Goal: Task Accomplishment & Management: Manage account settings

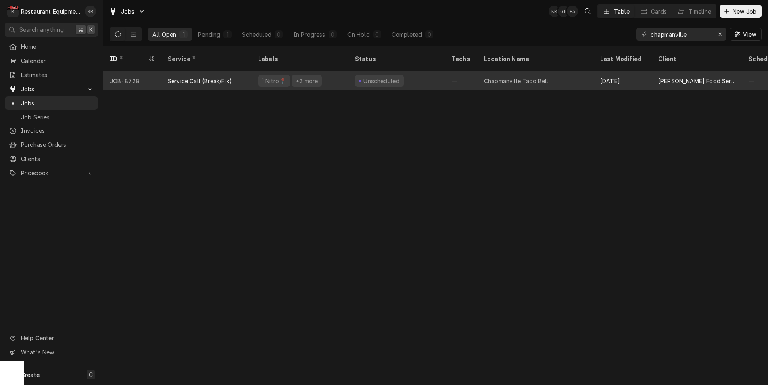
type input "chapmanville"
click at [361, 79] on span "Dynamic Content Wrapper" at bounding box center [360, 81] width 4 height 4
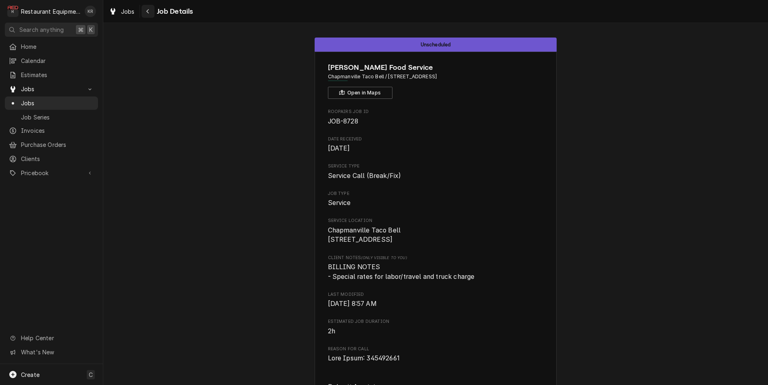
click at [145, 15] on div "Navigate back" at bounding box center [148, 11] width 8 height 8
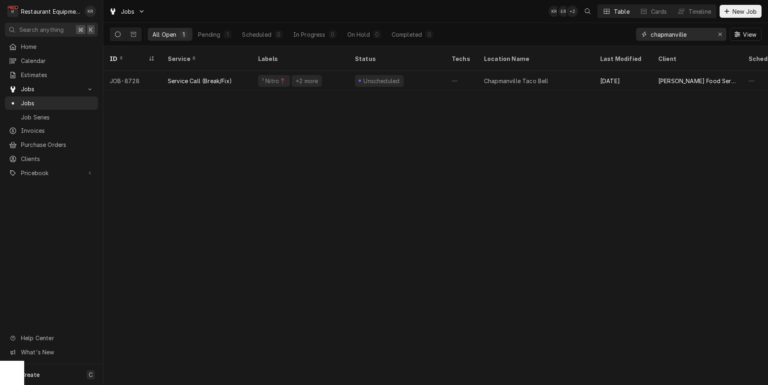
click at [721, 36] on div "Erase input" at bounding box center [720, 34] width 8 height 8
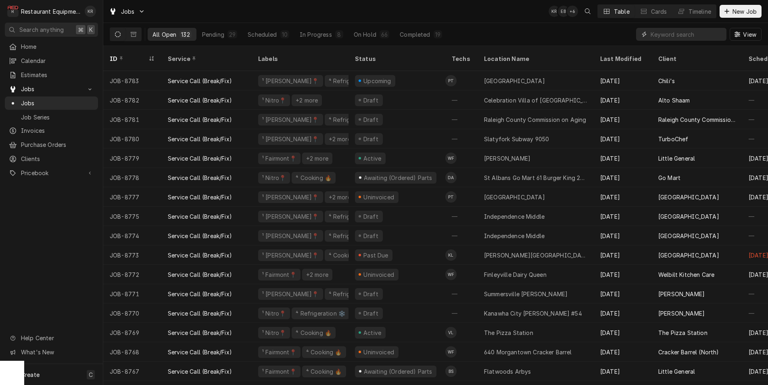
click at [704, 31] on input "Dynamic Content Wrapper" at bounding box center [686, 34] width 72 height 13
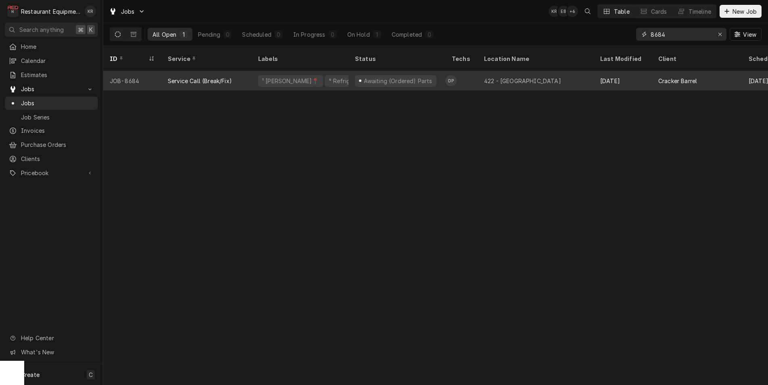
type input "8684"
click at [287, 77] on div "¹ Beckley📍" at bounding box center [290, 81] width 58 height 8
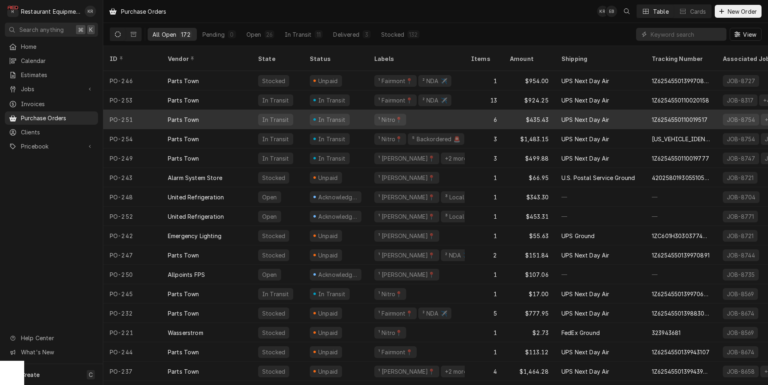
click at [143, 110] on div "PO-251" at bounding box center [132, 119] width 58 height 19
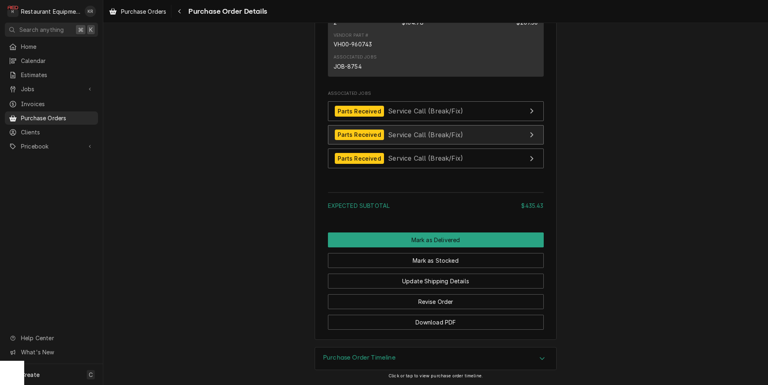
scroll to position [1272, 0]
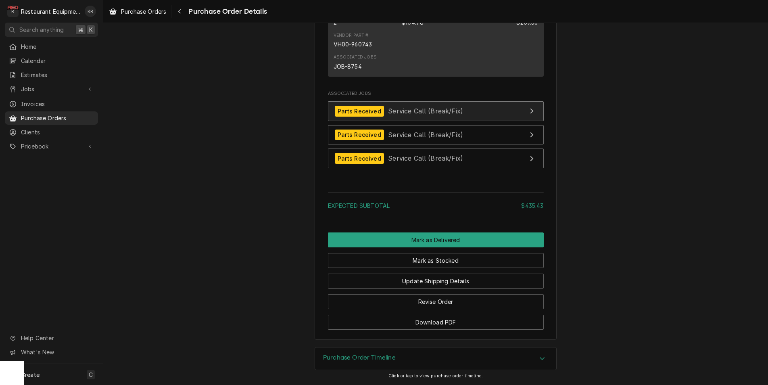
click at [400, 115] on span "Service Call (Break/Fix)" at bounding box center [425, 111] width 75 height 8
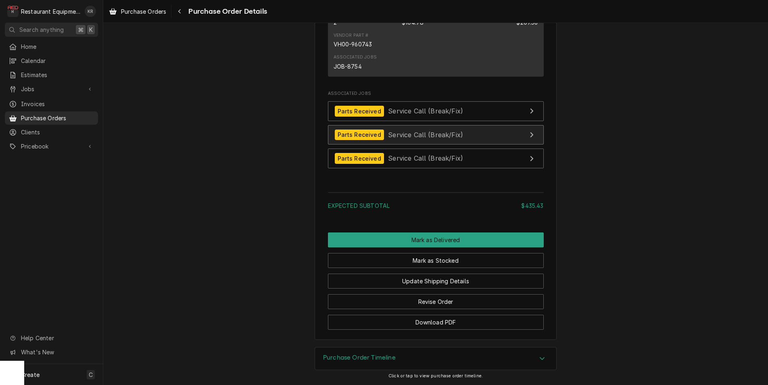
click at [400, 138] on span "Service Call (Break/Fix)" at bounding box center [425, 134] width 75 height 8
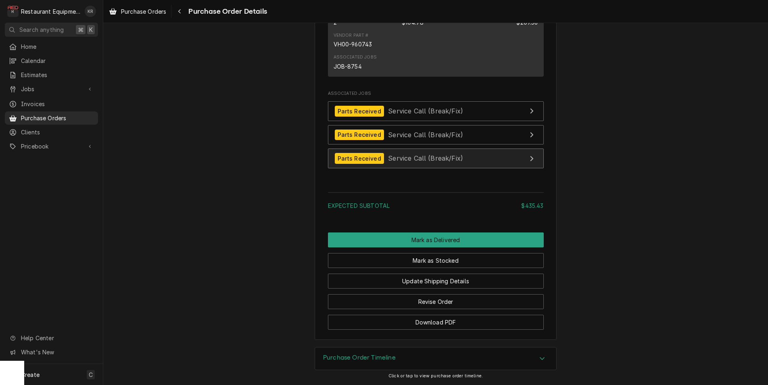
click at [395, 164] on div "Parts Received Service Call (Break/Fix)" at bounding box center [399, 158] width 129 height 11
click at [179, 13] on icon "Navigate back" at bounding box center [180, 11] width 4 height 6
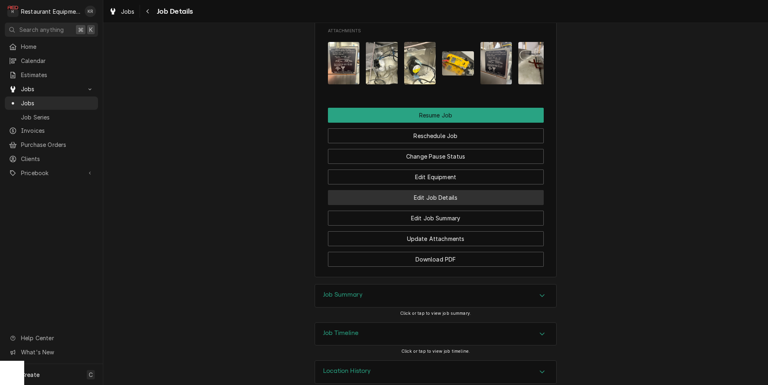
scroll to position [943, 0]
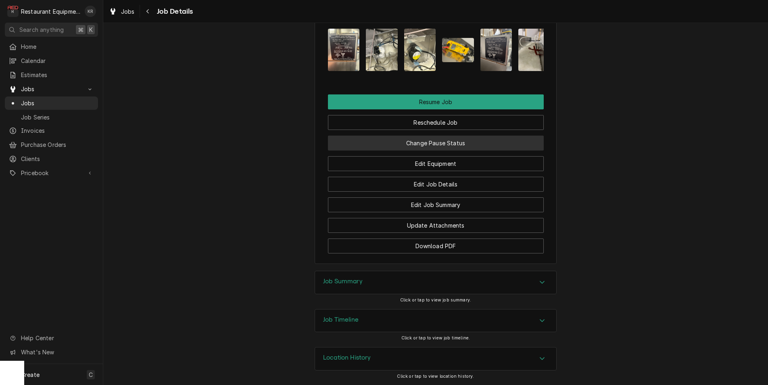
click at [457, 150] on button "Change Pause Status" at bounding box center [436, 142] width 216 height 15
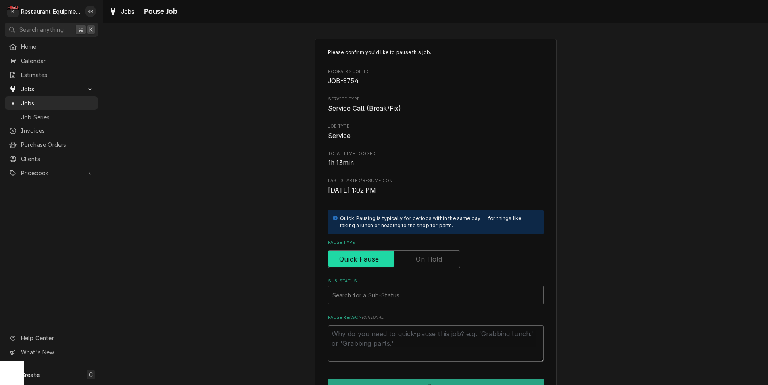
click at [425, 264] on input "Pause Type" at bounding box center [393, 259] width 125 height 18
checkbox input "true"
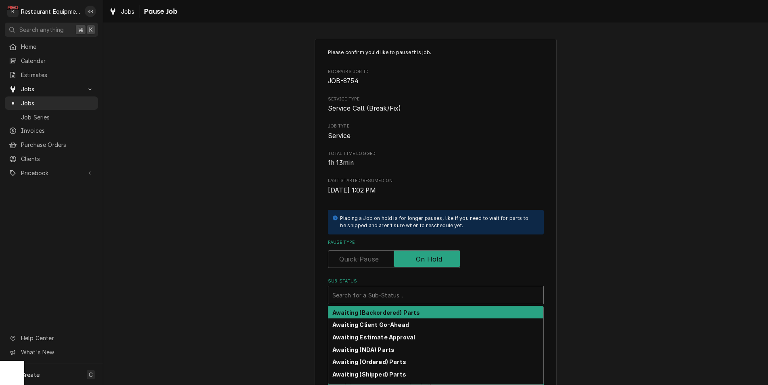
click at [405, 300] on div "Sub-Status" at bounding box center [435, 294] width 207 height 15
click at [406, 310] on strong "Awaiting (Backordered) Parts" at bounding box center [375, 310] width 87 height 7
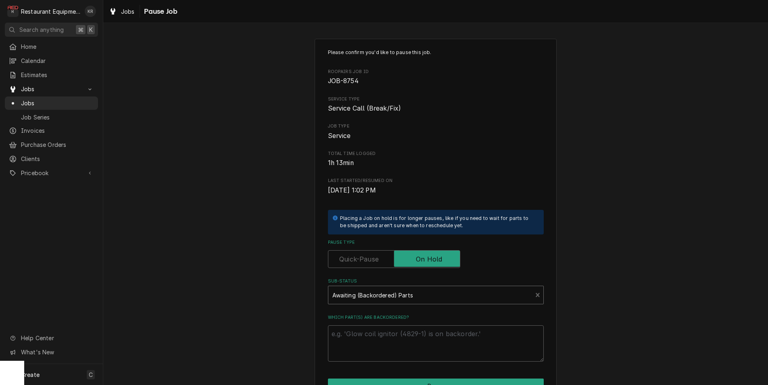
type textarea "x"
click at [383, 343] on textarea "Which part(s) are backordered?" at bounding box center [436, 343] width 216 height 36
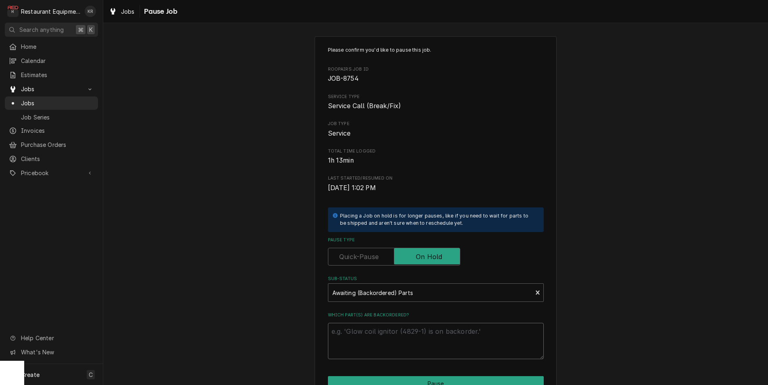
type textarea "E"
type textarea "x"
type textarea "S"
type textarea "x"
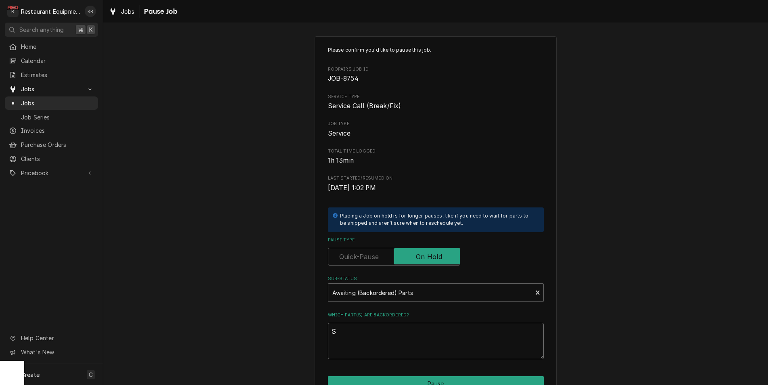
type textarea "SO"
type textarea "x"
type textarea "SOm"
type textarea "x"
type textarea "SOme"
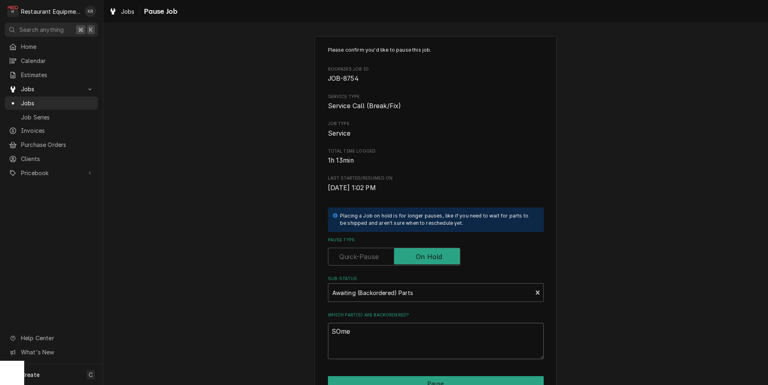
type textarea "x"
type textarea "SOm"
type textarea "x"
type textarea "SO"
type textarea "x"
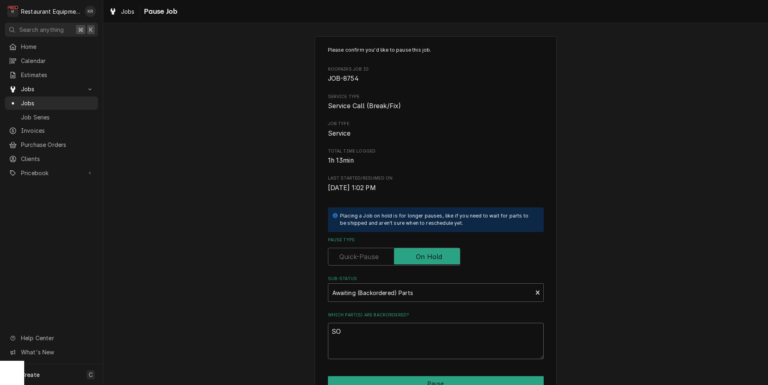
type textarea "S"
type textarea "x"
type textarea "S"
type textarea "x"
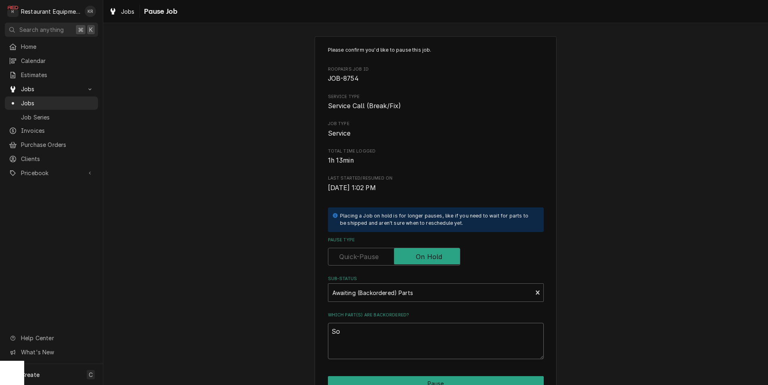
type textarea "Som"
type textarea "x"
type textarea "Some"
type textarea "x"
type textarea "Some p"
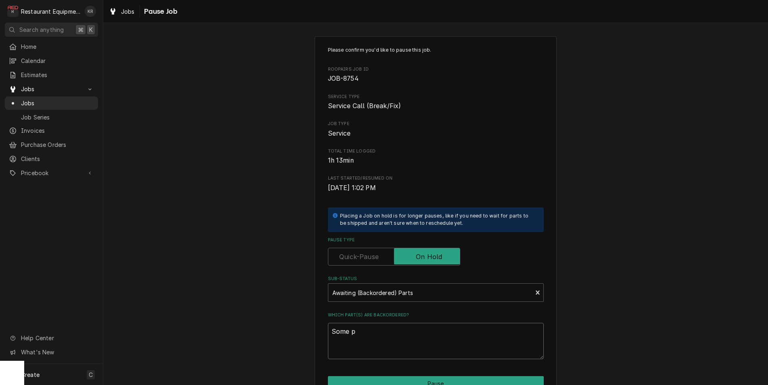
type textarea "x"
type textarea "Some pa"
type textarea "x"
type textarea "Some par"
type textarea "x"
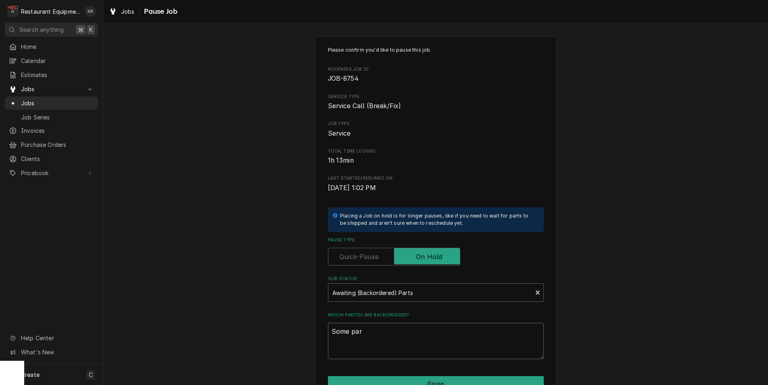
type textarea "Some part"
type textarea "x"
type textarea "Some parts"
type textarea "x"
type textarea "Some parts r"
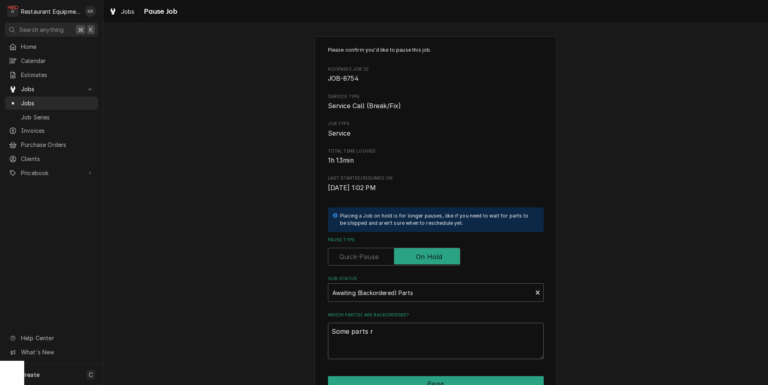
type textarea "x"
type textarea "Some parts re"
type textarea "x"
type textarea "Some parts rec"
type textarea "x"
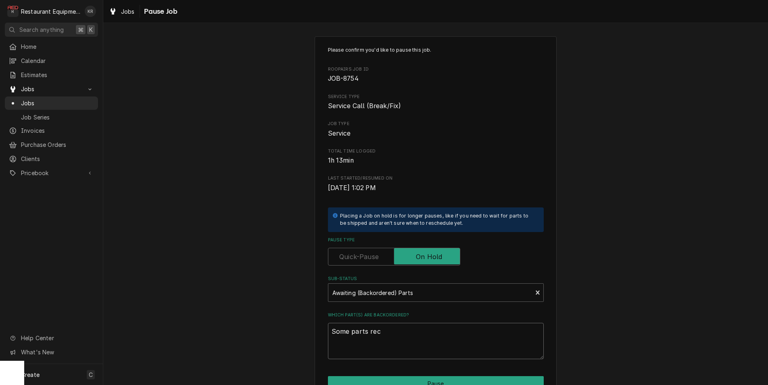
type textarea "Some parts rece"
type textarea "x"
type textarea "Some parts recei"
type textarea "x"
type textarea "Some parts receiv"
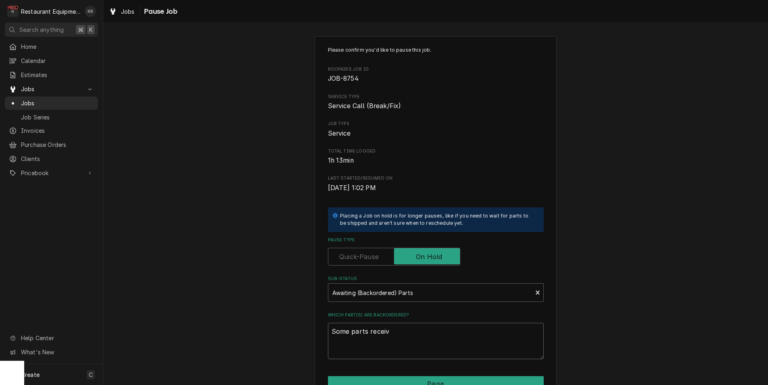
type textarea "x"
type textarea "Some parts receive"
type textarea "x"
type textarea "Some parts received"
type textarea "x"
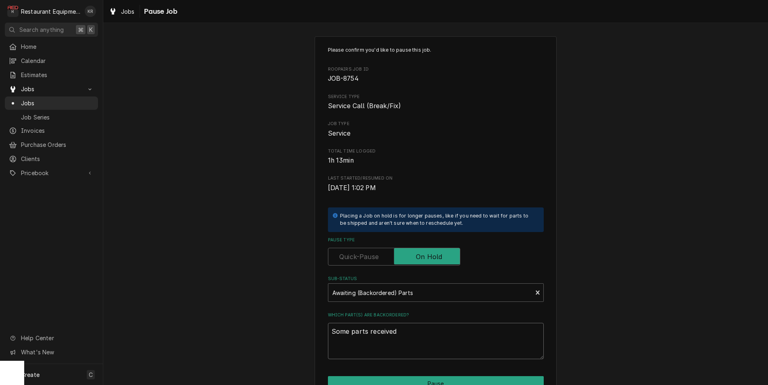
type textarea "Some parts received"
type textarea "x"
type textarea "Some parts received /"
type textarea "x"
type textarea "Some parts received /3"
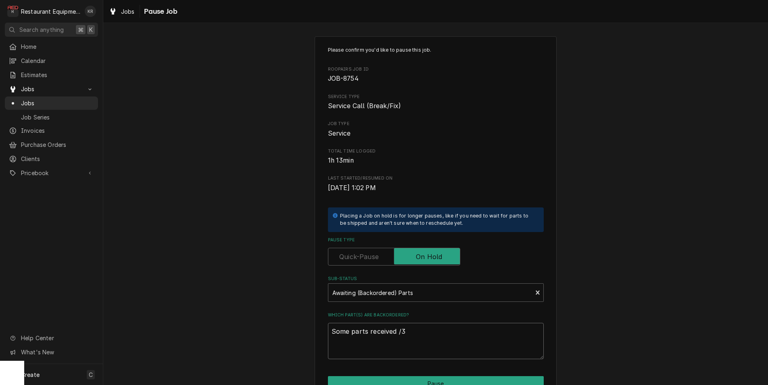
type textarea "x"
type textarea "Some parts received /"
type textarea "x"
type textarea "Some parts received"
type textarea "x"
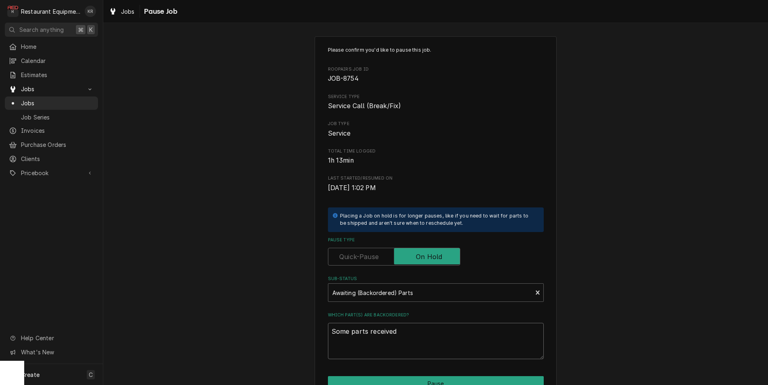
type textarea "Some parts received"
type textarea "x"
type textarea "Some parts received"
type textarea "x"
type textarea "Some parts received 9"
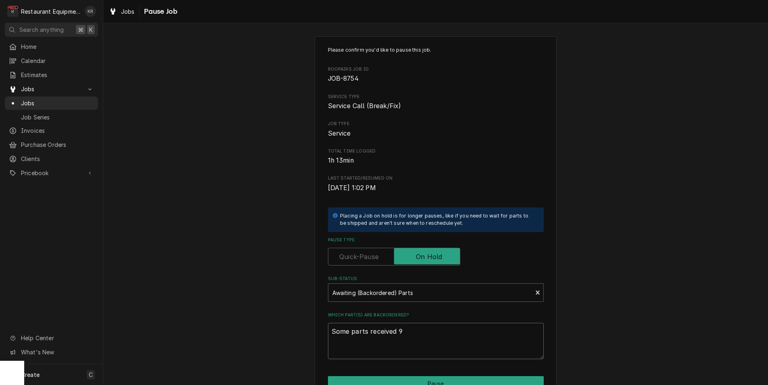
type textarea "x"
type textarea "Some parts received 9/"
type textarea "x"
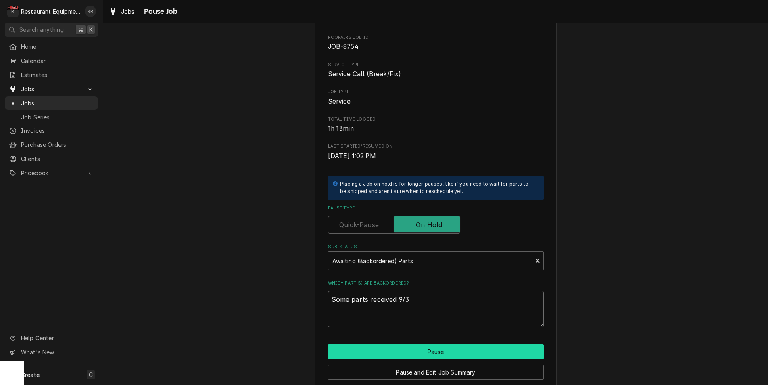
type textarea "Some parts received 9/3"
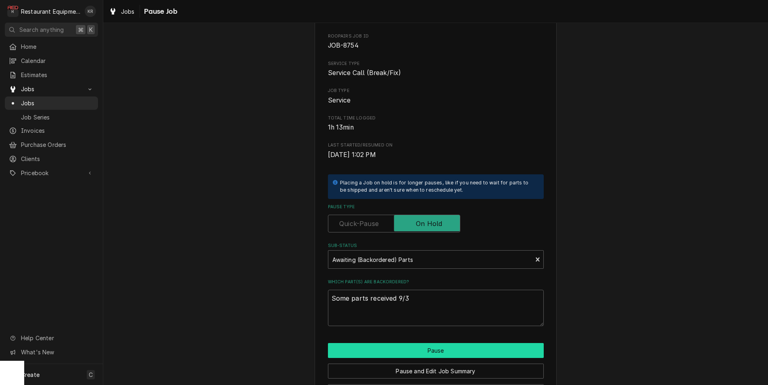
click at [427, 353] on button "Pause" at bounding box center [436, 350] width 216 height 15
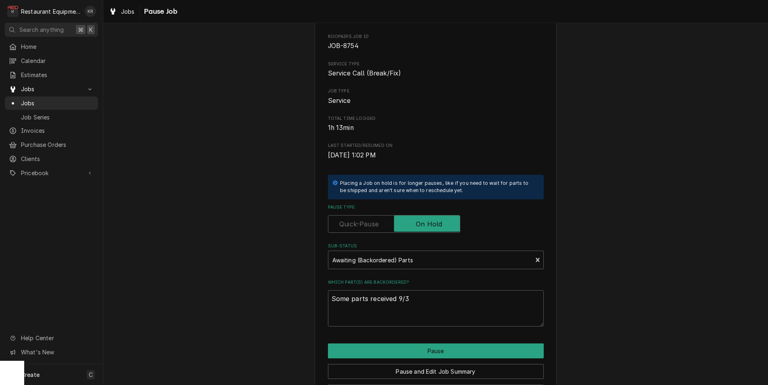
type textarea "x"
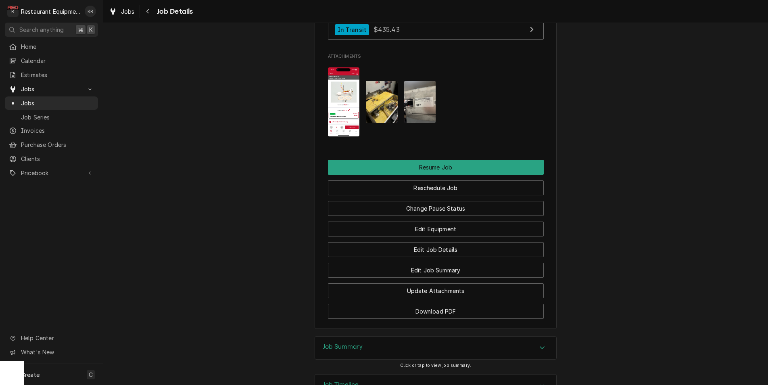
scroll to position [1024, 0]
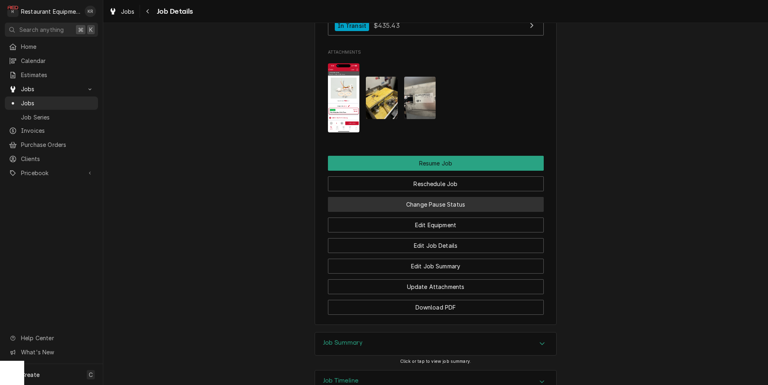
click at [431, 212] on button "Change Pause Status" at bounding box center [436, 204] width 216 height 15
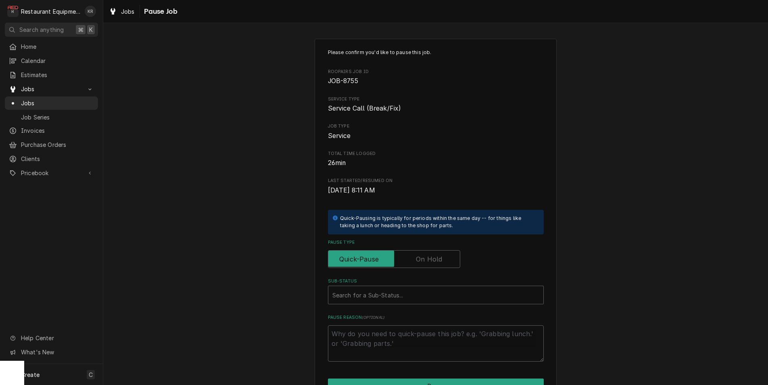
drag, startPoint x: 439, startPoint y: 261, endPoint x: 431, endPoint y: 271, distance: 12.6
click at [439, 260] on label "Pause Type" at bounding box center [394, 259] width 132 height 18
click at [439, 260] on input "Pause Type" at bounding box center [393, 259] width 125 height 18
checkbox input "true"
type textarea "x"
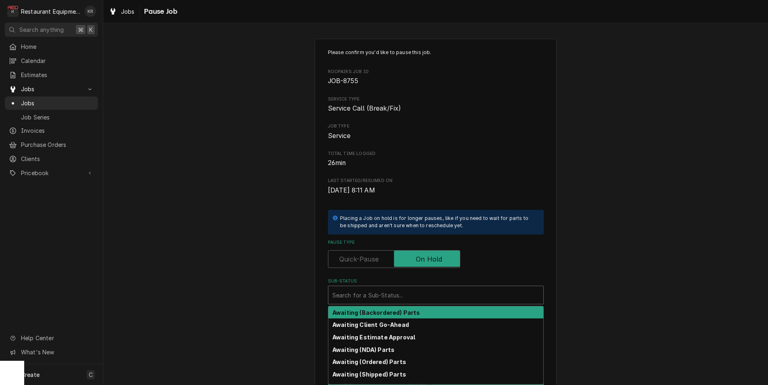
click at [416, 288] on div "Sub-Status" at bounding box center [435, 294] width 207 height 15
type input "par"
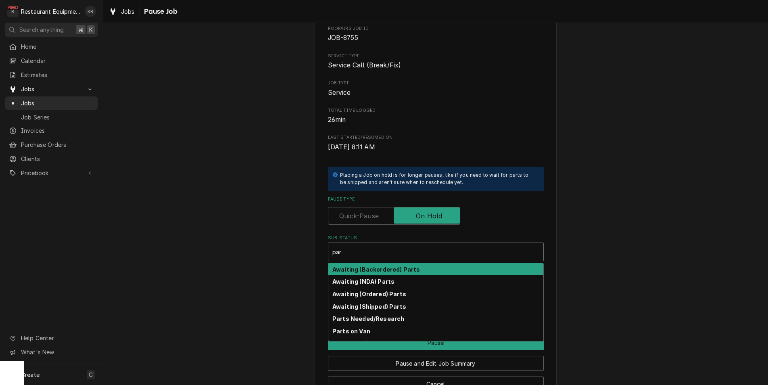
scroll to position [67, 0]
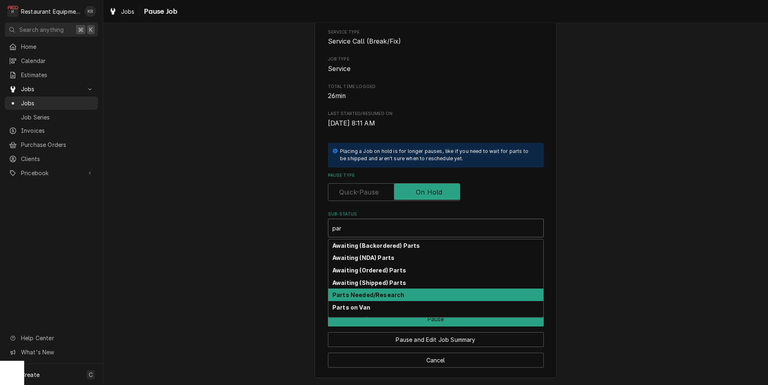
click at [360, 299] on div "Parts Needed/Research" at bounding box center [435, 294] width 215 height 12
type textarea "x"
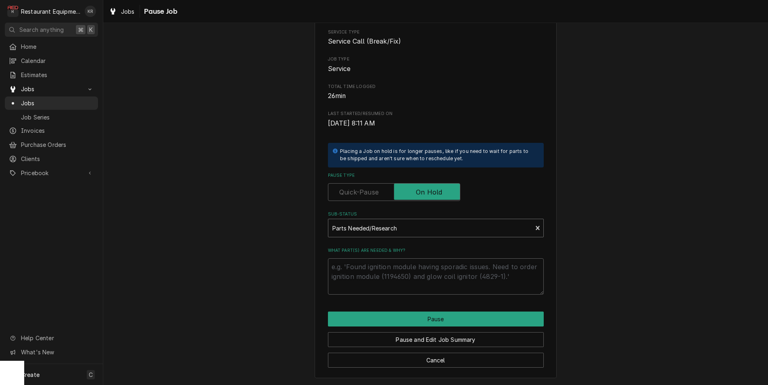
click at [398, 226] on div "Sub-Status" at bounding box center [430, 228] width 196 height 15
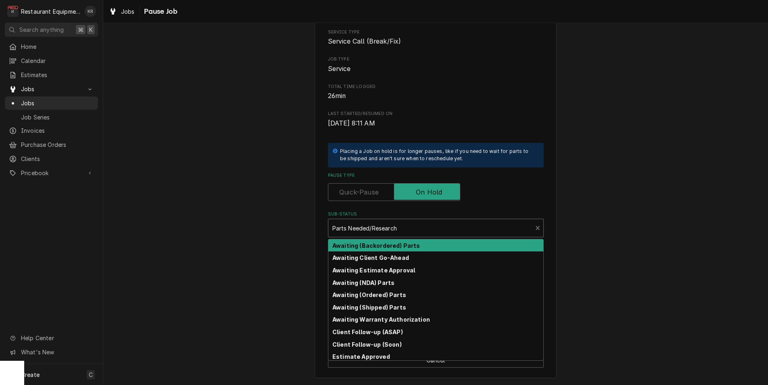
scroll to position [66, 0]
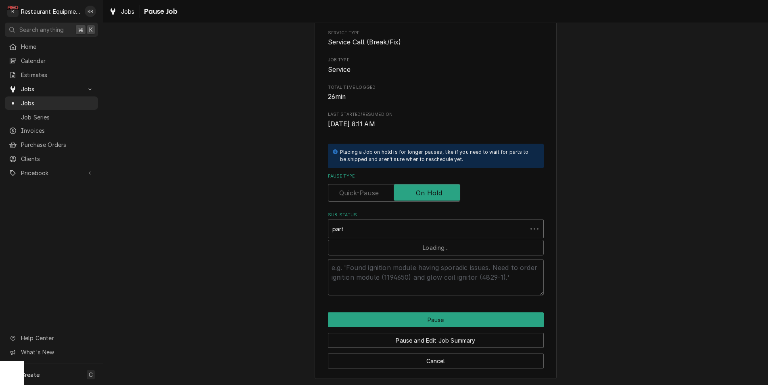
type input "parts"
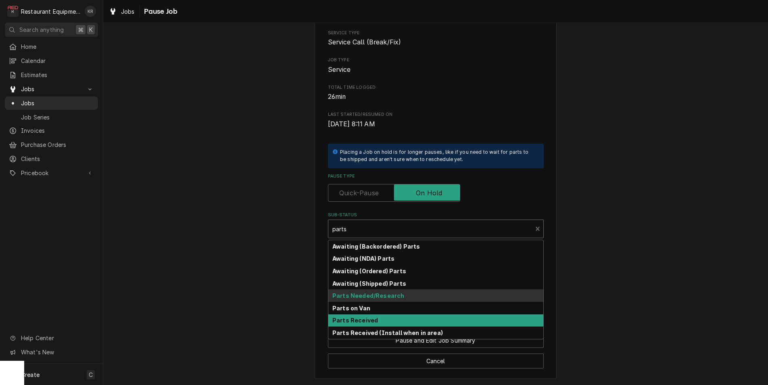
click at [395, 318] on div "Parts Received" at bounding box center [435, 320] width 215 height 12
type textarea "x"
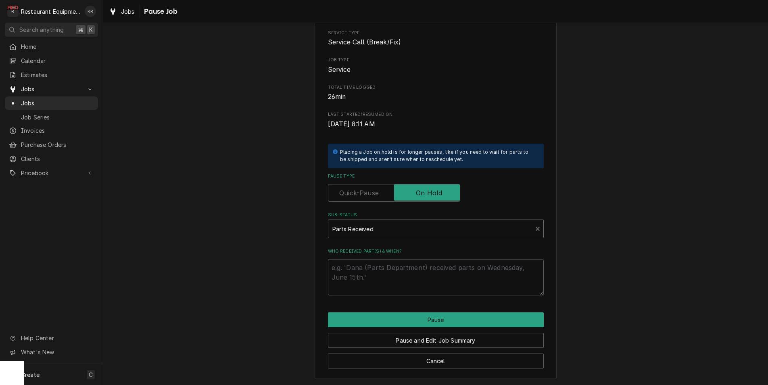
scroll to position [57, 0]
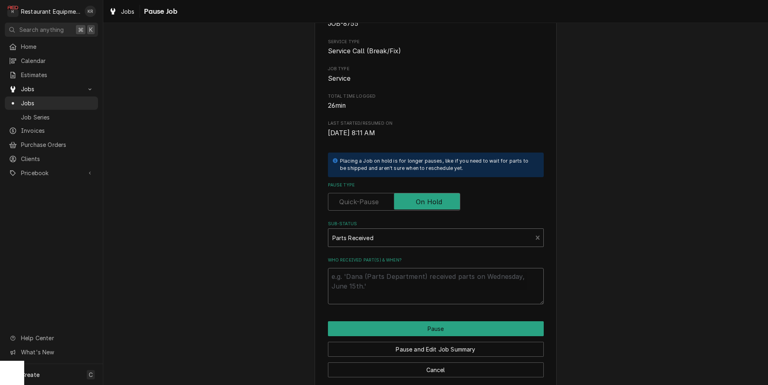
click at [409, 279] on textarea "Who received part(s) & when?" at bounding box center [436, 286] width 216 height 36
type textarea "x"
type textarea "9"
type textarea "x"
type textarea "9/"
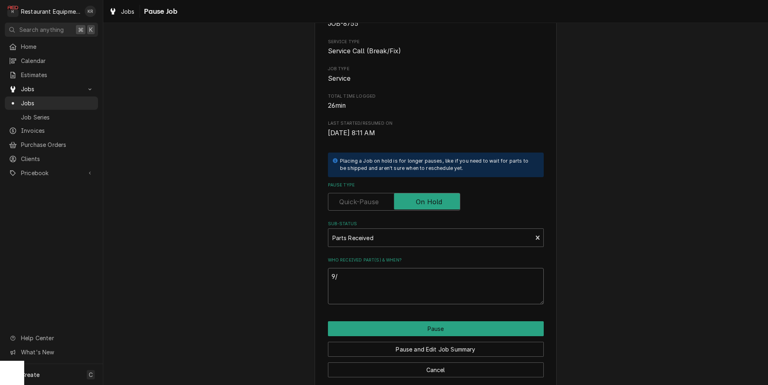
type textarea "x"
type textarea "9/3"
click at [406, 329] on button "Pause" at bounding box center [436, 328] width 216 height 15
type textarea "x"
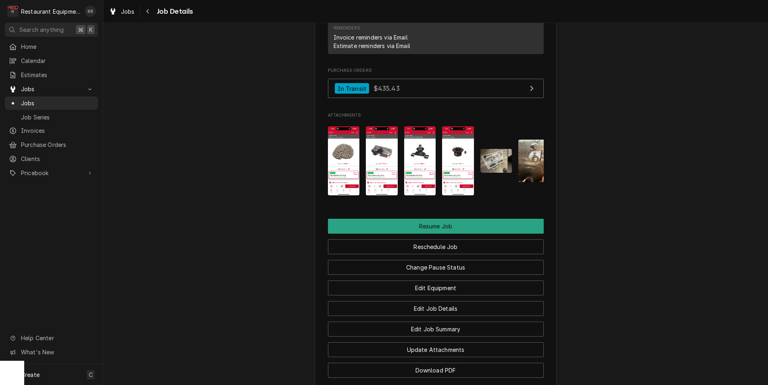
scroll to position [1011, 0]
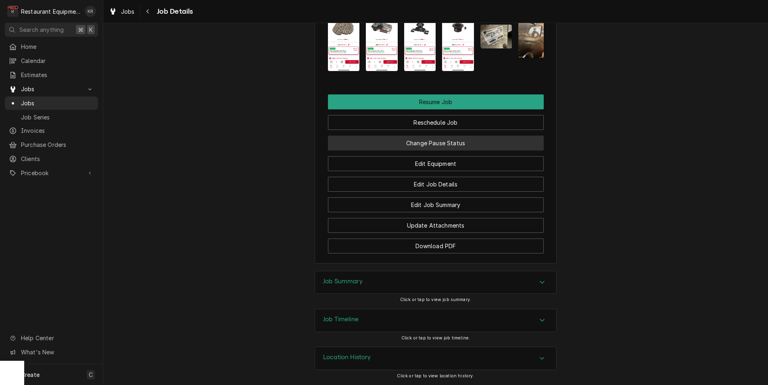
click at [435, 147] on button "Change Pause Status" at bounding box center [436, 142] width 216 height 15
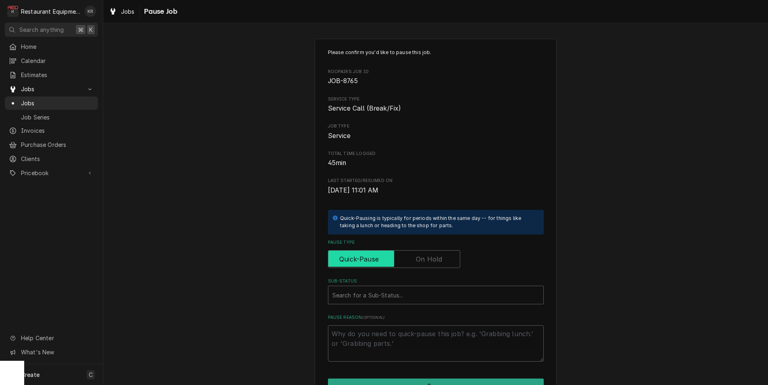
click at [427, 252] on input "Pause Type" at bounding box center [393, 259] width 125 height 18
checkbox input "true"
drag, startPoint x: 383, startPoint y: 307, endPoint x: 386, endPoint y: 302, distance: 5.1
click at [384, 305] on div "Please confirm you'd like to pause this job. Roopairs Job ID JOB-8765 Service T…" at bounding box center [436, 205] width 216 height 312
type textarea "x"
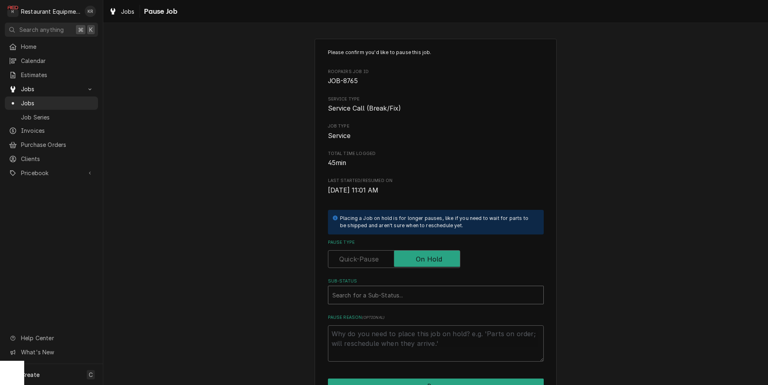
click at [387, 300] on div "Sub-Status" at bounding box center [435, 294] width 207 height 15
type input "parts"
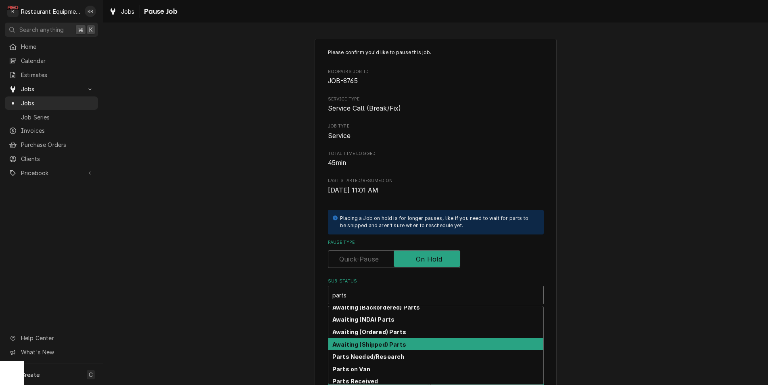
scroll to position [21, 0]
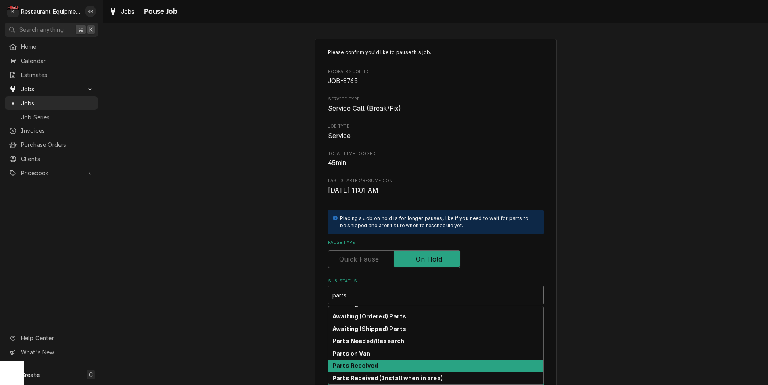
click at [362, 366] on strong "Parts Received" at bounding box center [355, 365] width 46 height 7
type textarea "x"
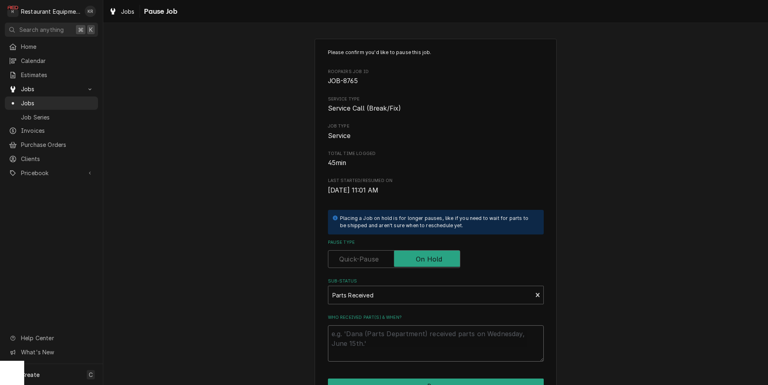
click at [366, 346] on textarea "Who received part(s) & when?" at bounding box center [436, 343] width 216 height 36
type textarea "x"
type textarea "9"
type textarea "x"
type textarea "9/"
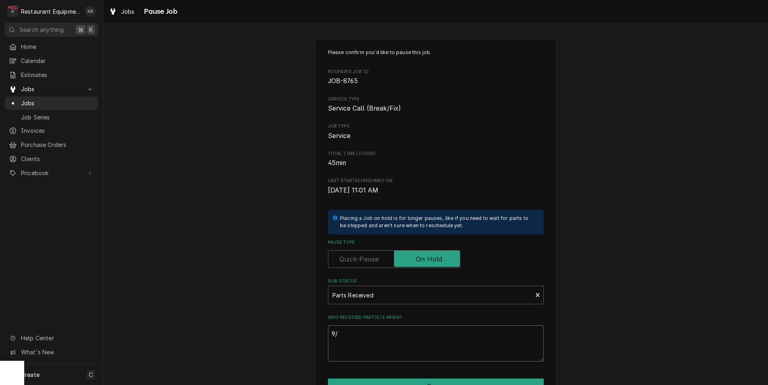
type textarea "x"
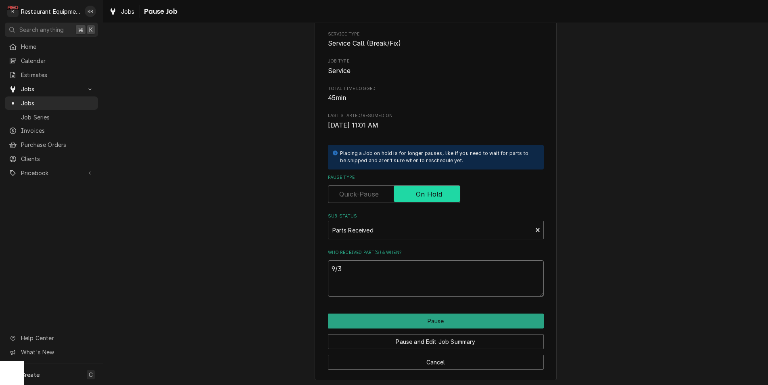
scroll to position [67, 0]
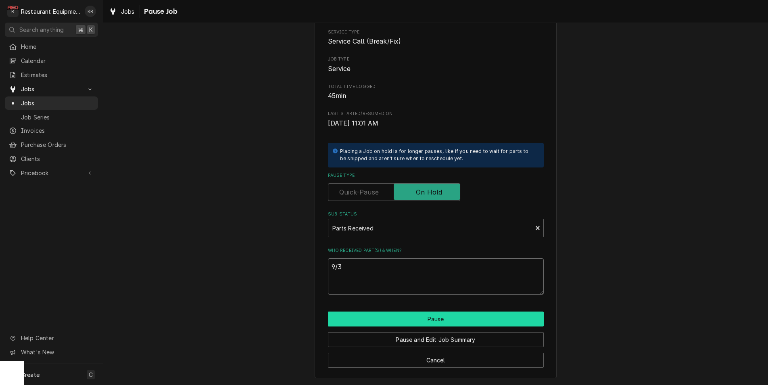
type textarea "9/3"
click at [436, 321] on button "Pause" at bounding box center [436, 318] width 216 height 15
type textarea "x"
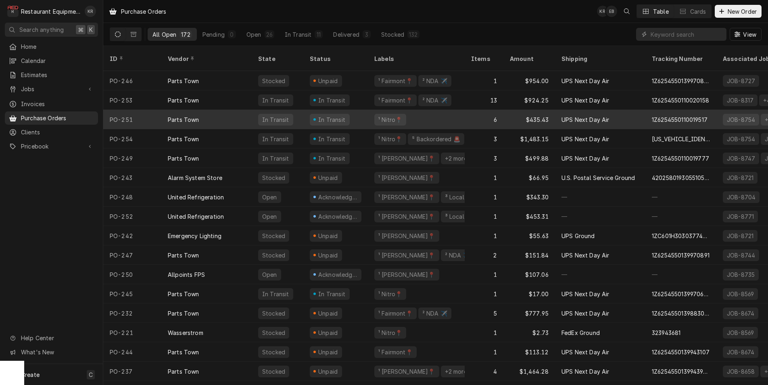
click at [190, 115] on div "Parts Town" at bounding box center [183, 119] width 31 height 8
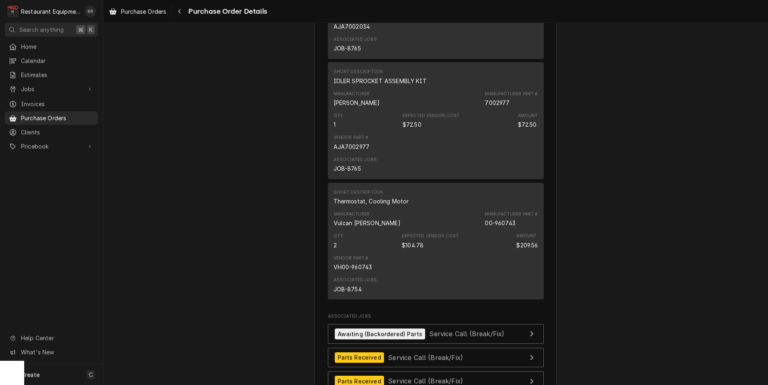
scroll to position [1276, 0]
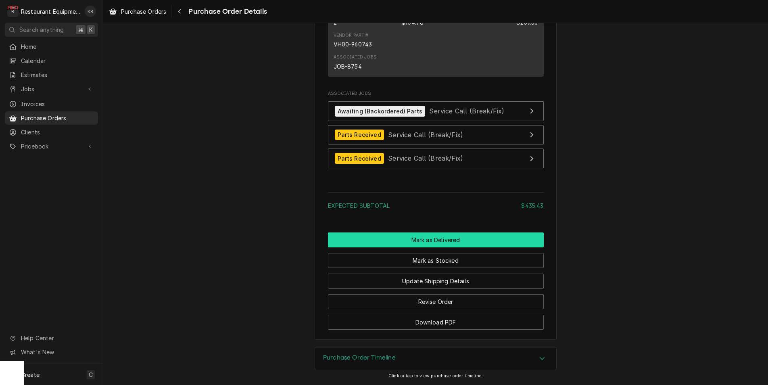
click at [431, 237] on button "Mark as Delivered" at bounding box center [436, 239] width 216 height 15
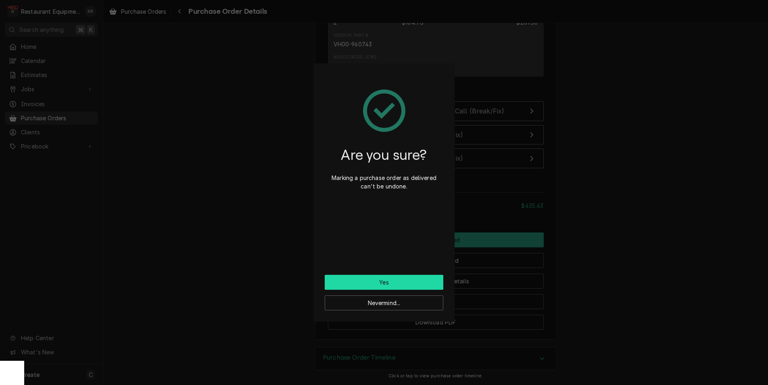
click at [401, 287] on button "Yes" at bounding box center [384, 282] width 119 height 15
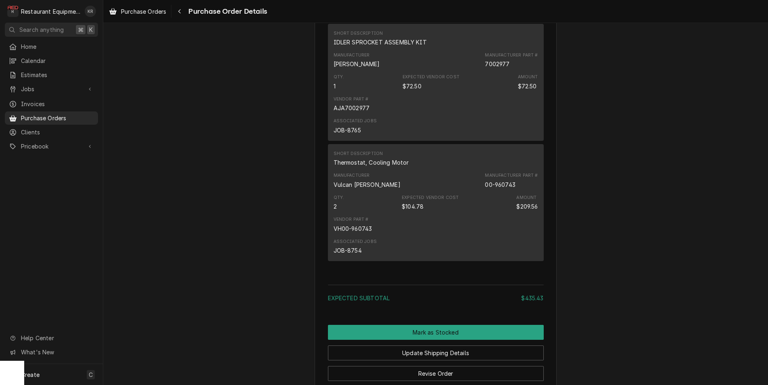
scroll to position [1136, 0]
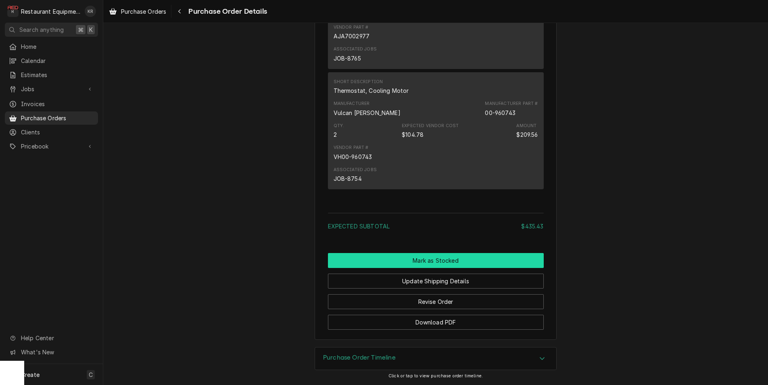
click at [430, 259] on button "Mark as Stocked" at bounding box center [436, 260] width 216 height 15
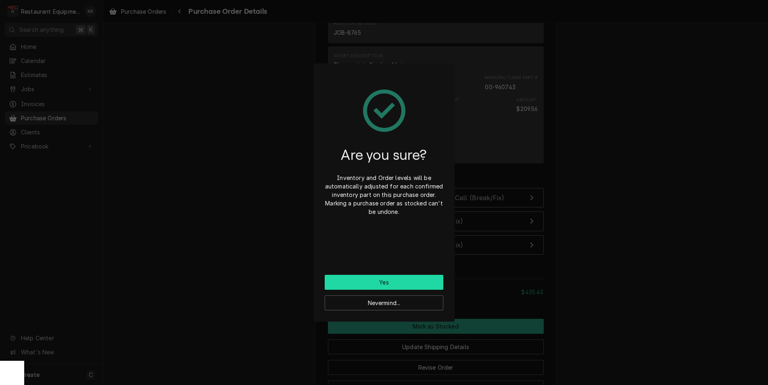
click at [385, 282] on button "Yes" at bounding box center [384, 282] width 119 height 15
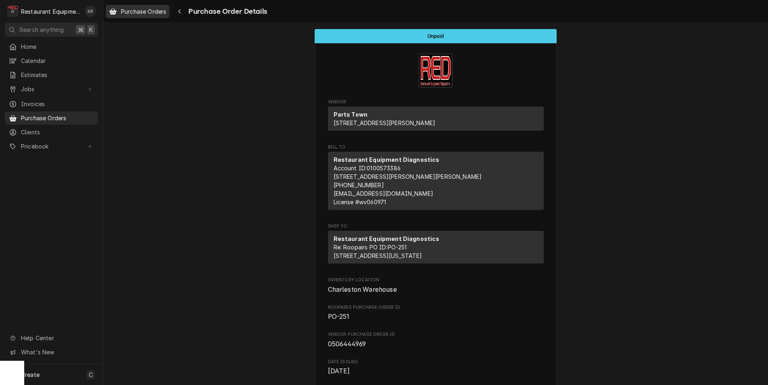
click at [139, 14] on span "Purchase Orders" at bounding box center [143, 11] width 45 height 8
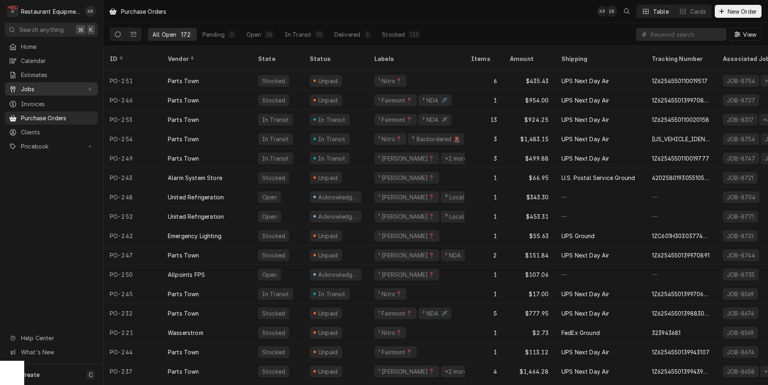
scroll to position [0, 0]
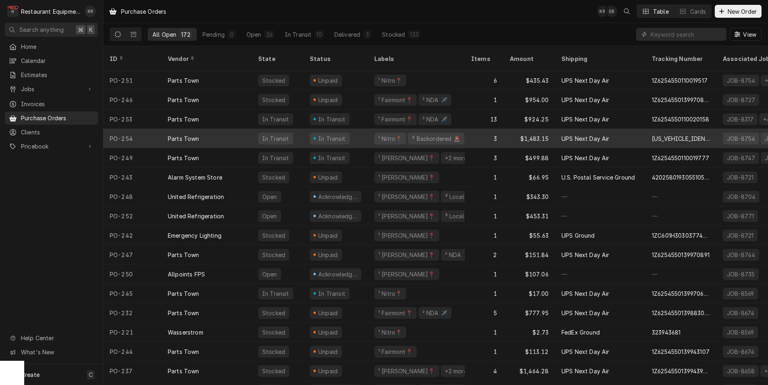
click at [209, 129] on div "Parts Town" at bounding box center [206, 138] width 90 height 19
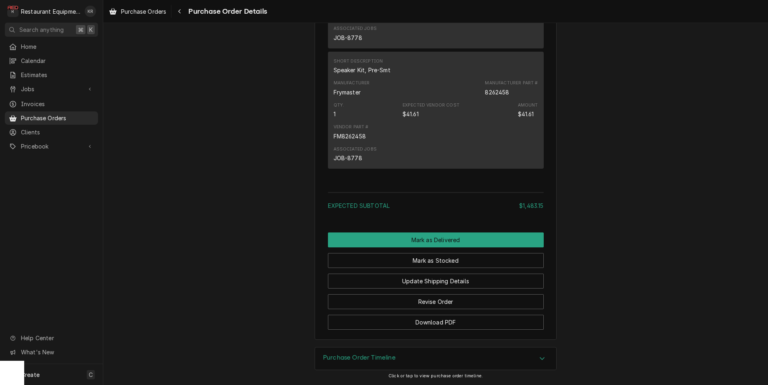
scroll to position [869, 0]
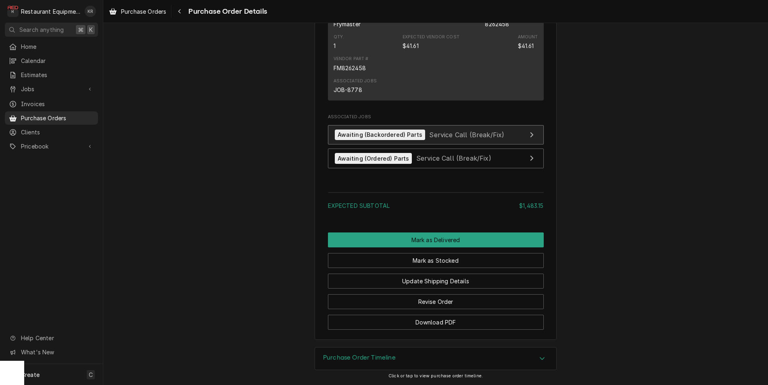
click at [390, 133] on div "Awaiting (Backordered) Parts" at bounding box center [380, 134] width 90 height 11
click at [147, 10] on span "Purchase Orders" at bounding box center [143, 11] width 45 height 8
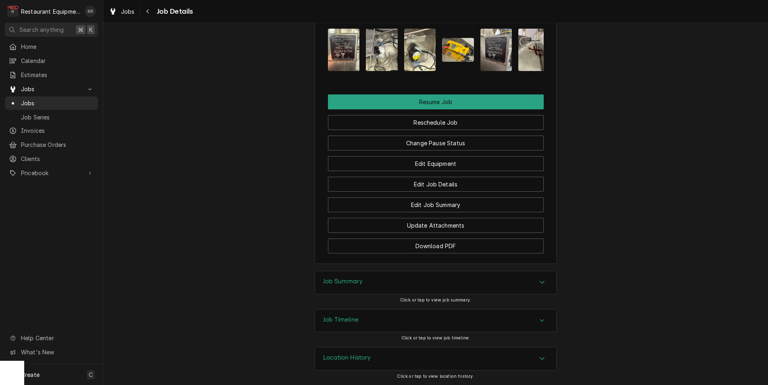
scroll to position [951, 0]
click at [434, 135] on div "Change Pause Status" at bounding box center [436, 140] width 216 height 21
click at [435, 140] on button "Change Pause Status" at bounding box center [436, 142] width 216 height 15
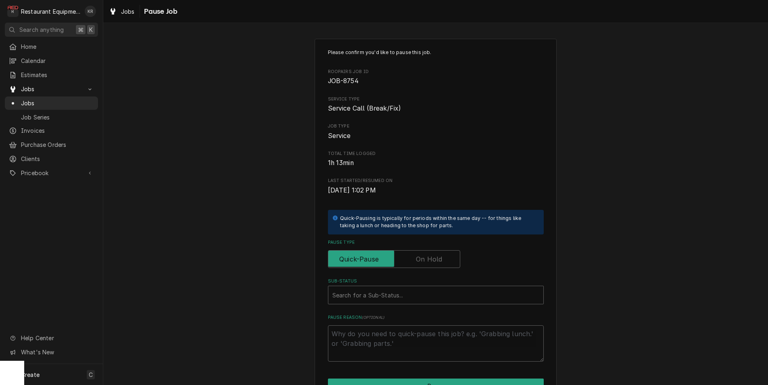
click at [430, 256] on label "Pause Type" at bounding box center [394, 259] width 132 height 18
click at [430, 256] on input "Pause Type" at bounding box center [393, 259] width 125 height 18
checkbox input "true"
type textarea "x"
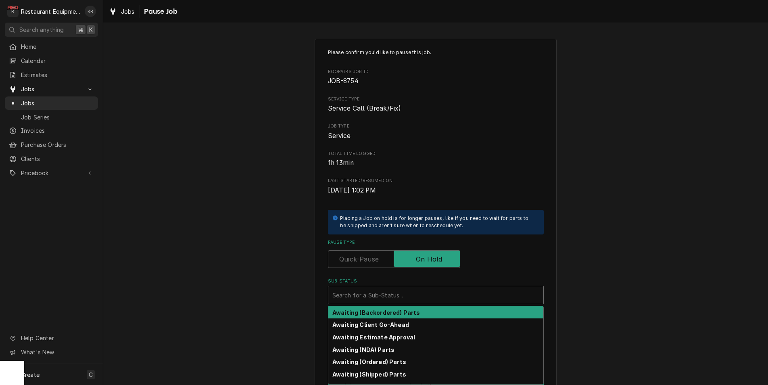
click at [402, 294] on div "Sub-Status" at bounding box center [435, 294] width 207 height 15
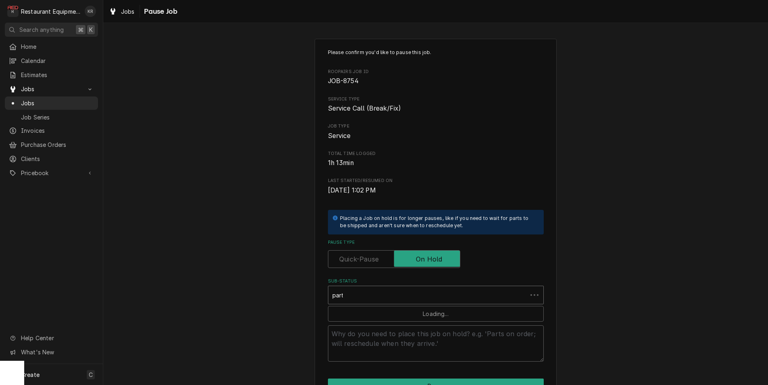
type input "parts"
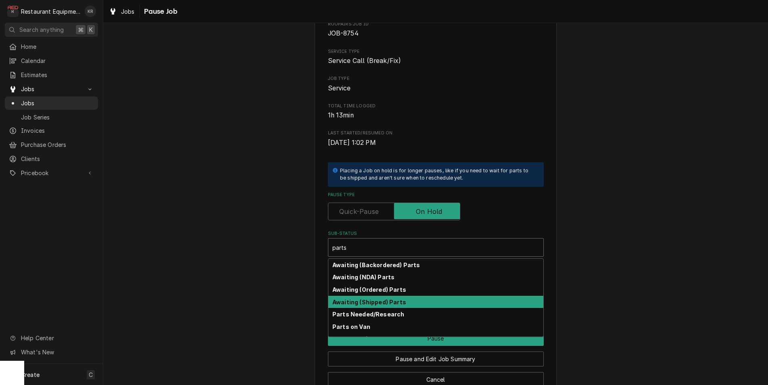
scroll to position [21, 0]
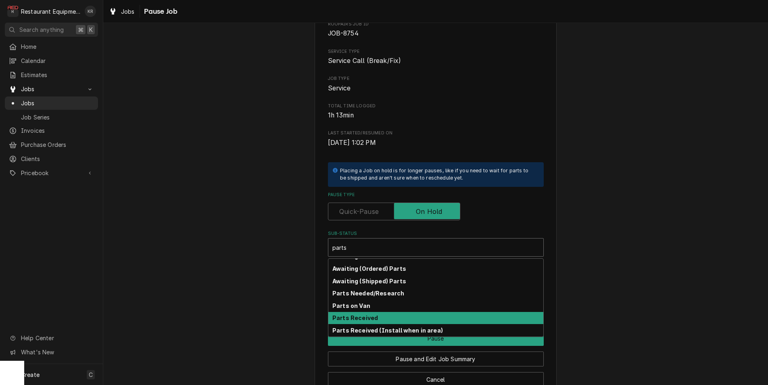
click at [364, 316] on strong "Parts Received" at bounding box center [355, 317] width 46 height 7
type textarea "x"
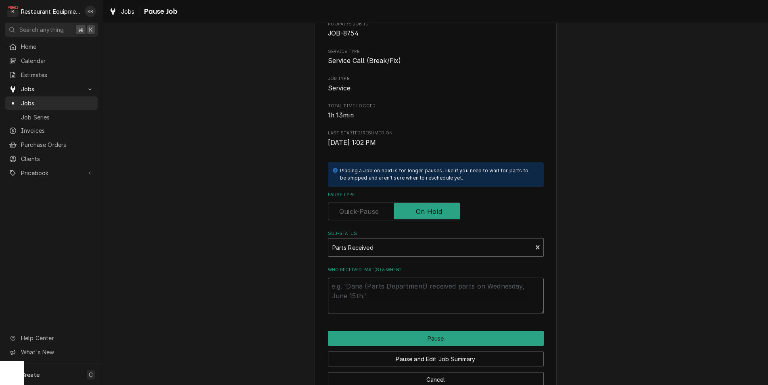
click at [380, 281] on textarea "Who received part(s) & when?" at bounding box center [436, 295] width 216 height 36
type textarea "x"
type textarea "9"
type textarea "x"
type textarea "9/"
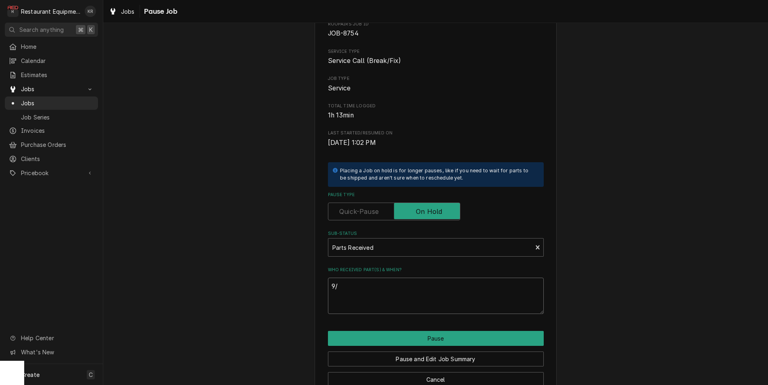
type textarea "x"
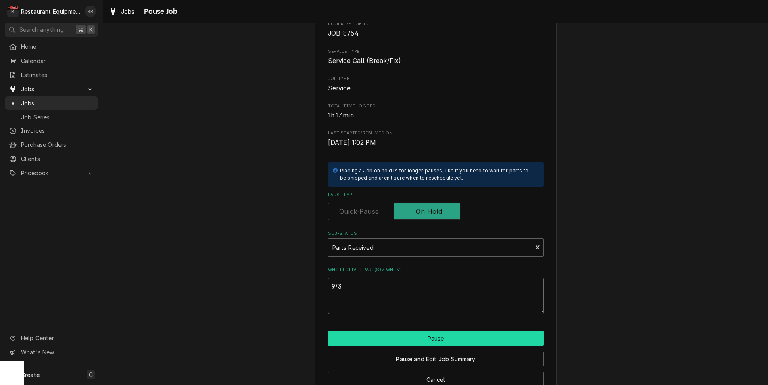
type textarea "9/3"
click at [405, 336] on button "Pause" at bounding box center [436, 338] width 216 height 15
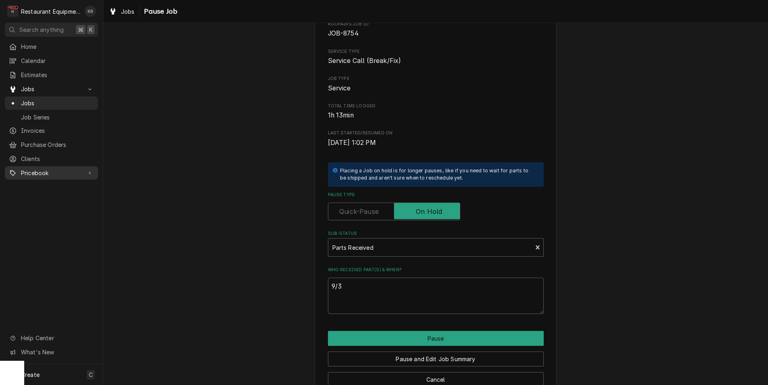
type textarea "x"
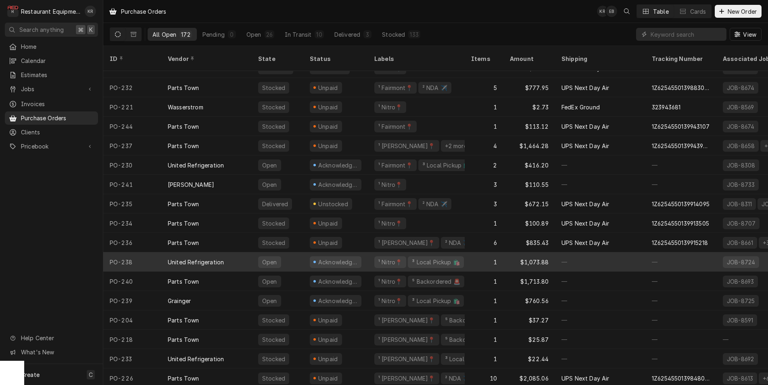
scroll to position [228, 0]
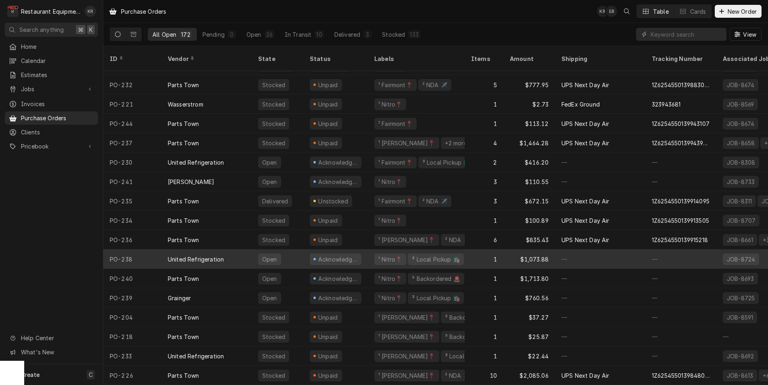
click at [312, 253] on div "Acknowledged" at bounding box center [336, 259] width 52 height 12
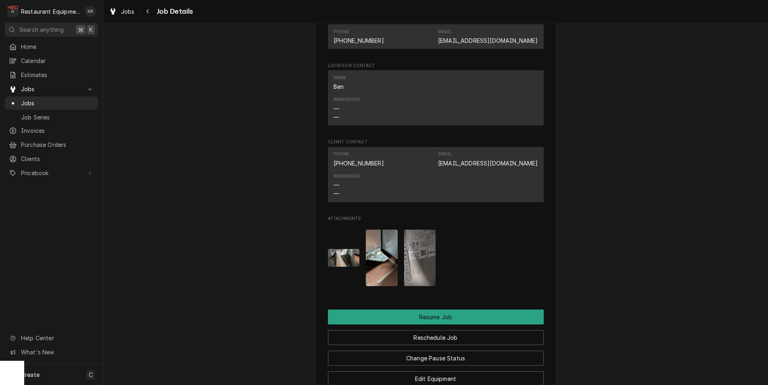
scroll to position [815, 0]
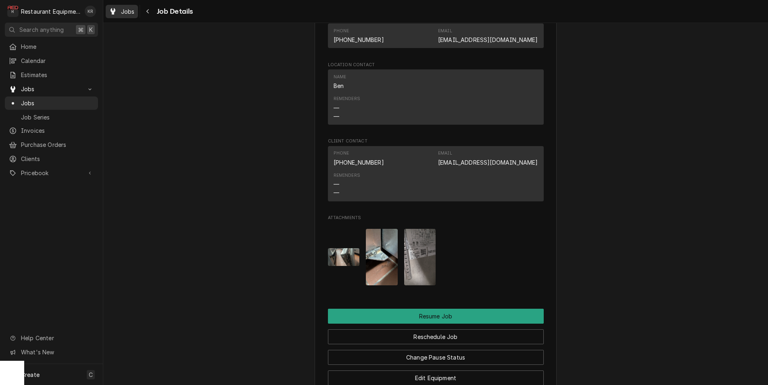
click at [133, 14] on span "Jobs" at bounding box center [128, 11] width 14 height 8
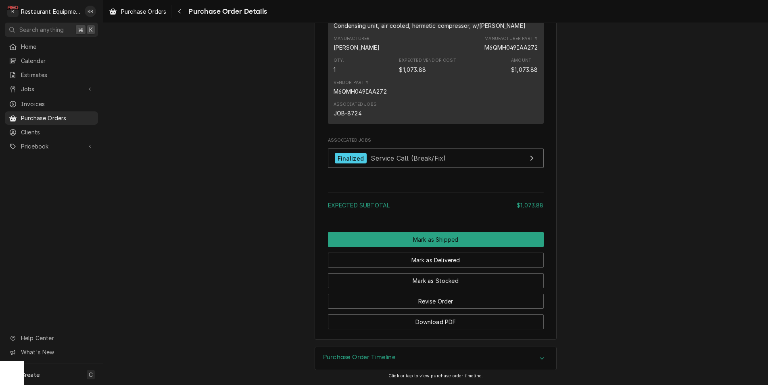
scroll to position [542, 0]
click at [431, 302] on button "Revise Order" at bounding box center [436, 301] width 216 height 15
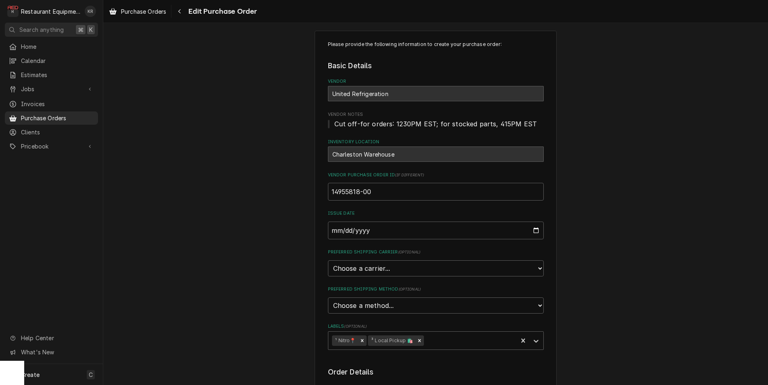
scroll to position [5, 0]
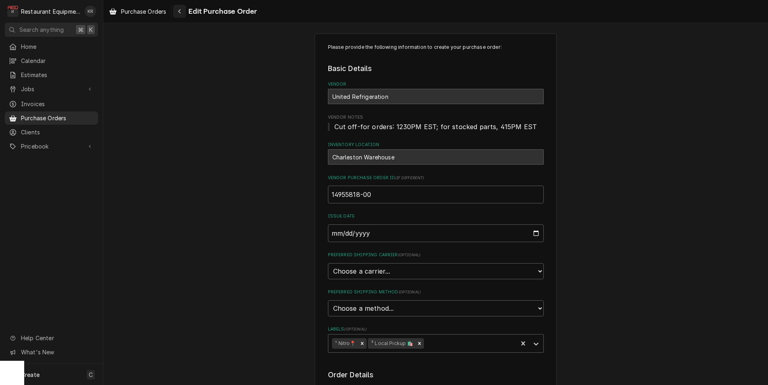
click at [177, 12] on div "Navigate back" at bounding box center [179, 11] width 8 height 8
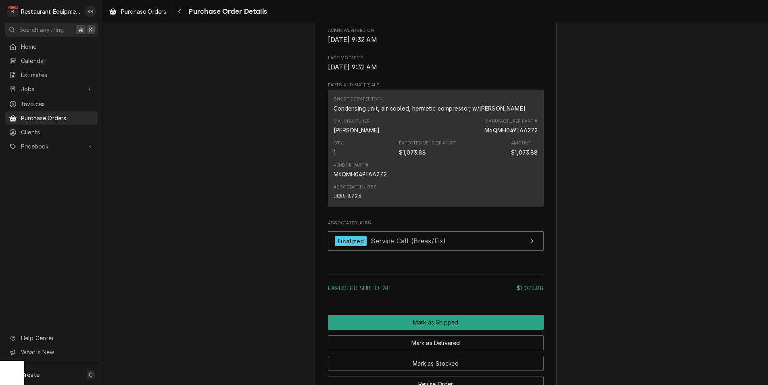
scroll to position [443, 0]
click at [384, 244] on span "Service Call (Break/Fix)" at bounding box center [408, 240] width 75 height 8
click at [183, 10] on div "Navigate back" at bounding box center [179, 11] width 8 height 8
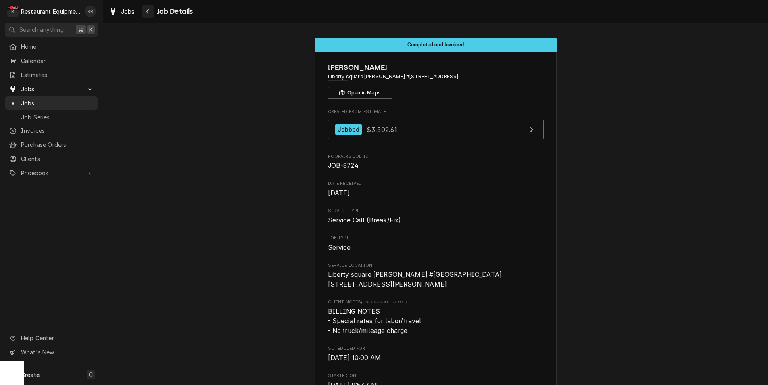
click at [151, 13] on div "Navigate back" at bounding box center [148, 11] width 8 height 8
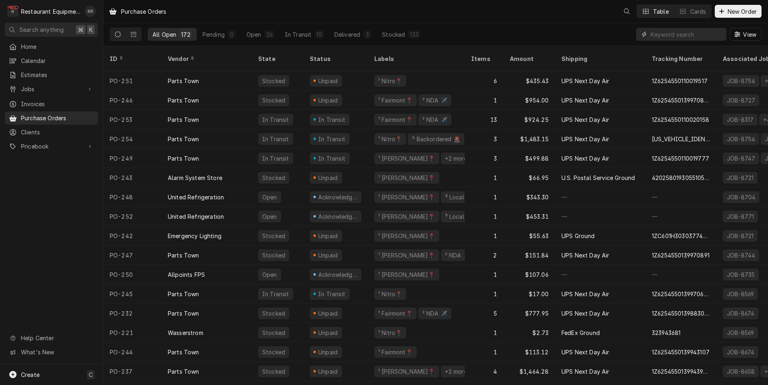
click at [694, 33] on input "Dynamic Content Wrapper" at bounding box center [686, 34] width 72 height 13
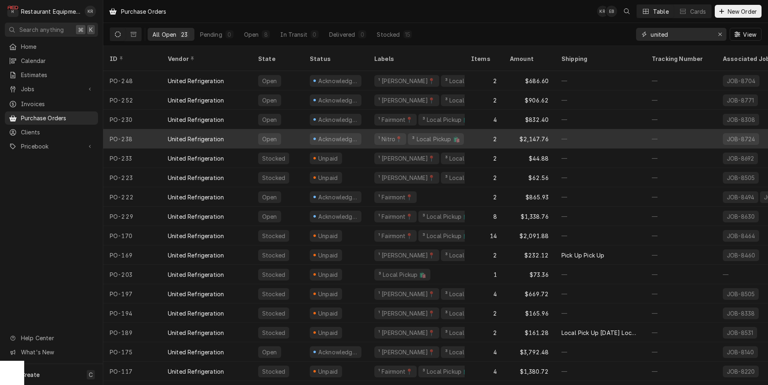
type input "united"
click at [318, 135] on div "Acknowledged" at bounding box center [337, 139] width 41 height 8
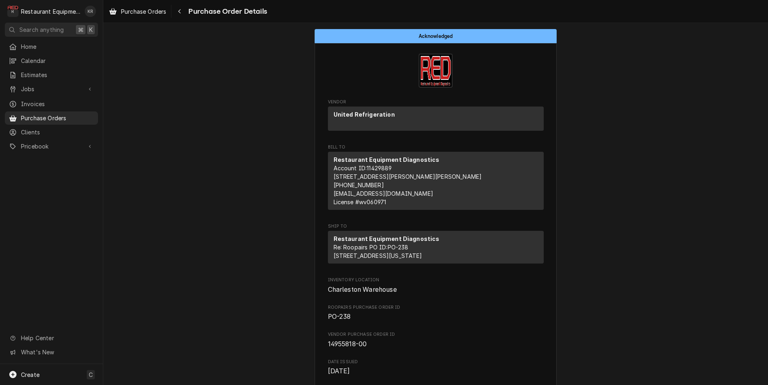
scroll to position [497, 0]
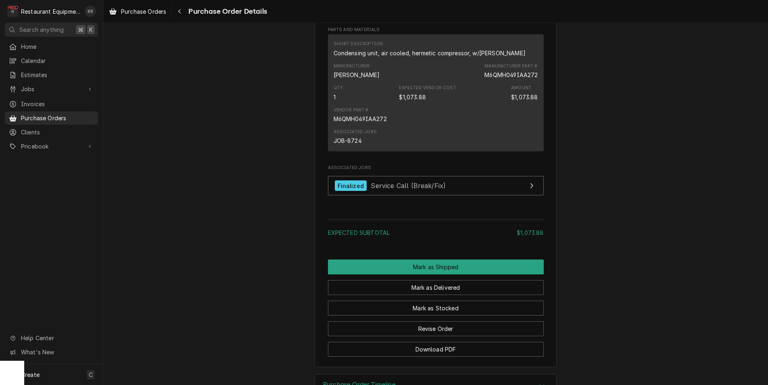
click at [439, 295] on button "Mark as Delivered" at bounding box center [436, 287] width 216 height 15
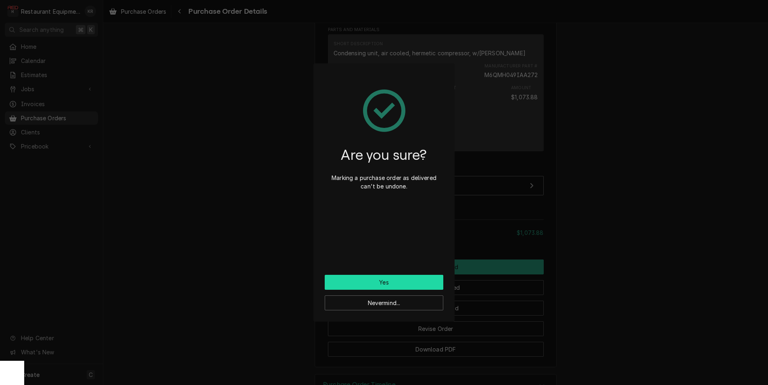
click at [377, 275] on button "Yes" at bounding box center [384, 282] width 119 height 15
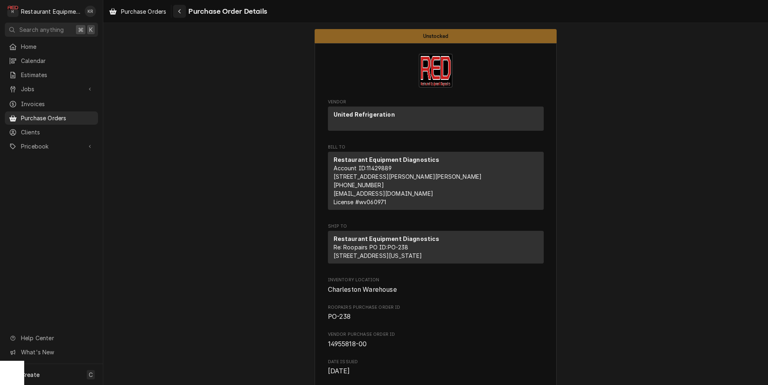
click at [181, 12] on icon "Navigate back" at bounding box center [180, 11] width 4 height 6
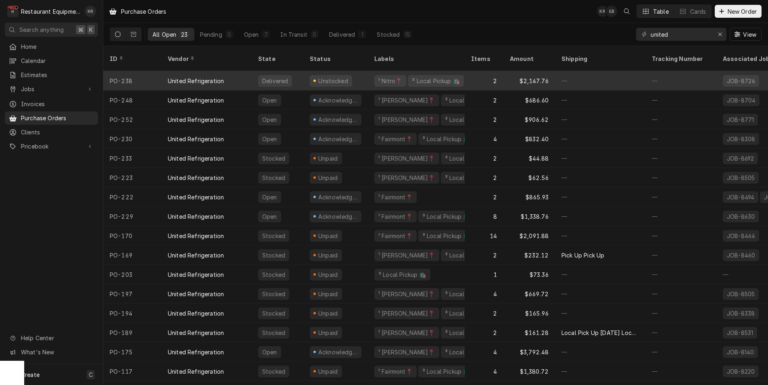
click at [374, 72] on div "¹ Nitro📍 ³ Local Pickup 🛍️" at bounding box center [416, 80] width 97 height 19
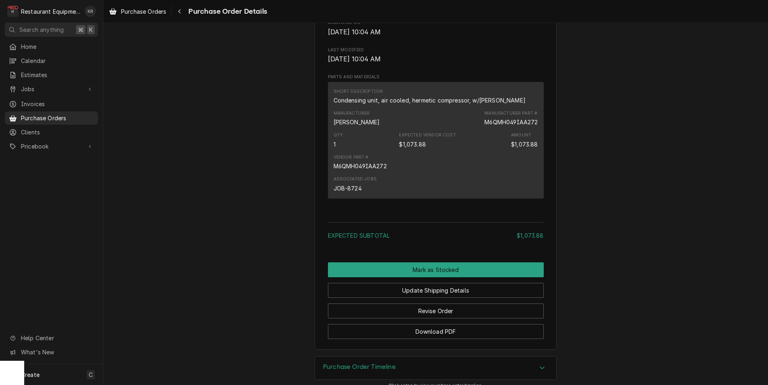
scroll to position [579, 0]
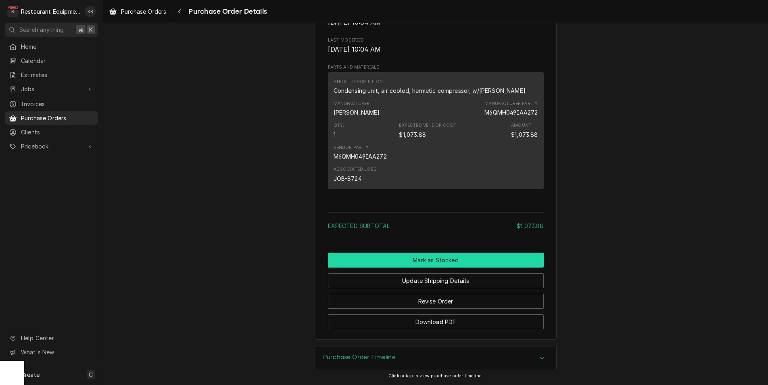
click at [439, 264] on button "Mark as Stocked" at bounding box center [436, 259] width 216 height 15
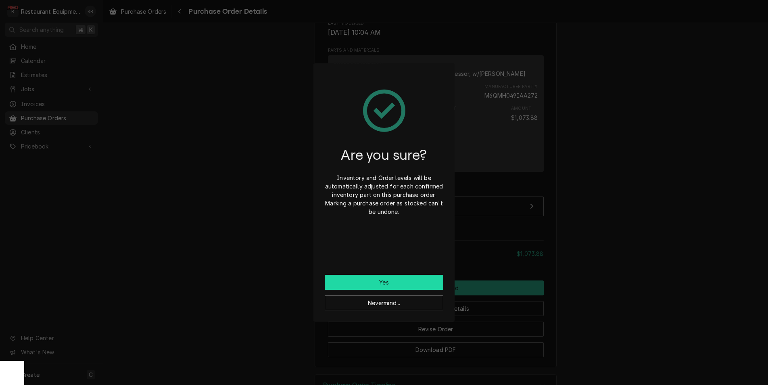
click at [396, 283] on button "Yes" at bounding box center [384, 282] width 119 height 15
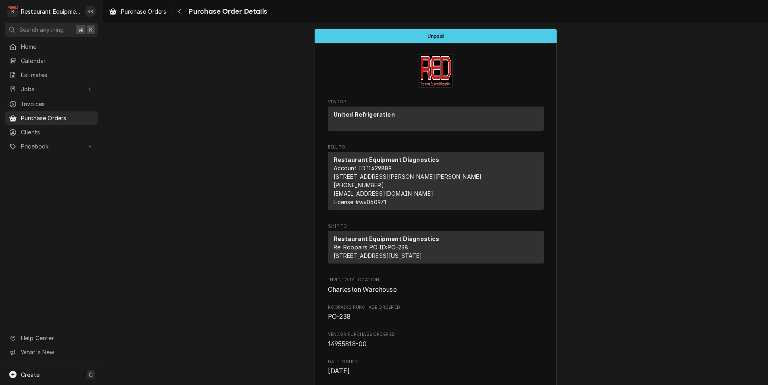
drag, startPoint x: 181, startPoint y: 13, endPoint x: 195, endPoint y: 32, distance: 23.7
click at [181, 13] on icon "Navigate back" at bounding box center [180, 11] width 4 height 6
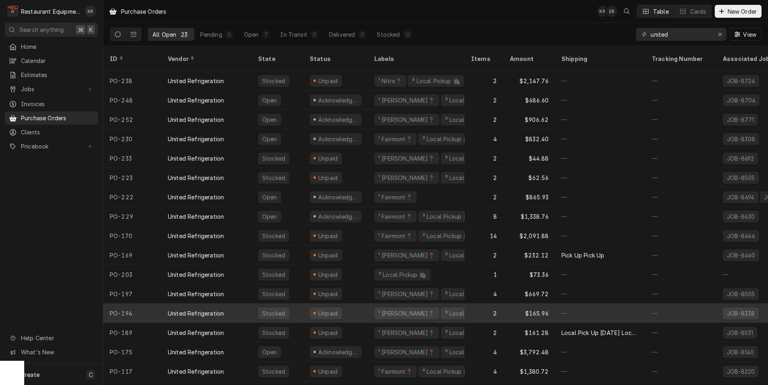
scroll to position [0, 0]
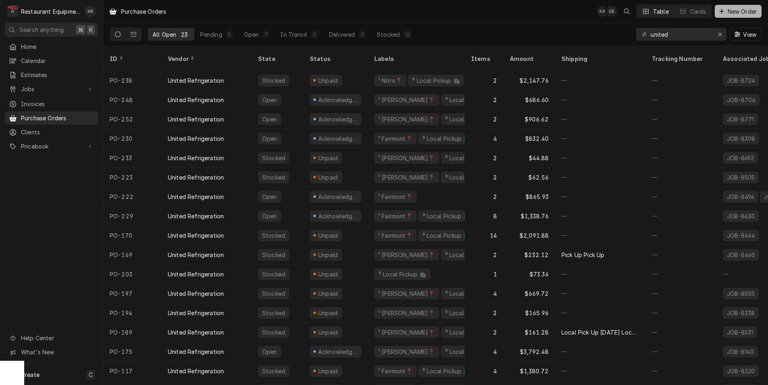
click at [724, 14] on div "Dynamic Content Wrapper" at bounding box center [722, 11] width 8 height 8
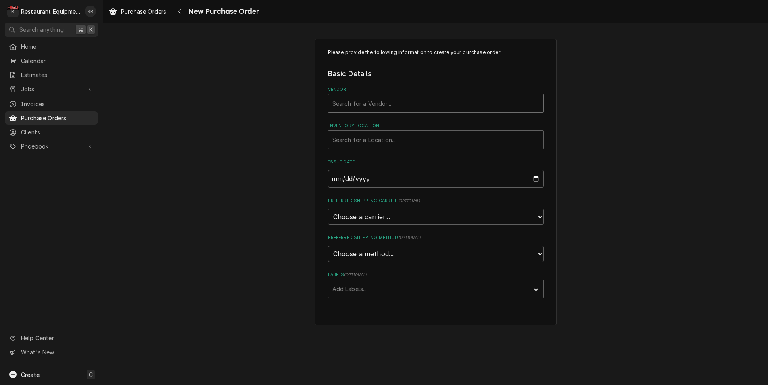
click at [354, 104] on div "Vendor" at bounding box center [435, 103] width 207 height 15
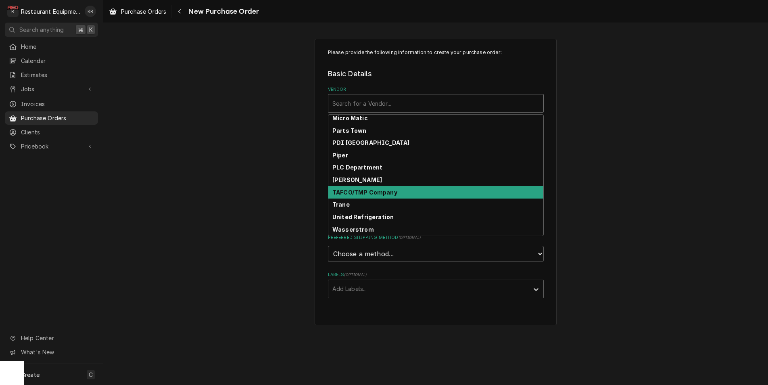
scroll to position [262, 0]
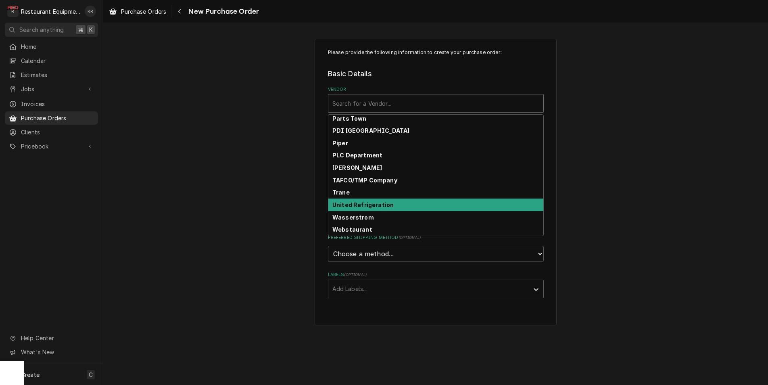
click at [364, 207] on strong "United Refrigeration" at bounding box center [362, 204] width 61 height 7
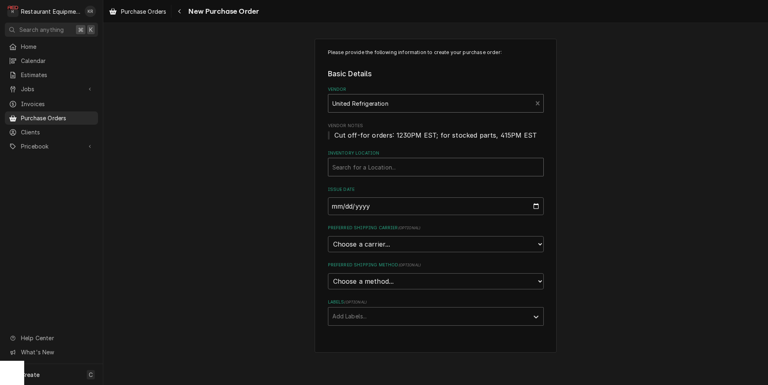
click at [364, 167] on div "Inventory Location" at bounding box center [435, 167] width 207 height 15
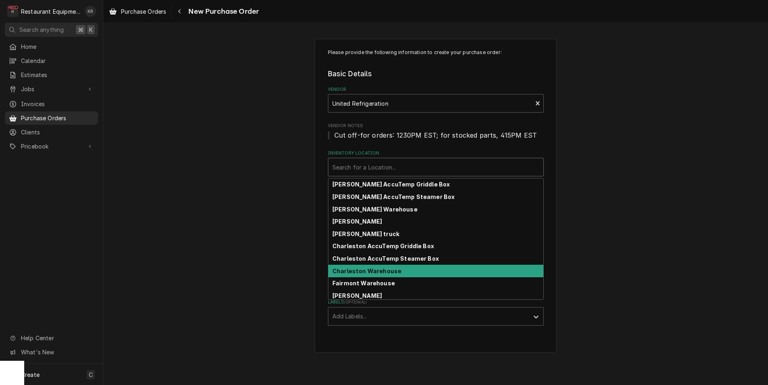
scroll to position [0, 0]
click at [372, 273] on strong "Charleston Warehouse" at bounding box center [366, 269] width 69 height 7
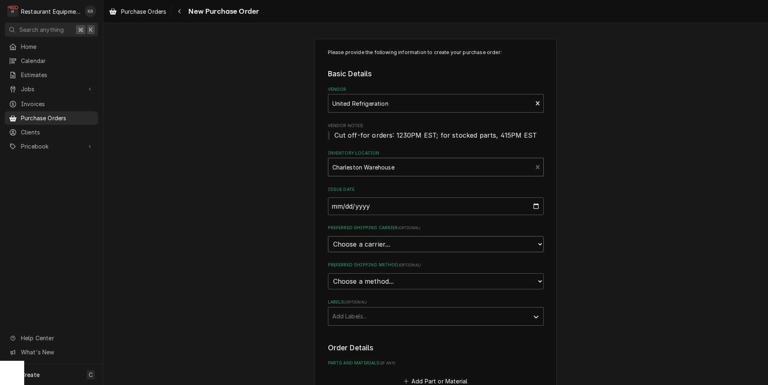
click at [328, 236] on select "Choose a carrier... U.S. Postal Service Stamps.com FedEx UPS DHL Express DHL EC…" at bounding box center [436, 244] width 216 height 16
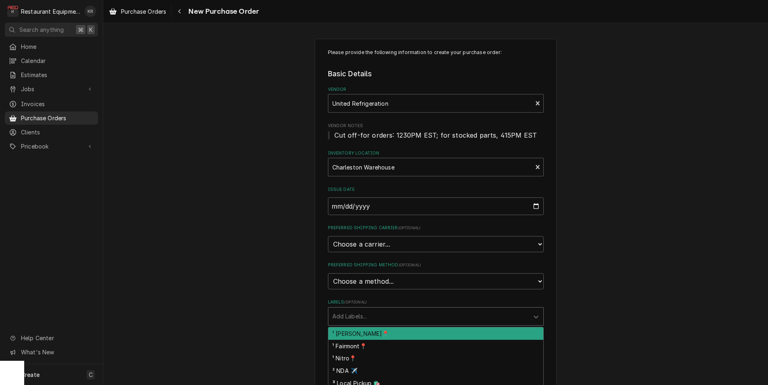
click at [356, 319] on div "Labels" at bounding box center [428, 316] width 192 height 15
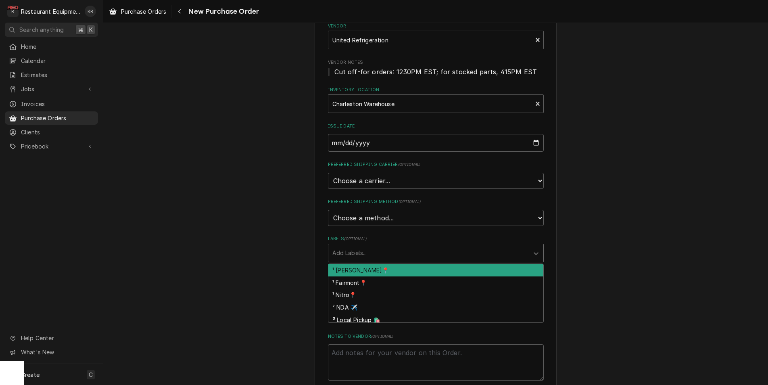
scroll to position [71, 0]
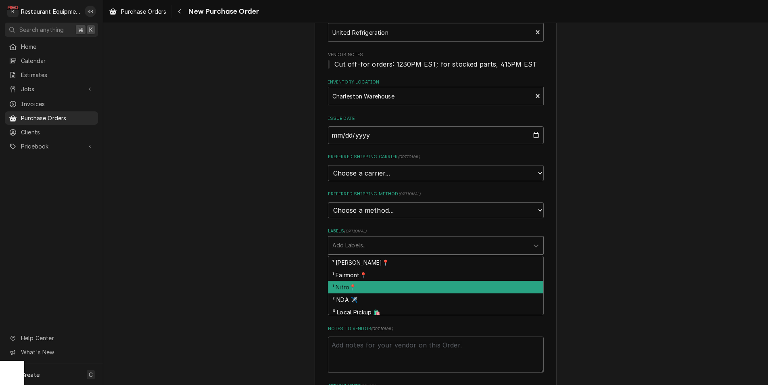
click at [349, 286] on div "¹ Nitro📍" at bounding box center [435, 287] width 215 height 12
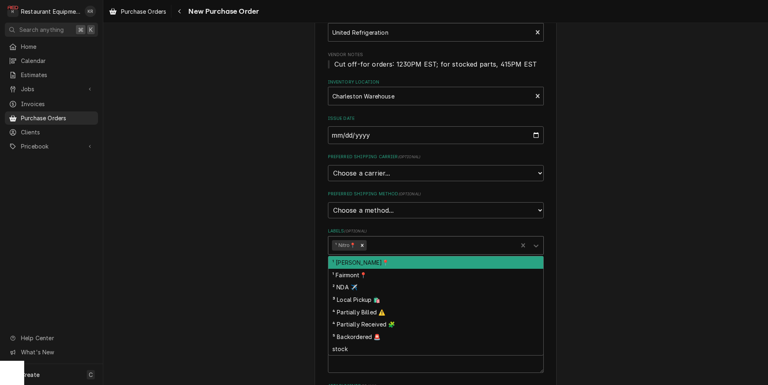
drag, startPoint x: 388, startPoint y: 244, endPoint x: 400, endPoint y: 283, distance: 40.2
click at [388, 245] on div "Labels" at bounding box center [441, 245] width 146 height 15
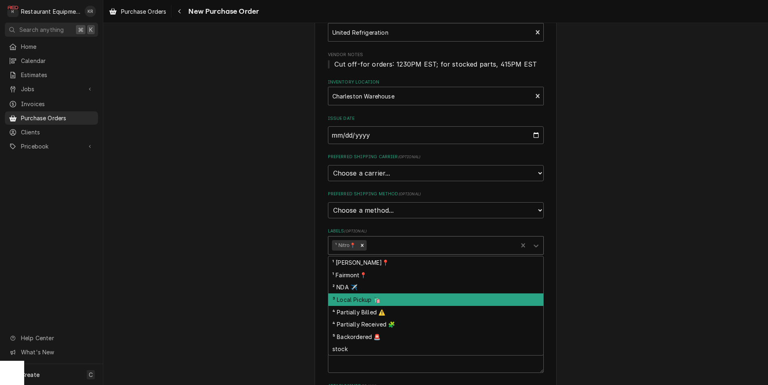
click at [391, 300] on div "³ Local Pickup 🛍️" at bounding box center [435, 299] width 215 height 12
type textarea "x"
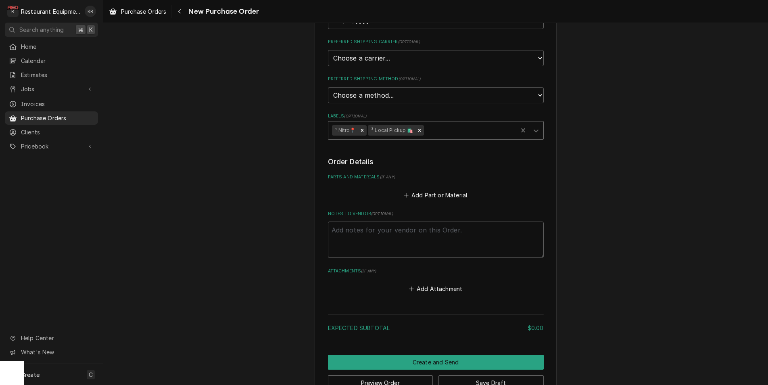
scroll to position [207, 0]
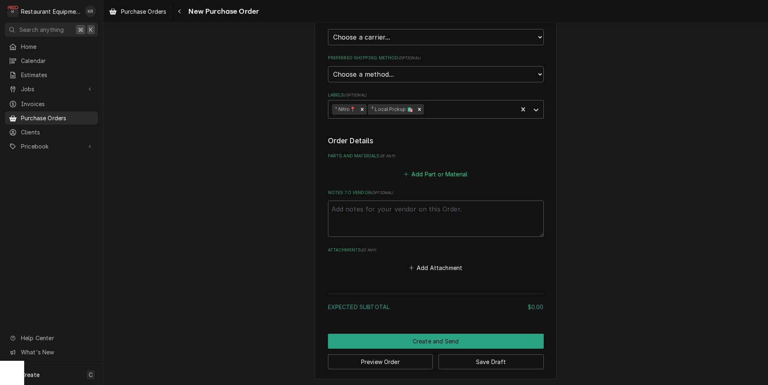
click at [441, 171] on button "Add Part or Material" at bounding box center [435, 173] width 67 height 11
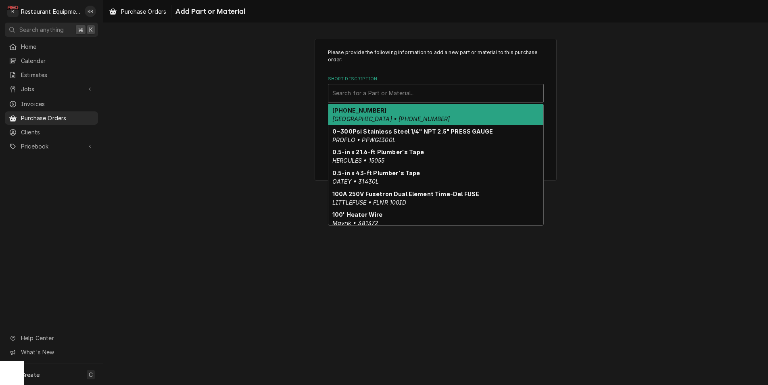
click at [350, 93] on div "Short Description" at bounding box center [435, 93] width 207 height 15
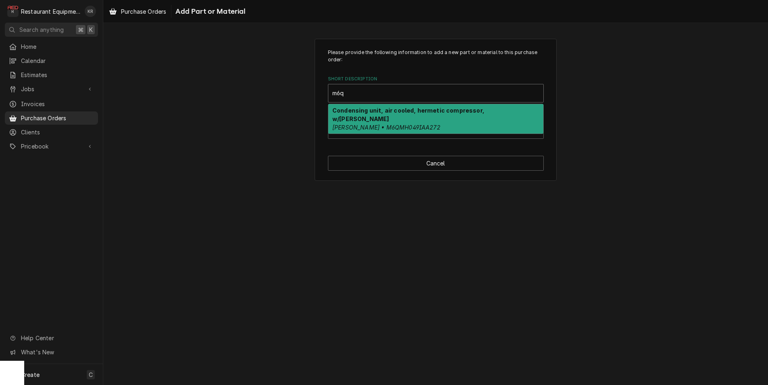
type input "m6qm"
click at [351, 114] on div "Condensing unit, air cooled, hermetic compressor, w/sg drier Copeland • M6QMH04…" at bounding box center [435, 118] width 215 height 29
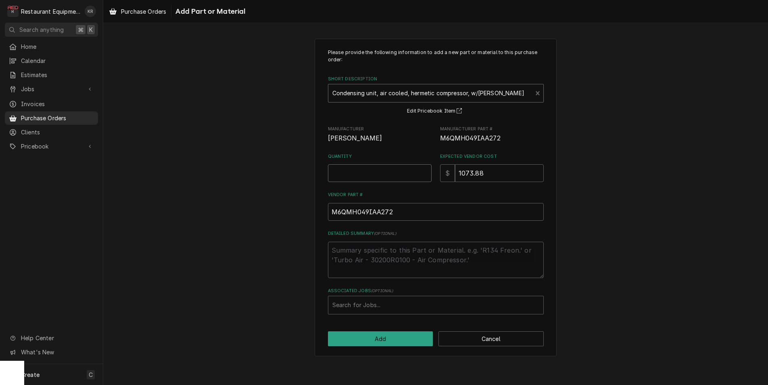
click at [354, 180] on input "Quantity" at bounding box center [380, 173] width 104 height 18
type textarea "x"
type input "0.5"
click at [427, 172] on input "0.5" at bounding box center [380, 173] width 104 height 18
type textarea "x"
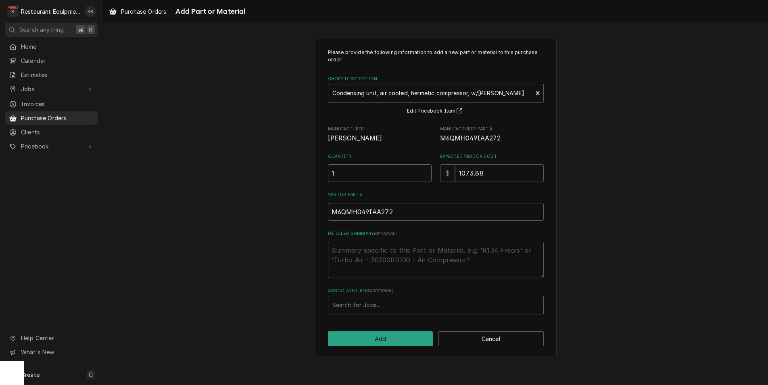
type input "1"
click at [427, 172] on input "1" at bounding box center [380, 173] width 104 height 18
type textarea "x"
type input "1.5"
click at [427, 172] on input "1.5" at bounding box center [380, 173] width 104 height 18
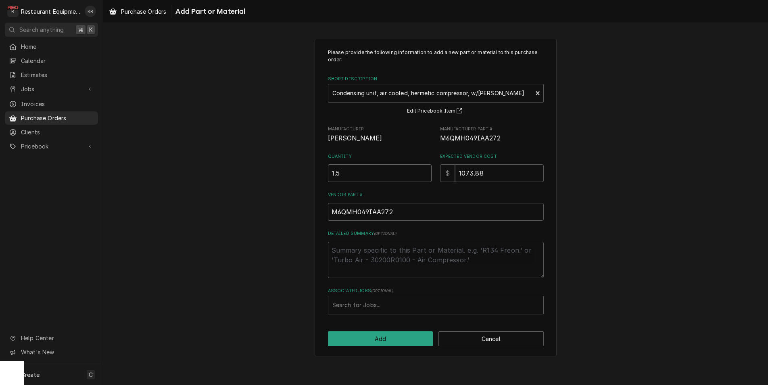
type textarea "x"
type input "2"
click at [427, 172] on input "2" at bounding box center [380, 173] width 104 height 18
click at [377, 302] on div "Associated Jobs" at bounding box center [435, 305] width 207 height 15
click at [374, 337] on button "Add" at bounding box center [380, 338] width 105 height 15
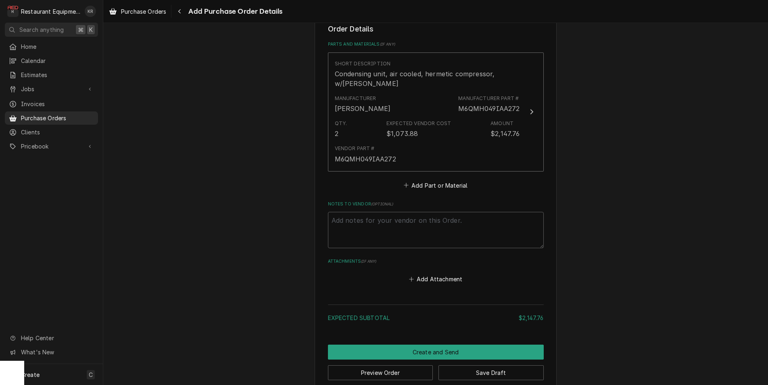
scroll to position [330, 0]
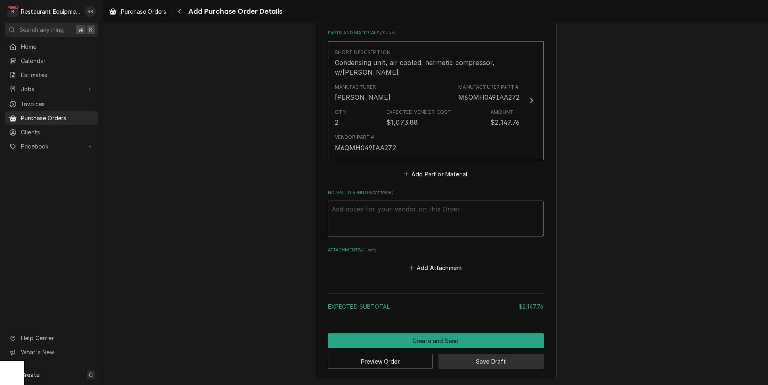
click at [489, 357] on button "Save Draft" at bounding box center [490, 361] width 105 height 15
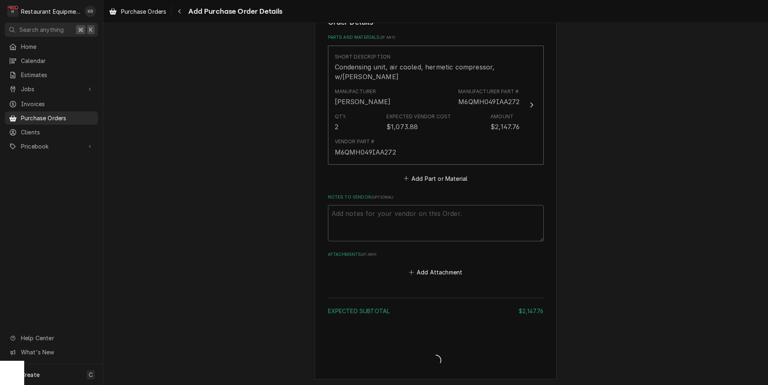
type textarea "x"
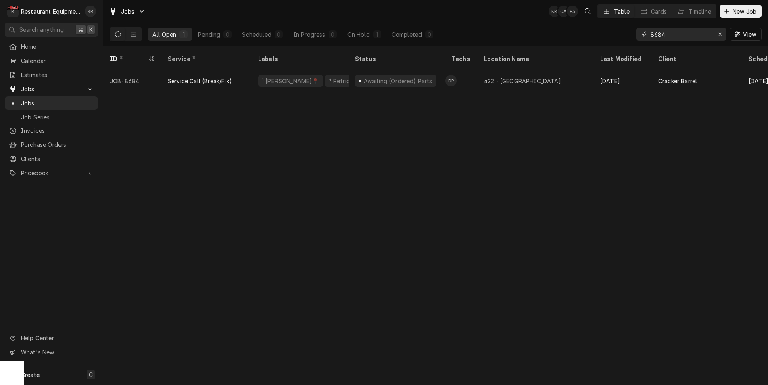
click at [718, 37] on div "Erase input" at bounding box center [720, 34] width 8 height 8
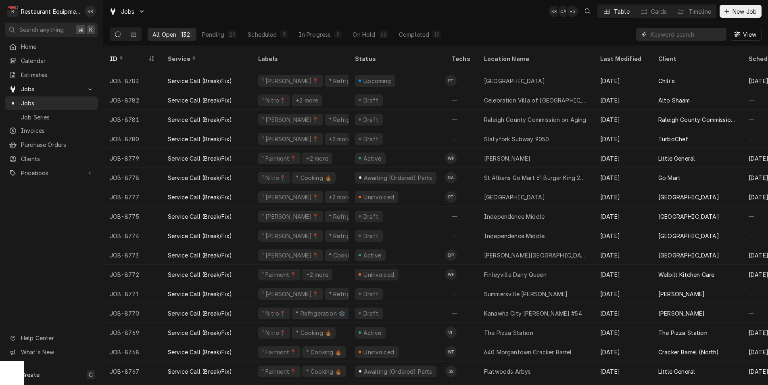
click at [671, 35] on input "Dynamic Content Wrapper" at bounding box center [686, 34] width 72 height 13
click at [671, 35] on input "bob" at bounding box center [680, 34] width 60 height 13
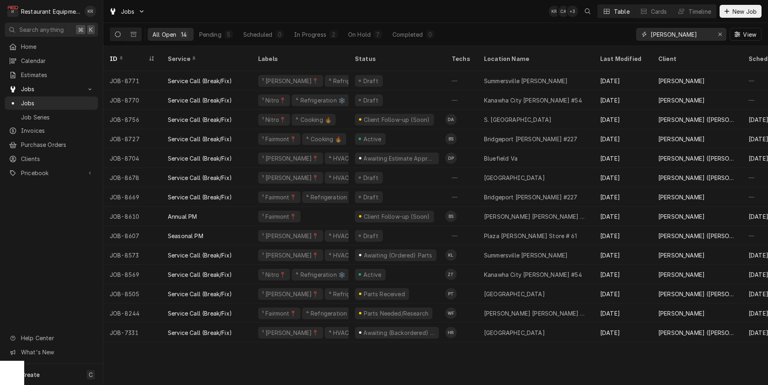
type input "bob"
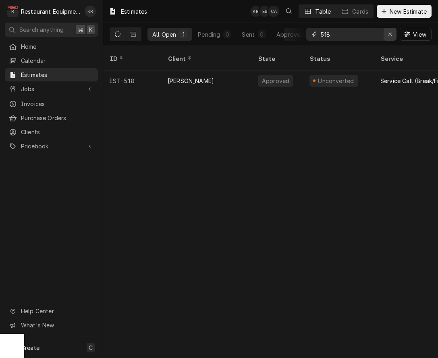
click at [389, 35] on icon "Erase input" at bounding box center [390, 34] width 3 height 3
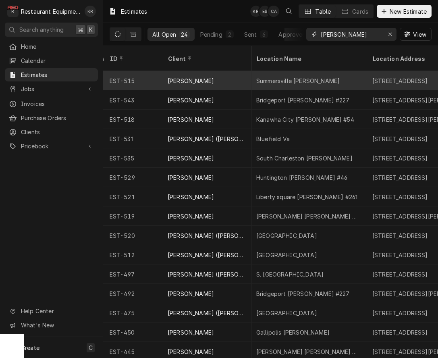
scroll to position [0, 212]
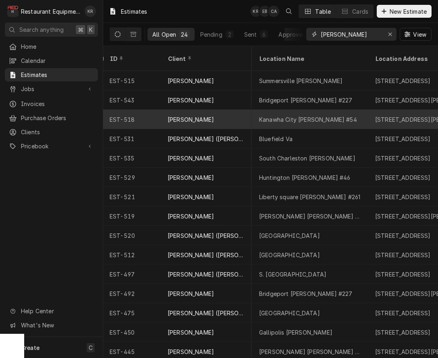
type input "bob"
click at [288, 115] on div "Kanawha City Bob Evans #54" at bounding box center [308, 119] width 98 height 8
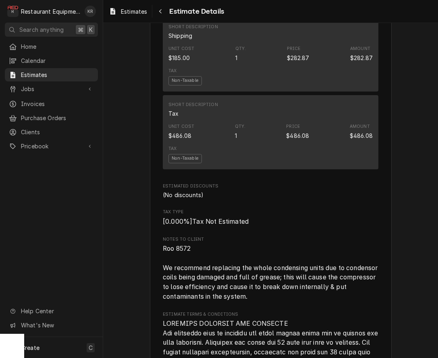
scroll to position [1419, 0]
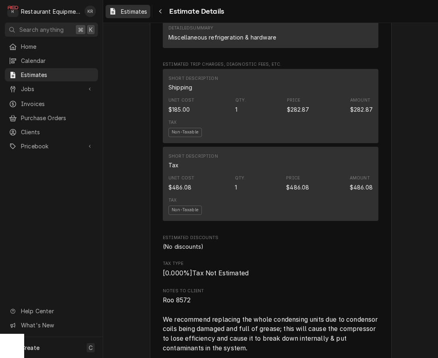
click at [144, 12] on span "Estimates" at bounding box center [134, 11] width 26 height 8
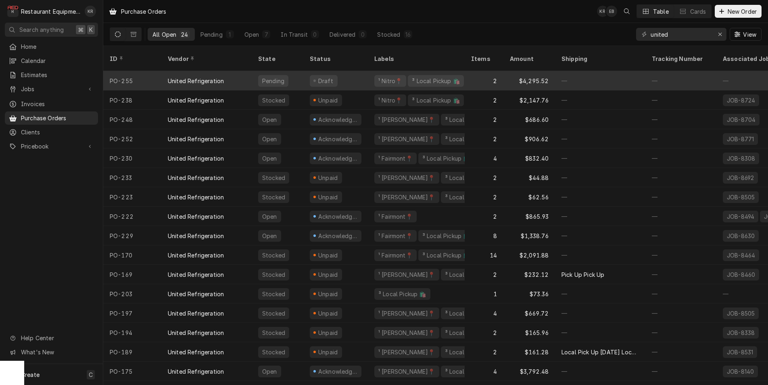
click at [317, 75] on div "Draft" at bounding box center [324, 81] width 28 height 12
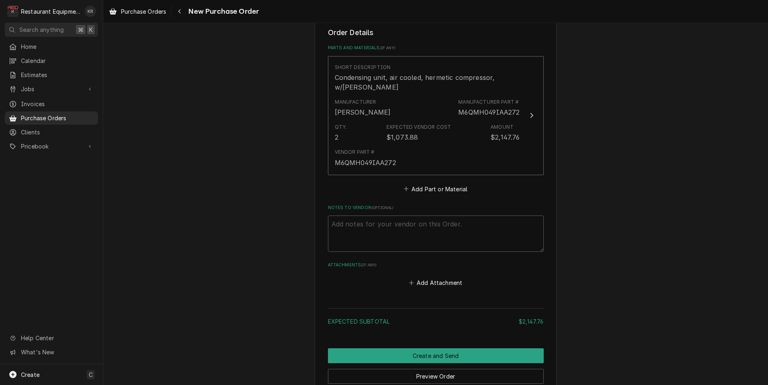
scroll to position [315, 0]
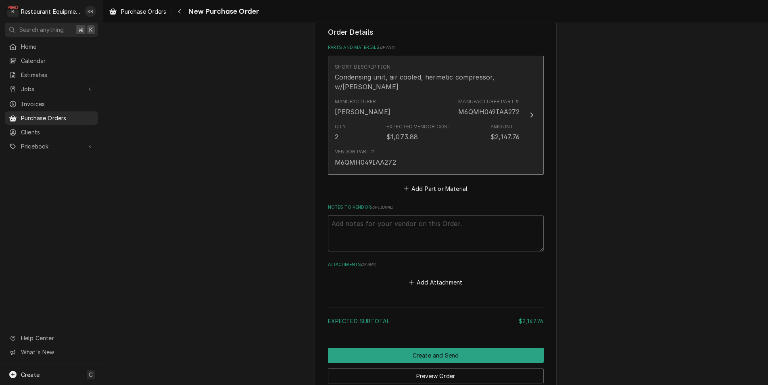
click at [380, 159] on div "M6QMH049IAA272" at bounding box center [365, 162] width 61 height 10
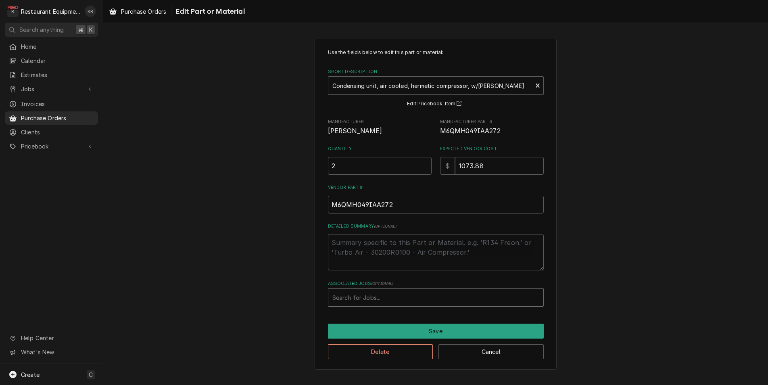
type textarea "x"
click at [385, 291] on div "Associated Jobs" at bounding box center [435, 297] width 207 height 15
type input "8770"
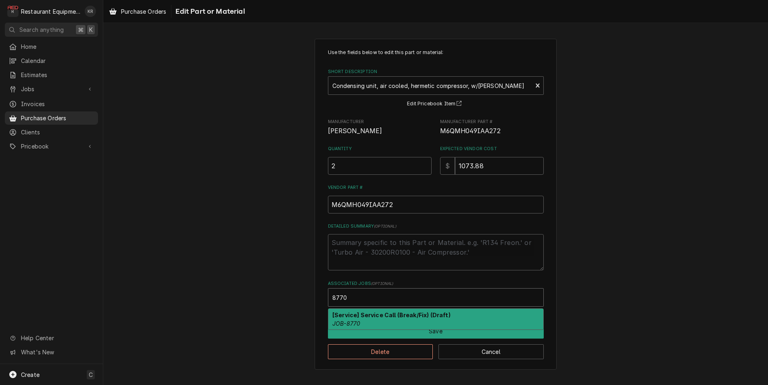
click at [371, 318] on strong "[Service] Service Call (Break/Fix) (Draft)" at bounding box center [391, 314] width 118 height 7
type textarea "x"
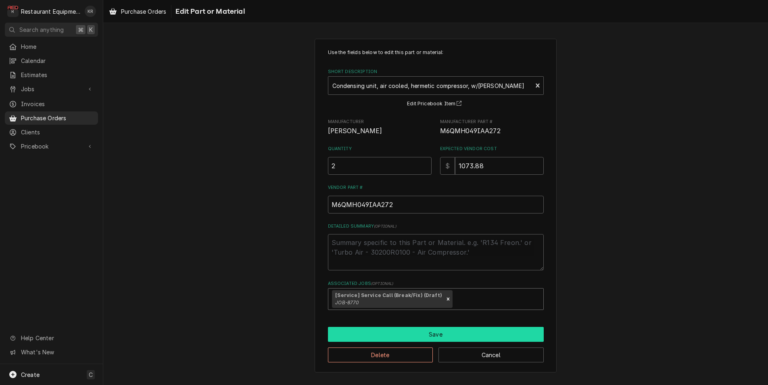
click at [378, 336] on button "Save" at bounding box center [436, 334] width 216 height 15
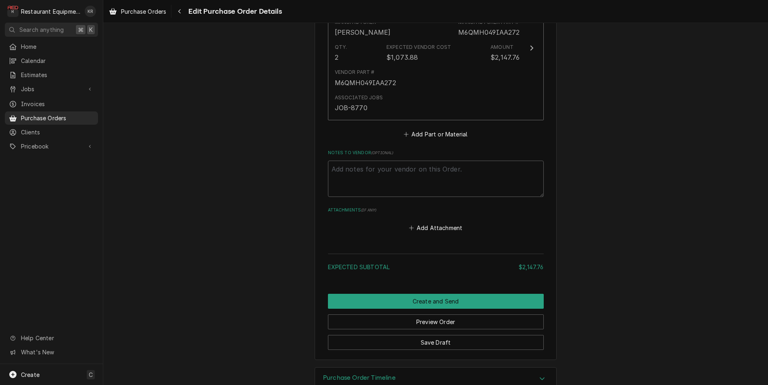
scroll to position [413, 0]
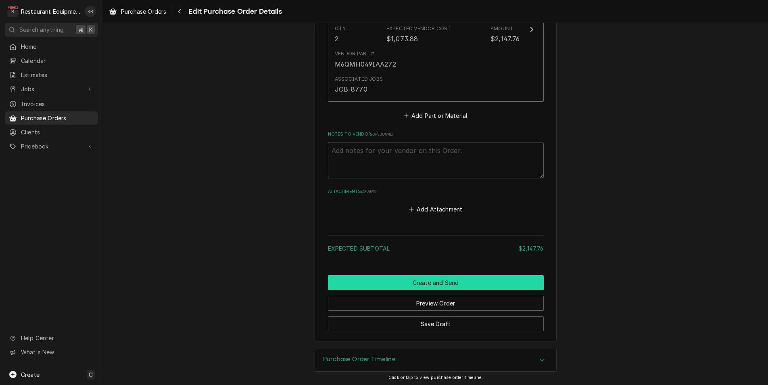
click at [429, 281] on button "Create and Send" at bounding box center [436, 282] width 216 height 15
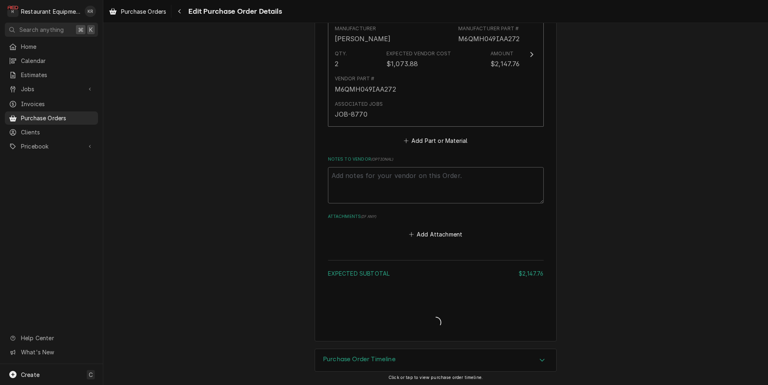
type textarea "x"
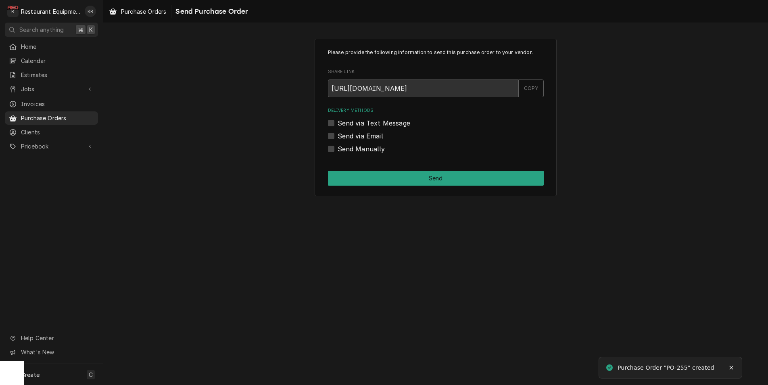
click at [337, 150] on label "Send Manually" at bounding box center [361, 149] width 48 height 10
click at [337, 150] on input "Send Manually" at bounding box center [445, 153] width 216 height 18
checkbox input "true"
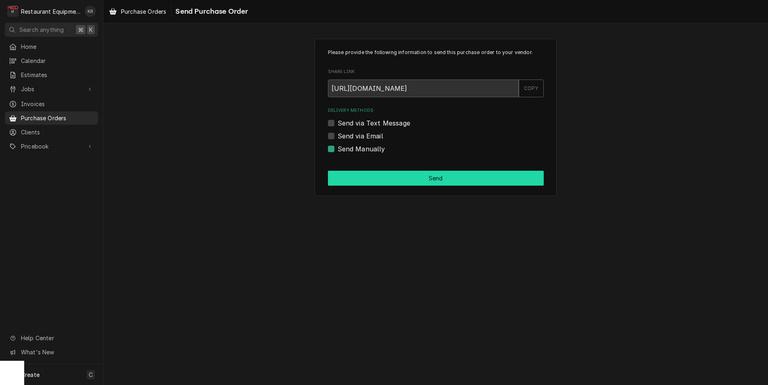
click at [406, 181] on button "Send" at bounding box center [436, 178] width 216 height 15
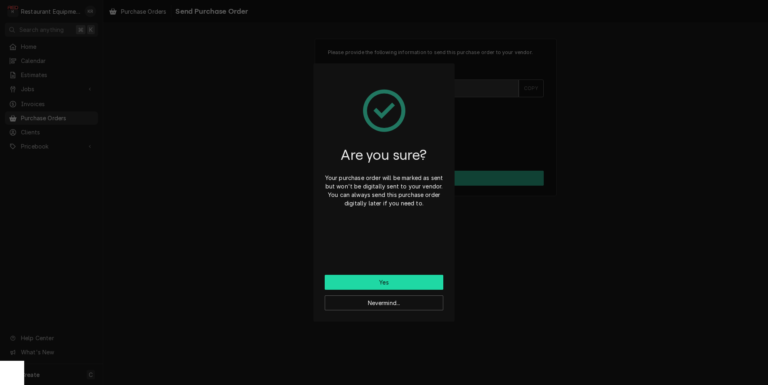
click at [366, 285] on button "Yes" at bounding box center [384, 282] width 119 height 15
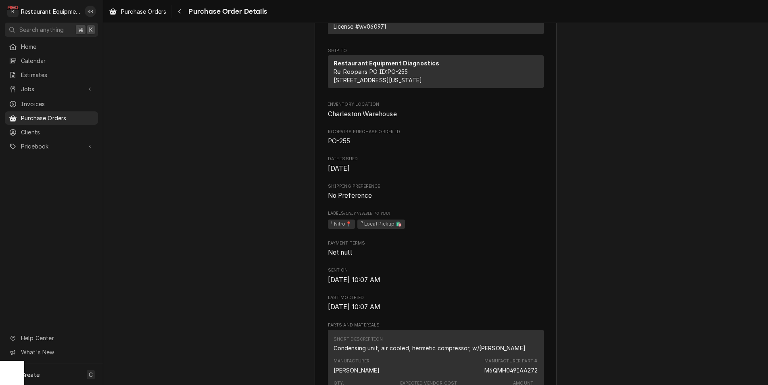
scroll to position [179, 0]
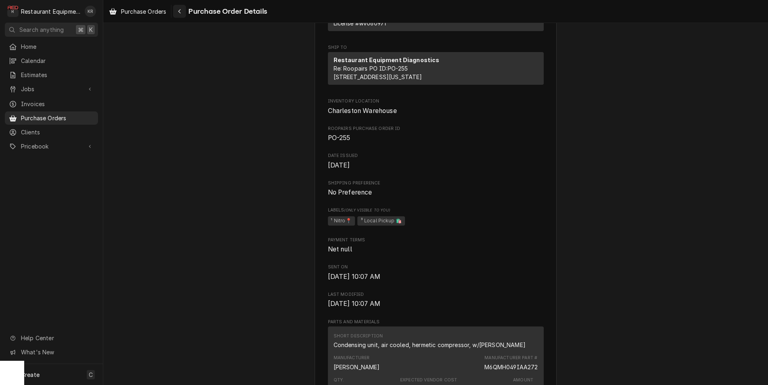
click at [181, 10] on icon "Navigate back" at bounding box center [180, 11] width 4 height 6
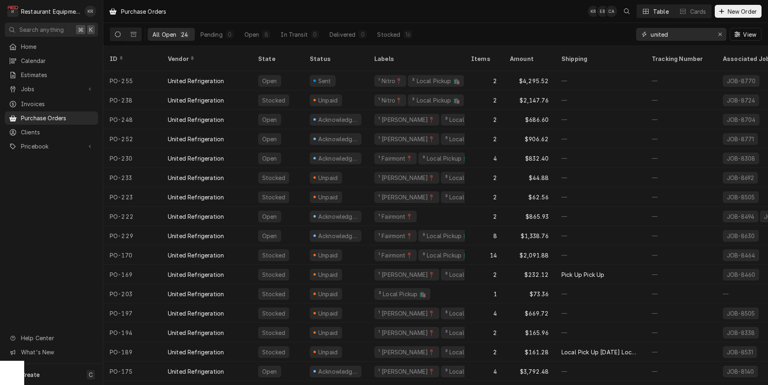
click at [722, 36] on div "Erase input" at bounding box center [720, 34] width 8 height 8
click at [725, 35] on input "Dynamic Content Wrapper" at bounding box center [688, 34] width 76 height 13
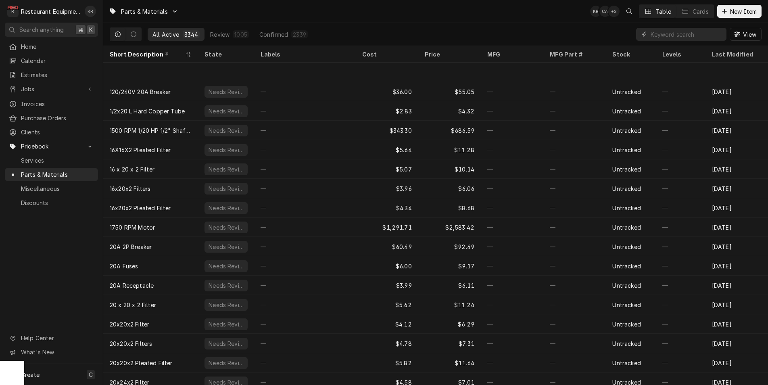
scroll to position [52, 0]
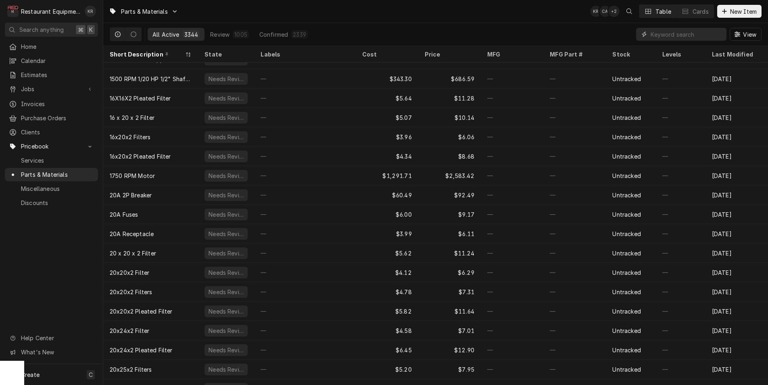
click at [697, 33] on input "Dynamic Content Wrapper" at bounding box center [686, 34] width 72 height 13
type input "ck4603129"
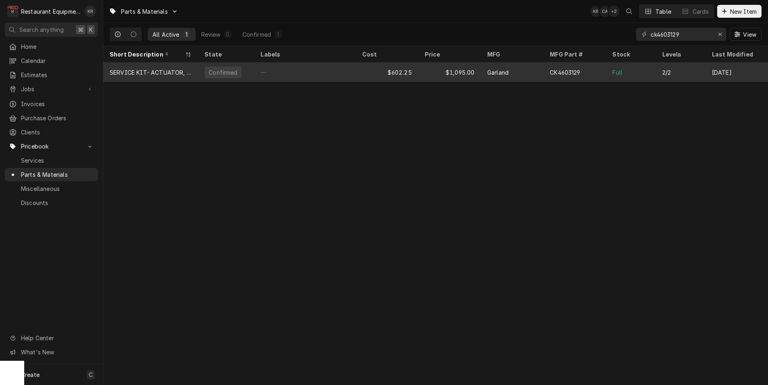
click at [289, 67] on div "—" at bounding box center [304, 71] width 101 height 19
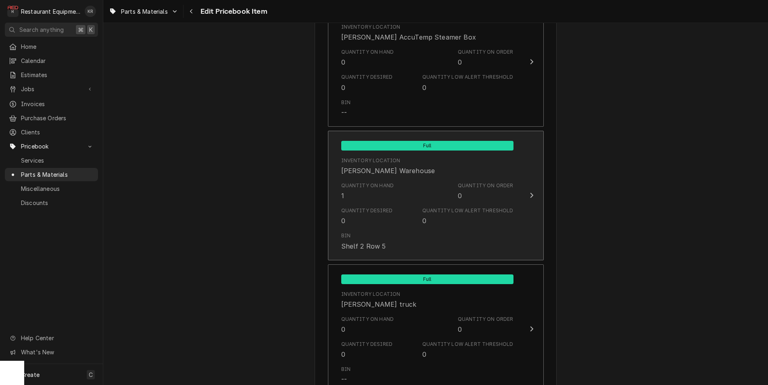
scroll to position [999, 0]
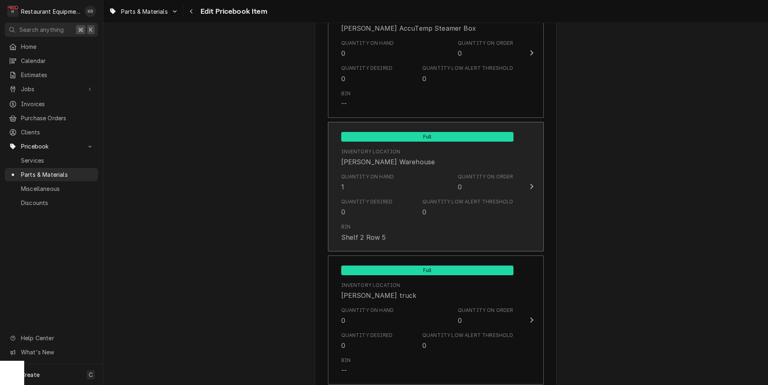
click at [391, 222] on div "Bin Shelf 2 Row 5" at bounding box center [427, 232] width 172 height 25
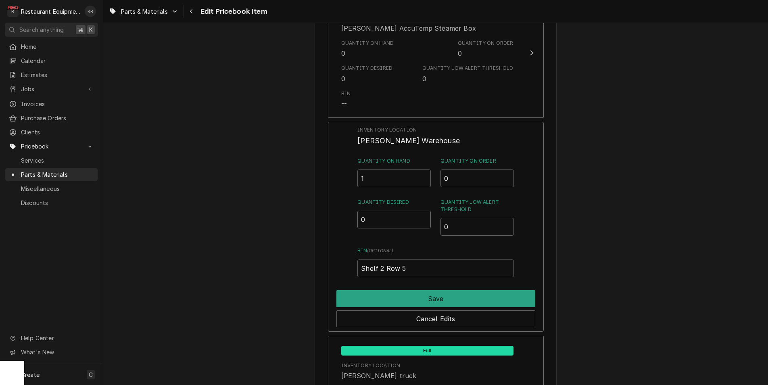
click at [385, 211] on input "0" at bounding box center [393, 219] width 73 height 18
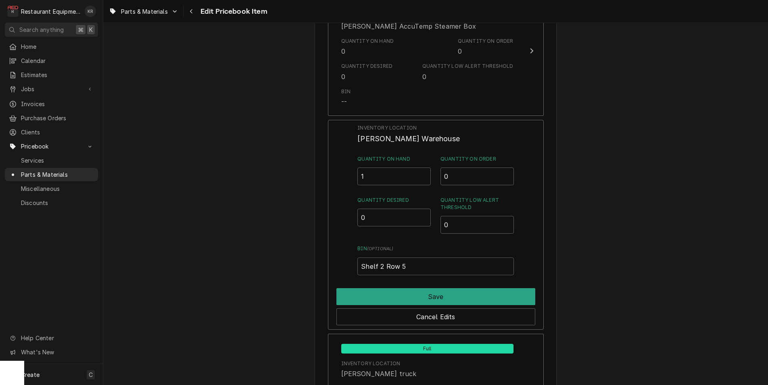
drag, startPoint x: 379, startPoint y: 192, endPoint x: 371, endPoint y: 198, distance: 9.7
click at [379, 192] on div "Inventory Location Beckley Warehouse Quantity on Hand 1 Quantity on Order 0 Qua…" at bounding box center [435, 199] width 156 height 151
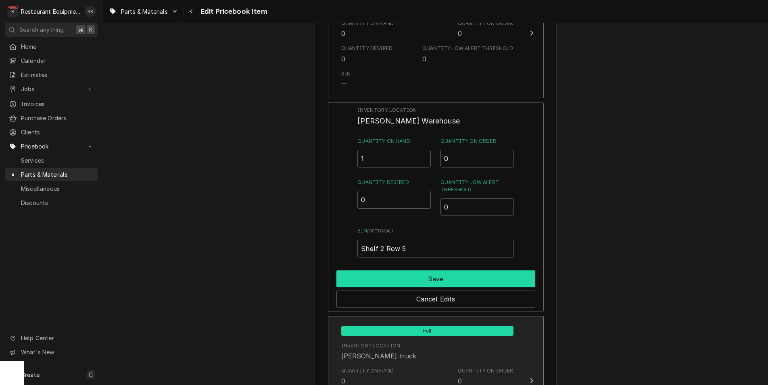
click at [438, 280] on button "Save" at bounding box center [435, 278] width 199 height 17
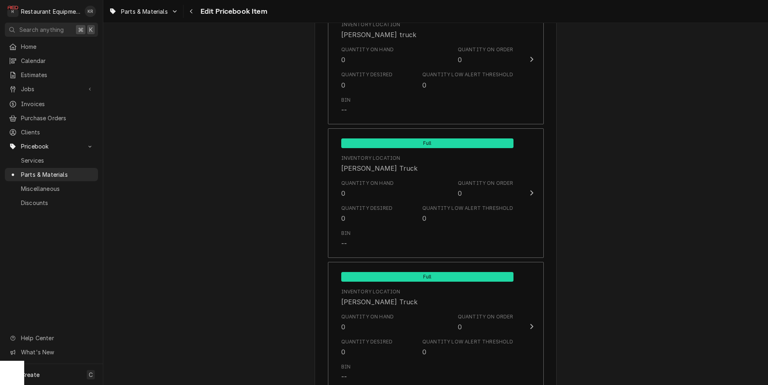
scroll to position [5303, 0]
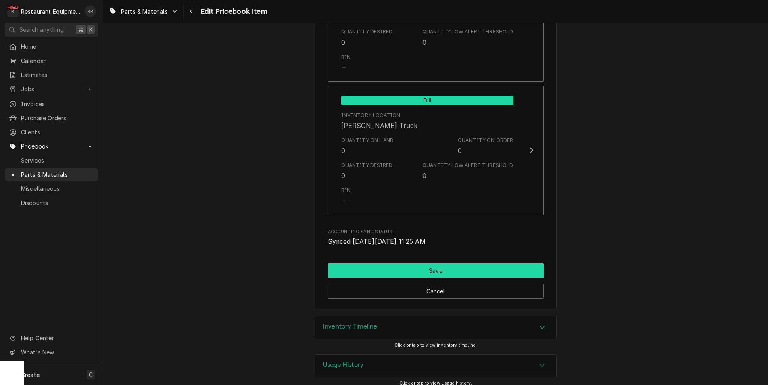
click at [441, 263] on button "Save" at bounding box center [436, 270] width 216 height 15
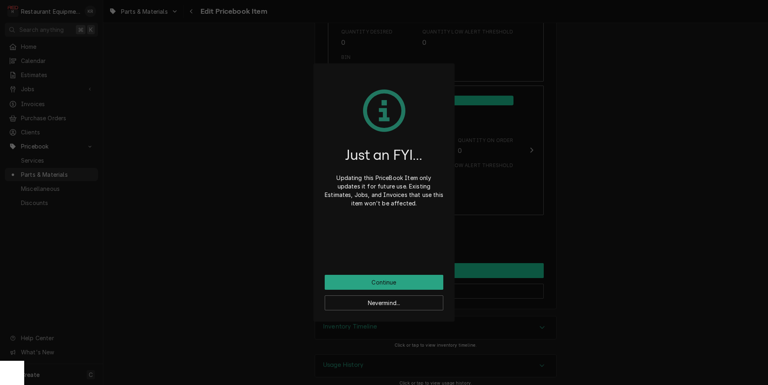
drag, startPoint x: 441, startPoint y: 261, endPoint x: 110, endPoint y: 185, distance: 339.3
click at [440, 261] on div "Just an FYI... Updating this PriceBook Item only updates it for future use. Exi…" at bounding box center [384, 175] width 119 height 200
click at [367, 283] on button "Continue" at bounding box center [384, 282] width 119 height 15
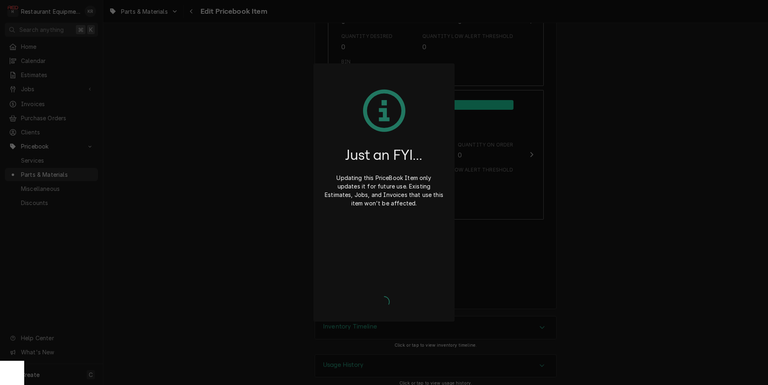
type textarea "x"
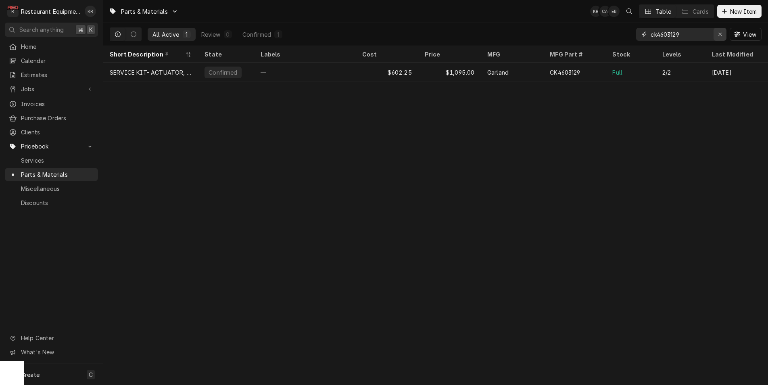
click at [723, 33] on div "Erase input" at bounding box center [720, 34] width 8 height 8
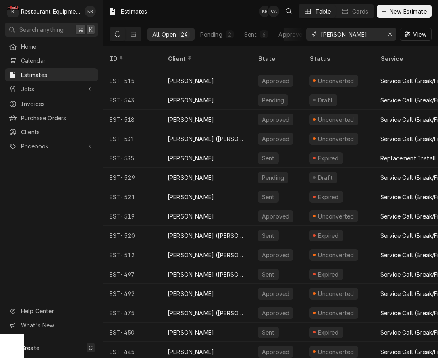
click at [352, 36] on input "bob" at bounding box center [351, 34] width 60 height 13
drag, startPoint x: 351, startPoint y: 36, endPoint x: 283, endPoint y: 32, distance: 68.3
click at [321, 32] on input "bob" at bounding box center [351, 34] width 60 height 13
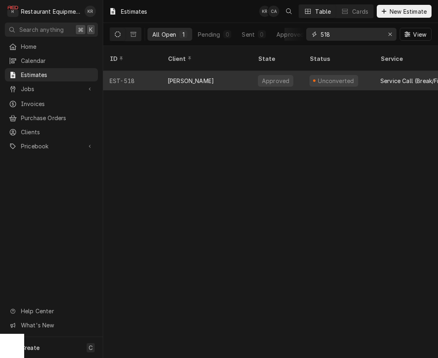
type input "518"
click at [213, 71] on div "Bob Evans" at bounding box center [206, 80] width 90 height 19
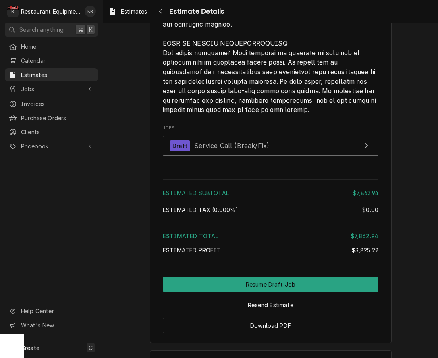
scroll to position [2069, 0]
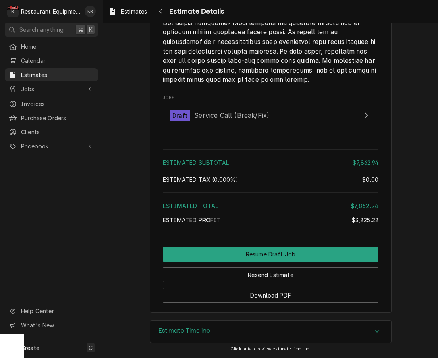
click at [236, 328] on div "Estimate Timeline" at bounding box center [270, 332] width 241 height 23
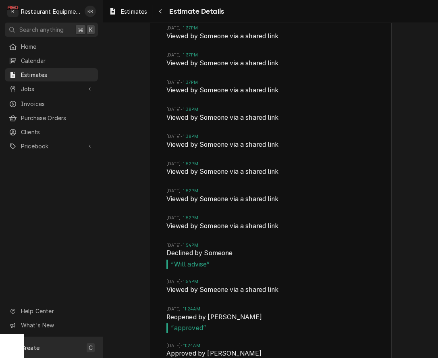
scroll to position [2599, 0]
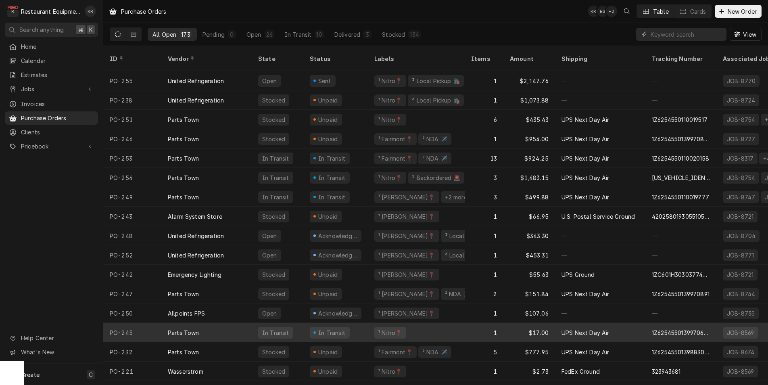
click at [343, 327] on div "In Transit" at bounding box center [330, 333] width 40 height 12
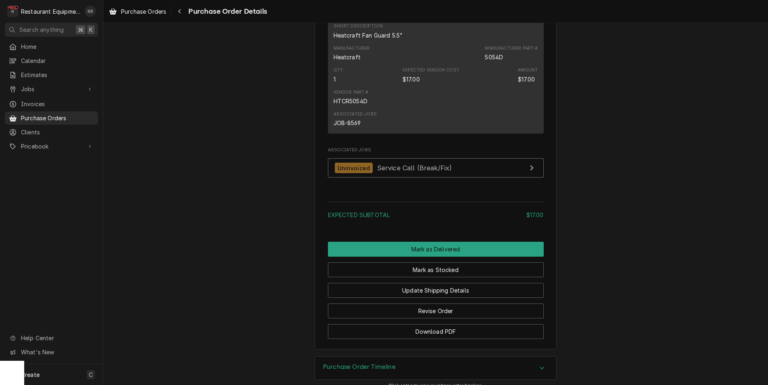
scroll to position [605, 0]
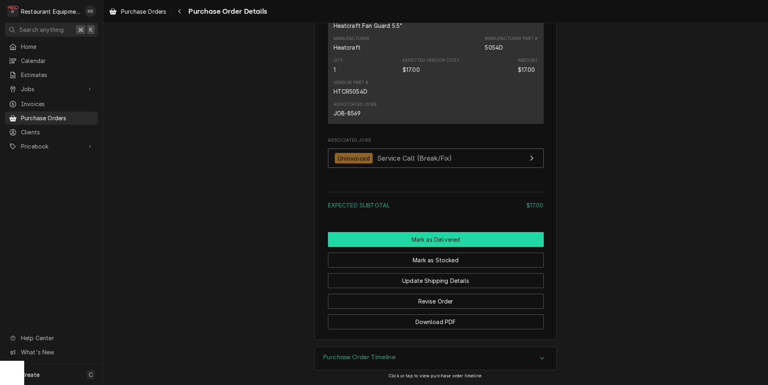
click at [418, 237] on button "Mark as Delivered" at bounding box center [436, 239] width 216 height 15
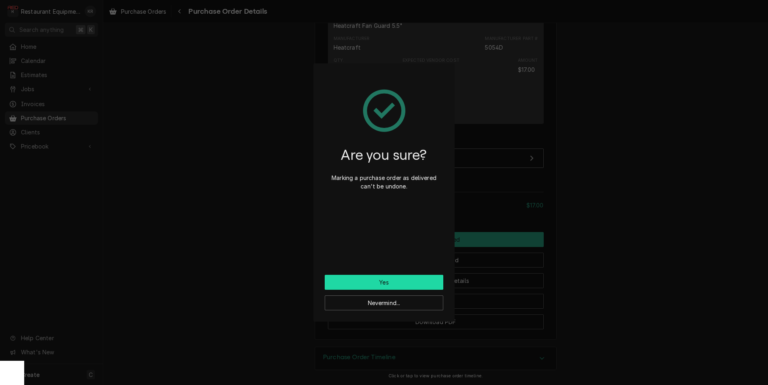
click at [394, 281] on button "Yes" at bounding box center [384, 282] width 119 height 15
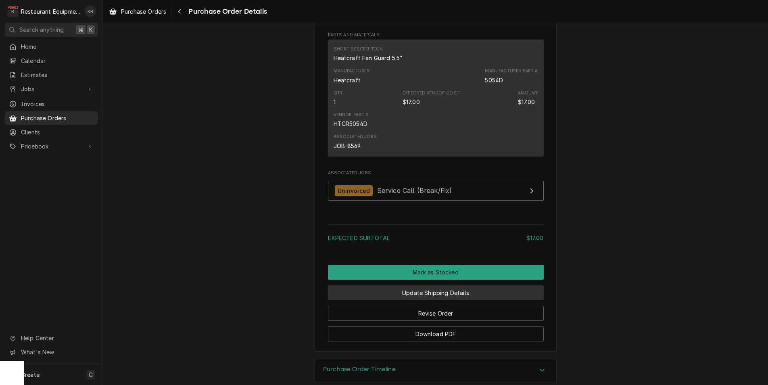
scroll to position [557, 0]
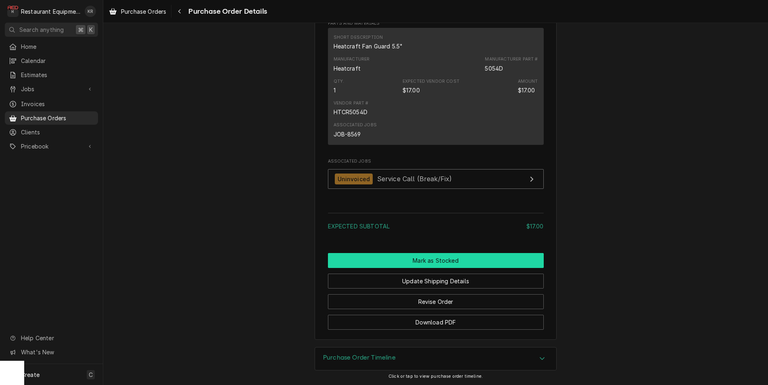
click at [435, 260] on button "Mark as Stocked" at bounding box center [436, 260] width 216 height 15
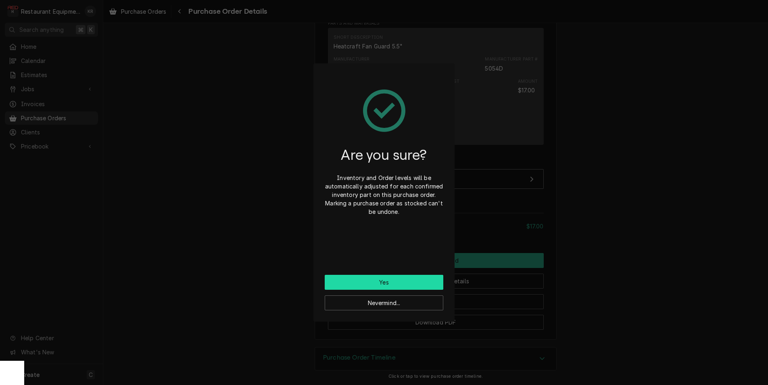
drag, startPoint x: 393, startPoint y: 285, endPoint x: 389, endPoint y: 278, distance: 8.7
click at [393, 285] on button "Yes" at bounding box center [384, 282] width 119 height 15
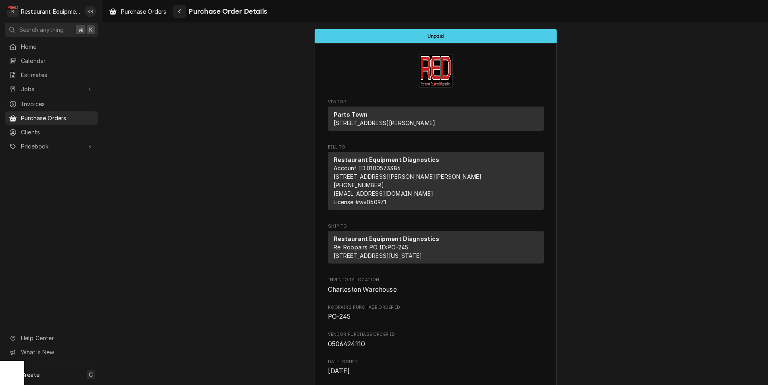
click at [179, 12] on div "Navigate back" at bounding box center [179, 11] width 8 height 8
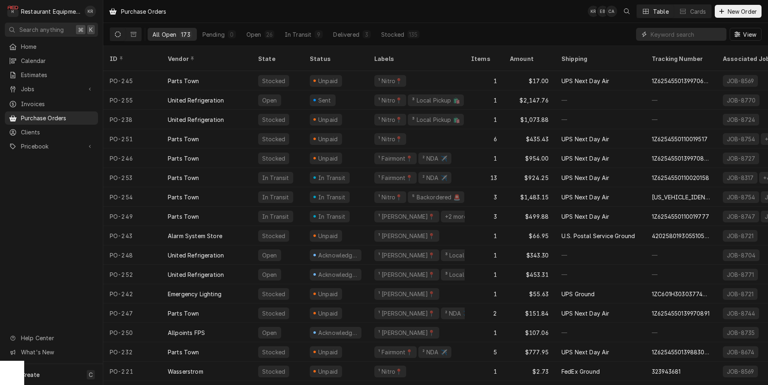
click at [692, 34] on input "Dynamic Content Wrapper" at bounding box center [686, 34] width 72 height 13
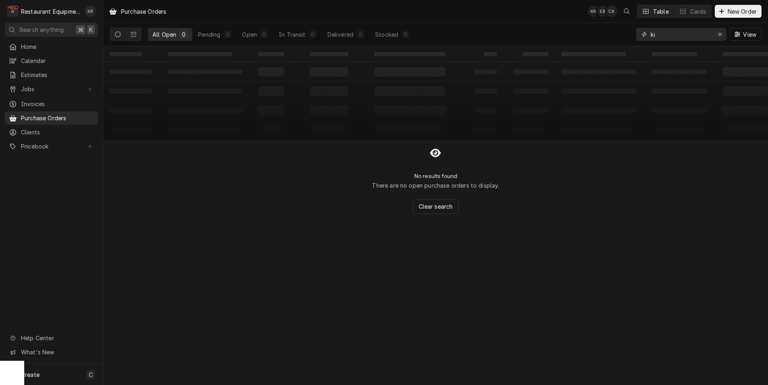
type input "k"
type input "3"
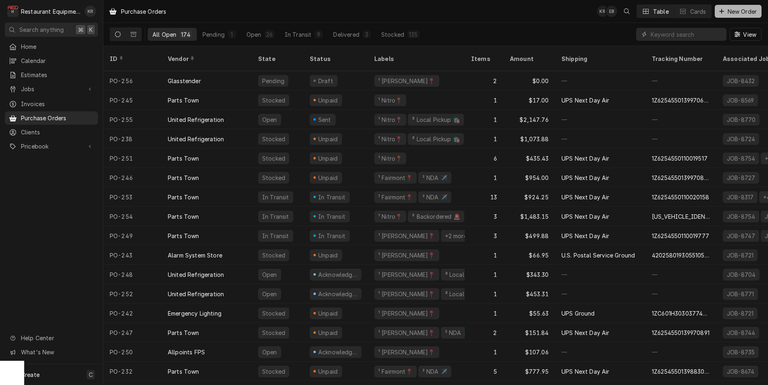
click at [738, 12] on span "New Order" at bounding box center [742, 11] width 32 height 8
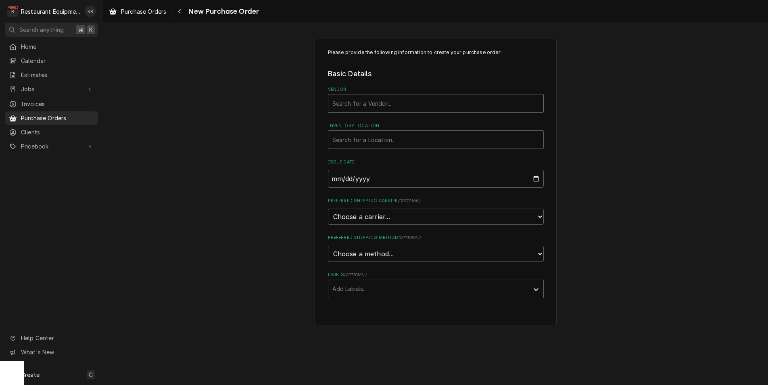
click at [395, 102] on div "Vendor" at bounding box center [435, 103] width 207 height 15
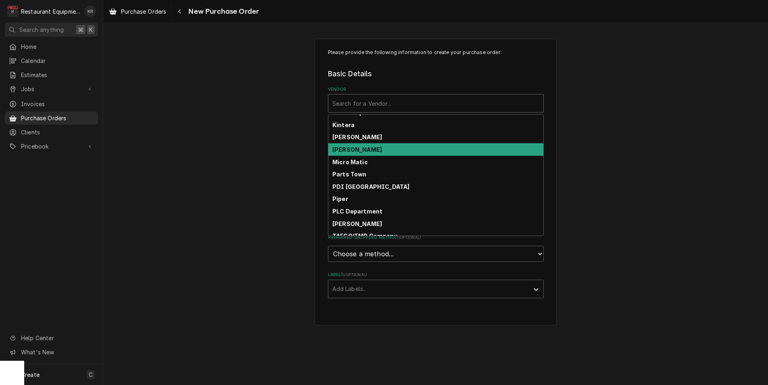
scroll to position [219, 0]
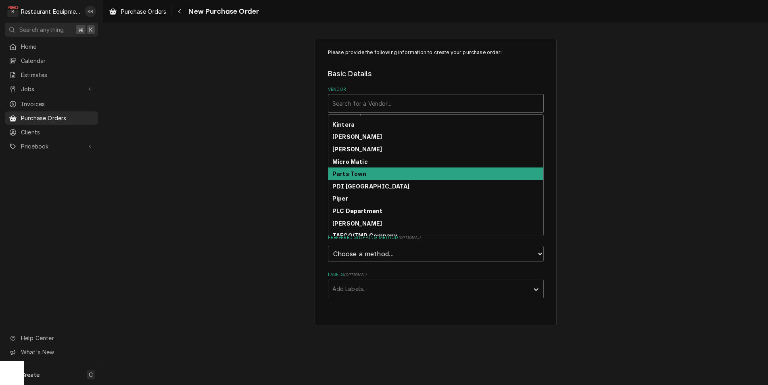
click at [391, 169] on div "Parts Town" at bounding box center [435, 173] width 215 height 12
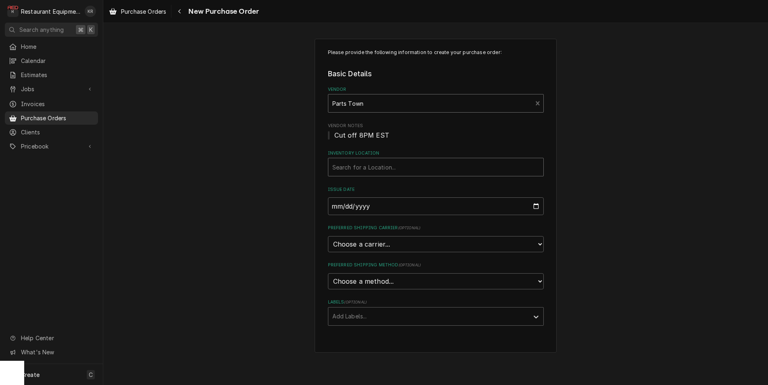
click at [395, 171] on div "Inventory Location" at bounding box center [435, 167] width 207 height 15
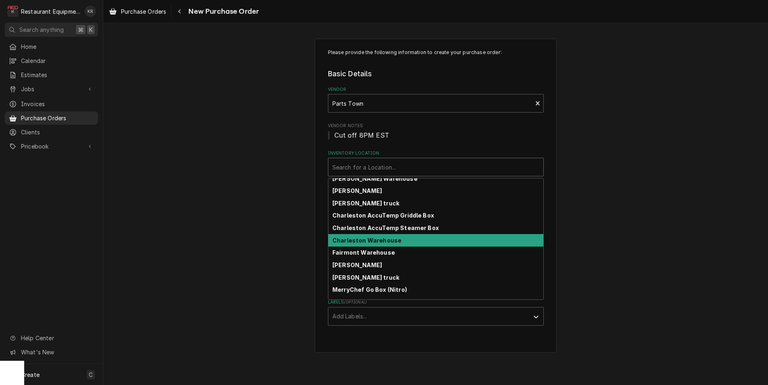
scroll to position [32, 0]
click at [411, 239] on div "Charleston Warehouse" at bounding box center [435, 239] width 215 height 12
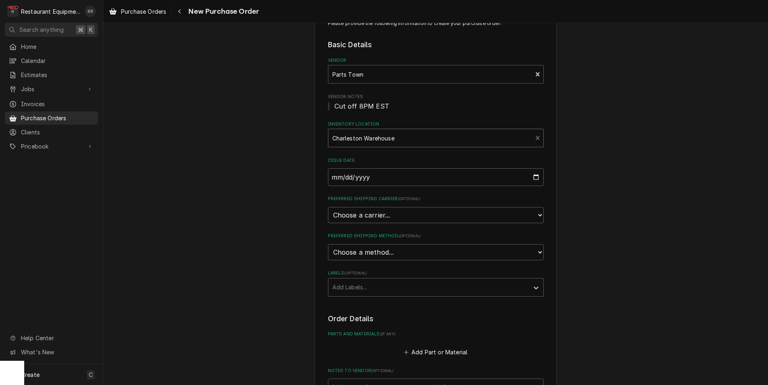
scroll to position [29, 0]
click at [328, 206] on select "Choose a carrier... U.S. Postal Service Stamps.com FedEx UPS DHL Express DHL EC…" at bounding box center [436, 214] width 216 height 16
select select "4"
click option "UPS" at bounding box center [0, 0] width 0 height 0
type textarea "x"
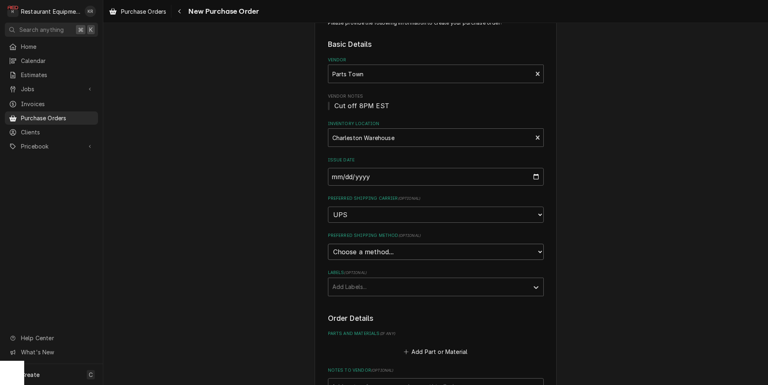
select select "3"
click option "Next Day Air" at bounding box center [0, 0] width 0 height 0
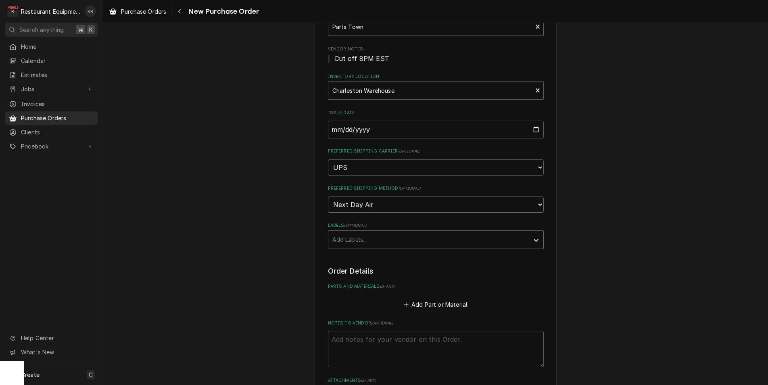
scroll to position [77, 0]
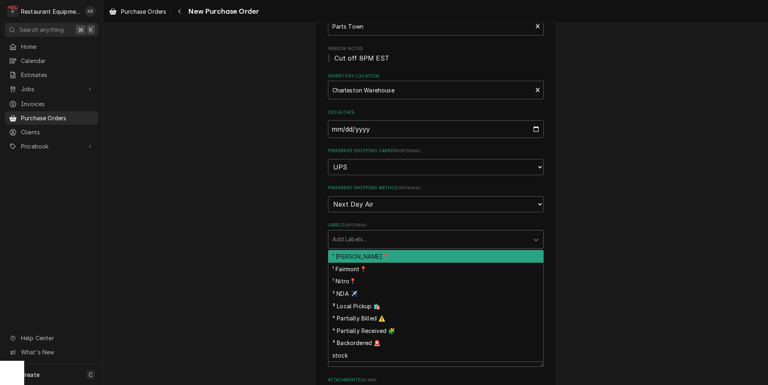
click at [411, 240] on div "Labels" at bounding box center [428, 239] width 192 height 15
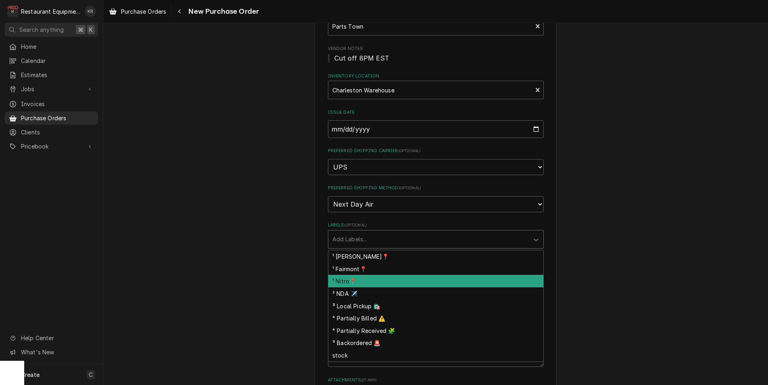
click at [400, 280] on div "¹ Nitro📍" at bounding box center [435, 281] width 215 height 12
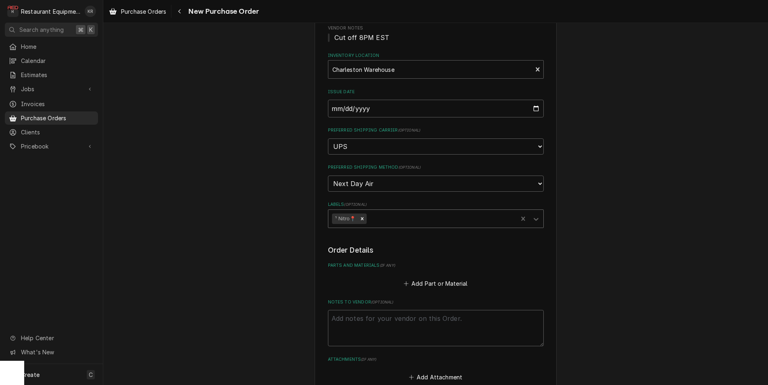
scroll to position [98, 0]
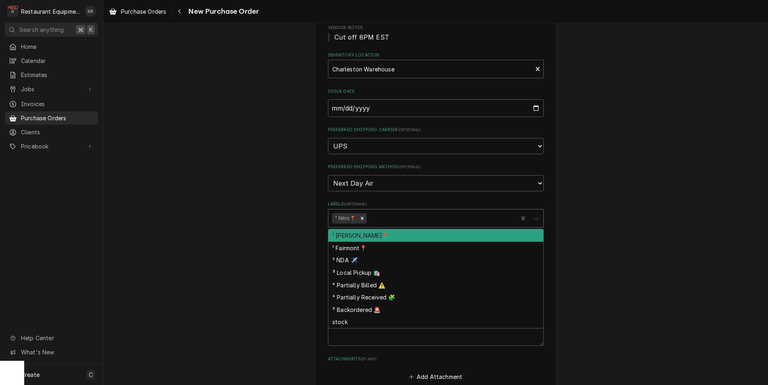
click at [535, 218] on icon "Labels" at bounding box center [535, 218] width 5 height 3
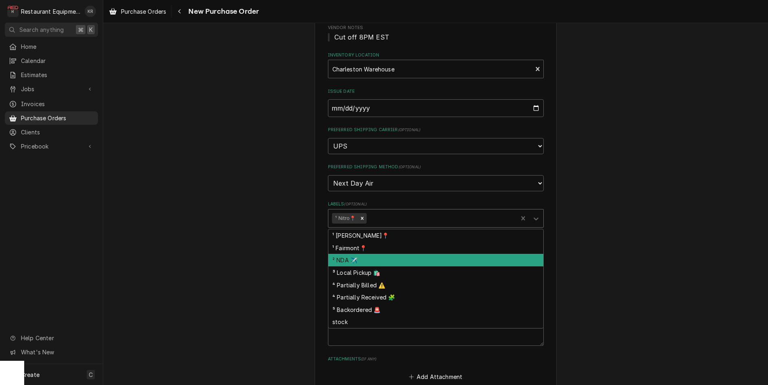
click at [477, 260] on div "² NDA ✈️" at bounding box center [435, 260] width 215 height 12
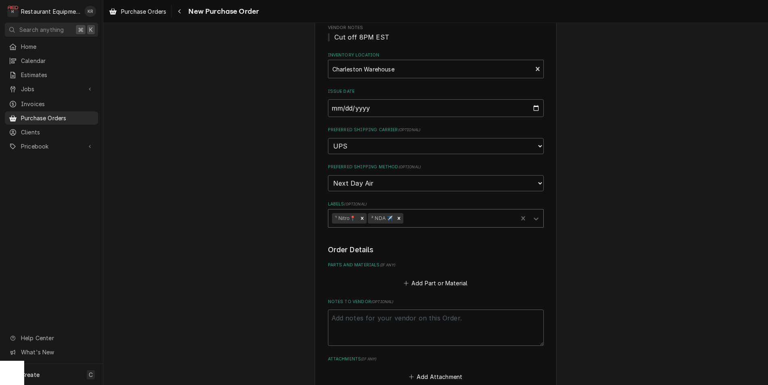
type textarea "x"
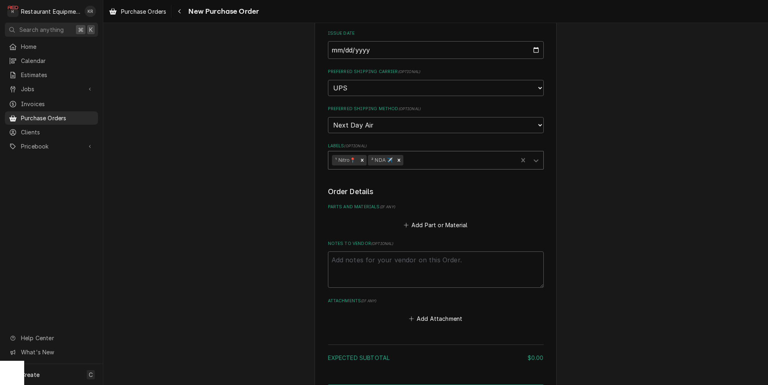
scroll to position [163, 0]
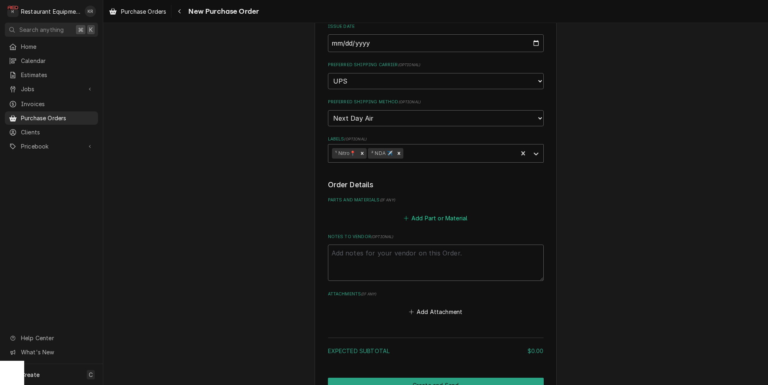
click at [429, 215] on button "Add Part or Material" at bounding box center [435, 217] width 67 height 11
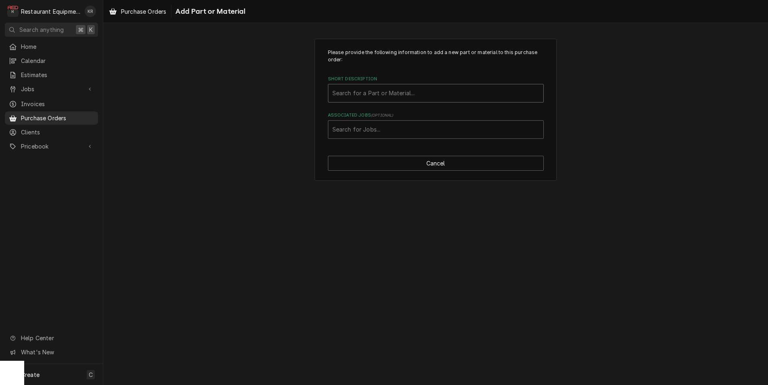
click at [437, 93] on div "Short Description" at bounding box center [435, 93] width 207 height 15
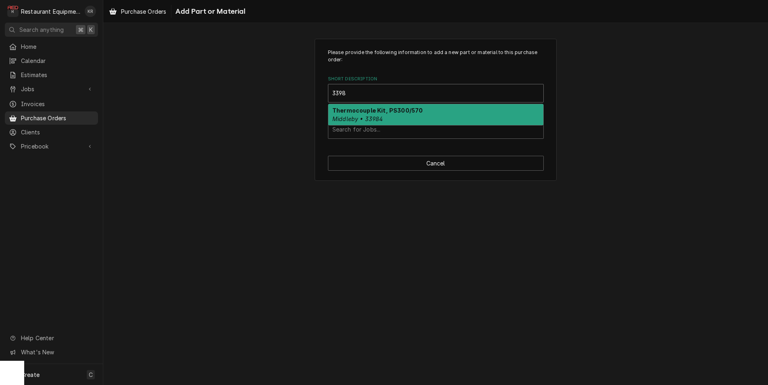
type input "33984"
click at [450, 114] on div "Thermocouple Kit, PS300/570 Middleby • 33984" at bounding box center [435, 114] width 215 height 21
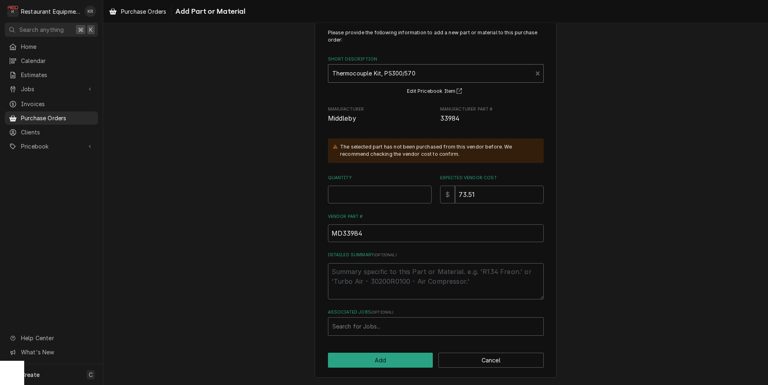
scroll to position [19, 0]
click at [371, 201] on input "Quantity" at bounding box center [380, 195] width 104 height 18
type textarea "x"
type input "1"
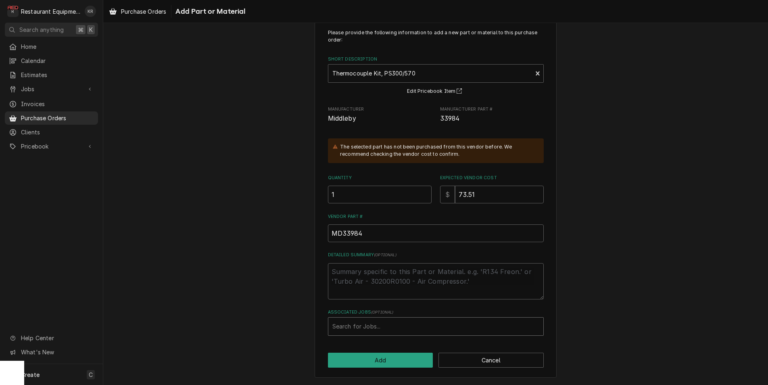
click at [397, 326] on div "Associated Jobs" at bounding box center [435, 326] width 207 height 15
type input "8768"
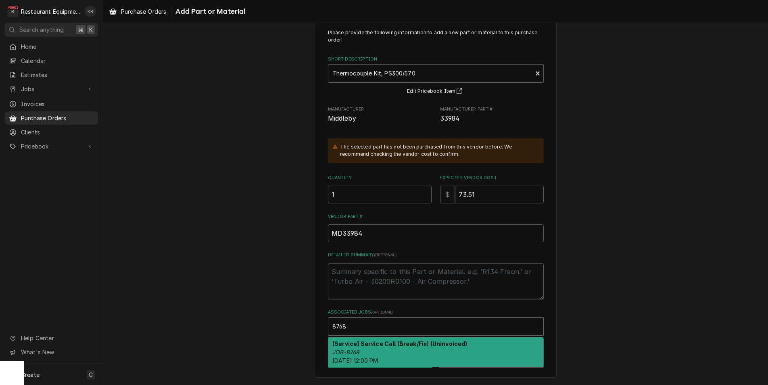
click at [386, 350] on div "[Service] Service Call (Break/Fix) (Uninvoiced) JOB-8768 Tue, Sep 2nd, 2025 - 1…" at bounding box center [435, 351] width 215 height 29
type textarea "x"
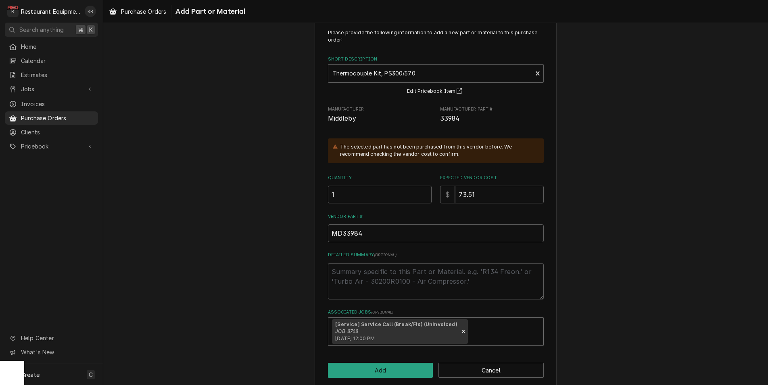
scroll to position [30, 0]
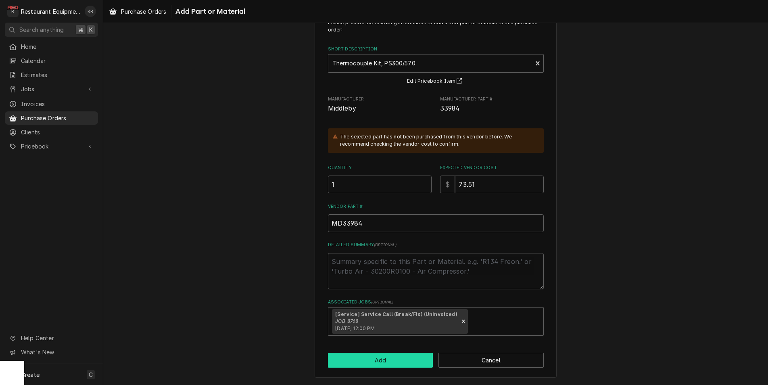
click at [405, 361] on button "Add" at bounding box center [380, 359] width 105 height 15
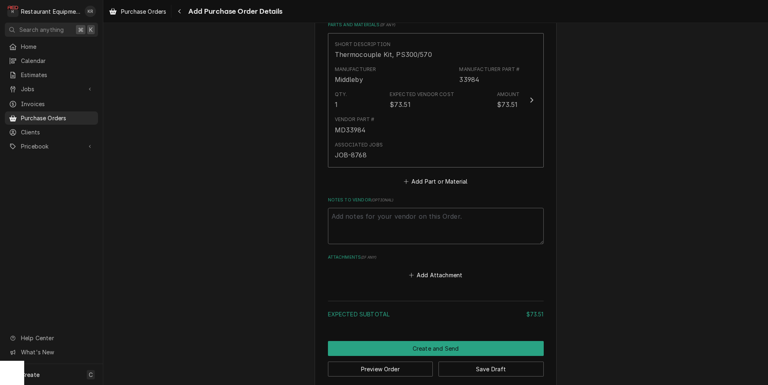
scroll to position [345, 0]
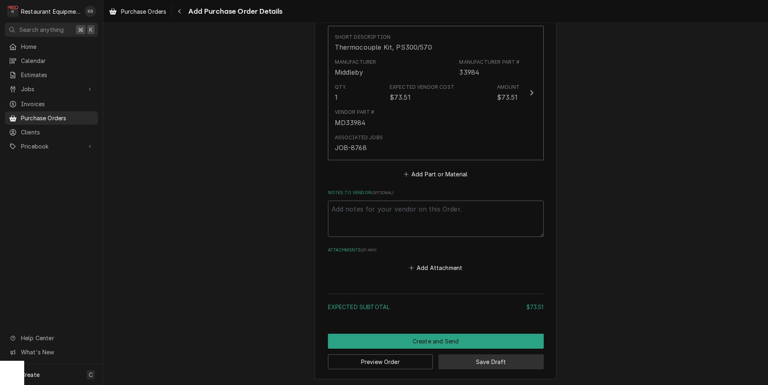
click at [508, 362] on button "Save Draft" at bounding box center [490, 361] width 105 height 15
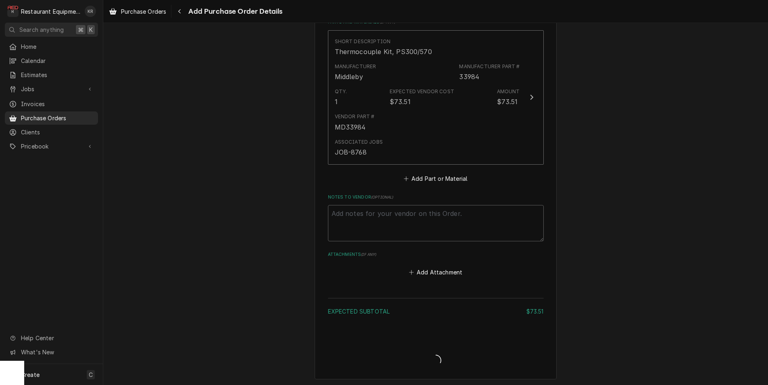
type textarea "x"
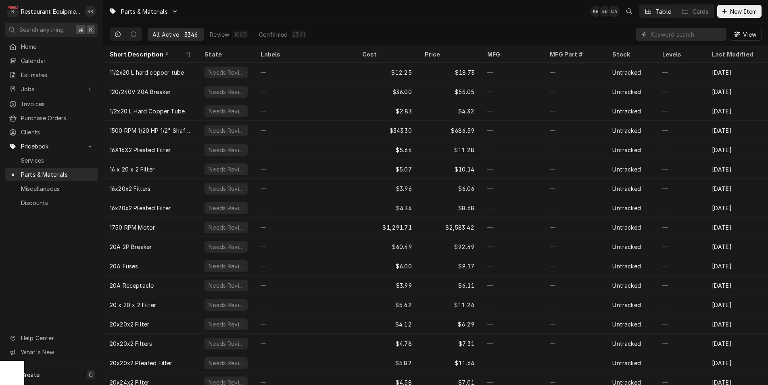
click at [663, 36] on input "Dynamic Content Wrapper" at bounding box center [686, 34] width 72 height 13
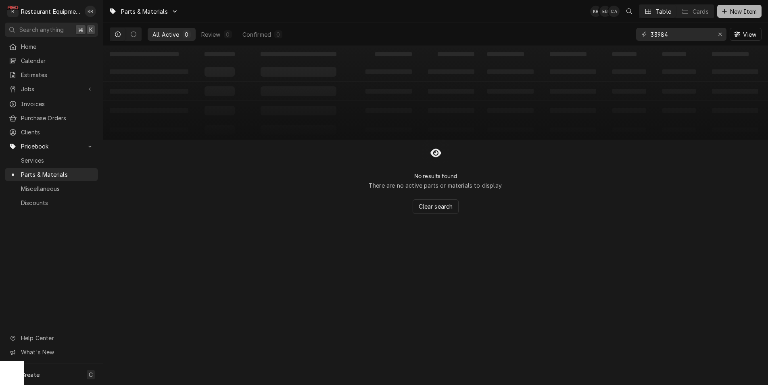
type input "33984"
click at [743, 15] on button "New Item" at bounding box center [739, 11] width 44 height 13
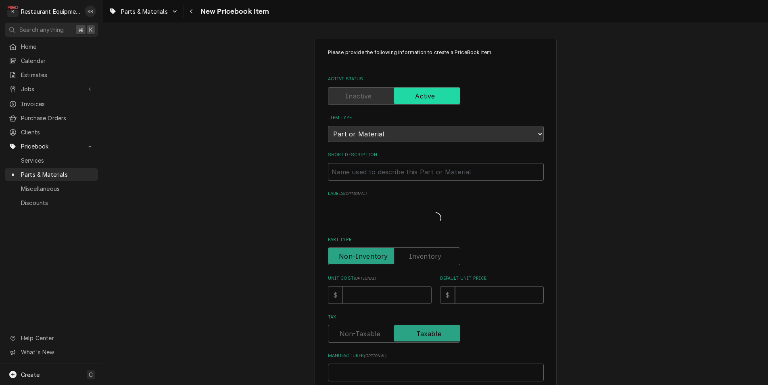
type textarea "x"
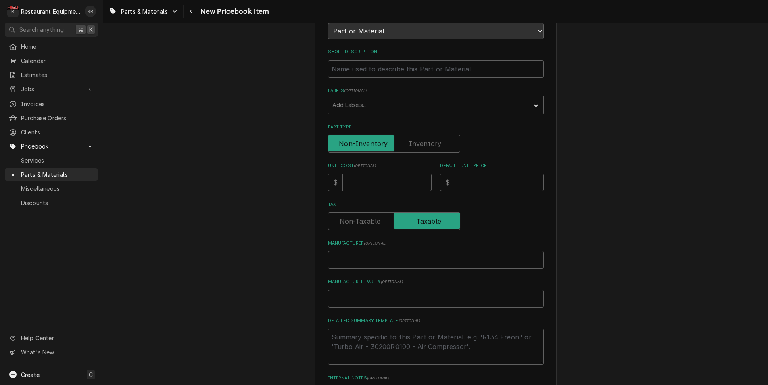
scroll to position [122, 0]
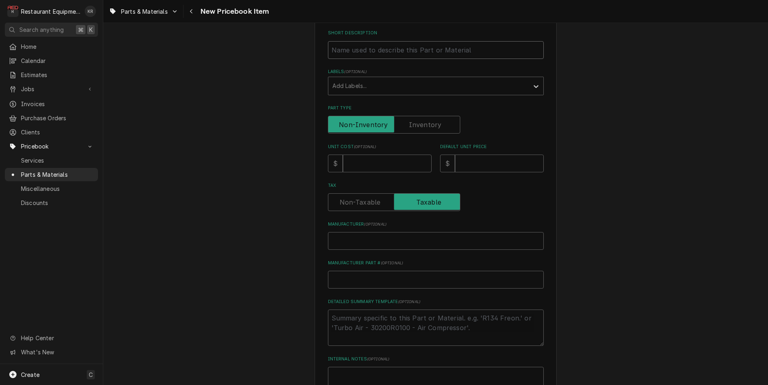
click at [448, 52] on input "Short Description" at bounding box center [436, 50] width 216 height 18
drag, startPoint x: 412, startPoint y: 57, endPoint x: 359, endPoint y: 50, distance: 53.3
click at [412, 57] on input "Short Description" at bounding box center [436, 50] width 216 height 18
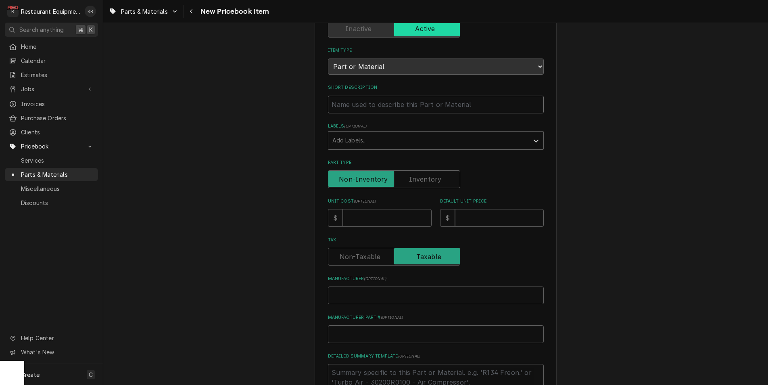
scroll to position [67, 0]
paste input "Middleby 33984 Thermocouple Kit, PS300/570"
type input "Middleby 33984 Thermocouple Kit, PS300/570"
type textarea "x"
click at [419, 141] on div "Labels" at bounding box center [428, 140] width 192 height 15
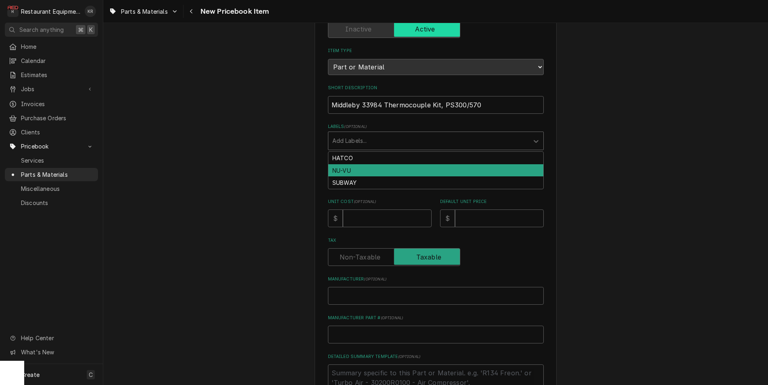
click at [576, 60] on div "Please provide the following information to create a PriceBook item. Active Sta…" at bounding box center [435, 254] width 664 height 579
click at [542, 133] on div "Labels" at bounding box center [536, 140] width 15 height 15
click at [539, 137] on icon "Labels" at bounding box center [536, 141] width 8 height 8
click at [518, 133] on div "Labels" at bounding box center [428, 140] width 192 height 15
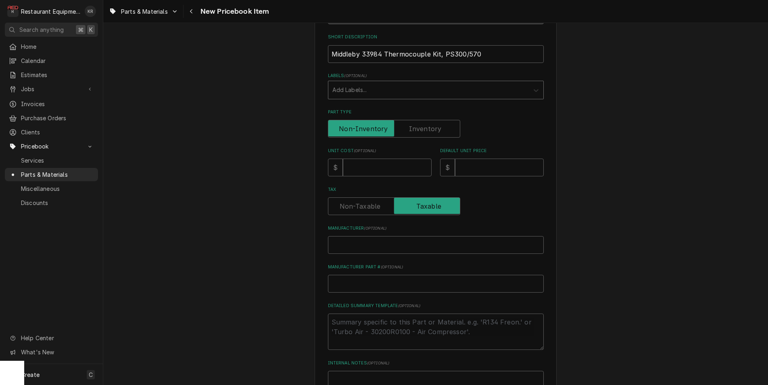
click at [537, 90] on icon "Labels" at bounding box center [535, 90] width 5 height 3
click at [360, 52] on input "Middleby 33984 Thermocouple Kit, PS300/570" at bounding box center [436, 54] width 216 height 18
click at [340, 51] on input "Middleby 33984 Thermocouple Kit, PS300/570" at bounding box center [436, 54] width 216 height 18
click at [344, 54] on input "Middleby 33984 Thermocouple Kit, PS300/570" at bounding box center [436, 54] width 216 height 18
click at [338, 54] on input "Middleby 33984 Thermocouple Kit, PS300/570" at bounding box center [436, 54] width 216 height 18
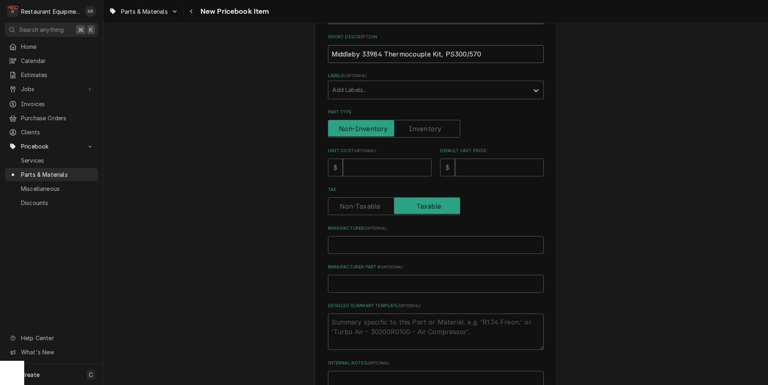
click at [338, 54] on input "Middleby 33984 Thermocouple Kit, PS300/570" at bounding box center [436, 54] width 216 height 18
drag, startPoint x: 334, startPoint y: 54, endPoint x: 343, endPoint y: 54, distance: 9.3
click at [343, 54] on input "Middleby 33984 Thermocouple Kit, PS300/570" at bounding box center [436, 54] width 216 height 18
drag, startPoint x: 331, startPoint y: 54, endPoint x: 350, endPoint y: 55, distance: 18.5
click at [376, 56] on input "Middleby 33984 Thermocouple Kit, PS300/570" at bounding box center [436, 54] width 216 height 18
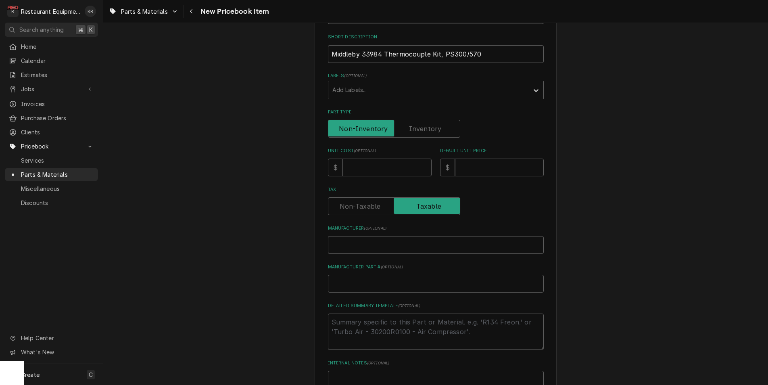
click at [325, 59] on div "Please provide the following information to create a PriceBook item. Active Sta…" at bounding box center [435, 203] width 242 height 564
click at [320, 56] on div "Please provide the following information to create a PriceBook item. Active Sta…" at bounding box center [435, 203] width 242 height 564
drag, startPoint x: 330, startPoint y: 54, endPoint x: 383, endPoint y: 53, distance: 52.8
click at [383, 53] on input "Middleby 33984 Thermocouple Kit, PS300/570" at bounding box center [436, 54] width 216 height 18
click at [246, 52] on div "Please provide the following information to create a PriceBook item. Active Sta…" at bounding box center [435, 203] width 664 height 579
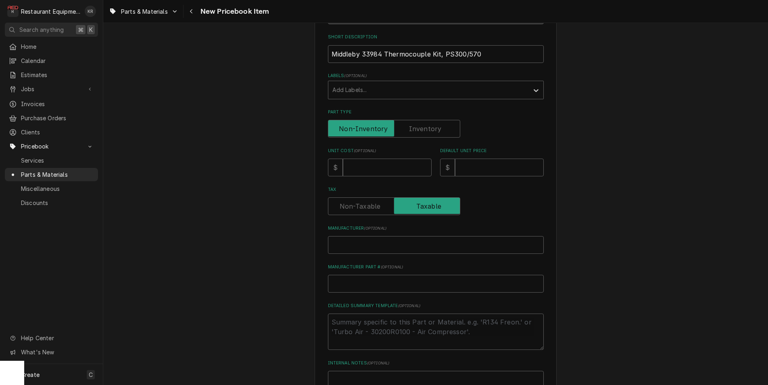
click at [260, 115] on div "Please provide the following information to create a PriceBook item. Active Sta…" at bounding box center [435, 203] width 664 height 579
type input "Thermocouple Kit, PS300/570"
type textarea "x"
type input "Thermocouple Kit, PS300/570"
click at [382, 158] on input "Unit Cost ( optional )" at bounding box center [387, 167] width 89 height 18
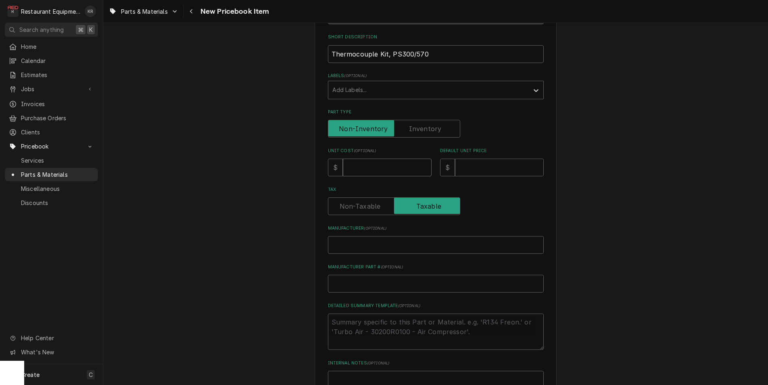
drag, startPoint x: 383, startPoint y: 123, endPoint x: 392, endPoint y: 125, distance: 10.0
click at [383, 158] on input "Unit Cost ( optional )" at bounding box center [387, 167] width 89 height 18
click at [356, 158] on input "Unit Cost ( optional )" at bounding box center [387, 167] width 89 height 18
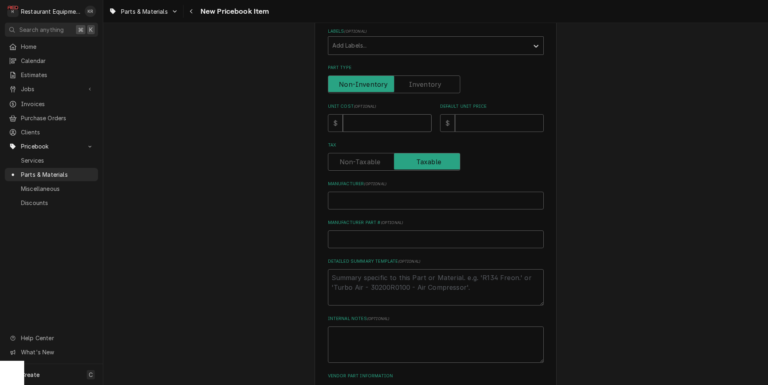
click at [392, 125] on input "Unit Cost ( optional )" at bounding box center [387, 123] width 89 height 18
click at [387, 125] on input "Unit Cost ( optional )" at bounding box center [387, 123] width 89 height 18
type input "7"
type textarea "x"
type input "73"
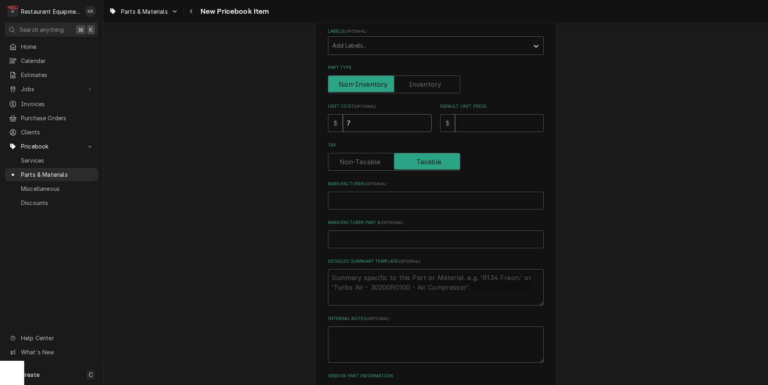
type textarea "x"
type input "73.5"
type textarea "x"
type input "73.51"
type textarea "x"
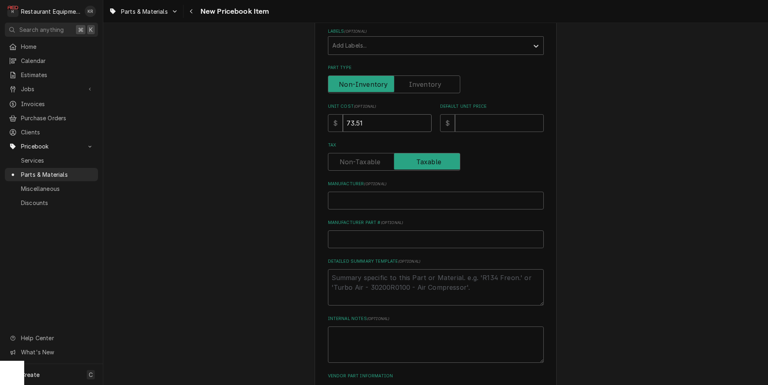
type input "73.51"
click at [475, 129] on input "Default Unit Price" at bounding box center [499, 123] width 89 height 18
click at [488, 124] on input "Default Unit Price" at bounding box center [499, 123] width 89 height 18
type input "1"
type textarea "x"
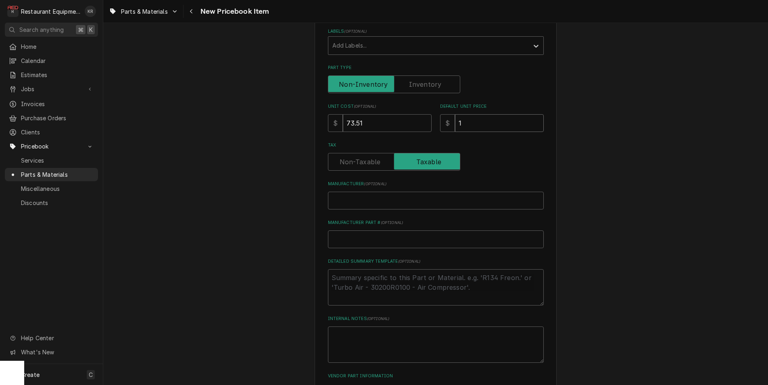
type input "13"
type textarea "x"
type input "131"
type textarea "x"
type input "131.2"
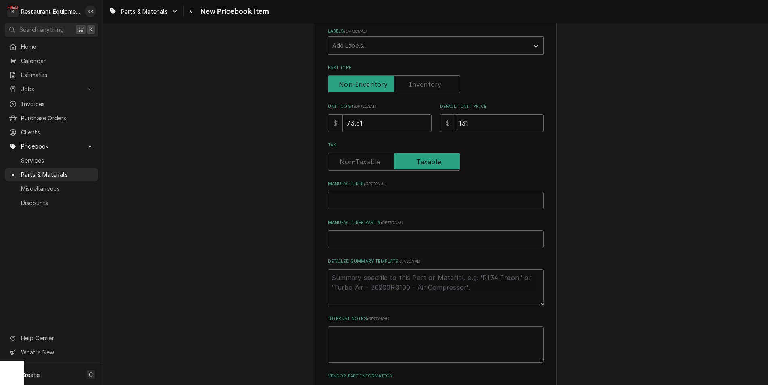
type textarea "x"
type input "131.26"
type textarea "x"
type input "131.26"
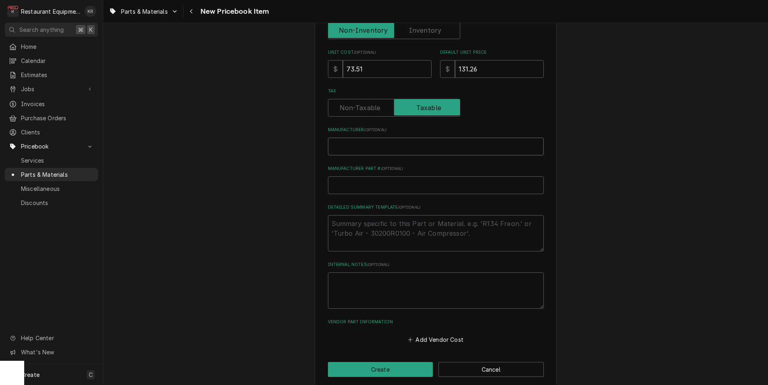
click at [435, 149] on input "Manufacturer ( optional )" at bounding box center [436, 146] width 216 height 18
paste input "Middleby 33984"
type input "Middleby 33984"
type textarea "x"
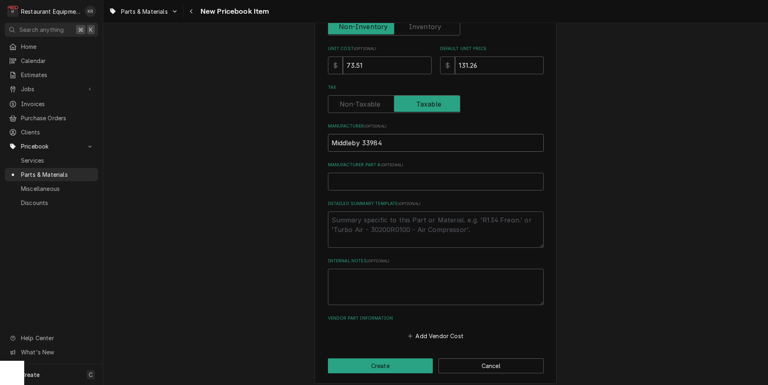
scroll to position [216, 0]
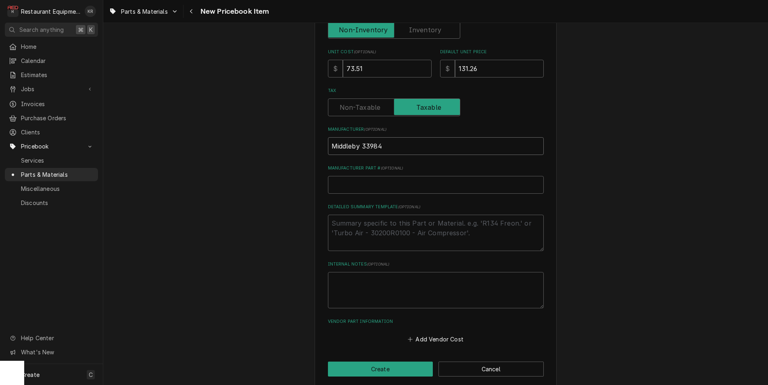
drag, startPoint x: 381, startPoint y: 148, endPoint x: 360, endPoint y: 146, distance: 21.9
click at [360, 146] on input "Middleby 33984" at bounding box center [436, 146] width 216 height 18
type input "Middleby"
type textarea "x"
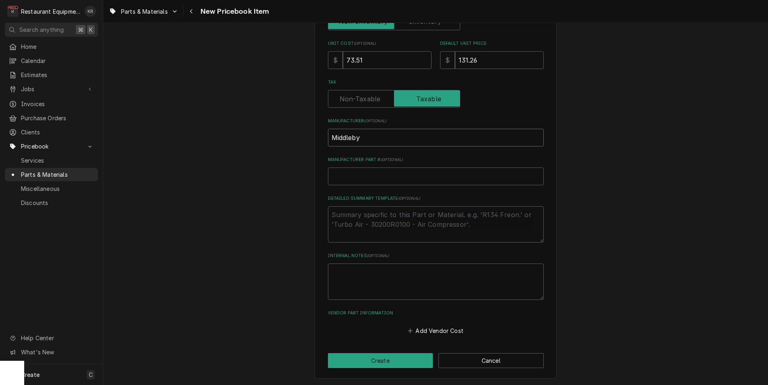
type input "Middleby"
click at [395, 173] on input "Manufacturer Part # ( optional )" at bounding box center [436, 176] width 216 height 18
paste input "33984"
type input "33984"
type textarea "x"
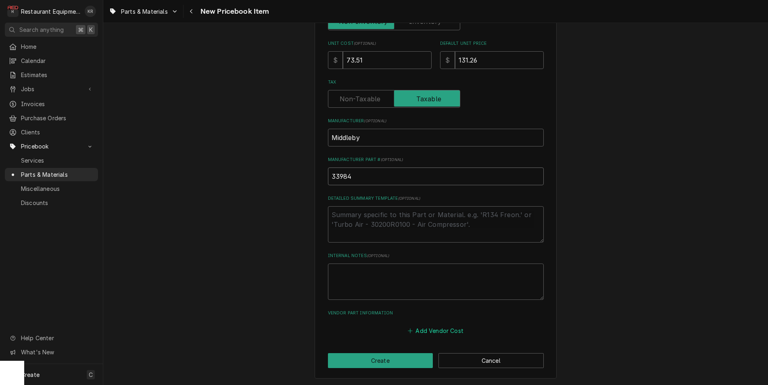
type input "33984"
click at [447, 329] on button "Add Vendor Cost" at bounding box center [435, 330] width 58 height 11
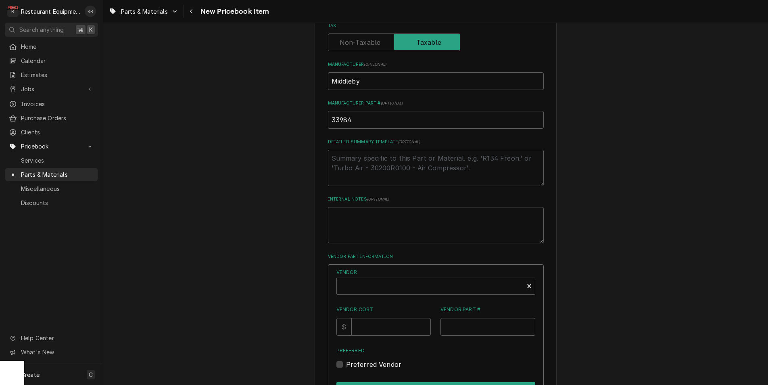
scroll to position [284, 0]
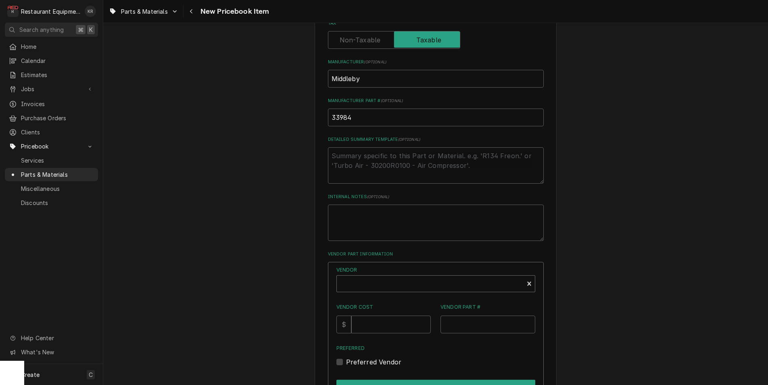
type textarea "x"
click at [426, 277] on div "Vendor" at bounding box center [430, 286] width 179 height 19
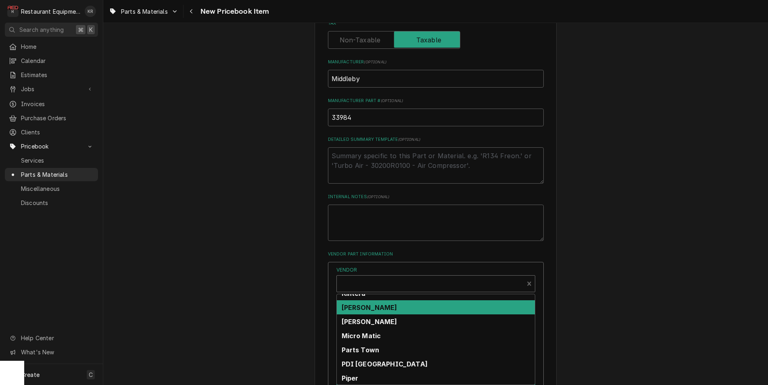
scroll to position [279, 0]
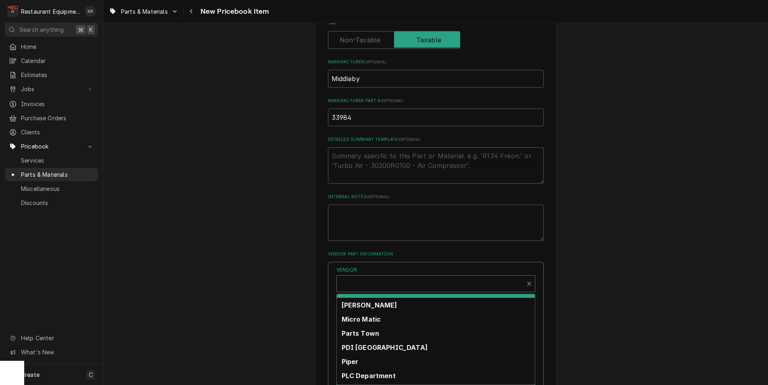
click at [374, 311] on div "Marcone" at bounding box center [436, 305] width 198 height 14
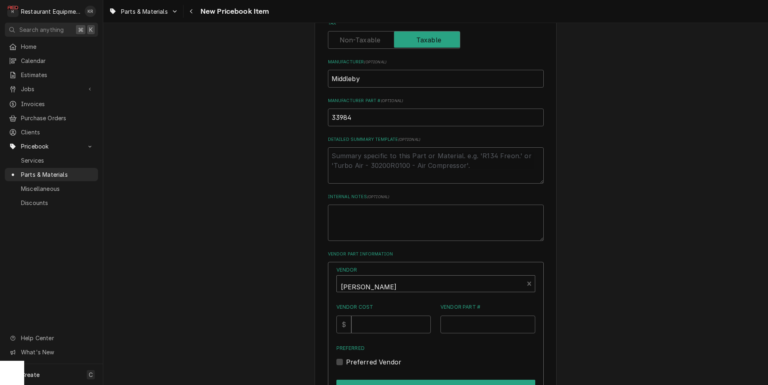
click at [398, 286] on div "Vendor" at bounding box center [430, 286] width 179 height 19
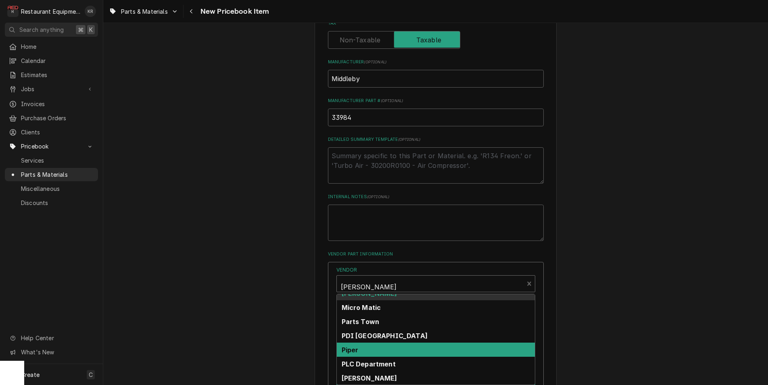
scroll to position [288, 0]
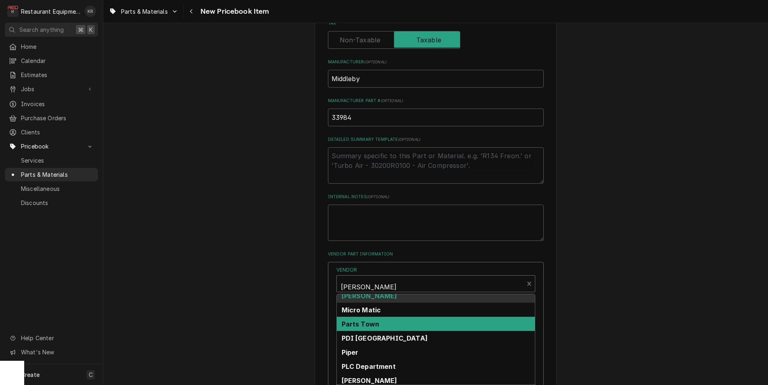
click at [393, 329] on div "Parts Town" at bounding box center [436, 323] width 198 height 14
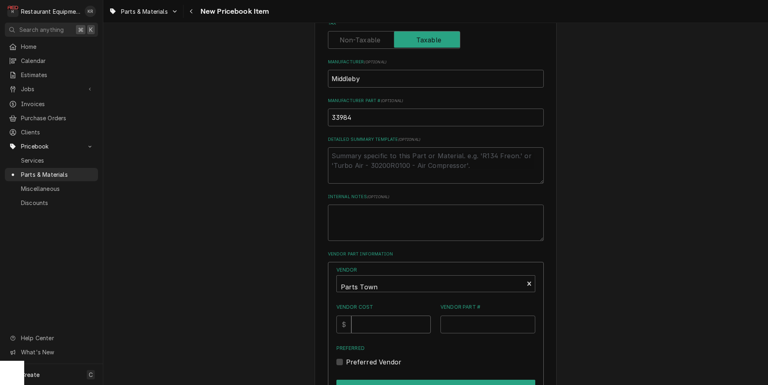
click at [397, 315] on input "Vendor Cost" at bounding box center [390, 324] width 79 height 18
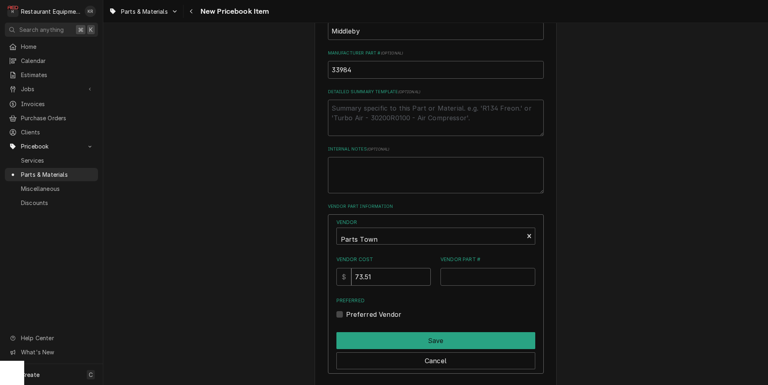
type input "73.51"
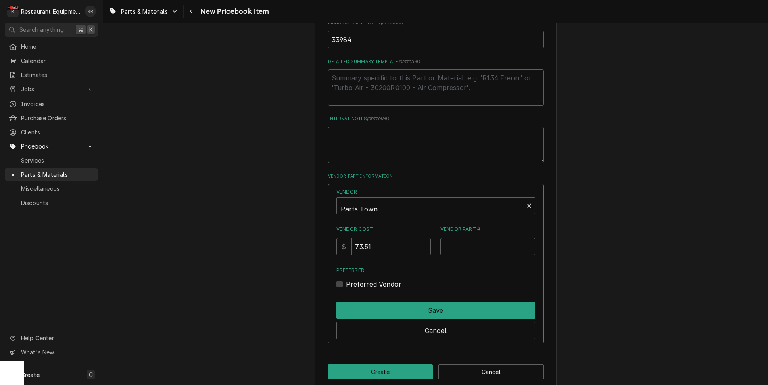
scroll to position [364, 0]
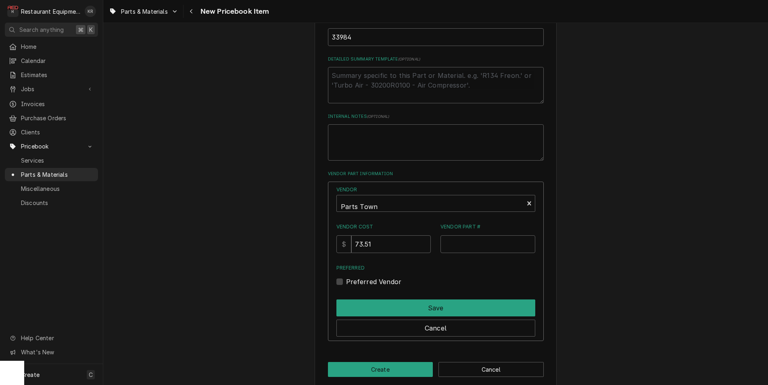
drag, startPoint x: 468, startPoint y: 241, endPoint x: 453, endPoint y: 244, distance: 14.7
click at [468, 241] on input "Vendor Part #" at bounding box center [487, 244] width 95 height 18
drag, startPoint x: 453, startPoint y: 244, endPoint x: 469, endPoint y: 243, distance: 16.1
click at [453, 244] on input "Vendor Part #" at bounding box center [487, 244] width 95 height 18
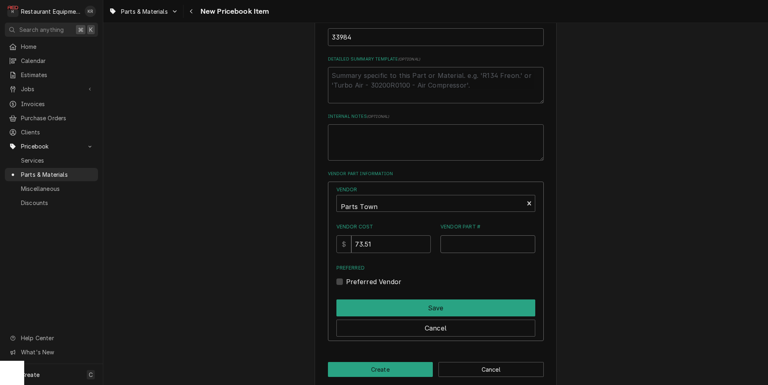
click at [454, 246] on input "Vendor Part #" at bounding box center [487, 244] width 95 height 18
click at [469, 243] on input "Vendor Part #" at bounding box center [487, 244] width 95 height 18
paste input "MD33984"
type input "MD33984"
click at [355, 281] on div "Vendor Parts Town Vendor Cost $ 73.51 Vendor Part # MD33984 Preferred Preferred…" at bounding box center [436, 260] width 216 height 159
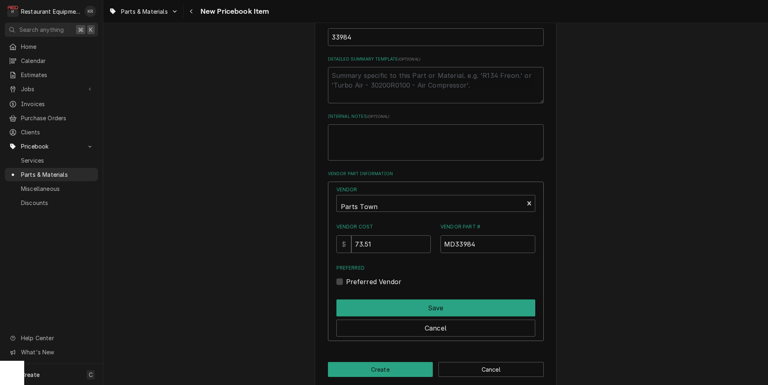
click at [349, 283] on div "Vendor Parts Town Vendor Cost $ 73.51 Vendor Part # MD33984 Preferred Preferred…" at bounding box center [436, 260] width 216 height 159
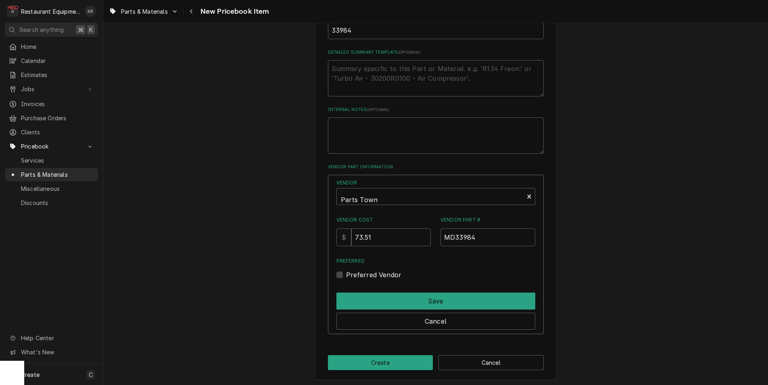
click at [348, 277] on label "Preferred Vendor" at bounding box center [374, 275] width 56 height 10
click at [348, 277] on input "Preferred" at bounding box center [445, 279] width 199 height 18
checkbox input "true"
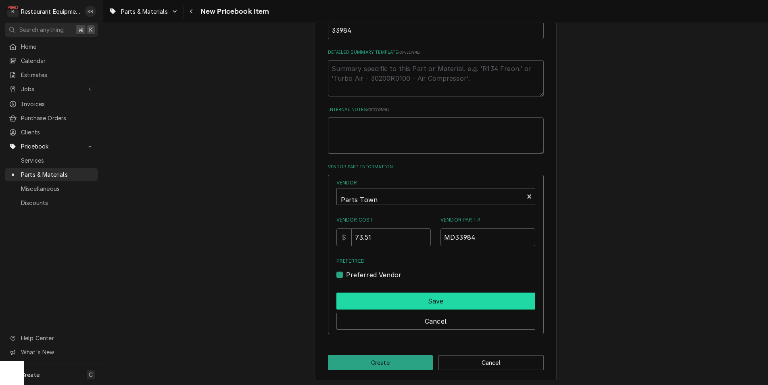
click at [378, 305] on button "Save" at bounding box center [435, 300] width 199 height 17
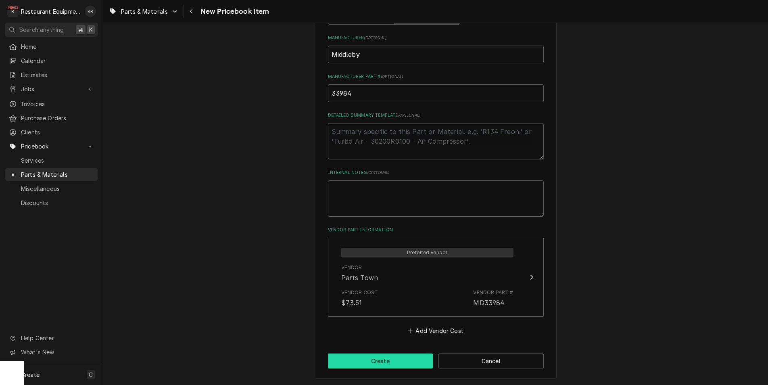
click at [394, 363] on button "Create" at bounding box center [380, 360] width 105 height 15
type textarea "x"
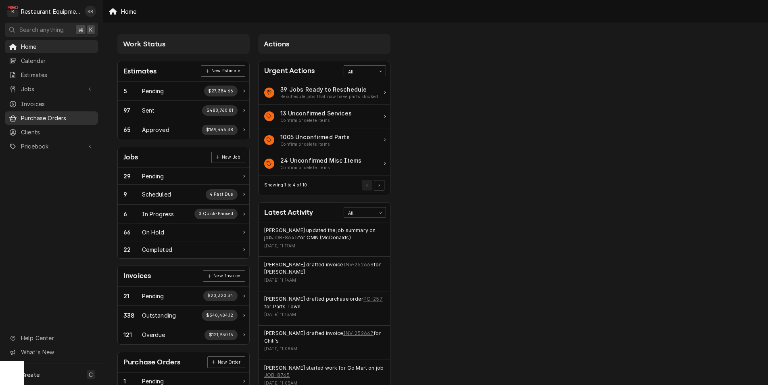
click at [33, 117] on span "Purchase Orders" at bounding box center [57, 118] width 73 height 8
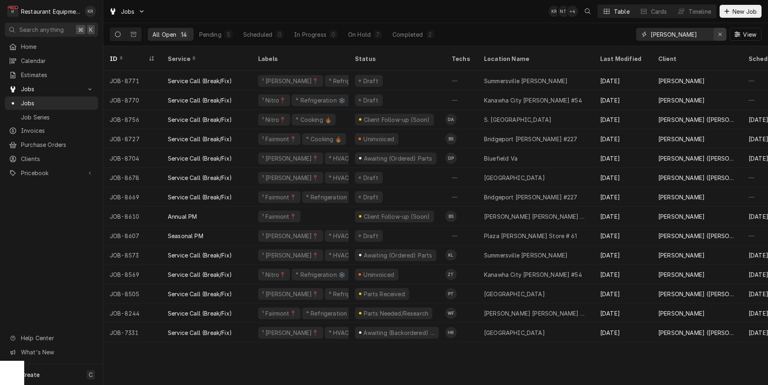
click at [720, 36] on icon "Erase input" at bounding box center [720, 34] width 4 height 6
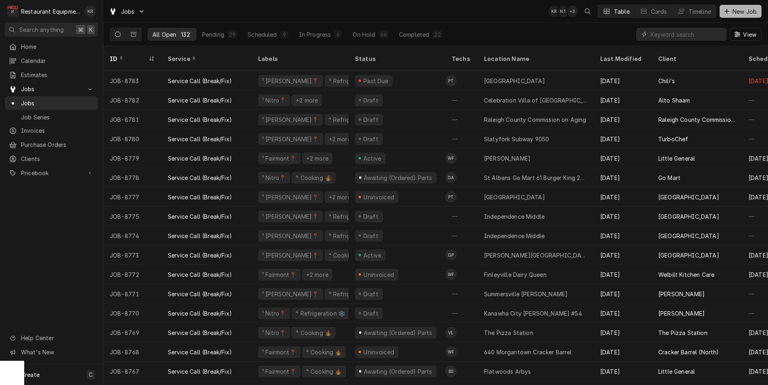
click at [742, 15] on span "New Job" at bounding box center [744, 11] width 27 height 8
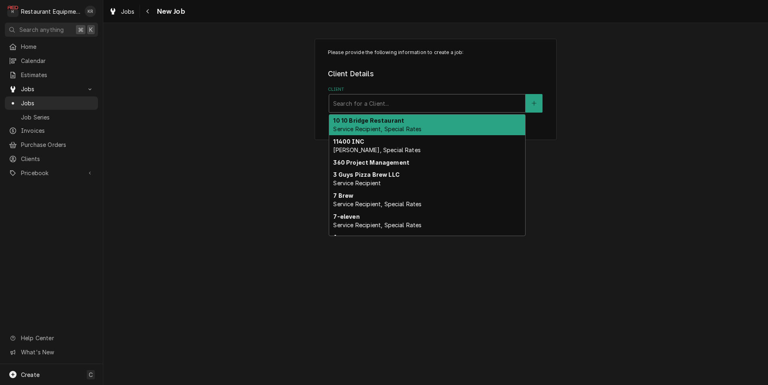
click at [377, 102] on div "Client" at bounding box center [427, 103] width 188 height 15
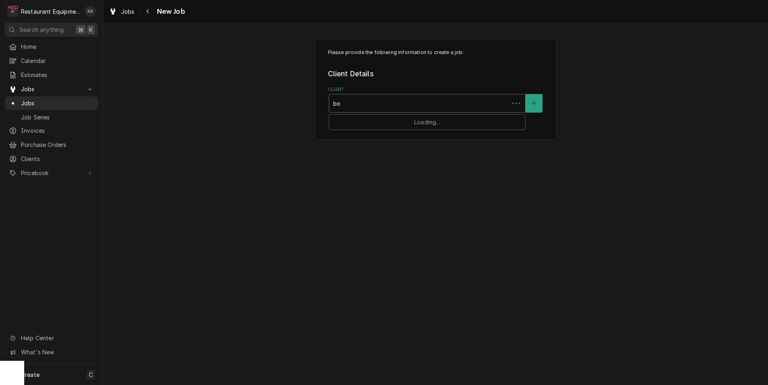
type input "[PERSON_NAME]"
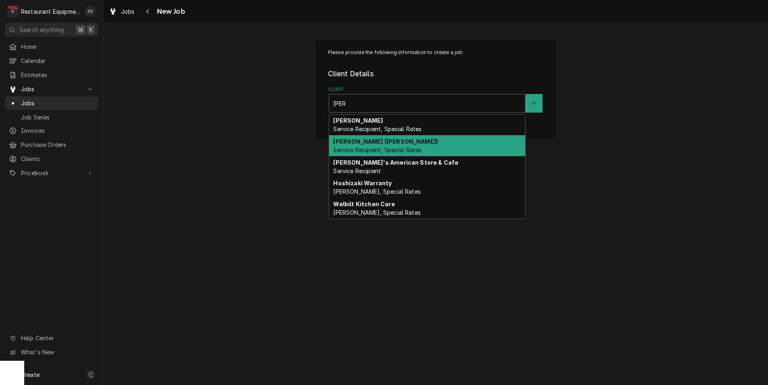
click at [428, 143] on div "[PERSON_NAME] ([PERSON_NAME]) Service Recipient, Special Rates" at bounding box center [427, 145] width 196 height 21
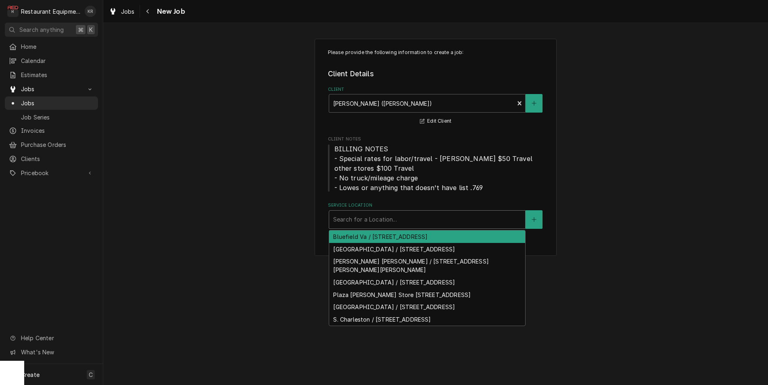
click at [394, 221] on div "Service Location" at bounding box center [427, 219] width 188 height 15
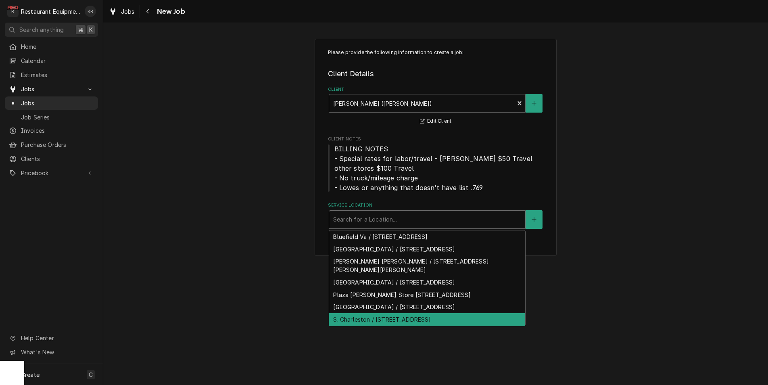
click at [373, 315] on div "S. Charleston / 4001 MacCorkle Ave SW, South Charleston, WV 25309" at bounding box center [427, 319] width 196 height 12
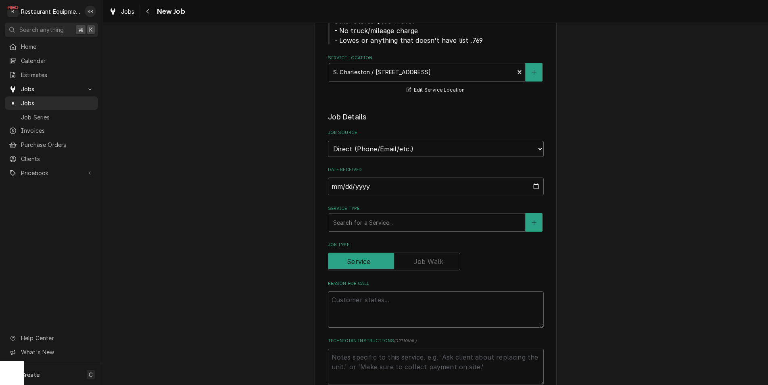
scroll to position [149, 0]
click at [458, 222] on div "Service Type" at bounding box center [427, 220] width 188 height 15
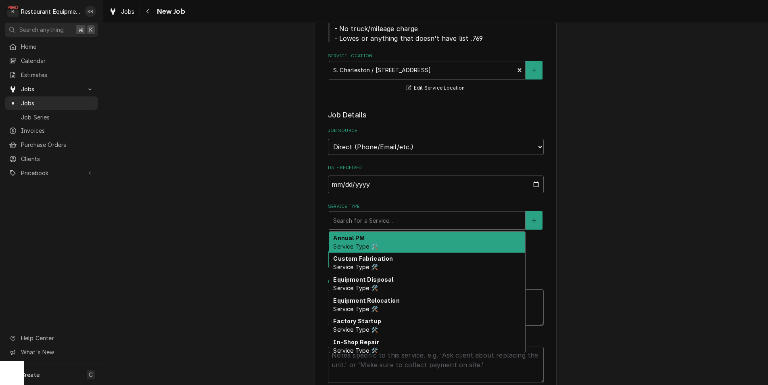
type textarea "x"
type input "b"
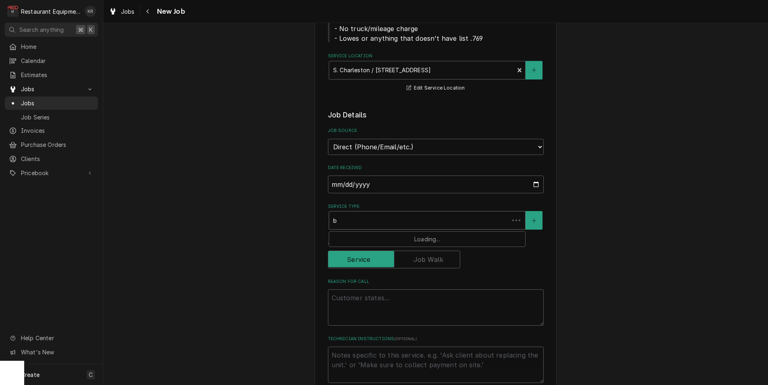
type textarea "x"
type input "br"
type textarea "x"
type input "bre"
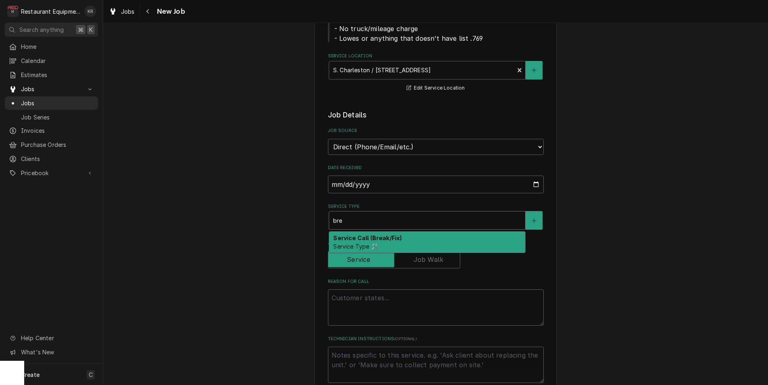
click at [430, 248] on div "Service Call (Break/Fix) Service Type 🛠️" at bounding box center [427, 241] width 196 height 21
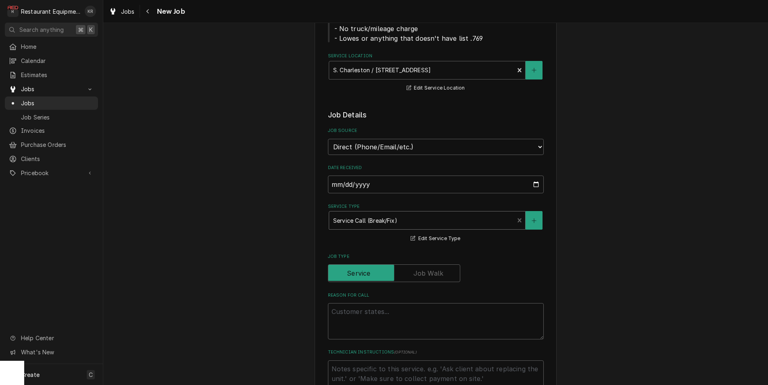
type textarea "x"
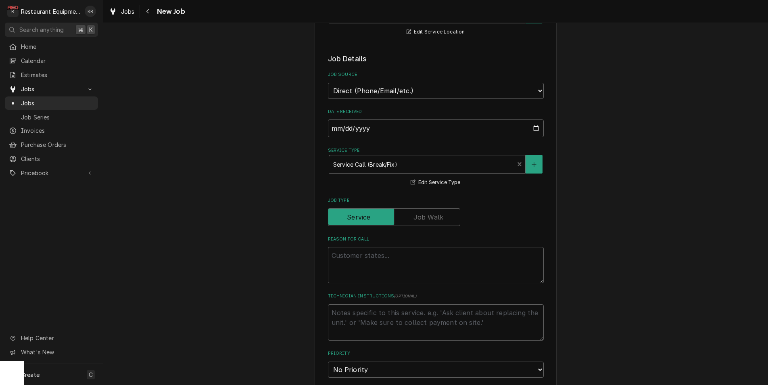
scroll to position [226, 0]
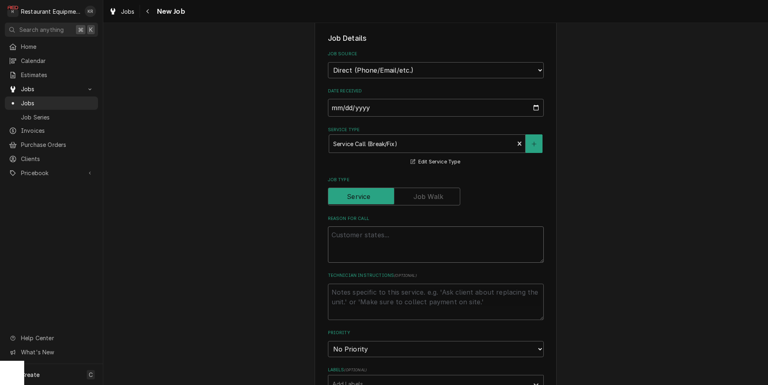
click at [411, 247] on textarea "Reason For Call" at bounding box center [436, 244] width 216 height 36
type textarea "E"
type textarea "x"
type textarea "Eg"
type textarea "x"
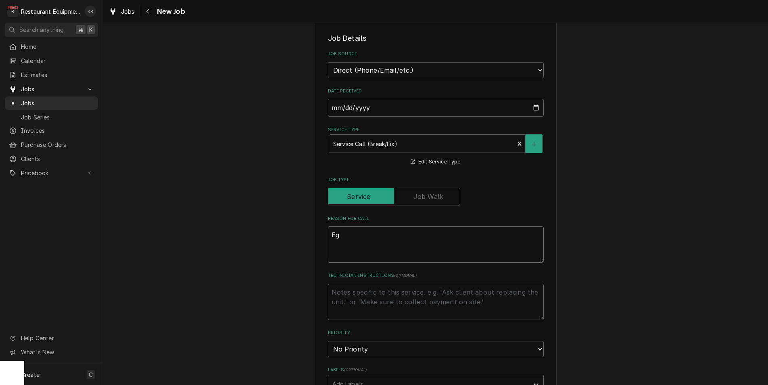
type textarea "Egg"
type textarea "x"
type textarea "Egg"
type textarea "x"
type textarea "Egg g"
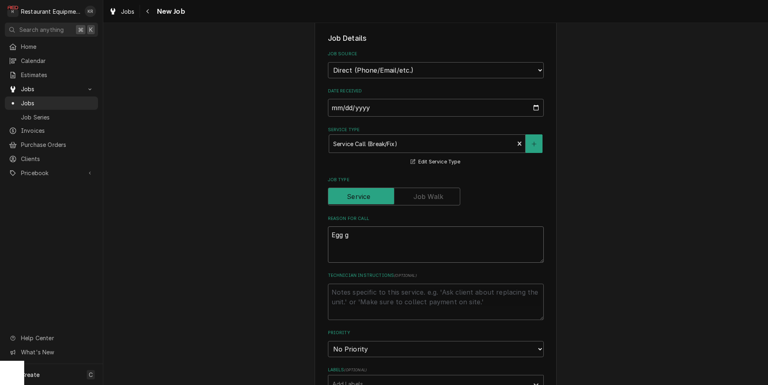
type textarea "x"
type textarea "Egg gr"
type textarea "x"
type textarea "Egg gril"
type textarea "x"
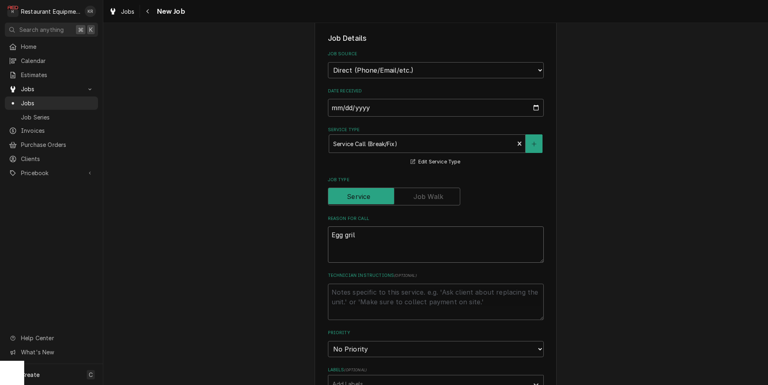
type textarea "Egg grill"
type textarea "x"
type textarea "Egg grill"
type textarea "x"
type textarea "Egg grill s"
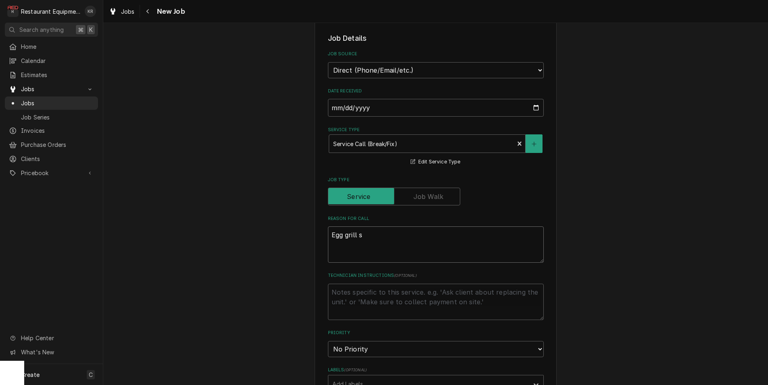
type textarea "x"
type textarea "Egg grill si"
type textarea "x"
type textarea "Egg grill sid"
type textarea "x"
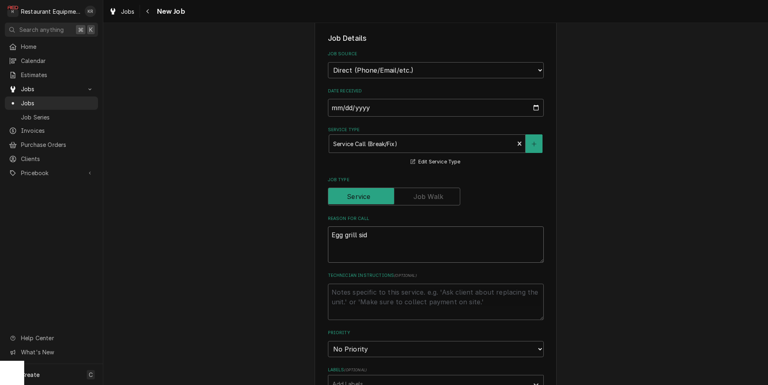
type textarea "Egg grill side"
type textarea "x"
type textarea "Egg grill side"
type textarea "x"
type textarea "Egg grill side 2"
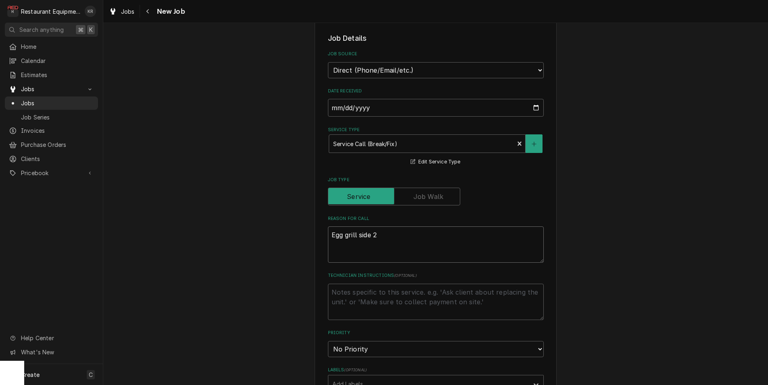
type textarea "x"
type textarea "Egg grill side 2 p"
type textarea "x"
type textarea "Egg grill side 2 pi"
type textarea "x"
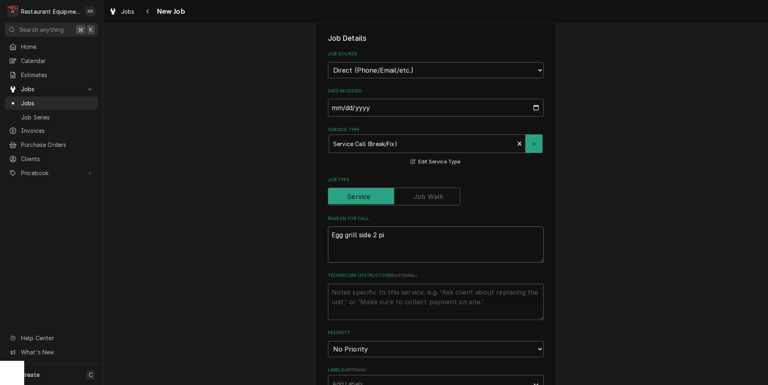
type textarea "Egg grill side 2 pil"
type textarea "x"
type textarea "Egg grill side 2 pilo"
type textarea "x"
type textarea "Egg grill side 2 pilot"
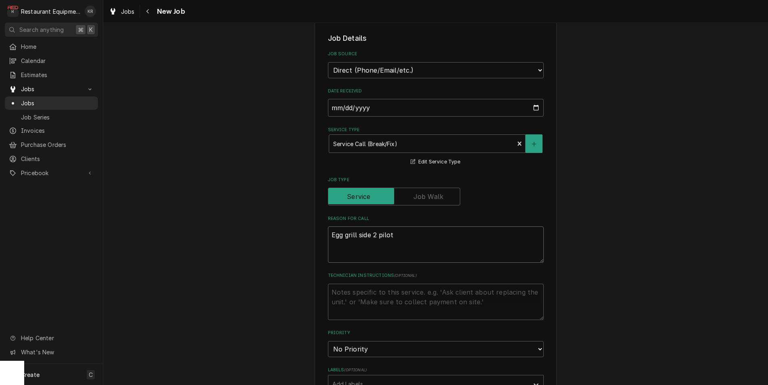
type textarea "x"
type textarea "Egg grill side 2 pilot"
type textarea "x"
type textarea "Egg grill side 2 pilot l"
type textarea "x"
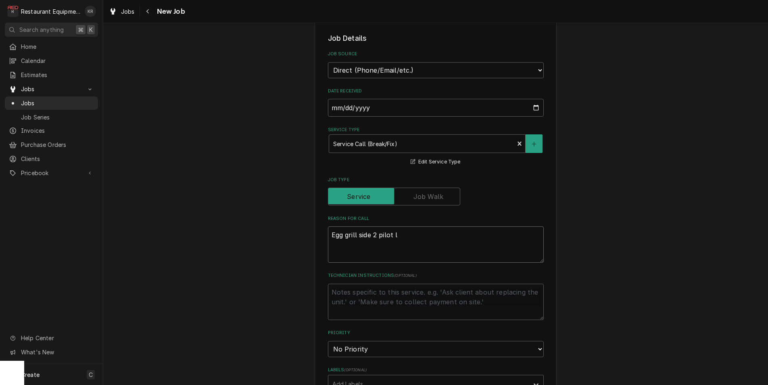
type textarea "Egg grill side 2 pilot li"
type textarea "x"
type textarea "Egg grill side 2 pilot lig"
type textarea "x"
type textarea "Egg grill side 2 pilot ligh"
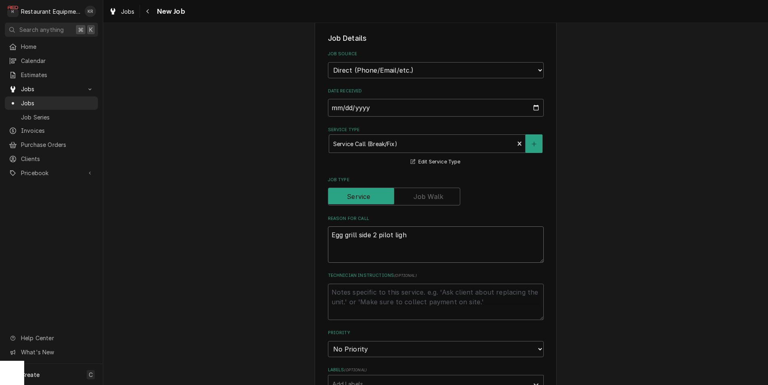
type textarea "x"
type textarea "Egg grill side 2 pilot light"
type textarea "x"
type textarea "Egg grill side 2 pilot light"
type textarea "x"
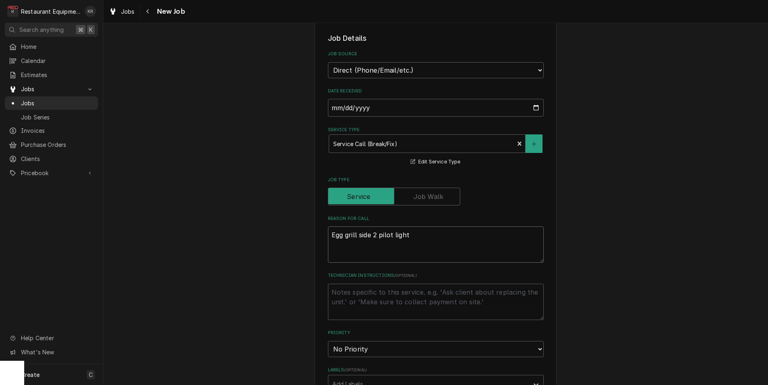
type textarea "Egg grill side 2 pilot light o"
type textarea "x"
type textarea "Egg grill side 2 pilot light on"
type textarea "x"
type textarea "Egg grill side 2 pilot light on,"
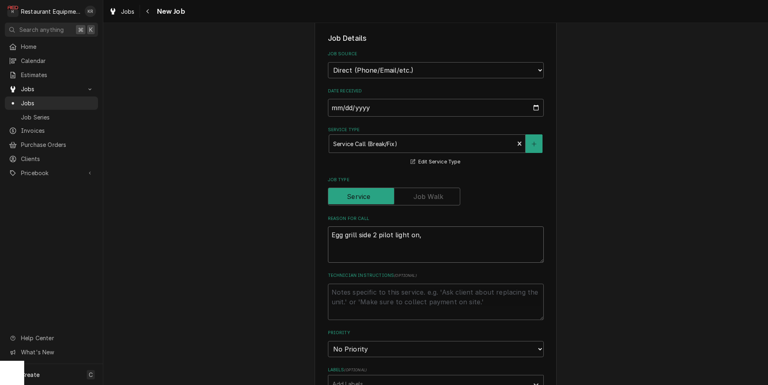
type textarea "x"
type textarea "Egg grill side 2 pilot light on,"
type textarea "x"
type textarea "Egg grill side 2 pilot light on, bu"
type textarea "x"
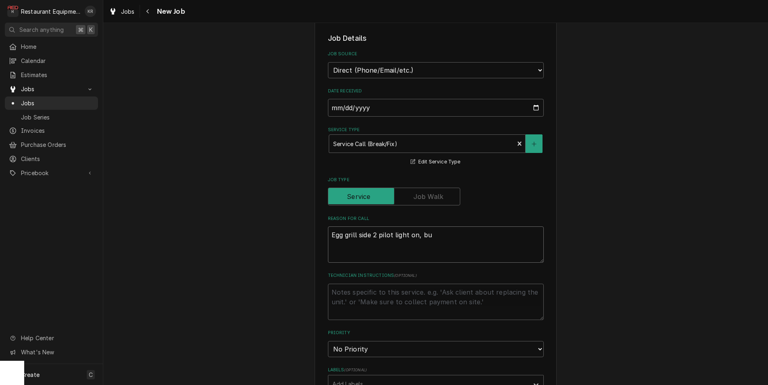
type textarea "Egg grill side 2 pilot light on, but"
type textarea "x"
type textarea "Egg grill side 2 pilot light on, but"
type textarea "x"
type textarea "Egg grill side 2 pilot light on, but w"
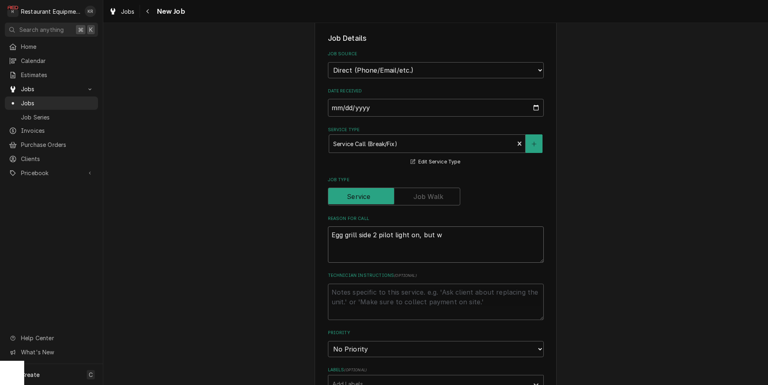
type textarea "x"
type textarea "Egg grill side 2 pilot light on, but wi"
type textarea "x"
type textarea "Egg grill side 2 pilot light on, but wil"
type textarea "x"
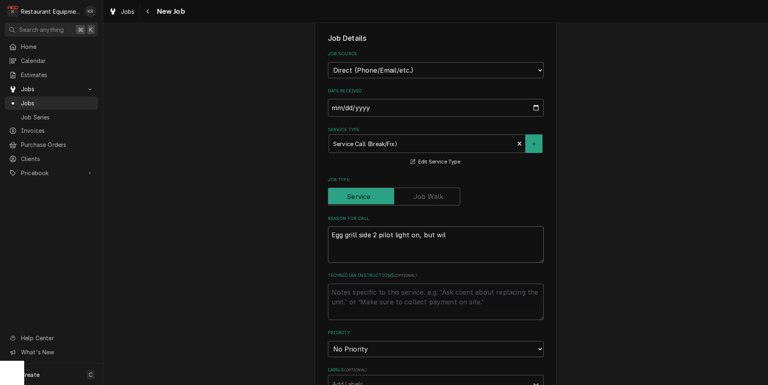
type textarea "Egg grill side 2 pilot light on, but will"
type textarea "x"
type textarea "Egg grill side 2 pilot light on, but will"
type textarea "x"
type textarea "Egg grill side 2 pilot light on, but will n"
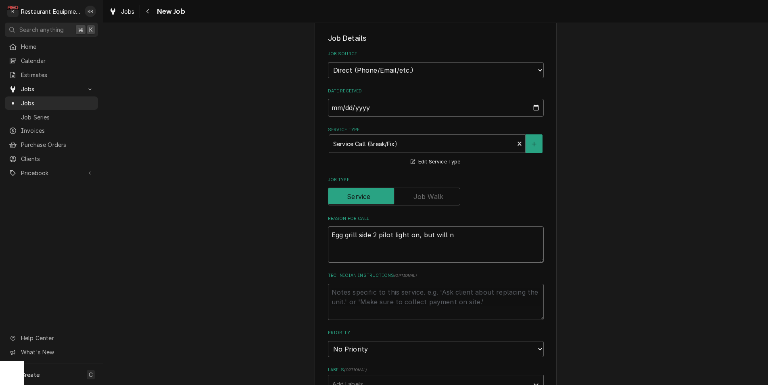
type textarea "x"
type textarea "Egg grill side 2 pilot light on, but will no"
type textarea "x"
type textarea "Egg grill side 2 pilot light on, but will not"
type textarea "x"
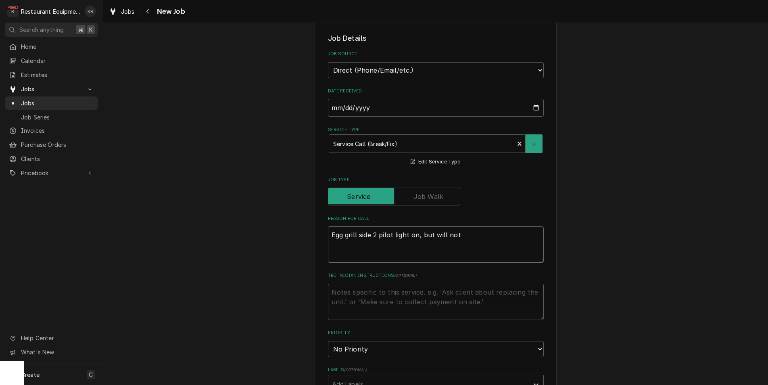
type textarea "Egg grill side 2 pilot light on, but will not"
type textarea "x"
type textarea "Egg grill side 2 pilot light on, but will not l"
type textarea "x"
type textarea "Egg grill side 2 pilot light on, but will not li"
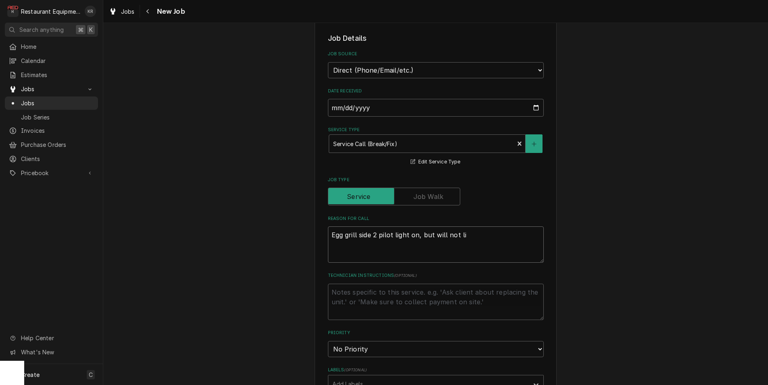
type textarea "x"
type textarea "Egg grill side 2 pilot light on, but will not lig"
type textarea "x"
type textarea "Egg grill side 2 pilot light on, but will not ligh"
type textarea "x"
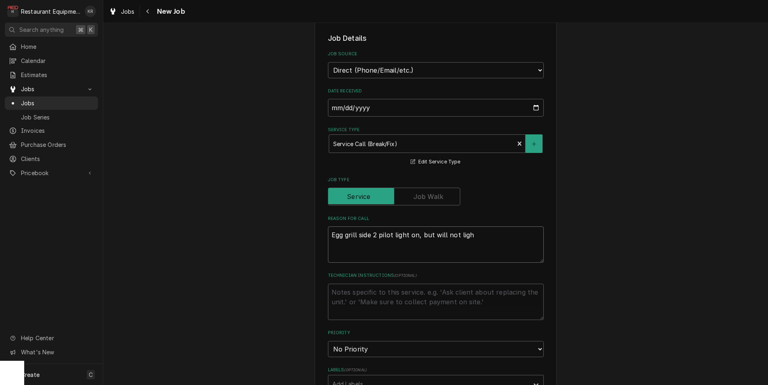
type textarea "Egg grill side 2 pilot light on, but will not light"
type textarea "x"
type textarea "Egg grill side 2 pilot light on, but will not ligh"
type textarea "x"
type textarea "Egg grill side 2 pilot light on, but will not lig"
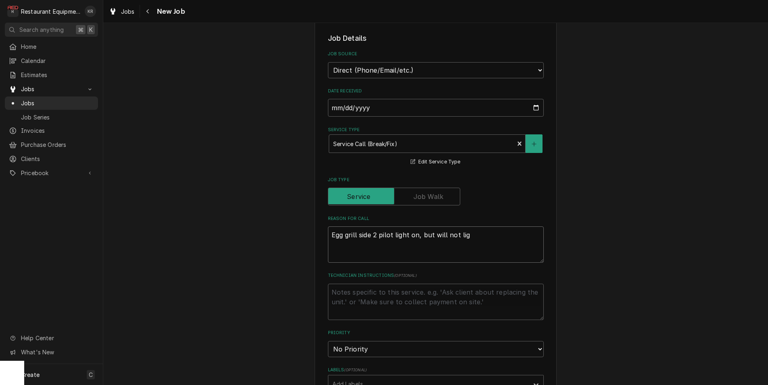
type textarea "x"
type textarea "Egg grill side 2 pilot light on, but will not l"
type textarea "x"
type textarea "Egg grill side 2 pilot light on, but will not"
type textarea "x"
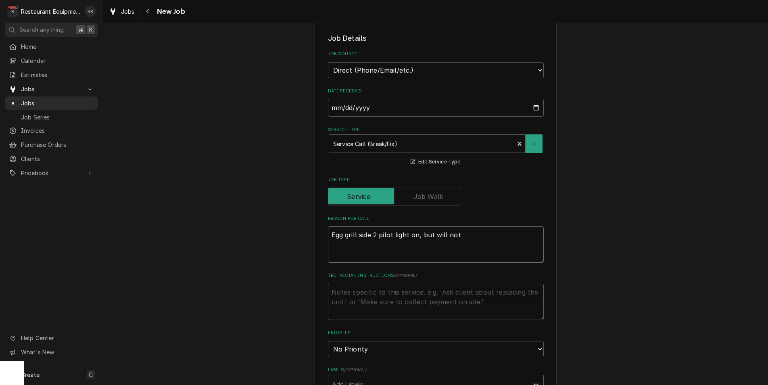
type textarea "Egg grill side 2 pilot light on, but will not i"
type textarea "x"
type textarea "Egg grill side 2 pilot light on, but will not ig"
type textarea "x"
type textarea "Egg grill side 2 pilot light on, but will not igni"
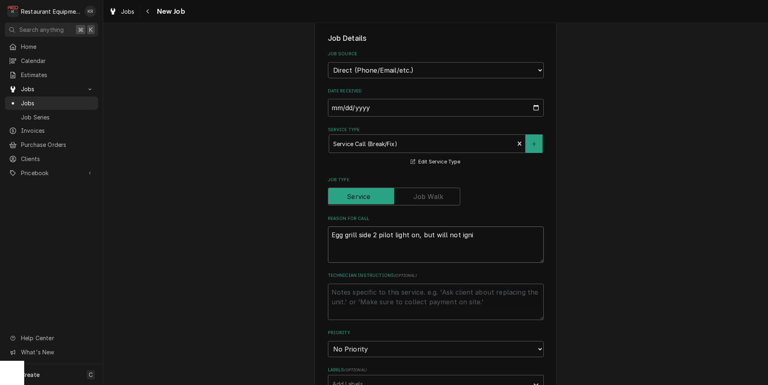
type textarea "x"
type textarea "Egg grill side 2 pilot light on, but will not ignit"
type textarea "x"
type textarea "Egg grill side 2 pilot light on, but will not ignite"
type textarea "x"
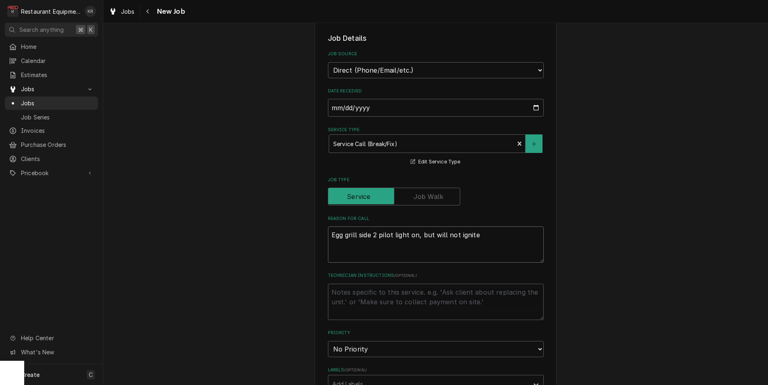
type textarea "Egg grill side 2 pilot light on, but will not ignite."
type textarea "x"
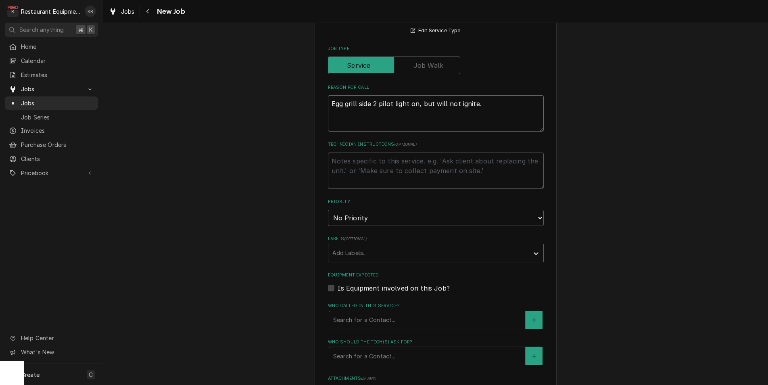
scroll to position [357, 0]
type textarea "Egg grill side 2 pilot light on, but will not ignite."
select select "2"
click option "High" at bounding box center [0, 0] width 0 height 0
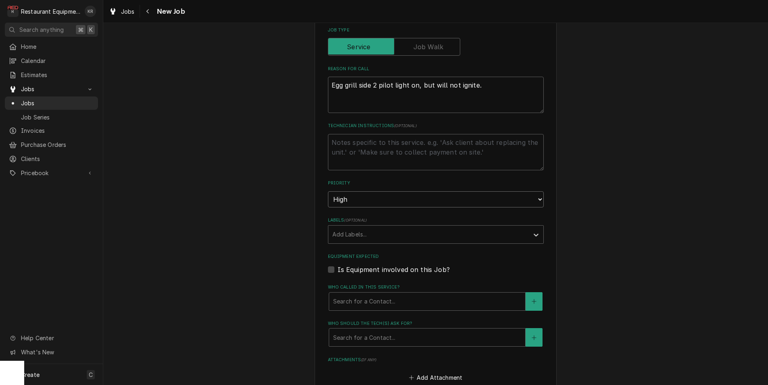
scroll to position [382, 0]
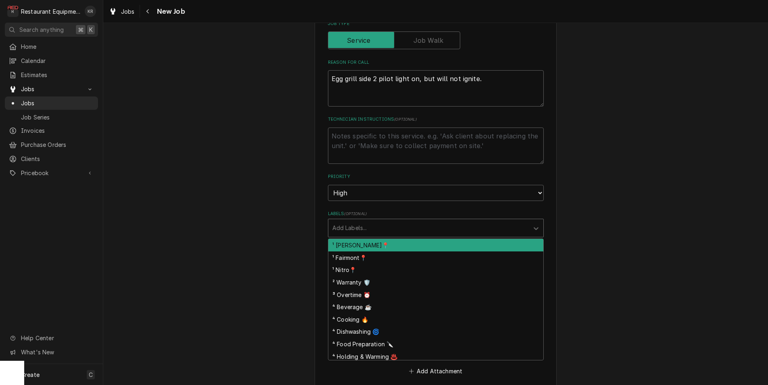
click at [396, 230] on div "Labels" at bounding box center [428, 228] width 192 height 15
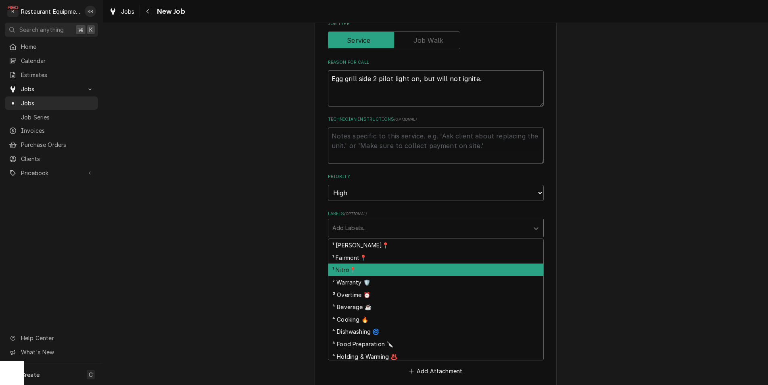
click at [389, 264] on div "¹ Nitro📍" at bounding box center [435, 269] width 215 height 12
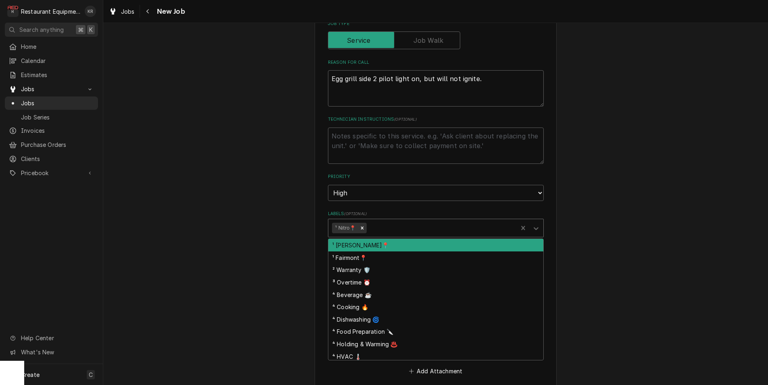
click at [397, 229] on div "Labels" at bounding box center [441, 228] width 146 height 15
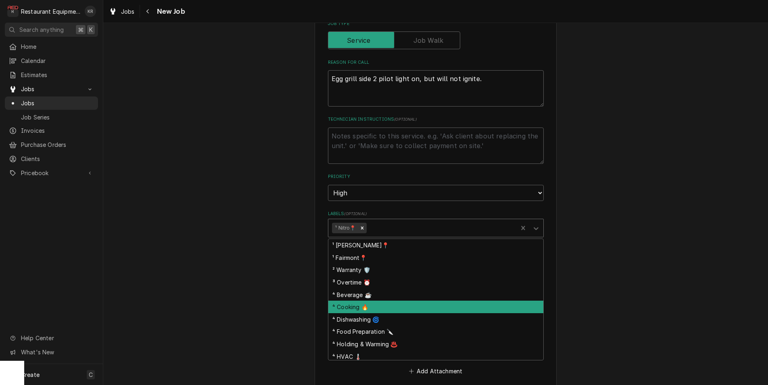
click at [384, 302] on div "⁴ Cooking 🔥" at bounding box center [435, 306] width 215 height 12
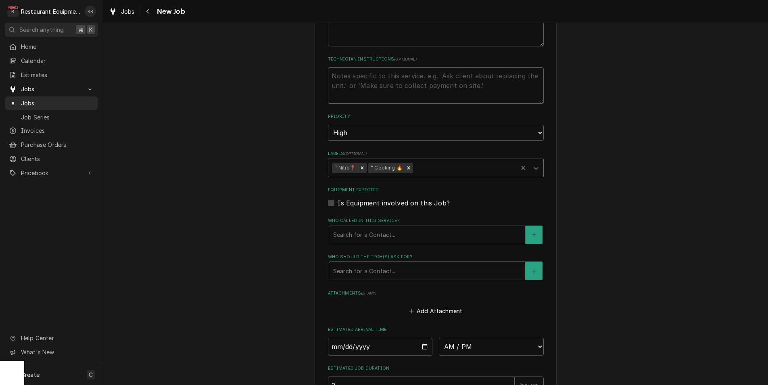
scroll to position [461, 0]
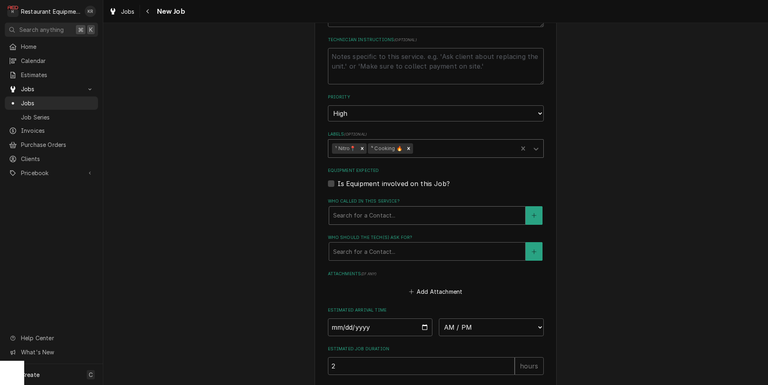
click at [408, 213] on div "Who called in this service?" at bounding box center [427, 215] width 188 height 15
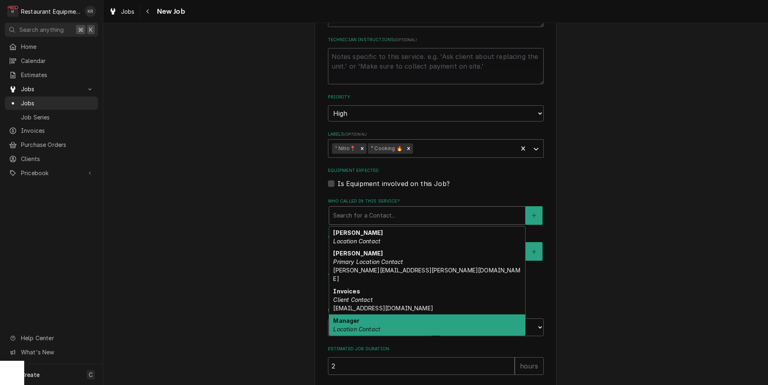
click at [389, 316] on div "Manager Location Contact" at bounding box center [427, 324] width 196 height 21
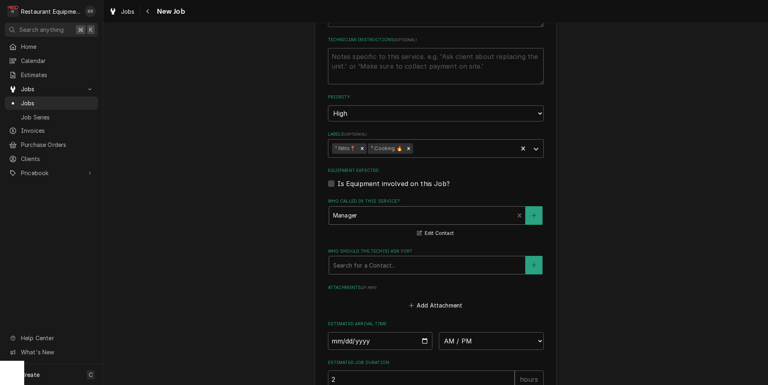
click at [423, 261] on div "Who should the tech(s) ask for?" at bounding box center [427, 265] width 188 height 15
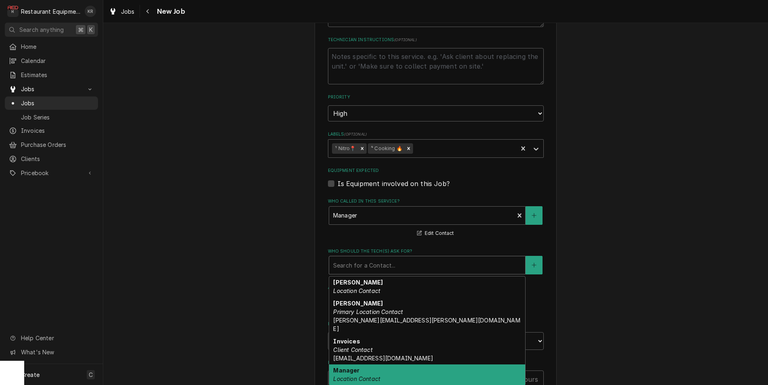
click at [399, 364] on div "Manager Location Contact" at bounding box center [427, 374] width 196 height 21
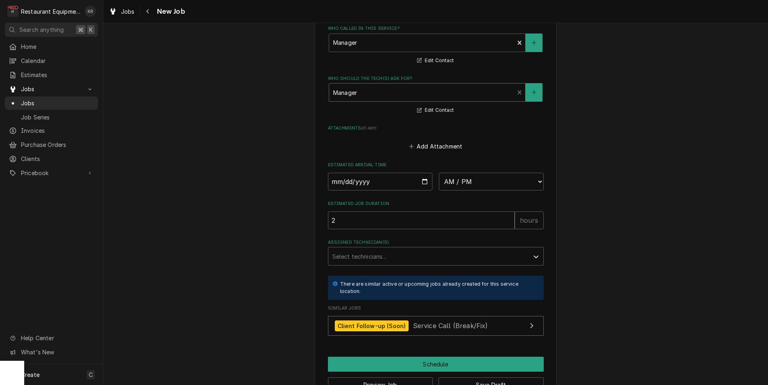
scroll to position [657, 0]
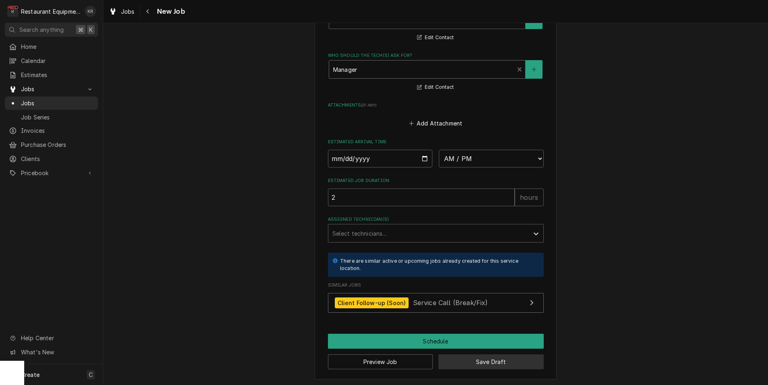
click at [493, 364] on button "Save Draft" at bounding box center [490, 361] width 105 height 15
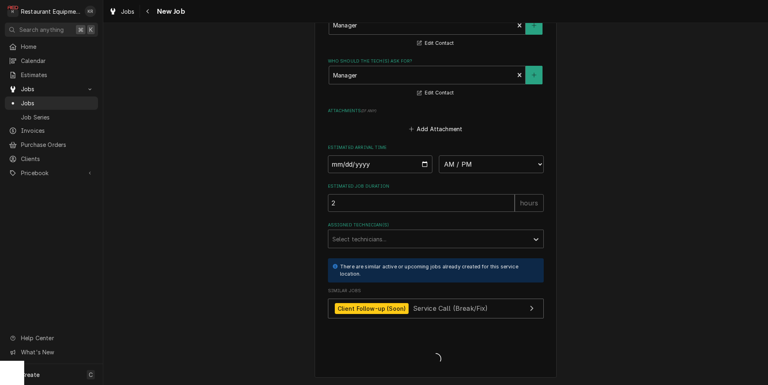
scroll to position [649, 0]
type textarea "x"
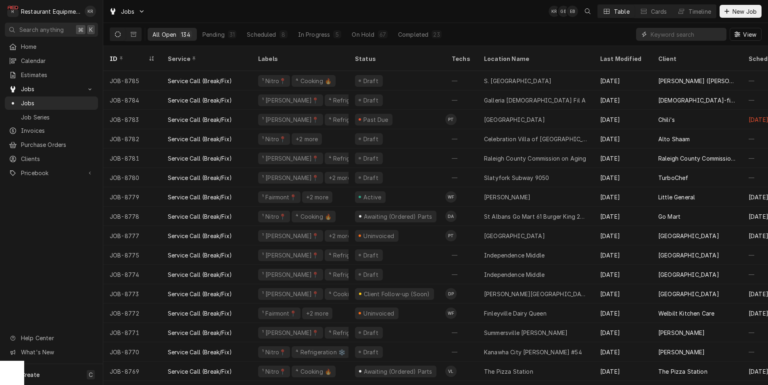
click at [681, 34] on input "Dynamic Content Wrapper" at bounding box center [686, 34] width 72 height 13
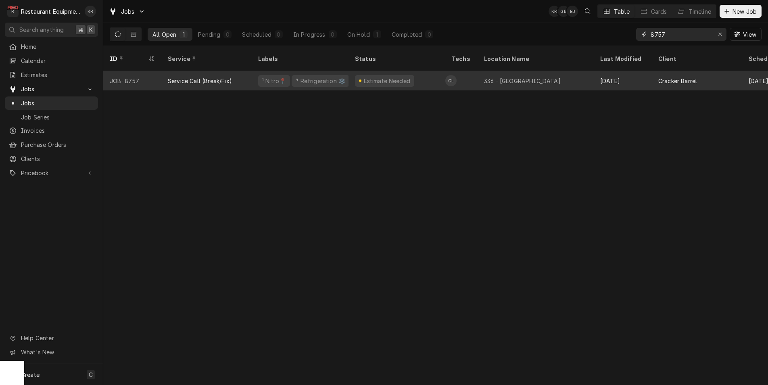
type input "8757"
click at [247, 71] on div "Service Call (Break/Fix)" at bounding box center [206, 80] width 90 height 19
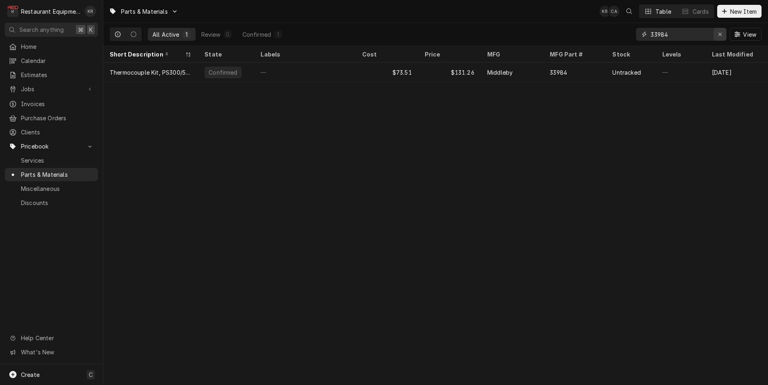
click at [719, 37] on div "Erase input" at bounding box center [720, 34] width 8 height 8
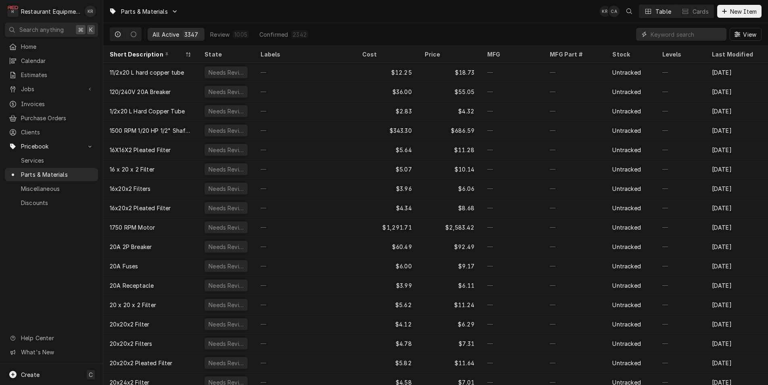
click at [704, 35] on input "Dynamic Content Wrapper" at bounding box center [686, 34] width 72 height 13
click at [704, 35] on input "1900476" at bounding box center [686, 34] width 72 height 13
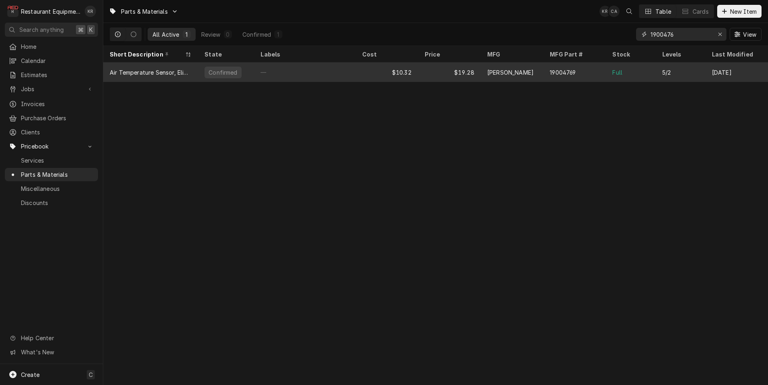
type input "1900476"
click at [356, 73] on div "$10.32" at bounding box center [387, 71] width 62 height 19
click at [280, 71] on div "—" at bounding box center [304, 71] width 101 height 19
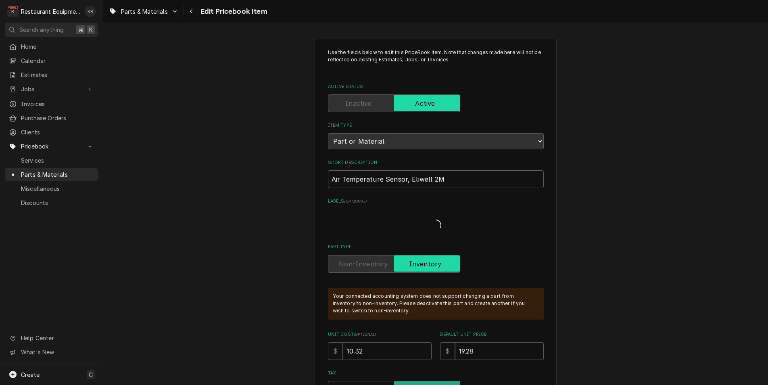
type textarea "x"
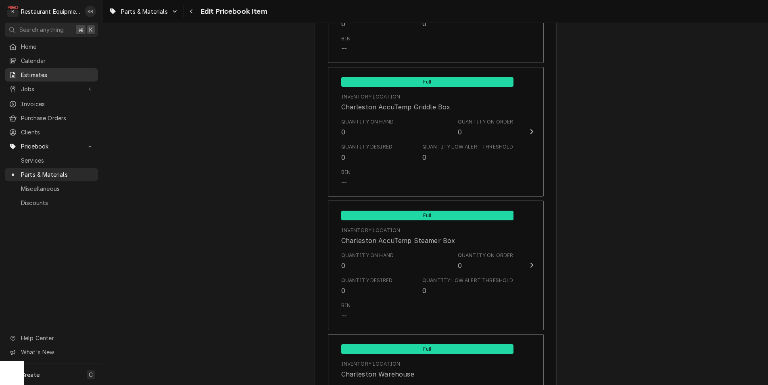
scroll to position [1615, 0]
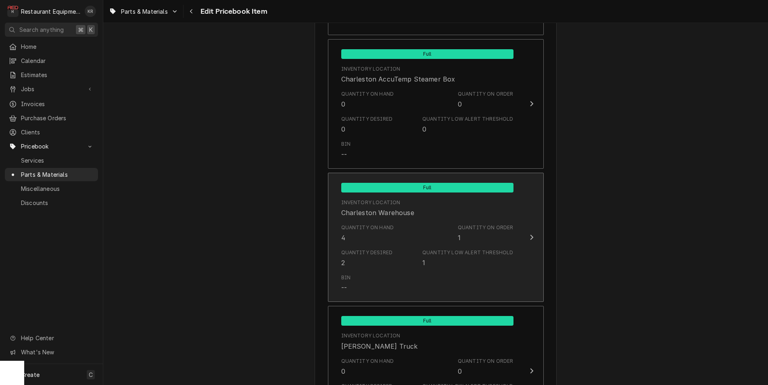
click at [531, 237] on icon "Update Inventory Level" at bounding box center [531, 237] width 4 height 6
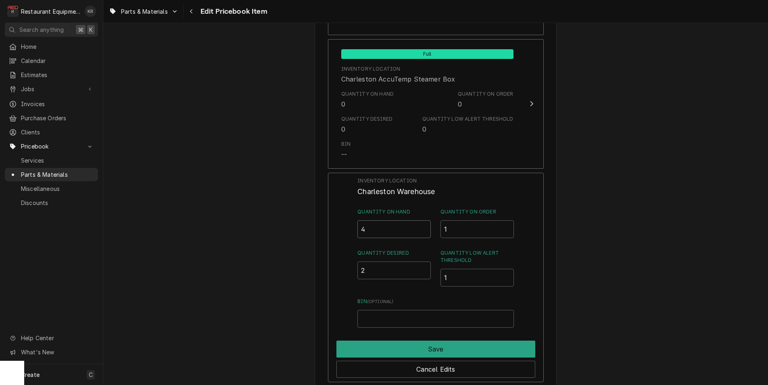
click at [405, 229] on input "4" at bounding box center [393, 229] width 73 height 18
click at [405, 229] on input "Quantity on Hand" at bounding box center [393, 229] width 73 height 18
click at [375, 228] on input "Quantity on Hand" at bounding box center [393, 229] width 73 height 18
type input "1"
type input "0"
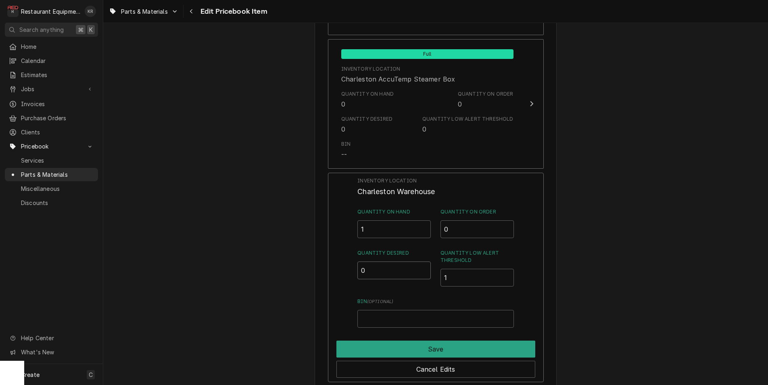
type input "0"
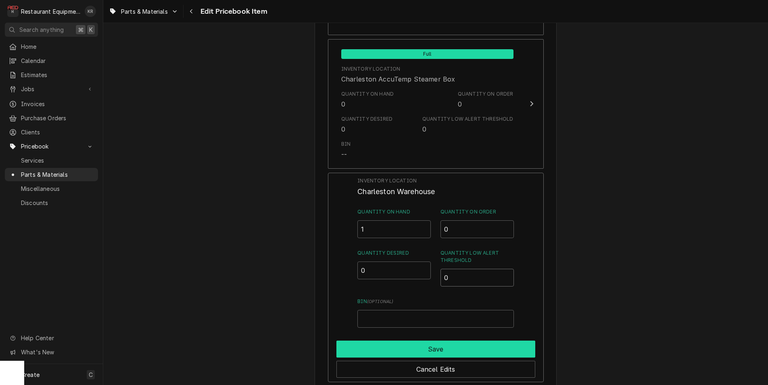
type input "0"
click at [489, 352] on button "Save" at bounding box center [435, 348] width 199 height 17
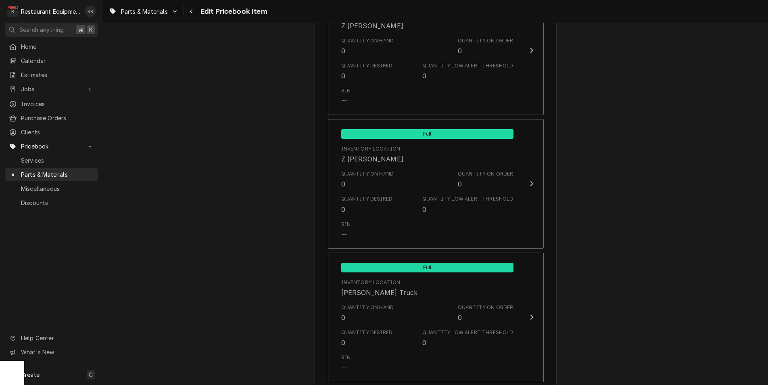
scroll to position [5303, 0]
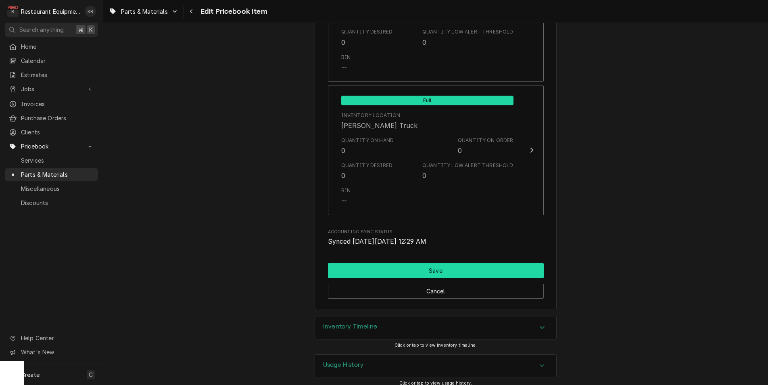
click at [433, 263] on button "Save" at bounding box center [436, 270] width 216 height 15
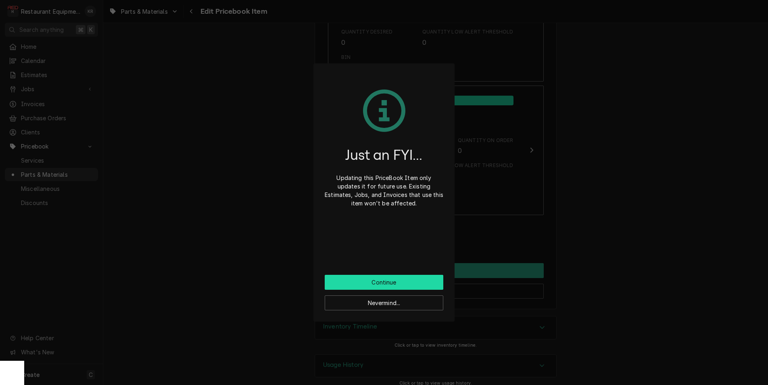
click at [420, 285] on button "Continue" at bounding box center [384, 282] width 119 height 15
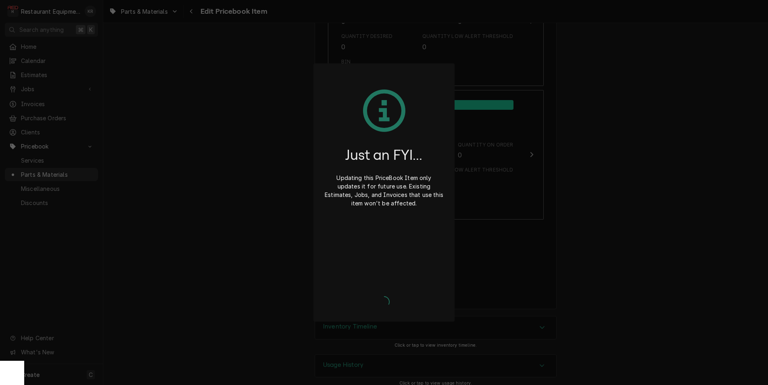
type textarea "x"
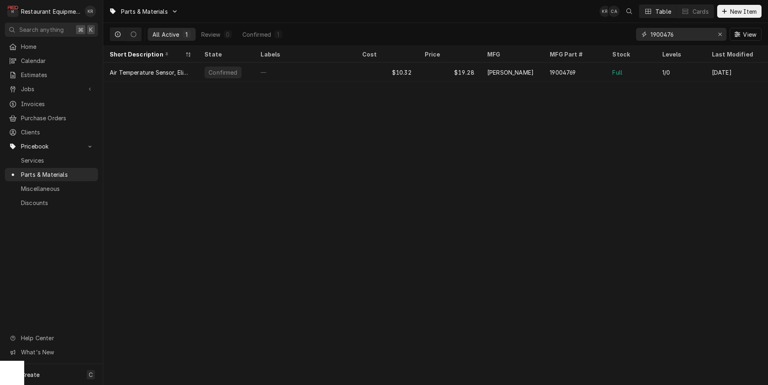
click at [683, 35] on input "1900476" at bounding box center [680, 34] width 60 height 13
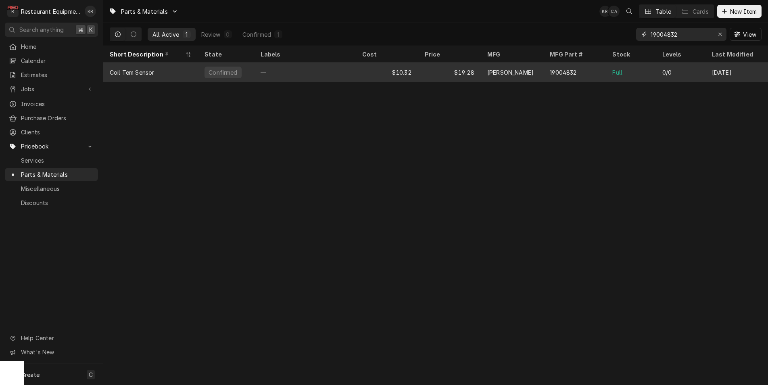
type input "19004832"
click at [341, 73] on div "—" at bounding box center [304, 71] width 101 height 19
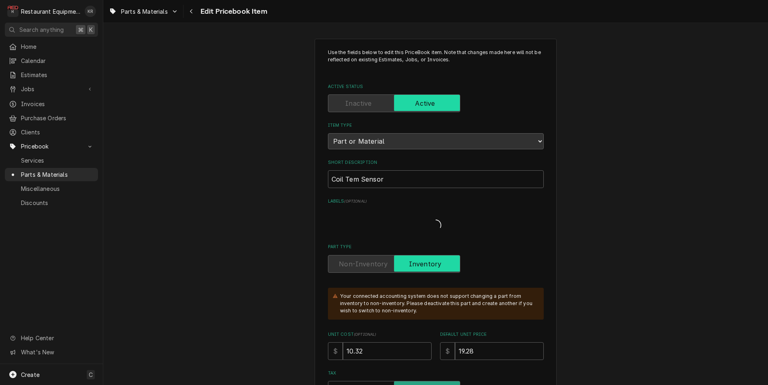
type textarea "x"
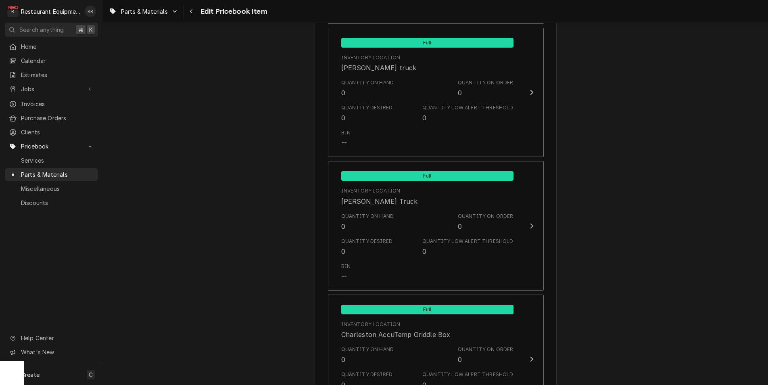
scroll to position [1659, 0]
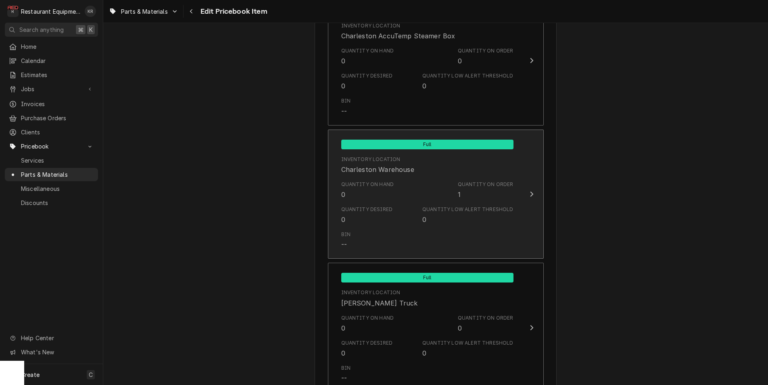
click at [532, 192] on icon "Update Inventory Level" at bounding box center [531, 194] width 3 height 5
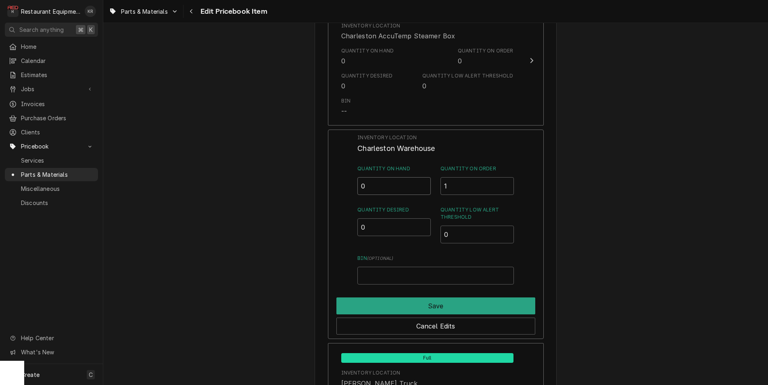
click at [404, 181] on input "0" at bounding box center [393, 186] width 73 height 18
click at [404, 181] on input "Quantity on Hand" at bounding box center [393, 186] width 73 height 18
click at [376, 184] on input "Quantity on Hand" at bounding box center [393, 186] width 73 height 18
type input "1"
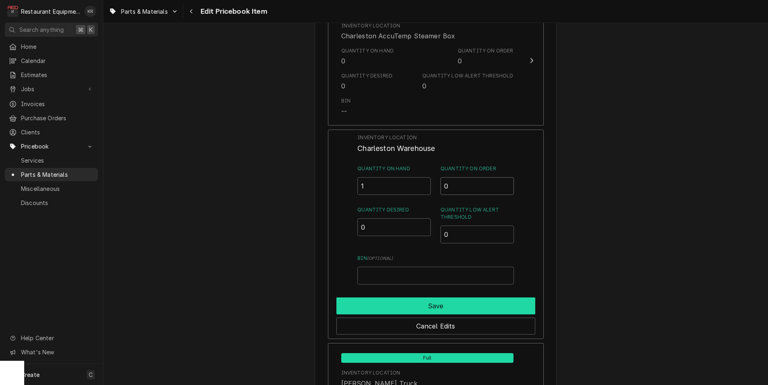
type input "0"
click at [516, 298] on button "Save" at bounding box center [435, 305] width 199 height 17
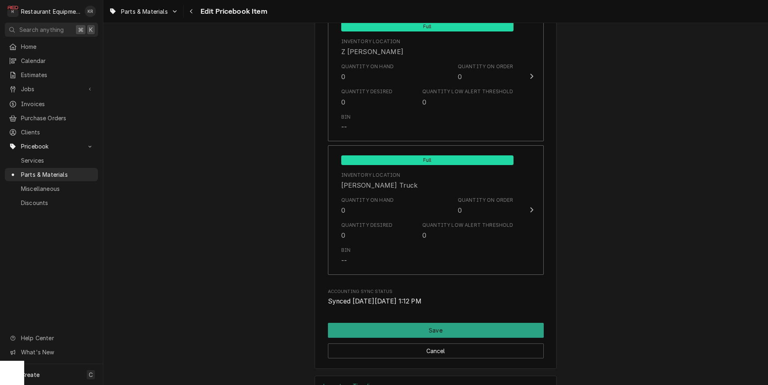
scroll to position [5303, 0]
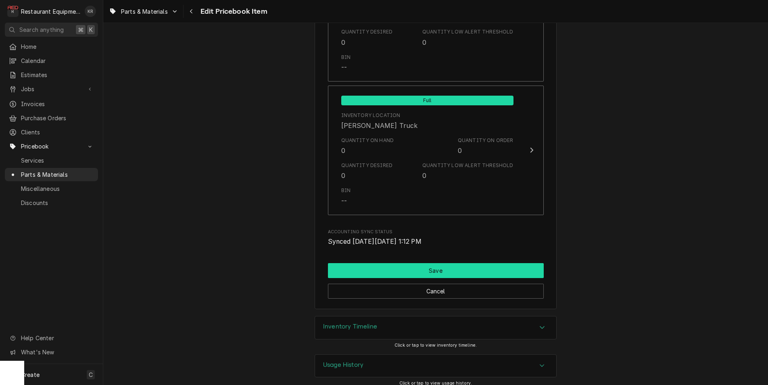
click at [520, 263] on button "Save" at bounding box center [436, 270] width 216 height 15
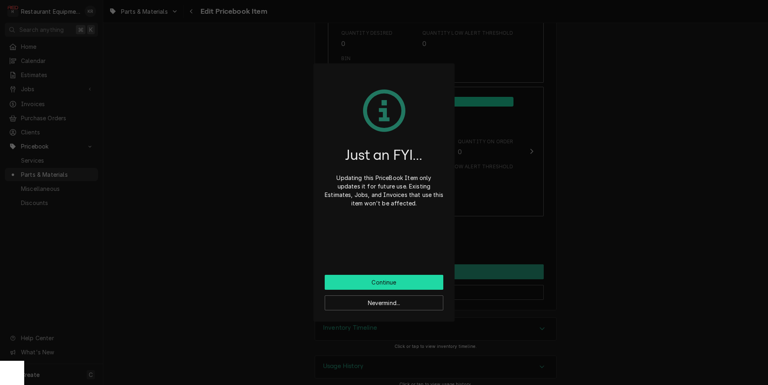
click at [389, 280] on button "Continue" at bounding box center [384, 282] width 119 height 15
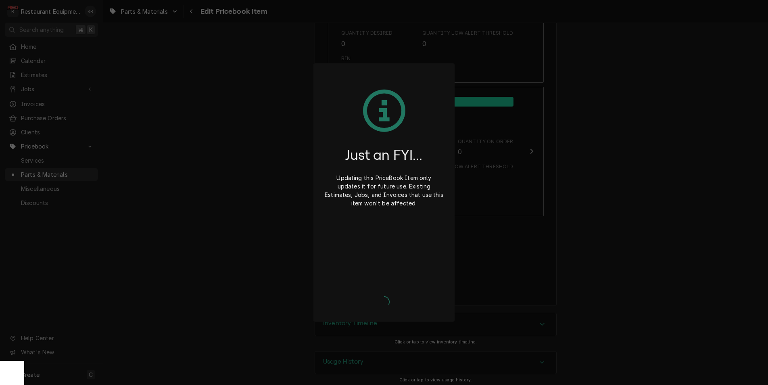
scroll to position [5298, 0]
type textarea "x"
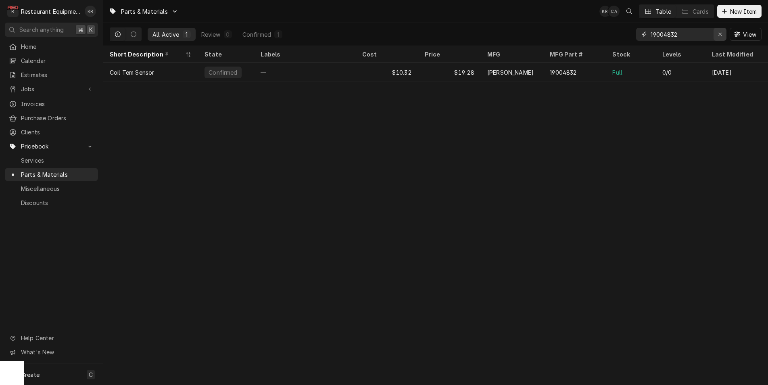
click at [720, 36] on icon "Erase input" at bounding box center [720, 34] width 4 height 6
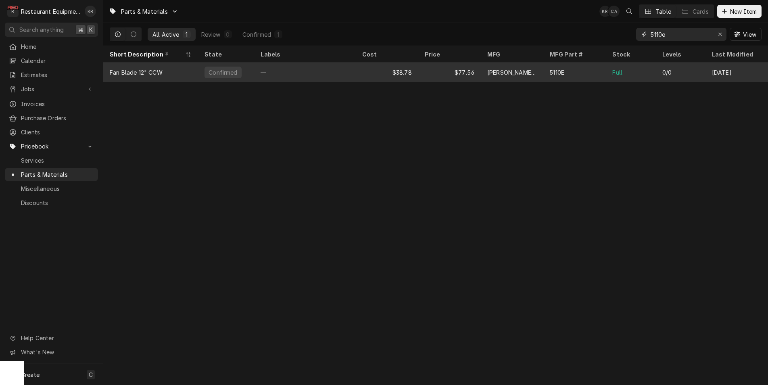
type input "5110e"
click at [374, 71] on div "$38.78" at bounding box center [387, 71] width 62 height 19
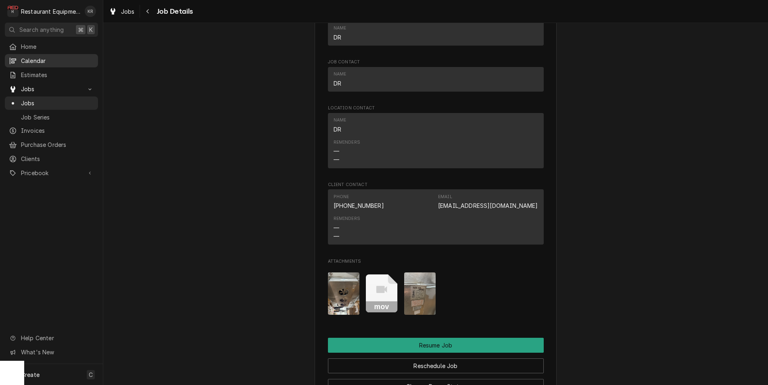
scroll to position [162, 0]
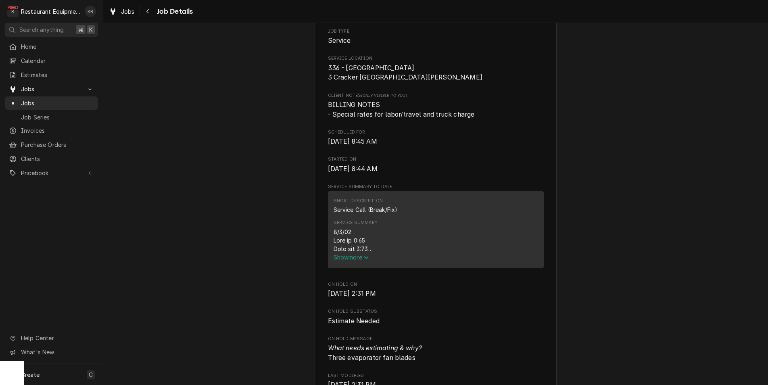
click at [363, 260] on span "Show more" at bounding box center [350, 257] width 35 height 7
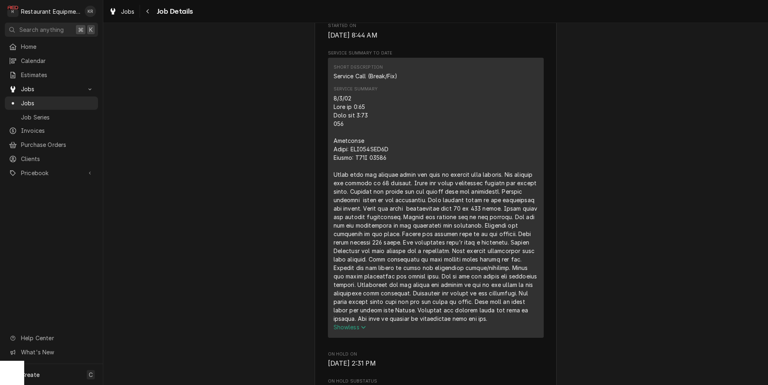
scroll to position [300, 0]
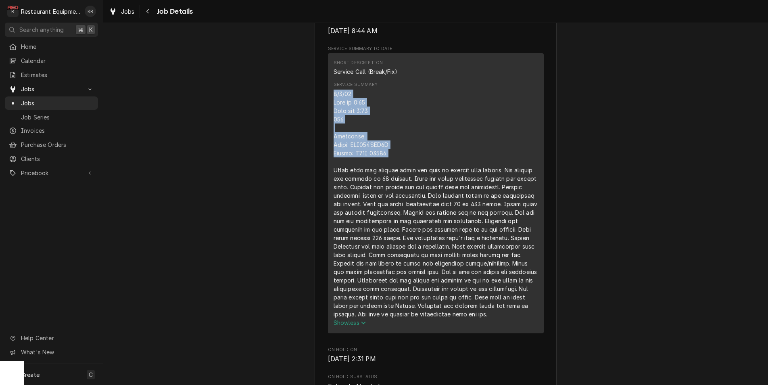
drag, startPoint x: 334, startPoint y: 104, endPoint x: 355, endPoint y: 69, distance: 40.0
click at [373, 204] on div "Service Summary" at bounding box center [435, 204] width 204 height 229
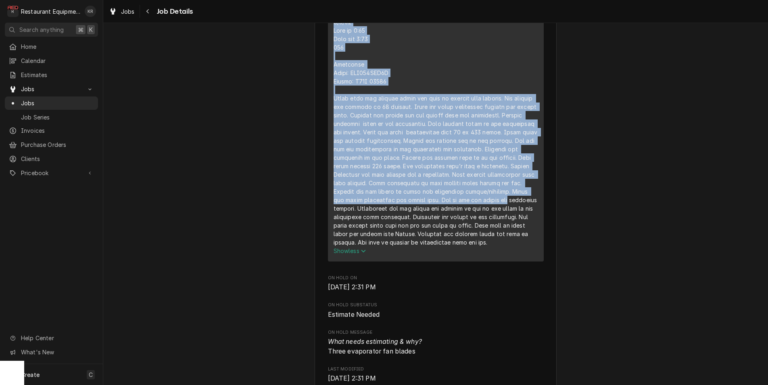
scroll to position [371, 0]
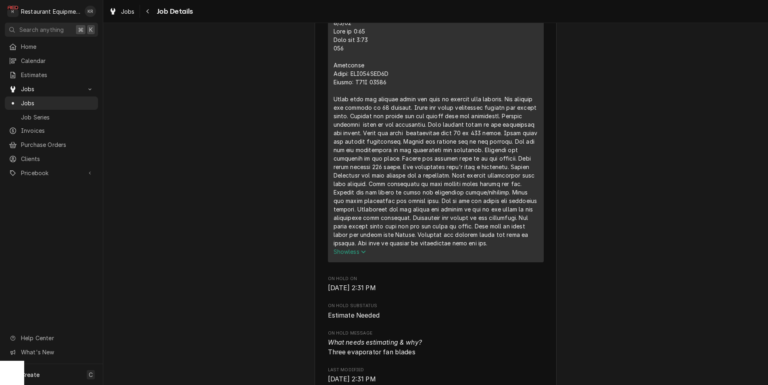
click at [330, 32] on div "Short Description Service Call (Break/Fix) Service Summary Show less" at bounding box center [436, 121] width 216 height 279
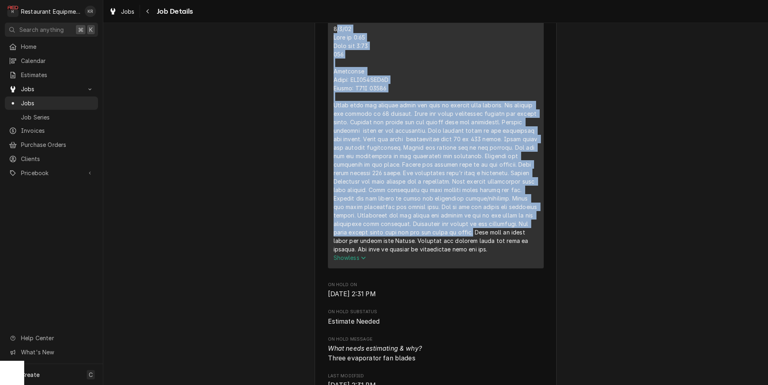
scroll to position [354, 0]
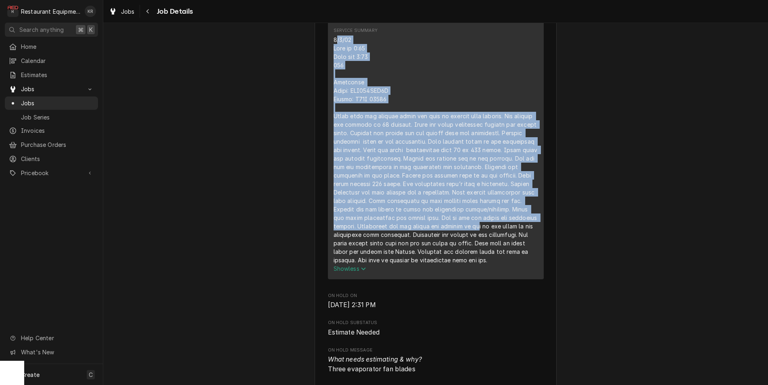
drag, startPoint x: 335, startPoint y: 31, endPoint x: 383, endPoint y: 245, distance: 219.0
click at [397, 255] on div "Service Summary" at bounding box center [435, 149] width 204 height 229
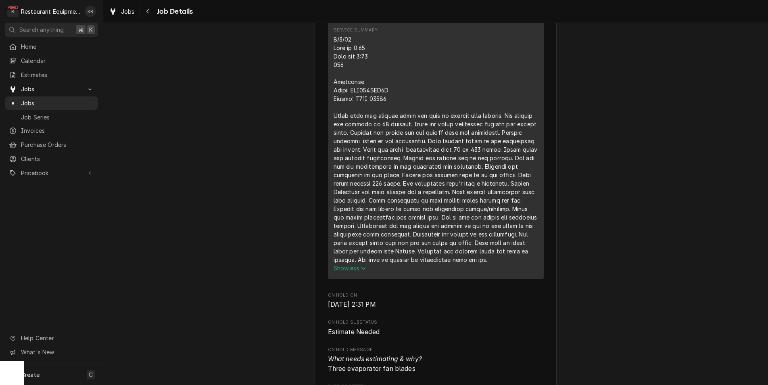
click at [406, 89] on div "Service Summary" at bounding box center [435, 149] width 204 height 229
click at [373, 264] on div "Service Summary" at bounding box center [435, 149] width 204 height 229
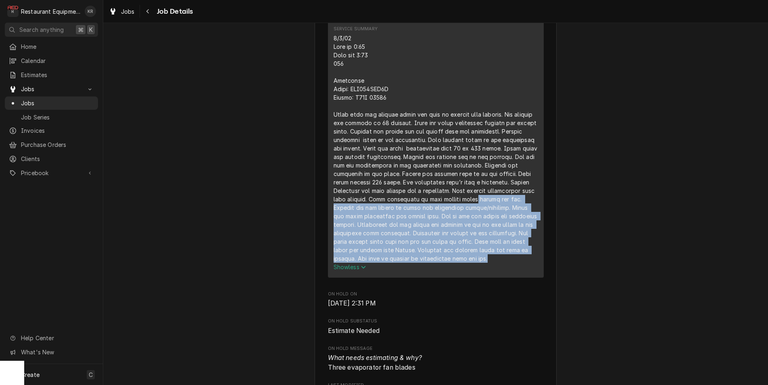
drag, startPoint x: 371, startPoint y: 278, endPoint x: 340, endPoint y: 238, distance: 50.9
click at [346, 215] on div "Service Summary" at bounding box center [435, 148] width 204 height 229
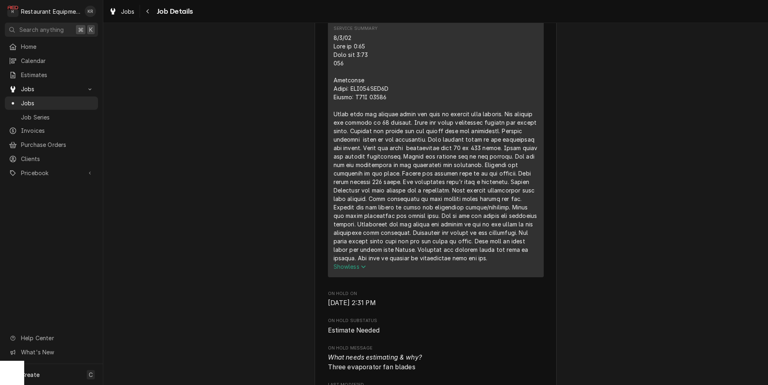
click at [378, 262] on div "Service Summary" at bounding box center [435, 147] width 204 height 229
click at [372, 263] on div "Service Summary" at bounding box center [435, 149] width 204 height 229
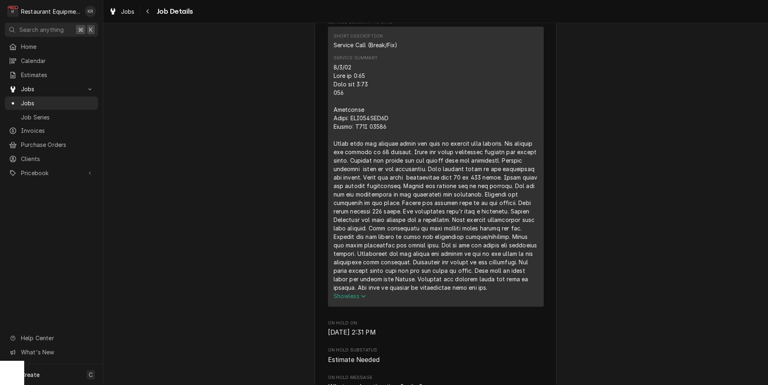
scroll to position [325, 0]
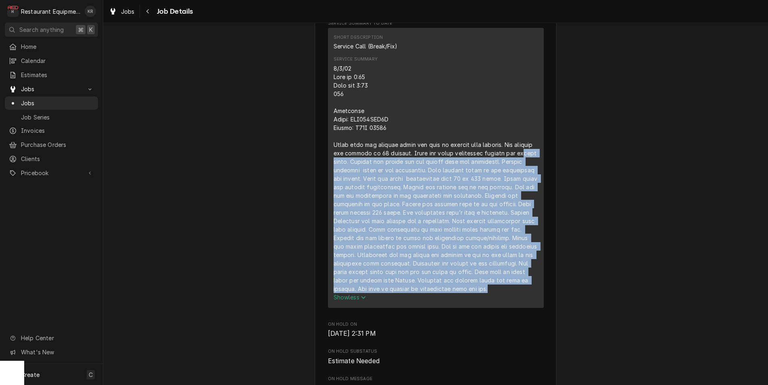
drag, startPoint x: 371, startPoint y: 307, endPoint x: 337, endPoint y: 134, distance: 176.2
click at [339, 194] on div "Service Summary" at bounding box center [435, 178] width 204 height 229
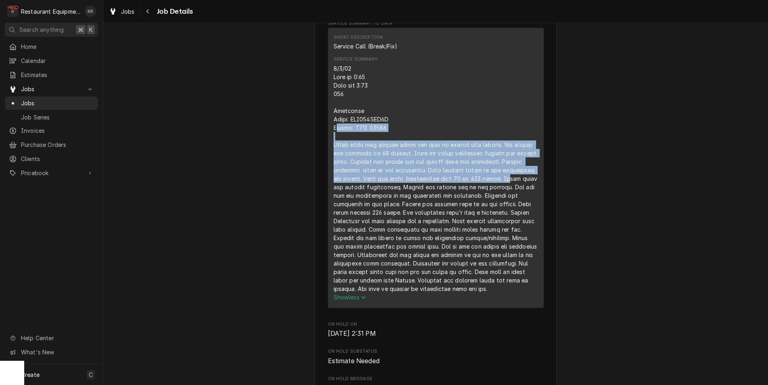
click at [337, 135] on div "Service Summary" at bounding box center [435, 178] width 204 height 229
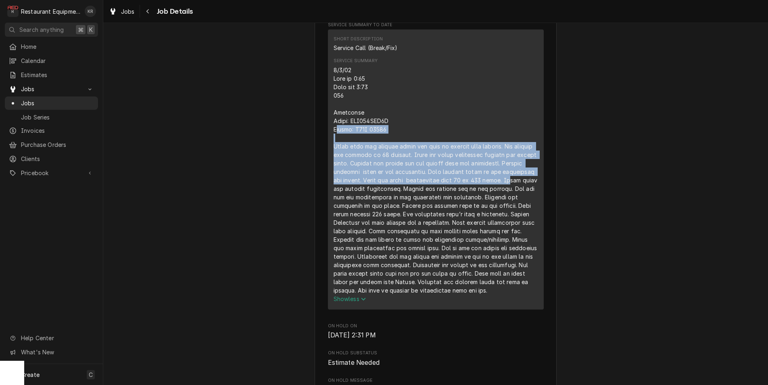
scroll to position [323, 0]
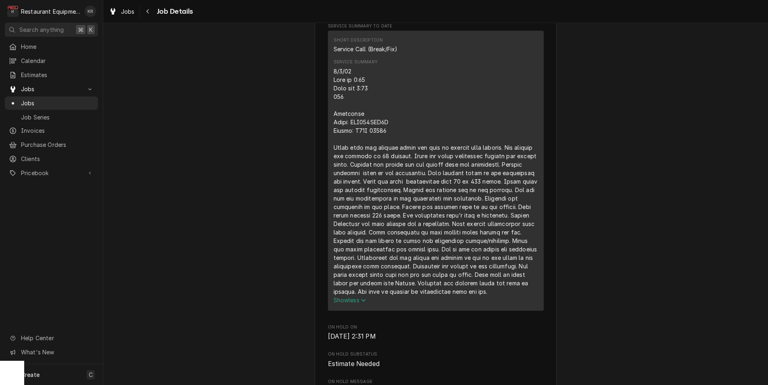
click at [388, 122] on div "Service Summary" at bounding box center [435, 181] width 204 height 229
click at [335, 79] on div "Service Summary" at bounding box center [435, 181] width 204 height 229
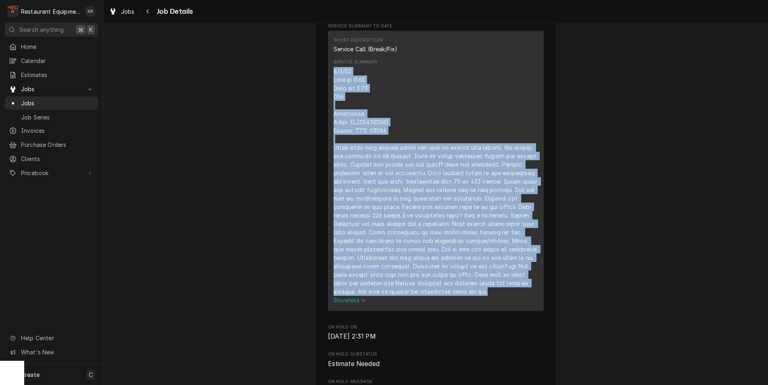
drag, startPoint x: 335, startPoint y: 79, endPoint x: 375, endPoint y: 309, distance: 233.2
click at [376, 296] on div "Service Summary" at bounding box center [435, 181] width 204 height 229
copy div "9/2/25 Time in 8:45 Time out 1:45 208 Heatcraft Model: TLF130BCB2E Serial: D96H…"
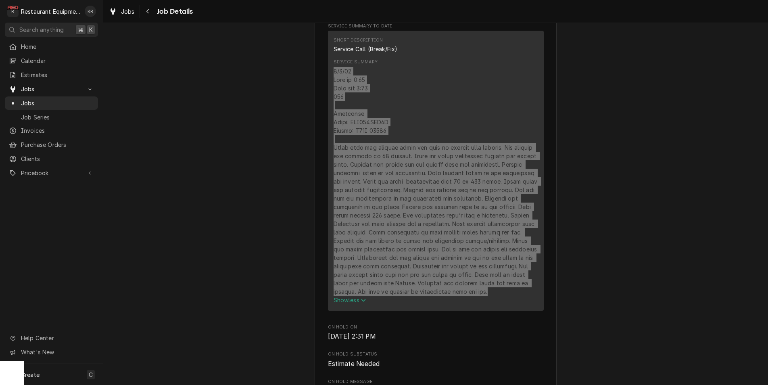
click at [425, 153] on div "Service Summary" at bounding box center [435, 181] width 204 height 229
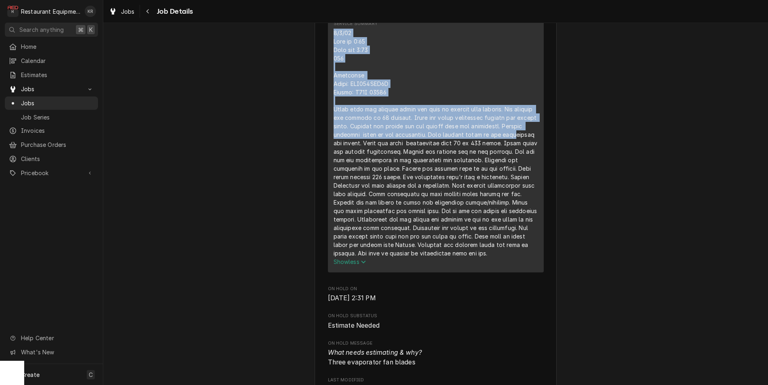
scroll to position [358, 0]
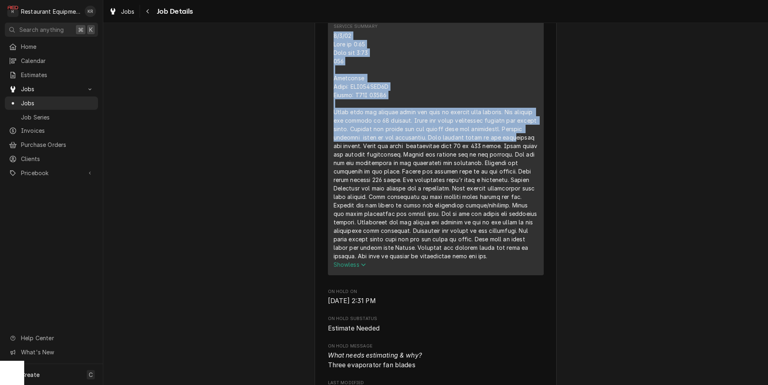
drag, startPoint x: 334, startPoint y: 46, endPoint x: 373, endPoint y: 273, distance: 230.8
click at [373, 260] on div "Service Summary" at bounding box center [435, 145] width 204 height 229
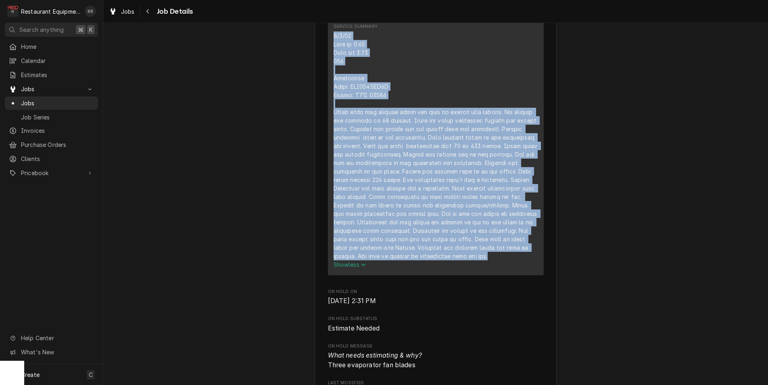
copy div "9/2/25 Time in 8:45 Time out 1:45 208 Heatcraft Model: TLF130BCB2E Serial: D96H…"
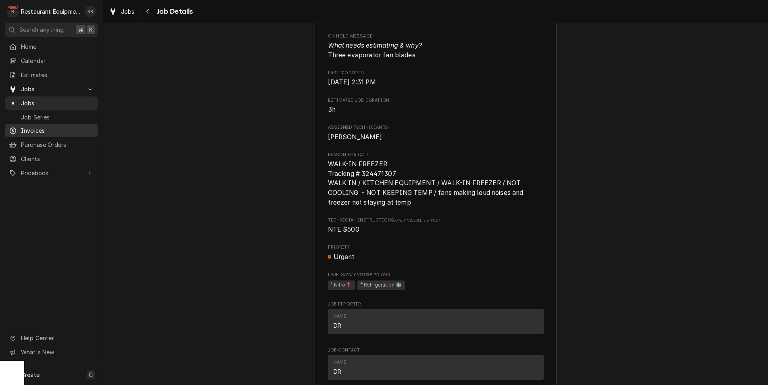
scroll to position [671, 0]
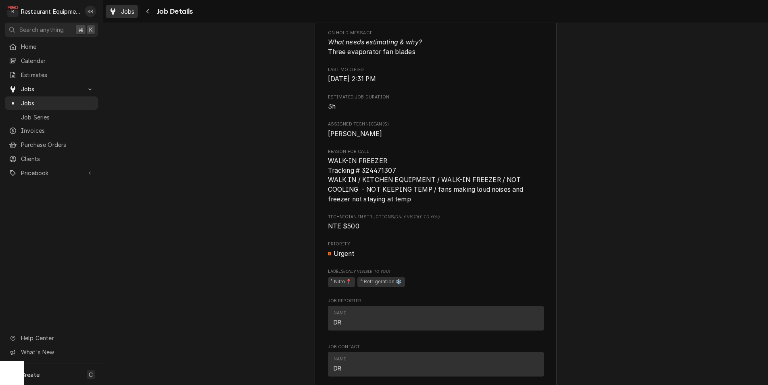
click at [130, 12] on span "Jobs" at bounding box center [128, 11] width 14 height 8
click at [130, 11] on span "Jobs" at bounding box center [128, 11] width 14 height 8
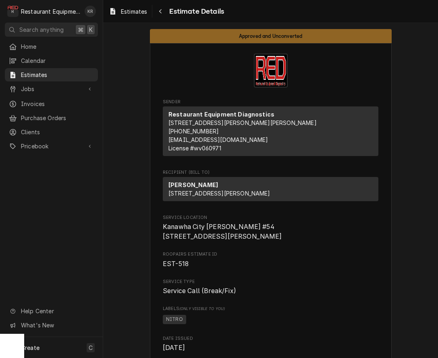
scroll to position [2599, 0]
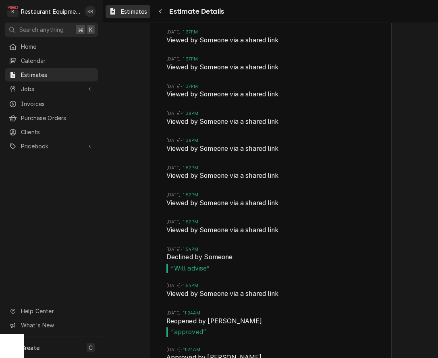
click at [142, 13] on span "Estimates" at bounding box center [134, 11] width 26 height 8
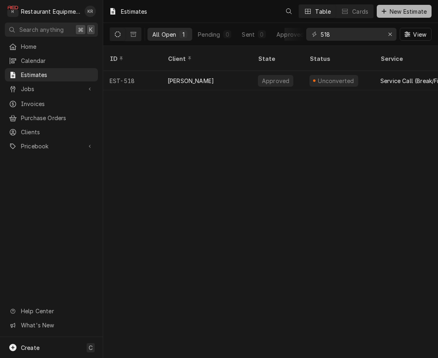
click at [407, 14] on span "New Estimate" at bounding box center [408, 11] width 40 height 8
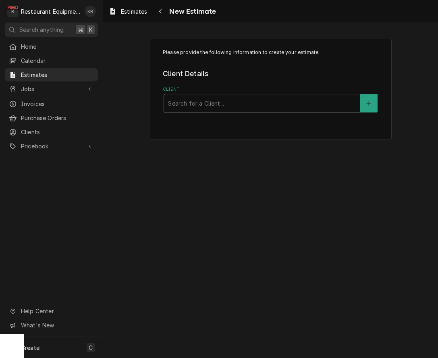
click at [292, 102] on div "Client" at bounding box center [262, 103] width 188 height 15
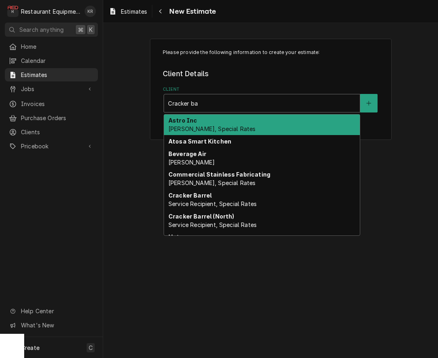
type input "Cracker bar"
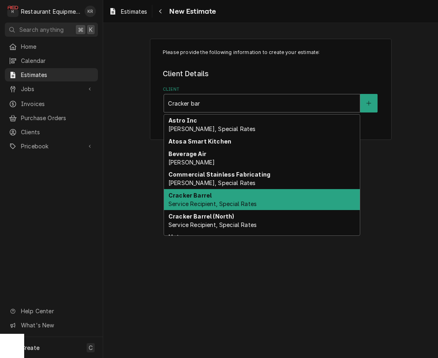
click at [247, 201] on span "Service Recipient, Special Rates" at bounding box center [213, 203] width 88 height 7
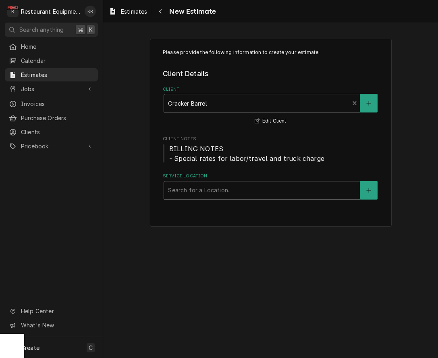
click at [250, 192] on div "Service Location" at bounding box center [262, 190] width 188 height 15
type input "336"
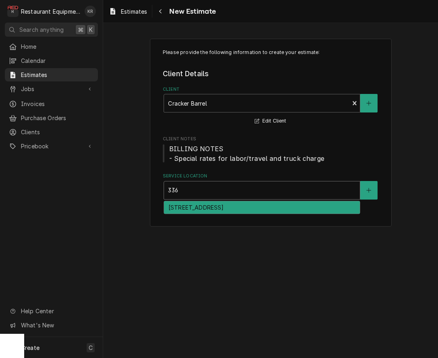
click at [244, 209] on div "336 - Barboursville / 3 Cracker Barrel Dr, Barboursville, WV 25504" at bounding box center [262, 207] width 196 height 12
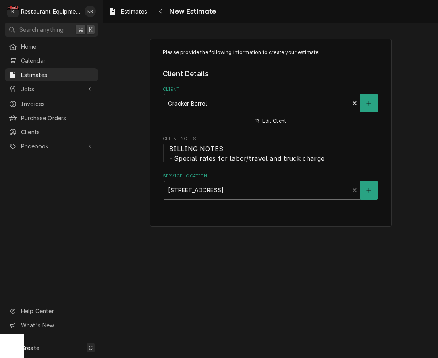
click at [291, 209] on div "Please provide the following information to create your estimate: Client Detail…" at bounding box center [271, 133] width 242 height 188
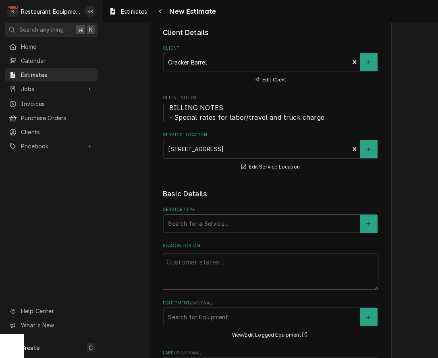
scroll to position [49, 0]
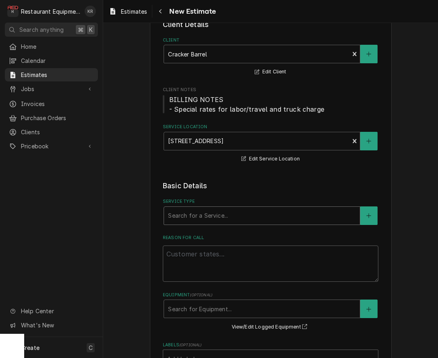
click at [284, 216] on div "Service Type" at bounding box center [262, 215] width 188 height 15
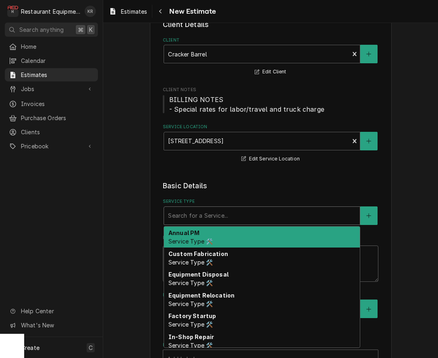
type input "b"
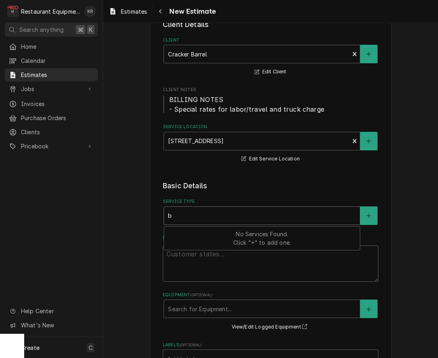
type textarea "x"
type input "brea"
type textarea "x"
type input "break"
type textarea "x"
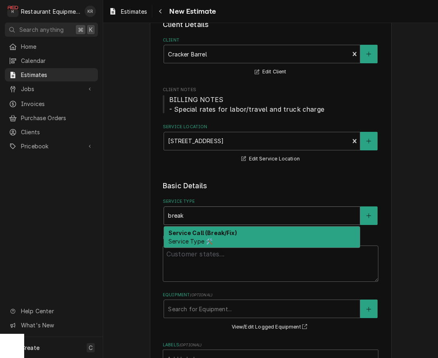
click at [267, 237] on div "Service Call (Break/Fix) Service Type 🛠️" at bounding box center [262, 237] width 196 height 21
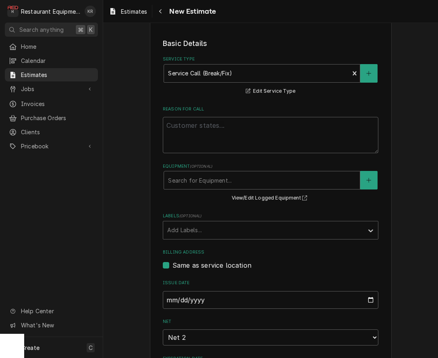
scroll to position [200, 0]
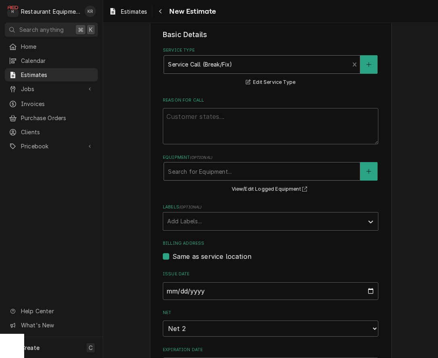
click at [342, 175] on div "Equipment" at bounding box center [262, 171] width 188 height 15
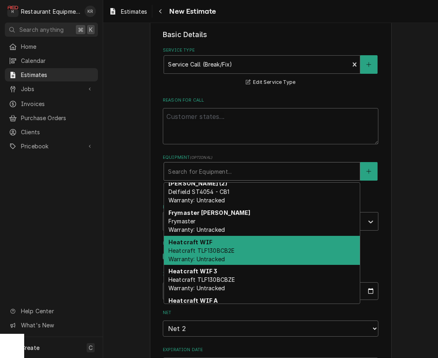
scroll to position [94, 0]
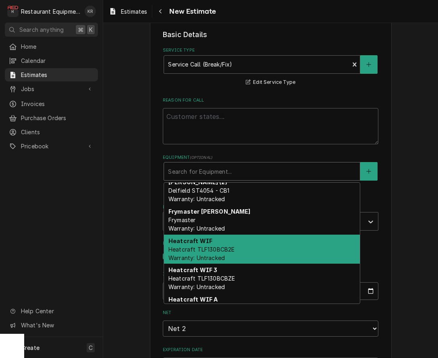
click at [252, 253] on div "Heatcraft WIF Heatcraft TLF130BCB2E Warranty: Untracked" at bounding box center [262, 249] width 196 height 29
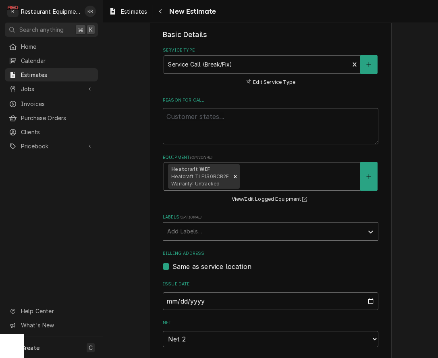
click at [302, 231] on div "Labels" at bounding box center [263, 231] width 192 height 15
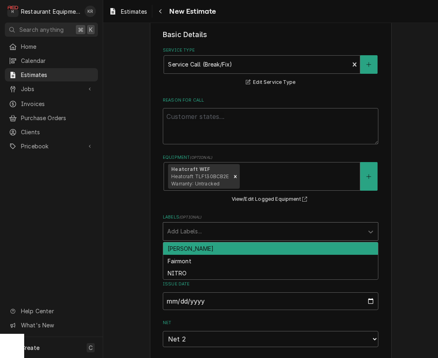
scroll to position [231, 0]
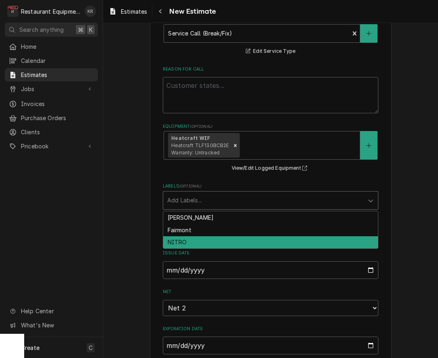
click at [300, 244] on div "NITRO" at bounding box center [270, 242] width 215 height 12
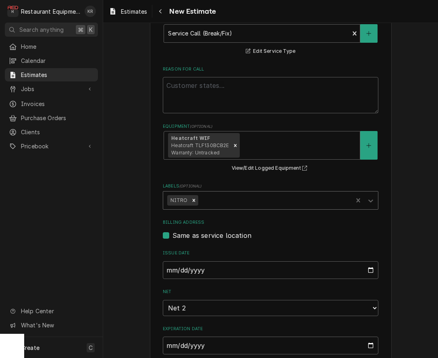
type textarea "x"
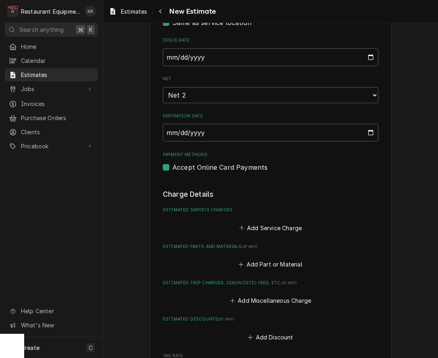
scroll to position [445, 0]
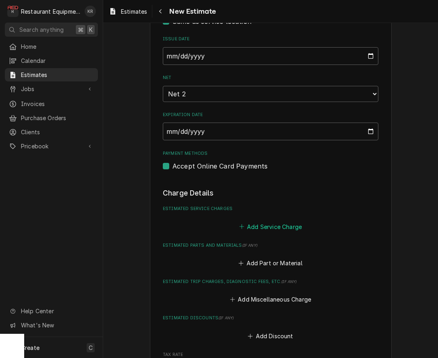
click at [301, 225] on button "Add Service Charge" at bounding box center [270, 226] width 65 height 11
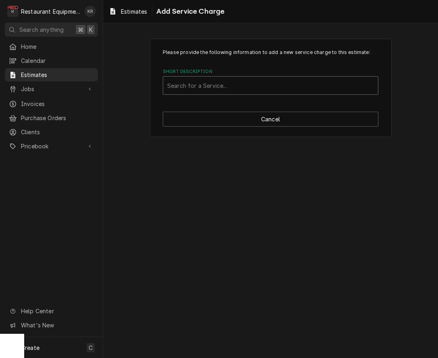
click at [252, 90] on div "Short Description" at bounding box center [270, 85] width 207 height 15
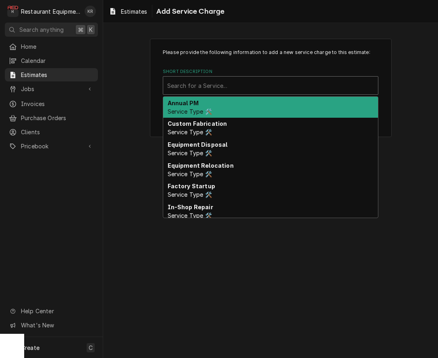
click at [246, 85] on div "Short Description" at bounding box center [270, 85] width 207 height 15
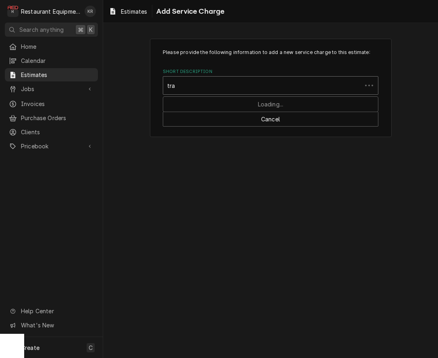
type input "trav"
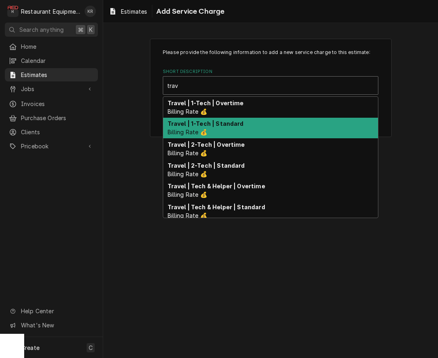
click at [230, 128] on div "Travel | 1-Tech | Standard Billing Rate 💰" at bounding box center [270, 128] width 215 height 21
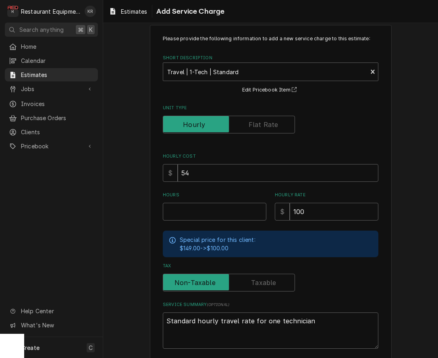
scroll to position [21, 0]
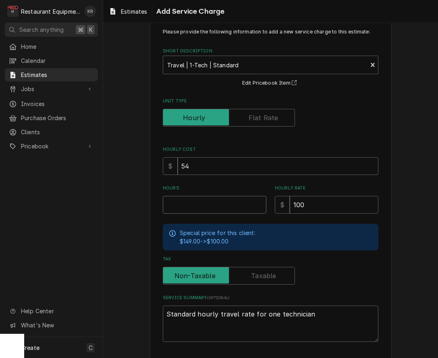
click at [222, 211] on input "Hours" at bounding box center [215, 205] width 104 height 18
type textarea "x"
type input "6"
type textarea "x"
type input "6"
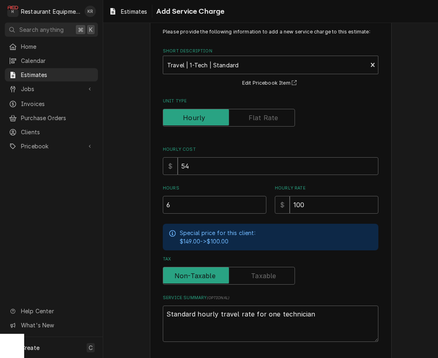
scroll to position [53, 0]
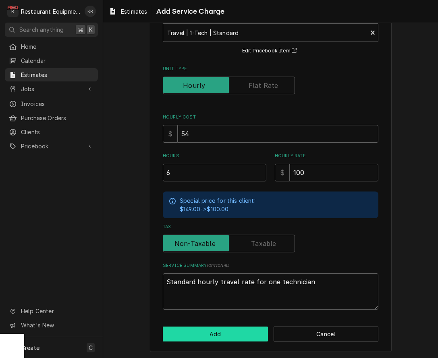
click at [242, 335] on button "Add" at bounding box center [215, 334] width 105 height 15
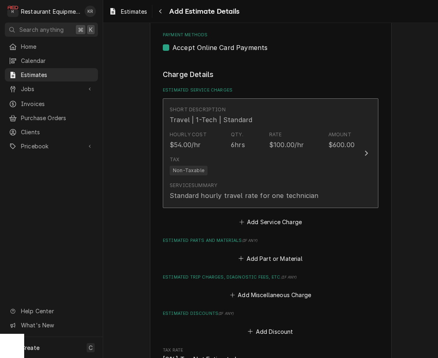
scroll to position [566, 0]
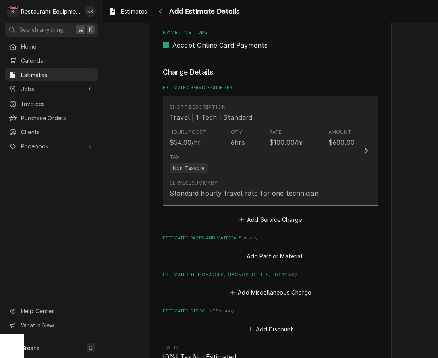
click at [294, 155] on div "Tax Non-Taxable" at bounding box center [262, 163] width 185 height 26
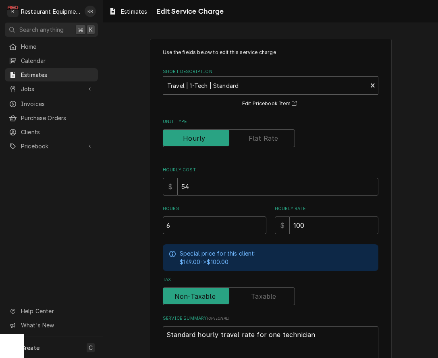
click at [195, 226] on input "6" at bounding box center [215, 225] width 104 height 18
type textarea "x"
type input "2"
type textarea "x"
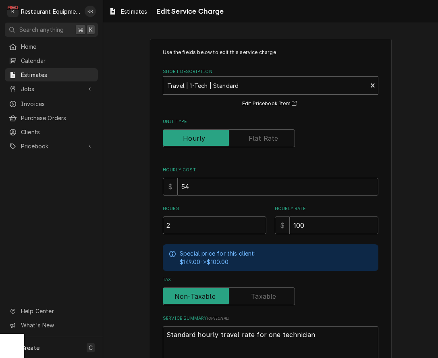
type input "2"
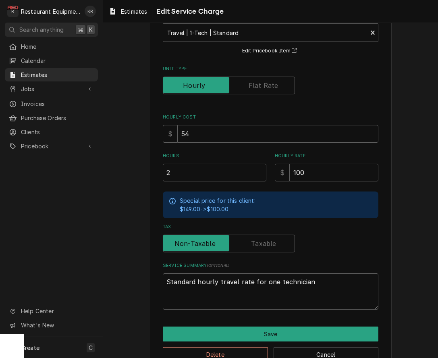
scroll to position [73, 0]
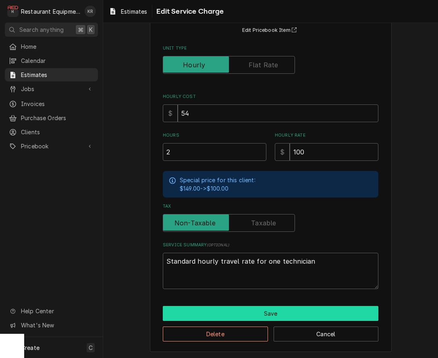
click at [227, 313] on button "Save" at bounding box center [271, 313] width 216 height 15
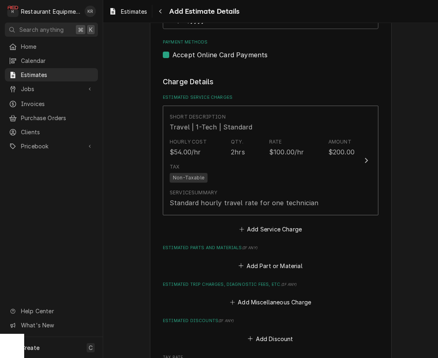
scroll to position [557, 0]
type textarea "x"
click at [291, 229] on button "Add Service Charge" at bounding box center [270, 229] width 65 height 11
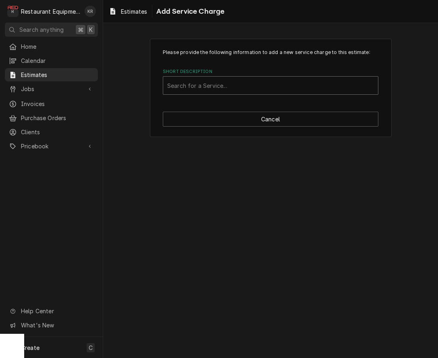
click at [230, 90] on div "Short Description" at bounding box center [270, 85] width 207 height 15
type input "labor"
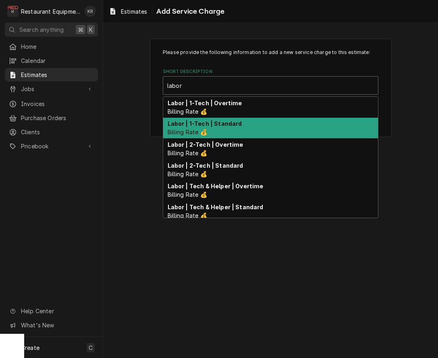
click at [240, 127] on div "Labor | 1-Tech | Standard Billing Rate 💰" at bounding box center [270, 128] width 215 height 21
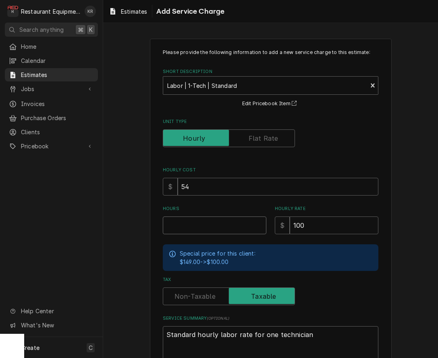
click at [233, 225] on input "Hours" at bounding box center [215, 225] width 104 height 18
type textarea "x"
type input "6"
type textarea "x"
type input "6"
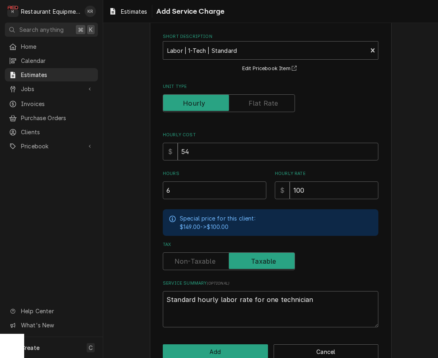
scroll to position [53, 0]
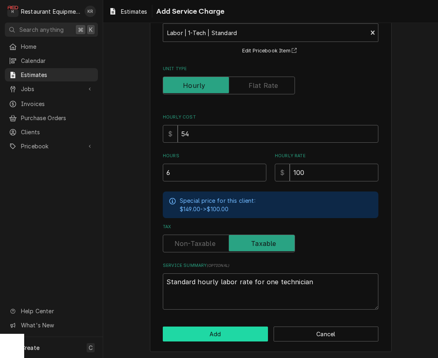
click at [222, 337] on button "Add" at bounding box center [215, 334] width 105 height 15
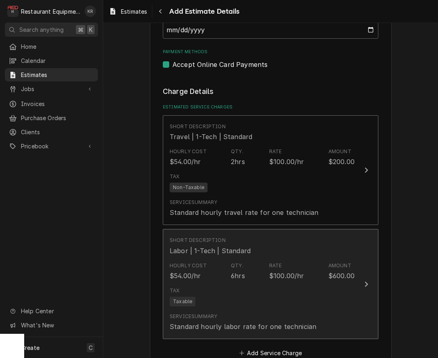
type textarea "x"
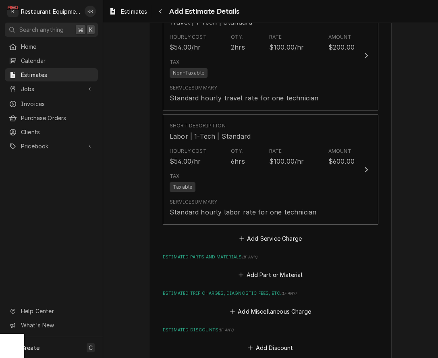
scroll to position [686, 0]
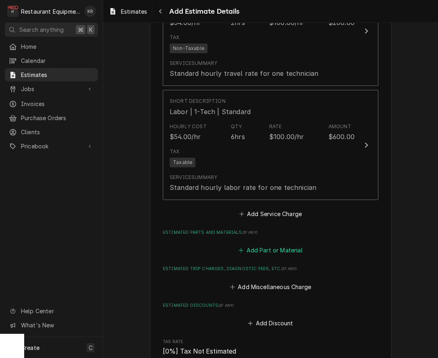
click at [252, 251] on button "Add Part or Material" at bounding box center [270, 250] width 67 height 11
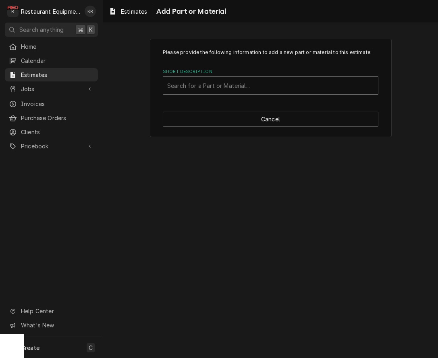
click at [248, 81] on div "Short Description" at bounding box center [270, 85] width 207 height 15
type input "5110e"
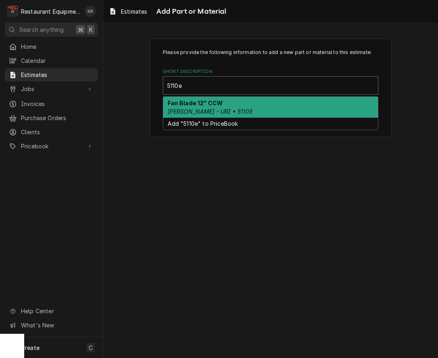
click at [239, 104] on div "Fan Blade 12" CCW Bohn - URI • 5110E" at bounding box center [270, 107] width 215 height 21
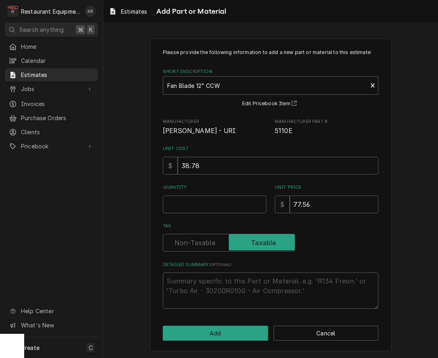
type textarea "x"
click at [233, 202] on input "Quantity" at bounding box center [215, 205] width 104 height 18
type input "3"
type textarea "x"
type input "3"
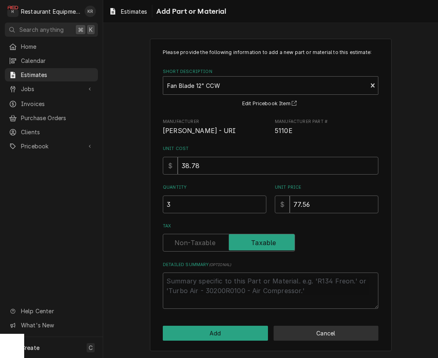
click at [356, 333] on button "Cancel" at bounding box center [326, 333] width 105 height 15
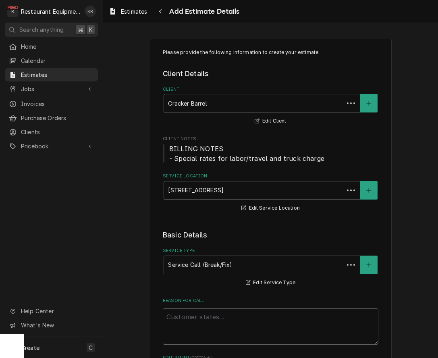
scroll to position [677, 0]
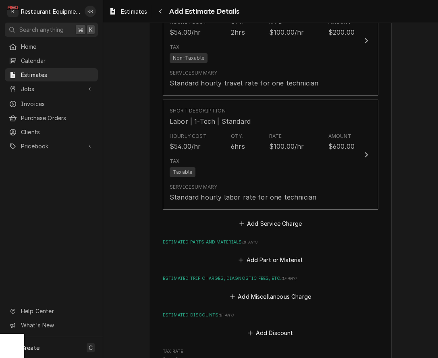
type textarea "x"
click at [259, 259] on button "Add Part or Material" at bounding box center [270, 259] width 67 height 11
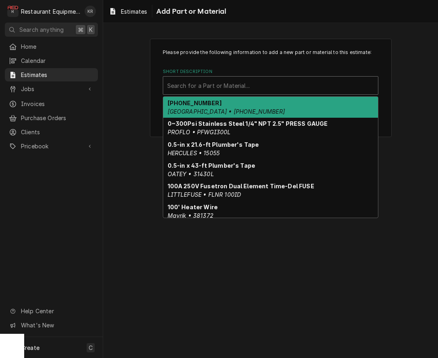
click at [239, 92] on div "Short Description" at bounding box center [270, 85] width 207 height 15
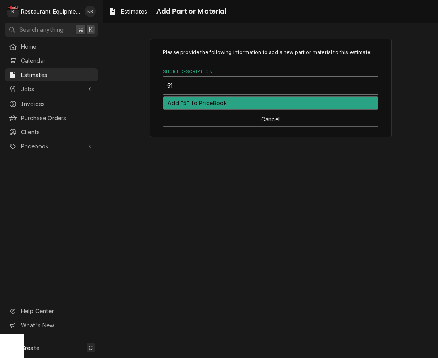
type input "5110"
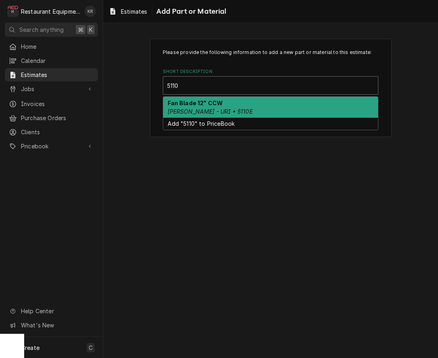
click at [210, 107] on div "Fan Blade 12" CCW Bohn - URI • 5110E" at bounding box center [270, 107] width 215 height 21
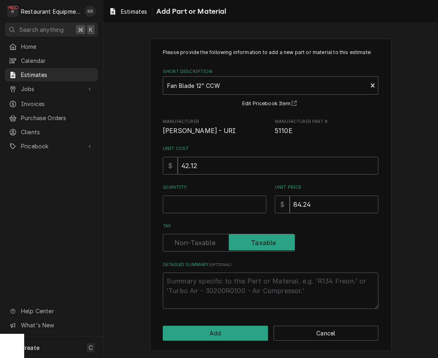
type textarea "x"
click at [226, 206] on input "Quantity" at bounding box center [215, 205] width 104 height 18
type input "3"
type textarea "x"
type input "3"
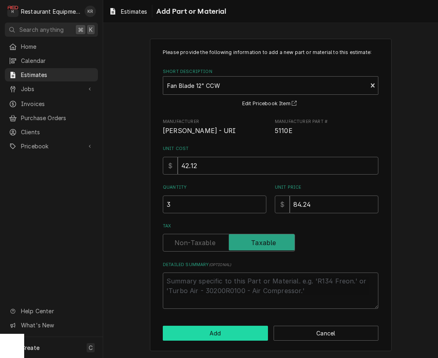
click at [240, 335] on button "Add" at bounding box center [215, 333] width 105 height 15
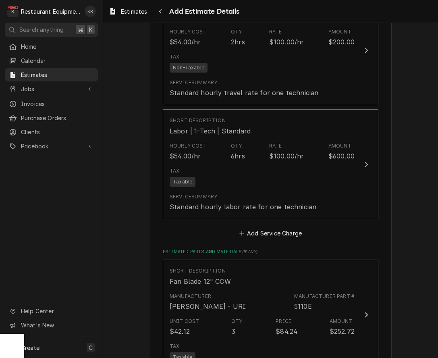
scroll to position [667, 0]
type textarea "x"
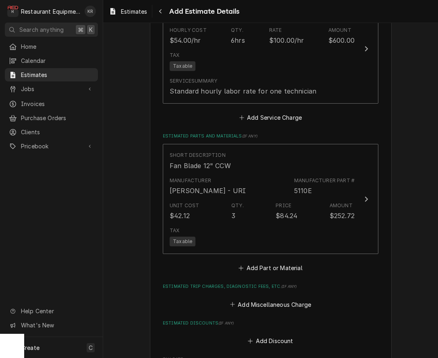
scroll to position [820, 0]
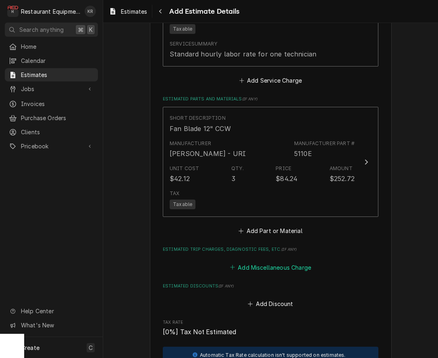
click at [282, 266] on button "Add Miscellaneous Charge" at bounding box center [271, 267] width 84 height 11
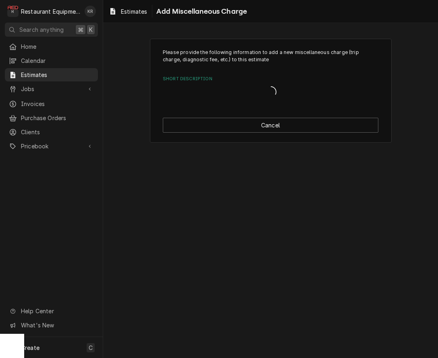
click at [282, 266] on div "Please provide the following information to add a new miscellaneous charge (tri…" at bounding box center [270, 190] width 335 height 335
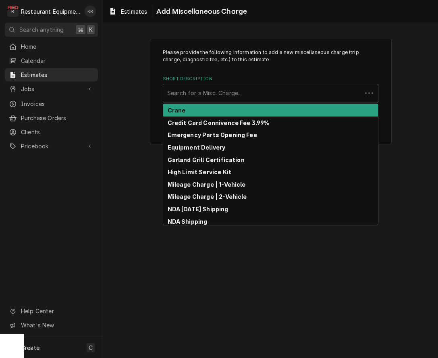
click at [231, 93] on div "Short Description" at bounding box center [262, 93] width 191 height 15
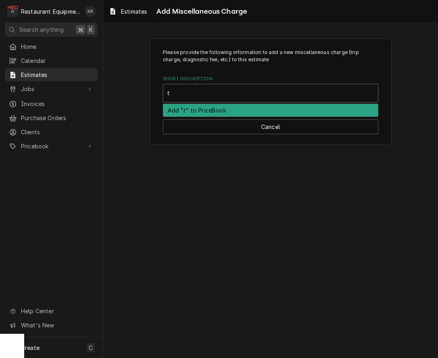
type input "tr"
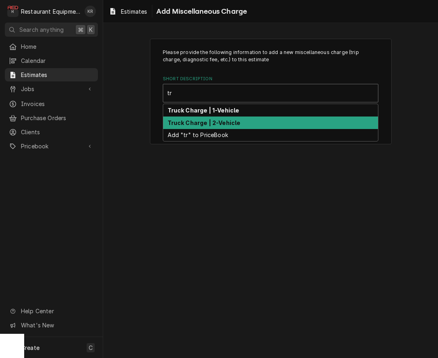
click at [221, 123] on strong "Truck Charge | 2-Vehicle" at bounding box center [204, 122] width 73 height 7
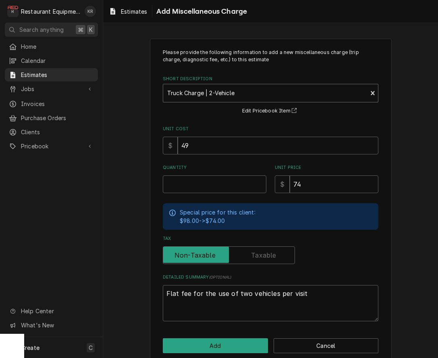
click at [250, 98] on div "Short Description" at bounding box center [265, 93] width 196 height 15
click at [240, 93] on div "Short Description" at bounding box center [265, 93] width 196 height 15
type textarea "x"
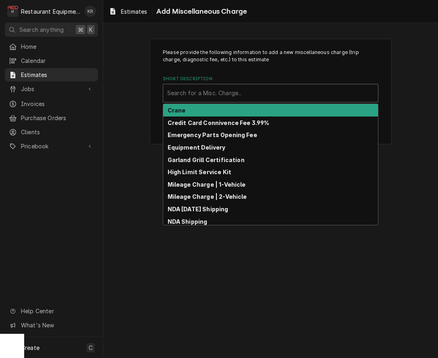
click at [255, 91] on div "Short Description" at bounding box center [270, 93] width 207 height 15
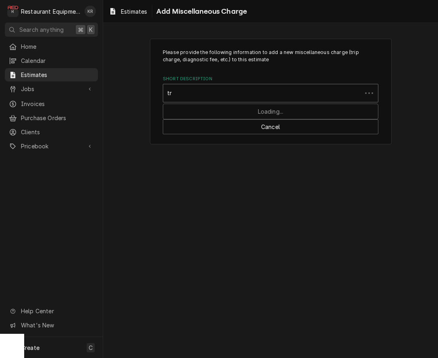
type input "tru"
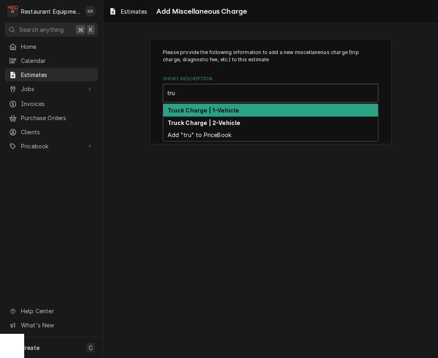
click at [239, 107] on div "Truck Charge | 1-Vehicle" at bounding box center [270, 110] width 215 height 12
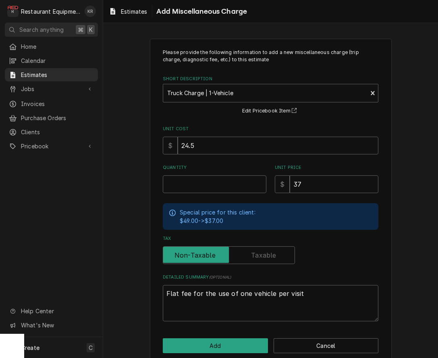
type textarea "x"
click at [216, 191] on input "Quantity" at bounding box center [215, 184] width 104 height 18
type input "2"
click at [216, 191] on input "2" at bounding box center [215, 184] width 104 height 18
click at [206, 182] on input "2" at bounding box center [215, 184] width 104 height 18
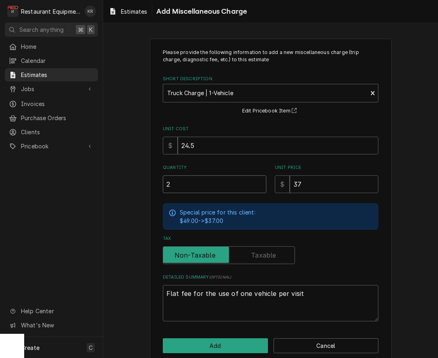
type textarea "x"
type input "2"
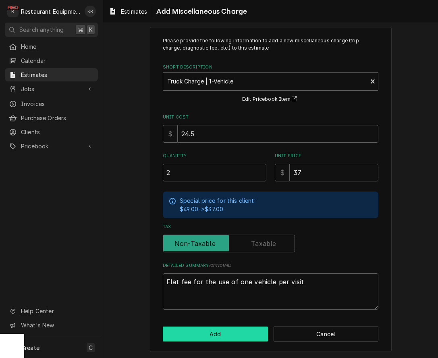
click at [196, 334] on button "Add" at bounding box center [215, 334] width 105 height 15
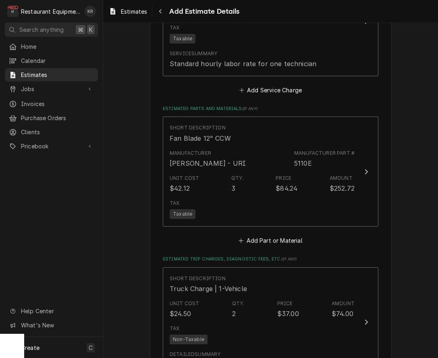
type textarea "x"
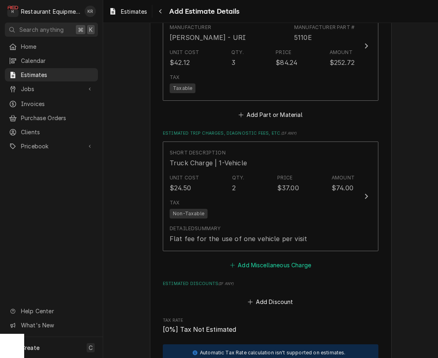
scroll to position [936, 0]
click at [270, 262] on button "Add Miscellaneous Charge" at bounding box center [271, 264] width 84 height 11
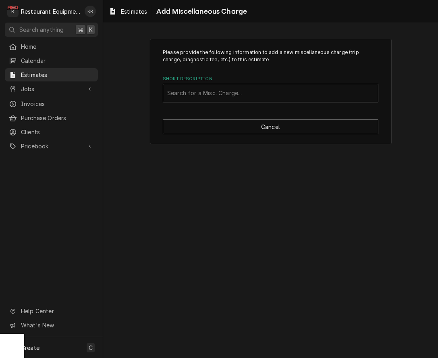
click at [229, 97] on div "Short Description" at bounding box center [270, 93] width 207 height 15
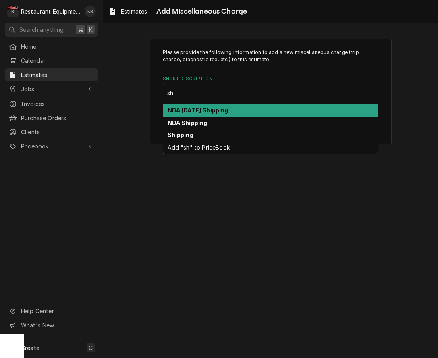
type input "shi"
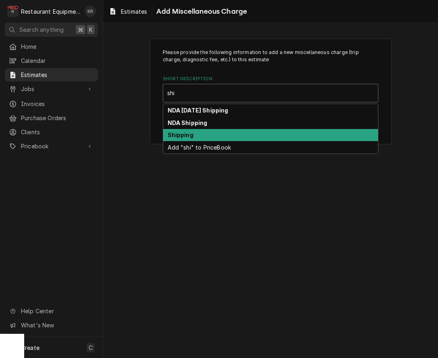
click at [230, 134] on div "Shipping" at bounding box center [270, 135] width 215 height 12
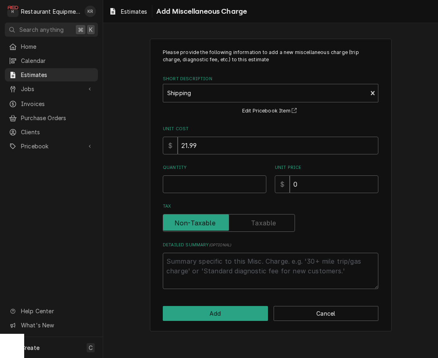
type textarea "x"
click at [235, 189] on input "Quantity" at bounding box center [215, 184] width 104 height 18
type input "1"
type textarea "x"
type input "1"
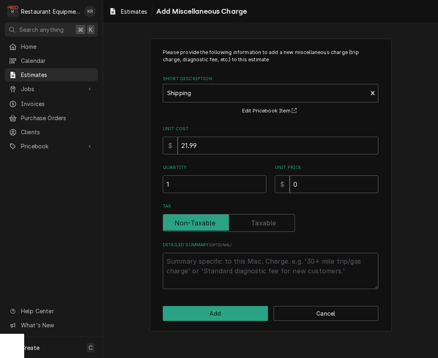
type textarea "x"
type input "76"
type textarea "x"
type input "76.8"
type textarea "x"
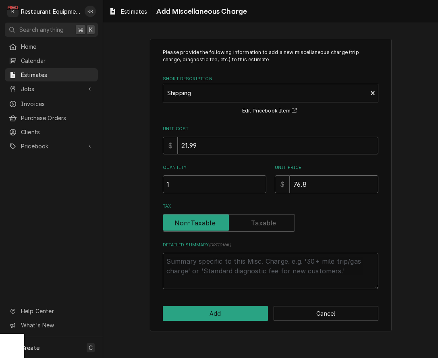
type input "76.83"
click at [252, 314] on button "Add" at bounding box center [215, 313] width 105 height 15
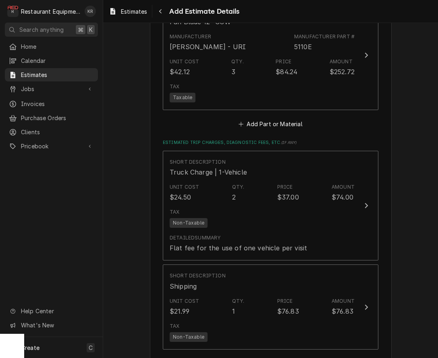
scroll to position [926, 0]
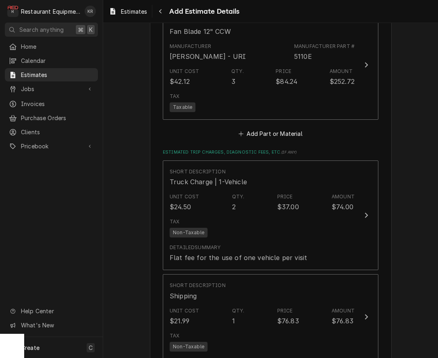
type textarea "x"
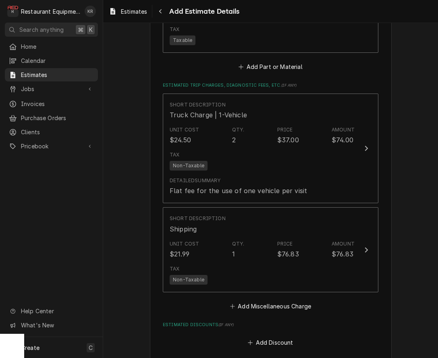
scroll to position [986, 0]
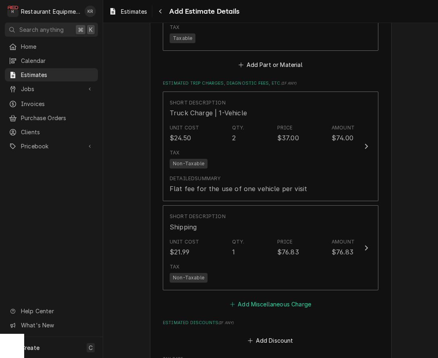
click at [246, 302] on button "Add Miscellaneous Charge" at bounding box center [271, 303] width 84 height 11
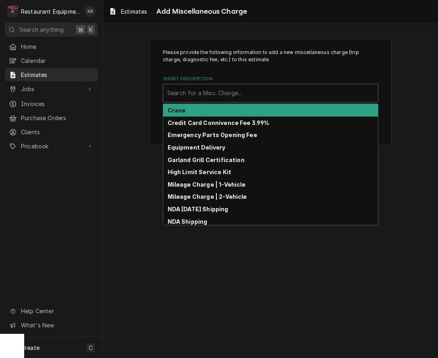
click at [189, 94] on div "Short Description" at bounding box center [270, 93] width 207 height 15
type input "ta"
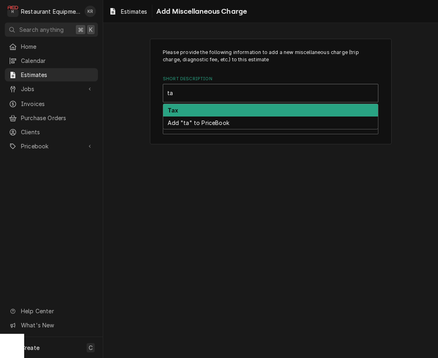
click at [202, 108] on div "Tax" at bounding box center [270, 110] width 215 height 12
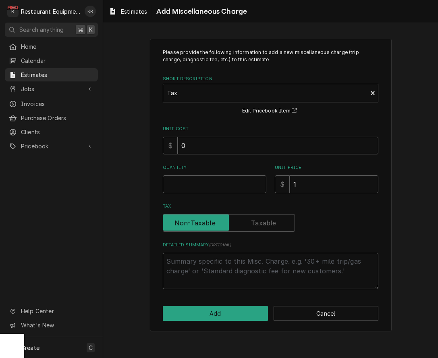
type textarea "x"
click at [226, 149] on input "0" at bounding box center [278, 146] width 201 height 18
type textarea "x"
type input "59"
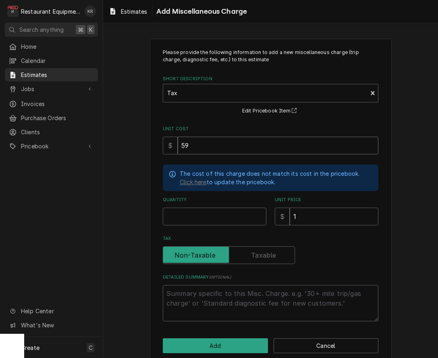
type textarea "x"
type input "59.6"
type textarea "x"
type input "59.68"
type textarea "x"
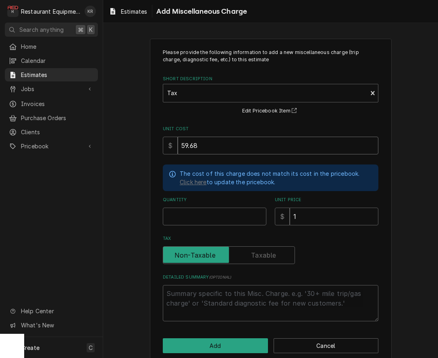
type input "59.68"
click at [186, 220] on input "Quantity" at bounding box center [215, 217] width 104 height 18
type input "1"
type textarea "x"
type input "1"
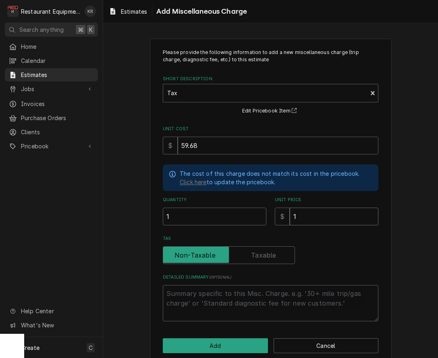
click at [329, 217] on input "1" at bounding box center [334, 217] width 89 height 18
type textarea "x"
type input "5"
type textarea "x"
type input "59"
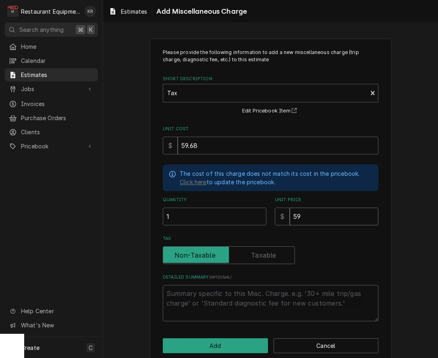
type textarea "x"
type input "59.6"
type textarea "x"
type input "59.68"
type textarea "x"
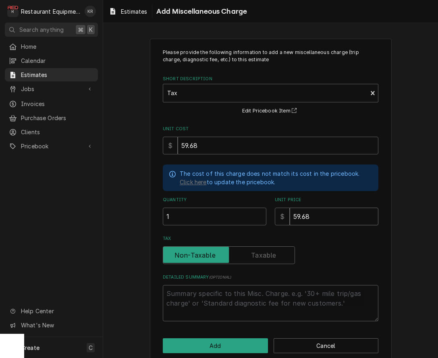
type input "59.68"
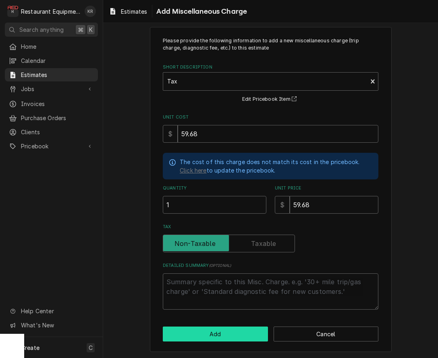
click at [255, 335] on button "Add" at bounding box center [215, 334] width 105 height 15
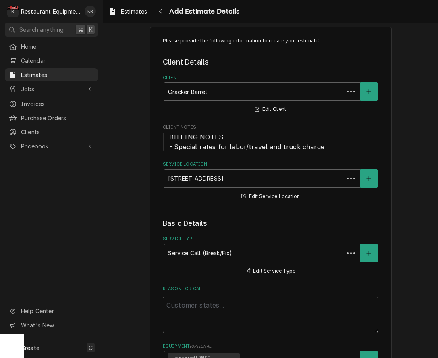
scroll to position [1407, 0]
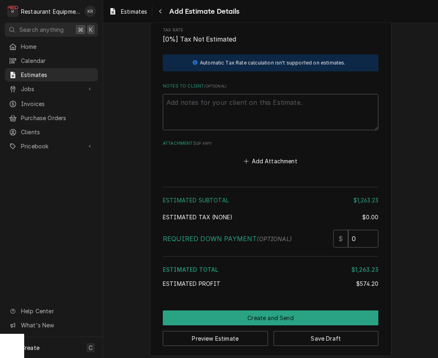
type textarea "x"
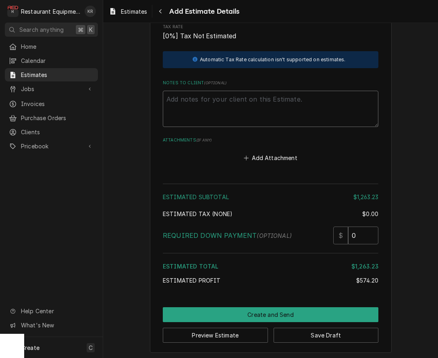
drag, startPoint x: 417, startPoint y: 252, endPoint x: 186, endPoint y: 101, distance: 276.1
click at [186, 101] on textarea "Notes to Client ( optional )" at bounding box center [271, 109] width 216 height 36
type textarea "Tr"
type textarea "x"
type textarea "Tra"
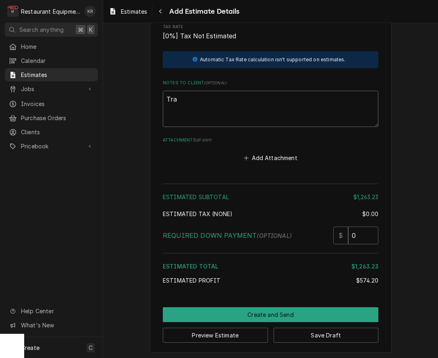
type textarea "x"
type textarea "Trac"
type textarea "x"
type textarea "Track"
type textarea "x"
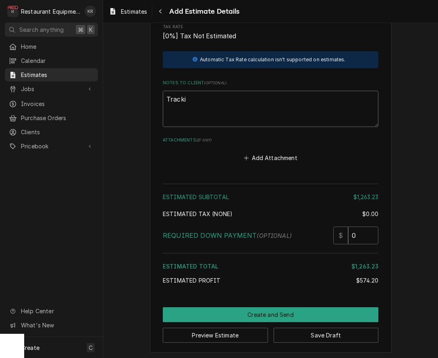
type textarea "Trackin"
type textarea "x"
type textarea "Tracking"
type textarea "x"
type textarea "Tracking"
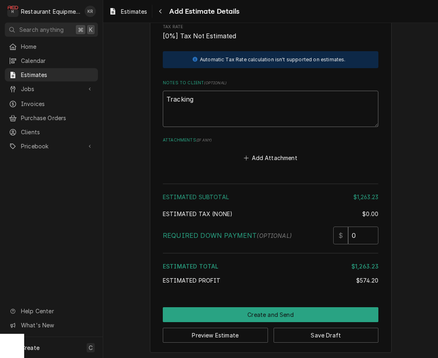
type textarea "x"
type textarea "Tracking 3"
type textarea "x"
type textarea "Tracking 32"
type textarea "x"
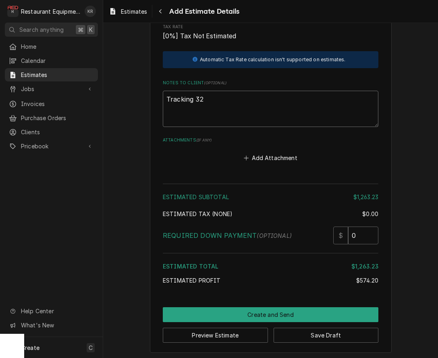
type textarea "Tracking 324"
type textarea "x"
type textarea "Tracking 3244"
type textarea "x"
type textarea "Tracking 32447"
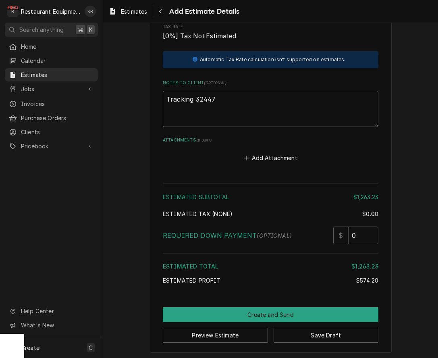
type textarea "x"
type textarea "Tracking 324471"
type textarea "x"
type textarea "Tracking 3244713"
type textarea "x"
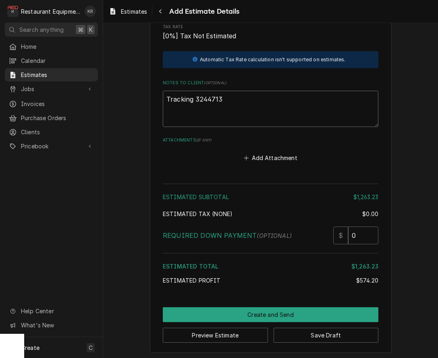
type textarea "Tracking 32447130"
type textarea "x"
type textarea "Tracking 324471307"
type textarea "x"
type textarea "Tracking 324471307 R"
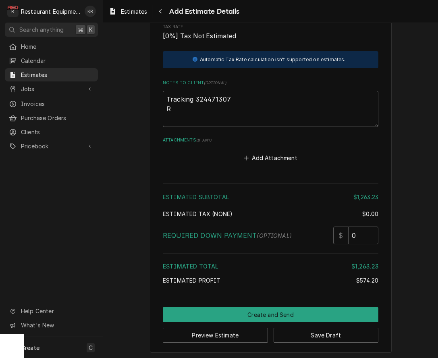
type textarea "x"
type textarea "Tracking 324471307 Ro"
type textarea "x"
type textarea "Tracking 324471307 Roo"
type textarea "x"
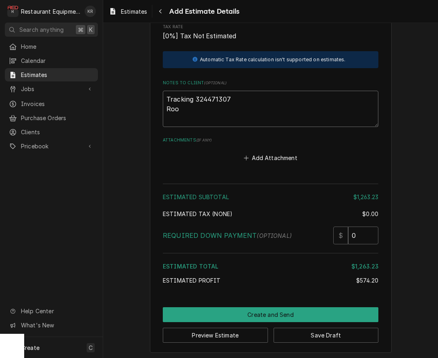
type textarea "Tracking 324471307 Roo"
type textarea "x"
type textarea "Tracking 324471307 Roo 8"
type textarea "x"
type textarea "Tracking 324471307 Roo 87"
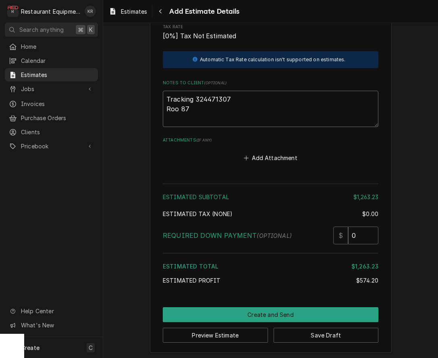
type textarea "x"
type textarea "Tracking 324471307 Roo 875"
type textarea "x"
type textarea "Tracking 324471307 Roo 8757"
type textarea "x"
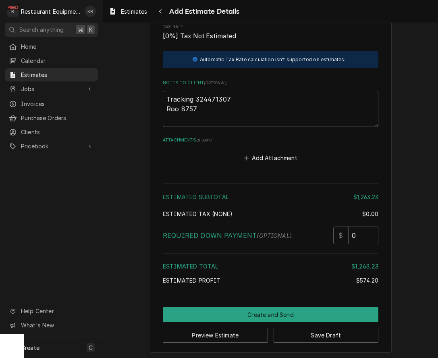
type textarea "Tracking 324471307 Roo 8757"
type textarea "x"
type textarea "Tracking 324471307 Roo 8757"
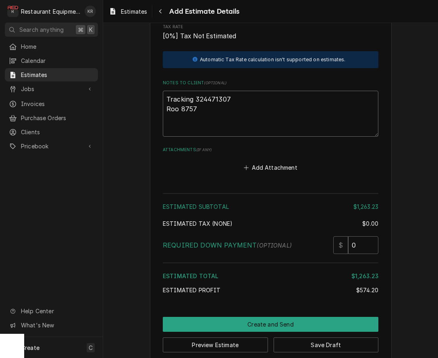
paste textarea "9/2/25 Time in 8:45 Time out 1:45 208 Heatcraft Model: TLF130BCB2E Serial: D96H…"
type textarea "x"
type textarea "Tracking 324471307 Roo 8757 9/2/25 Time in 8:45 Time out 1:45 208 Heatcraft Mod…"
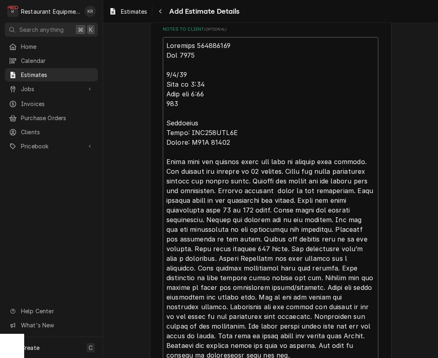
type textarea "x"
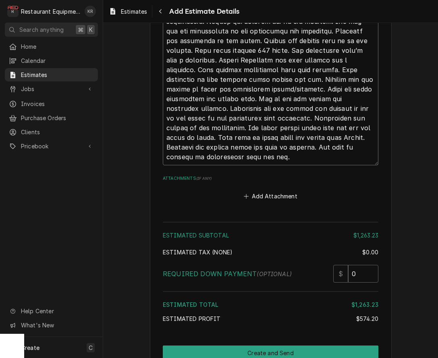
scroll to position [1697, 0]
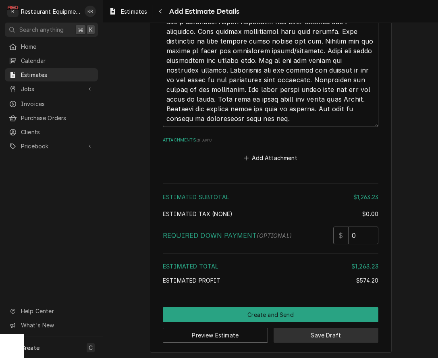
type textarea "Tracking 324471307 Roo 8757 9/2/25 Time in 8:45 Time out 1:45 208 Heatcraft Mod…"
click at [351, 330] on button "Save Draft" at bounding box center [326, 335] width 105 height 15
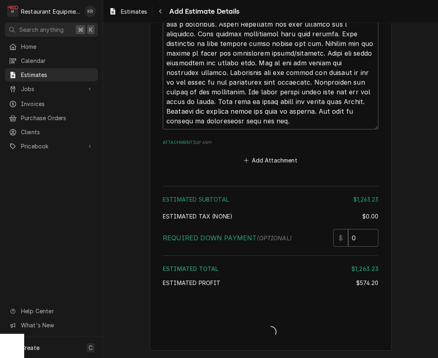
scroll to position [1693, 0]
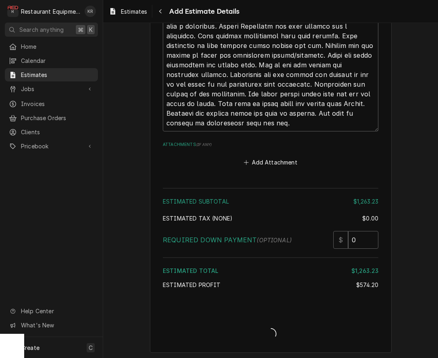
type textarea "x"
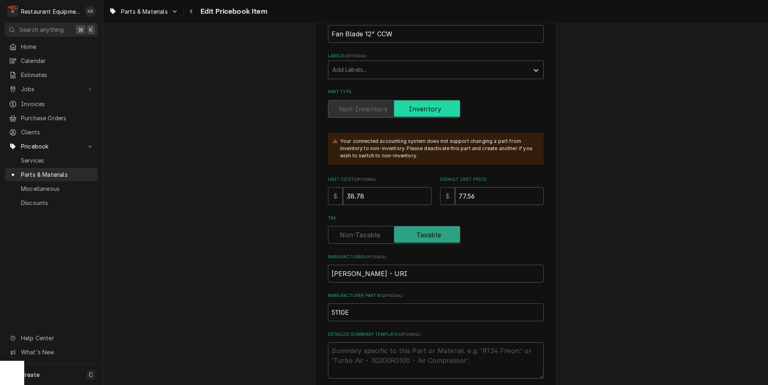
scroll to position [146, 0]
click at [389, 193] on input "38.78" at bounding box center [387, 195] width 89 height 18
click at [386, 199] on input "38.78" at bounding box center [387, 195] width 89 height 18
drag, startPoint x: 375, startPoint y: 199, endPoint x: 380, endPoint y: 198, distance: 5.7
click at [343, 200] on input "38.78" at bounding box center [387, 195] width 89 height 18
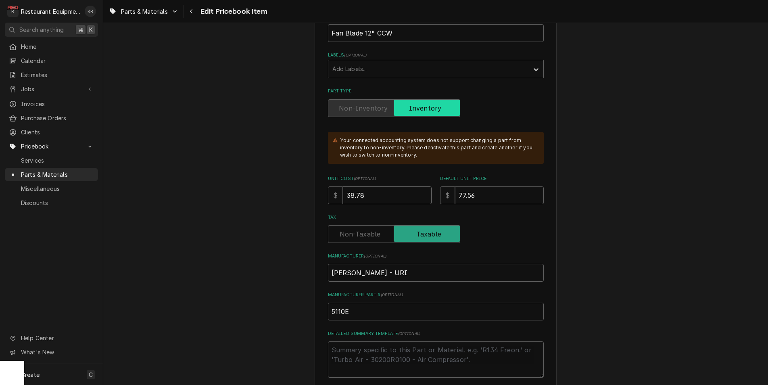
scroll to position [142, 0]
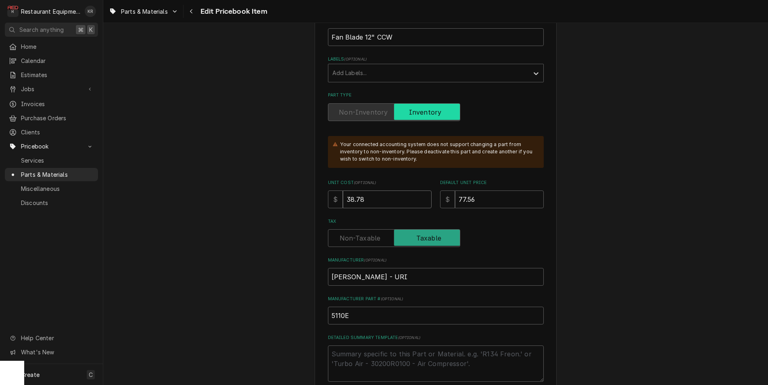
type textarea "x"
type input "4"
type textarea "x"
type input "42"
type textarea "x"
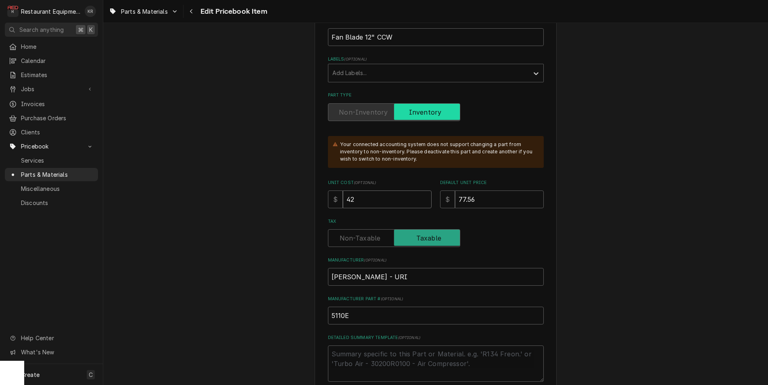
type input "42.1"
type textarea "x"
type input "42.12"
type textarea "x"
type input "8"
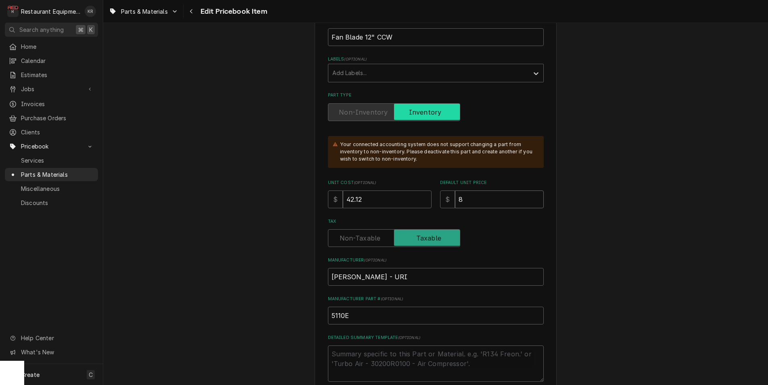
type textarea "x"
type input "84"
type textarea "x"
type input "84.2"
type textarea "x"
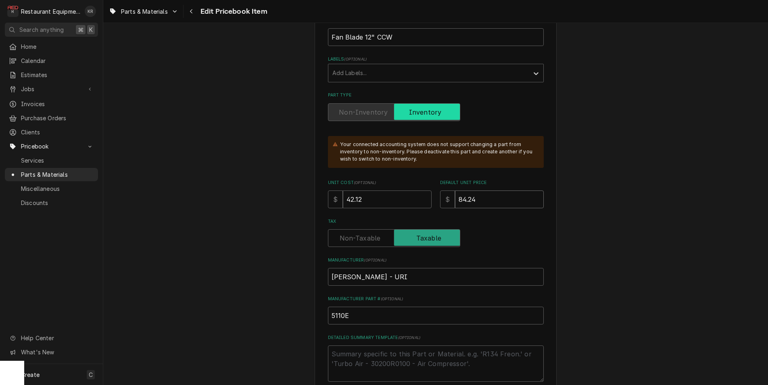
type input "84.24"
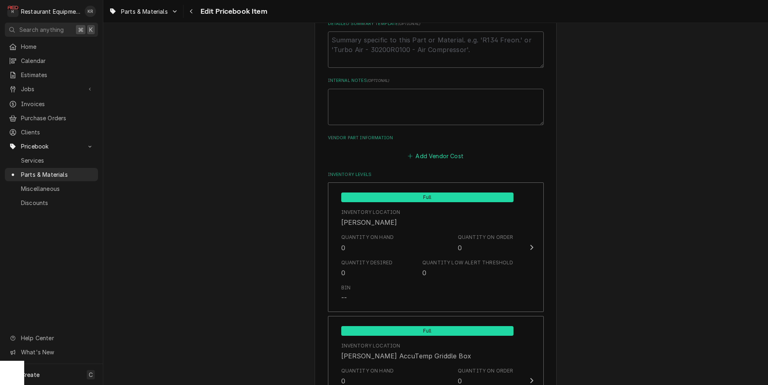
scroll to position [455, 0]
click at [445, 156] on button "Add Vendor Cost" at bounding box center [435, 156] width 58 height 11
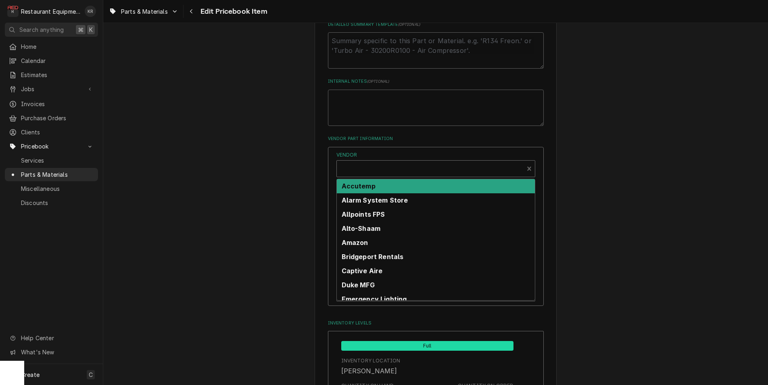
type textarea "x"
click at [420, 171] on div "Vendor" at bounding box center [430, 171] width 179 height 19
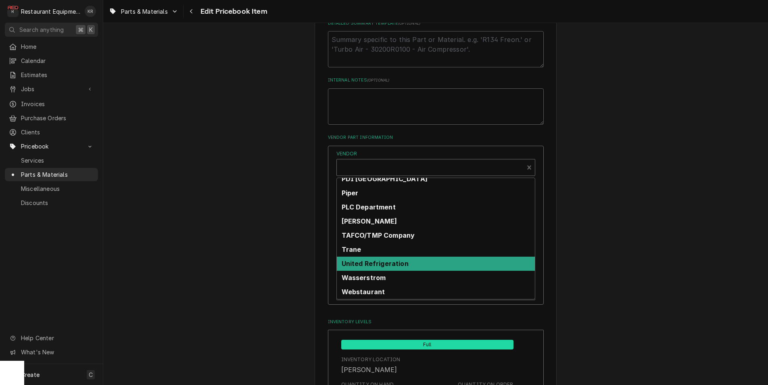
scroll to position [330, 0]
click at [416, 260] on div "United Refrigeration" at bounding box center [436, 264] width 198 height 14
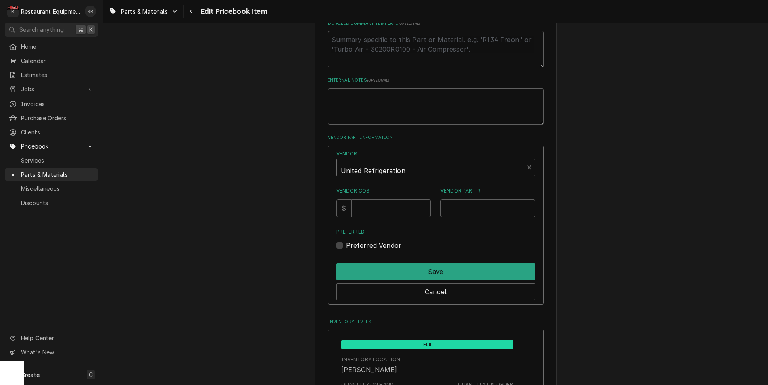
click at [395, 205] on input "Vendor Cost" at bounding box center [390, 208] width 79 height 18
click at [394, 210] on input "Vendor Cost" at bounding box center [390, 207] width 79 height 18
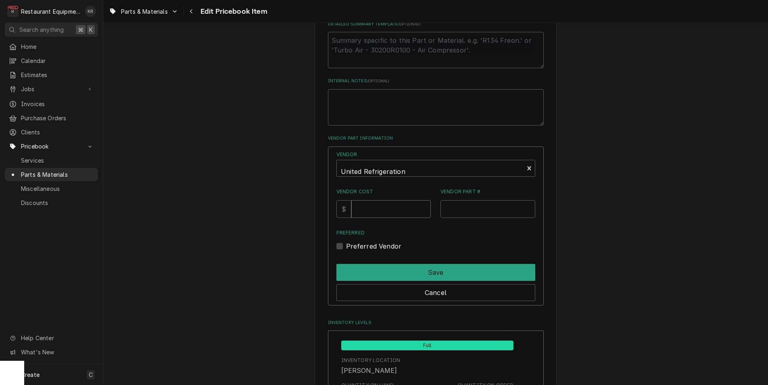
click at [394, 210] on input "Vendor Cost" at bounding box center [390, 209] width 79 height 18
type input "42.12"
type input "5110e"
click at [347, 243] on label "Preferred Vendor" at bounding box center [374, 246] width 56 height 10
click at [347, 243] on input "Preferred" at bounding box center [445, 250] width 199 height 18
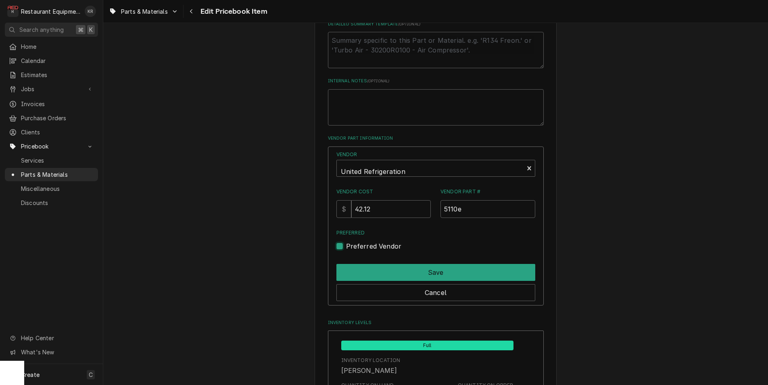
checkbox input "true"
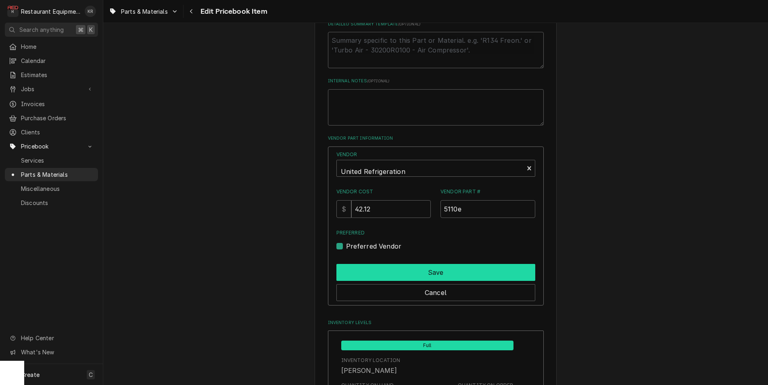
click at [408, 273] on button "Save" at bounding box center [435, 272] width 199 height 17
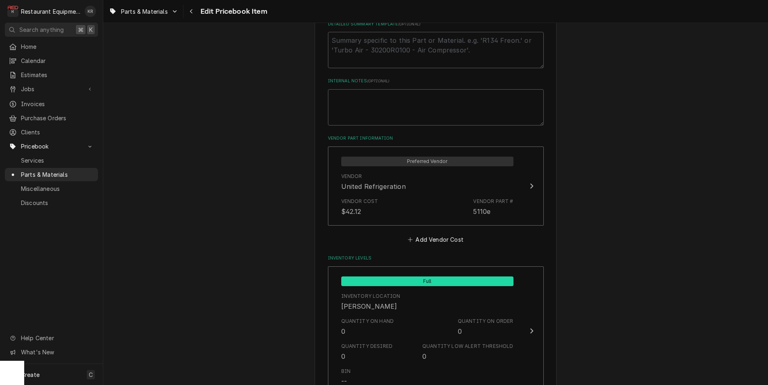
type textarea "x"
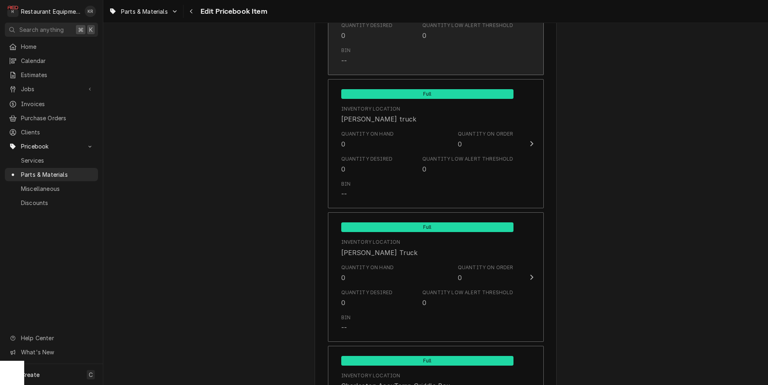
scroll to position [1153, 0]
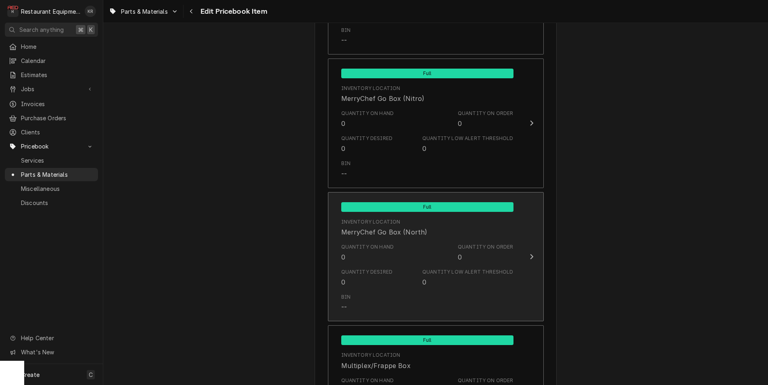
click at [440, 290] on div "Bin --" at bounding box center [427, 302] width 172 height 25
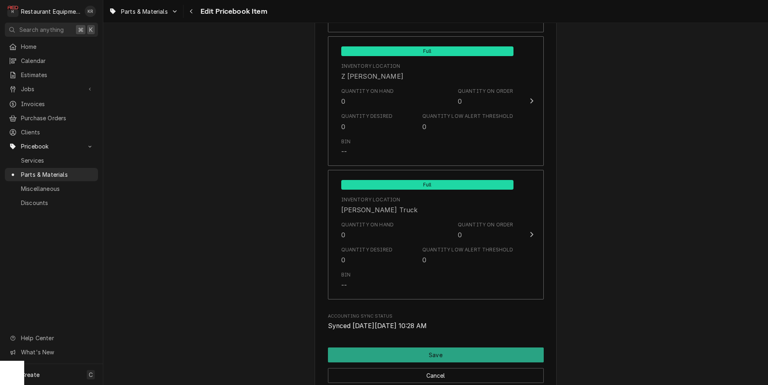
scroll to position [5383, 0]
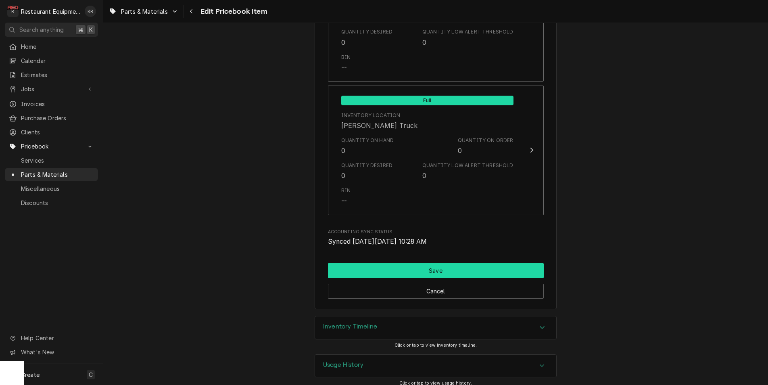
click at [431, 265] on button "Save" at bounding box center [436, 270] width 216 height 15
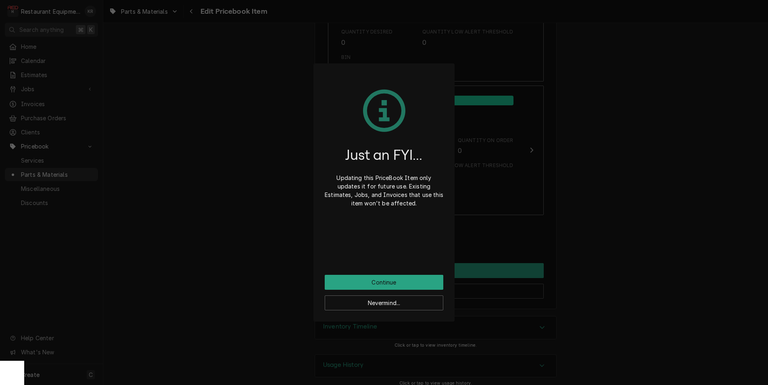
click at [425, 281] on div "Just an FYI... Updating this PriceBook Item only updates it for future use. Exi…" at bounding box center [383, 192] width 141 height 258
click at [383, 283] on button "Cancel" at bounding box center [436, 290] width 216 height 15
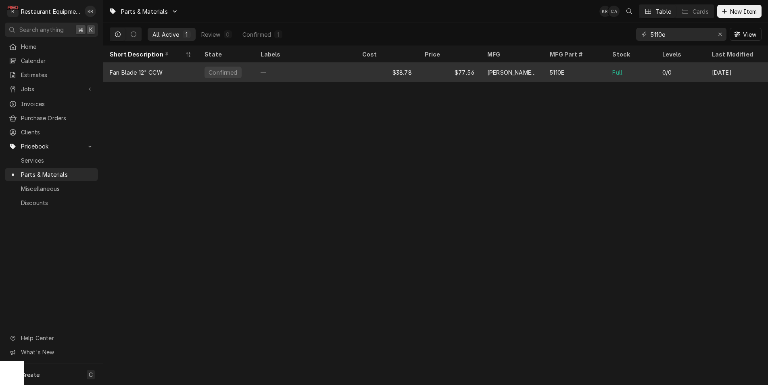
click at [370, 71] on div "$38.78" at bounding box center [387, 71] width 62 height 19
click at [365, 70] on div "$38.78" at bounding box center [387, 71] width 62 height 19
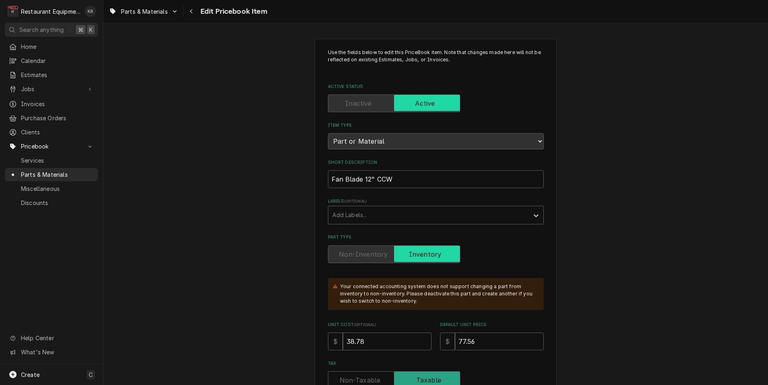
type textarea "x"
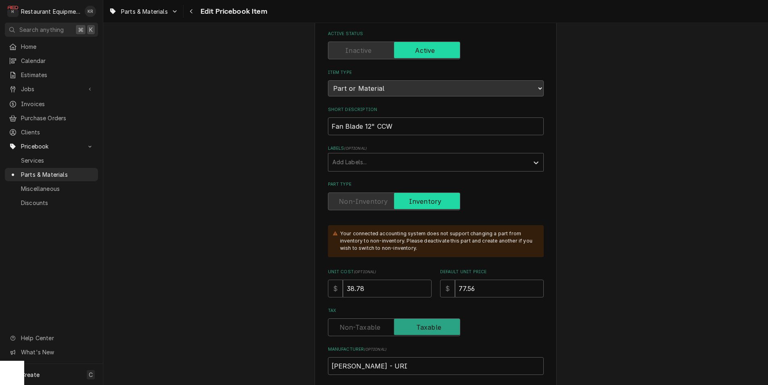
scroll to position [127, 0]
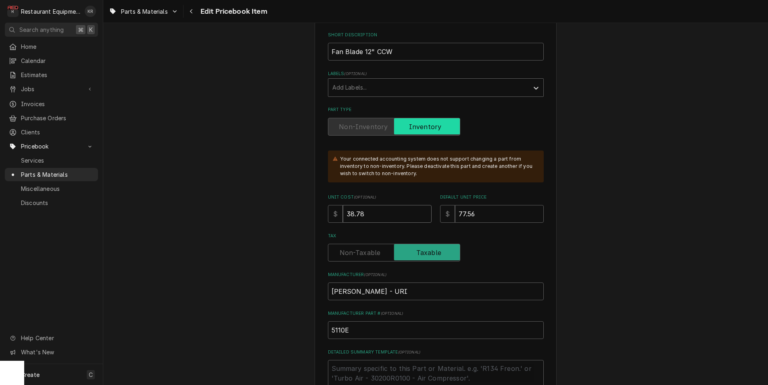
click at [389, 205] on input "38.78" at bounding box center [387, 214] width 89 height 18
click at [372, 205] on input "38.78" at bounding box center [387, 214] width 89 height 18
click at [348, 205] on input "38.78" at bounding box center [387, 214] width 89 height 18
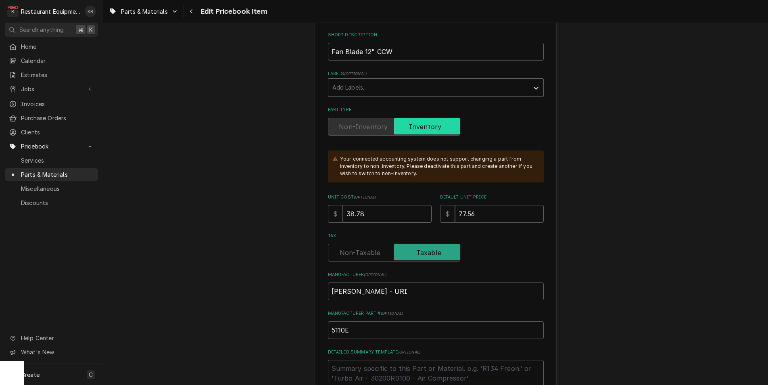
scroll to position [226, 0]
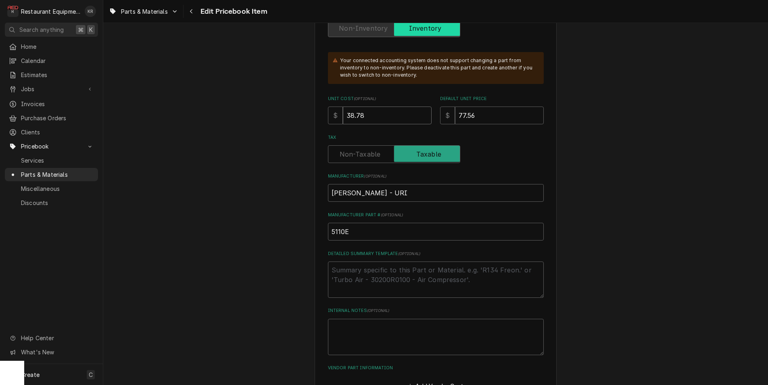
type input "3"
type textarea "x"
type input "4"
type textarea "x"
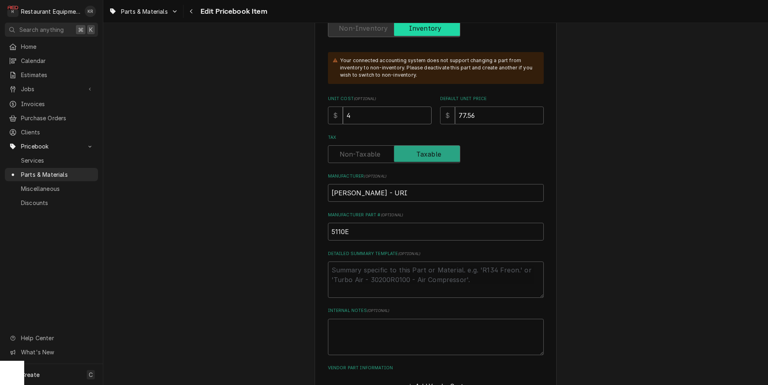
type input "42"
type textarea "x"
type input "42.1"
type textarea "x"
type input "42.12"
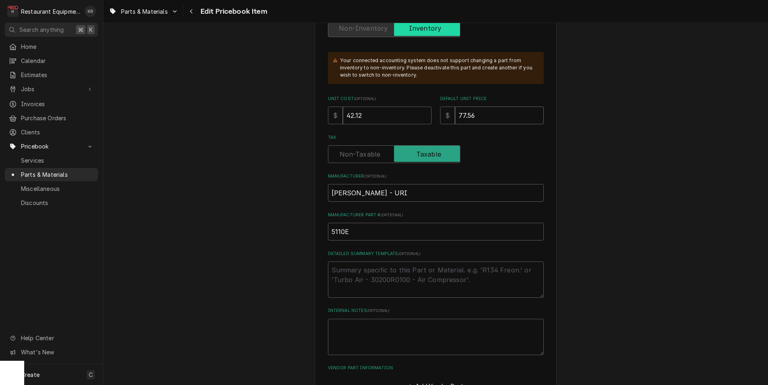
type textarea "x"
type input "8"
type textarea "x"
type input "84"
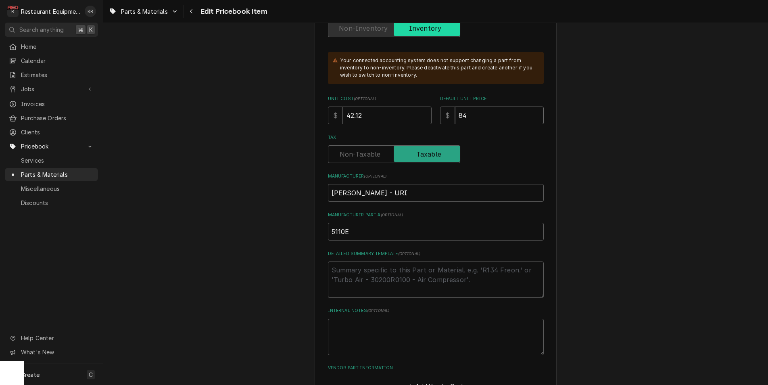
type textarea "x"
type input "84.2"
type textarea "x"
type input "84.24"
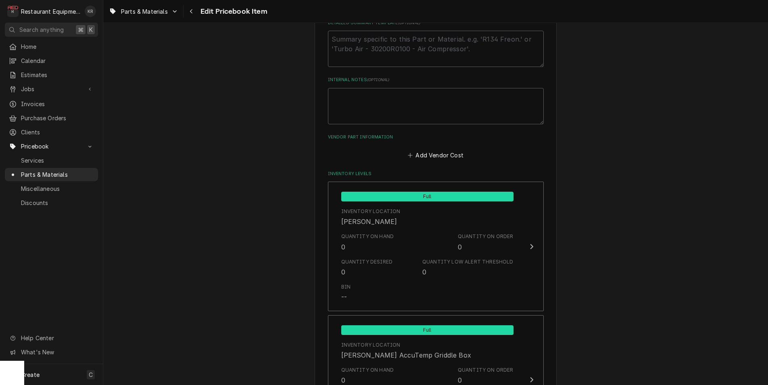
scroll to position [456, 0]
click at [448, 152] on button "Add Vendor Cost" at bounding box center [435, 155] width 58 height 11
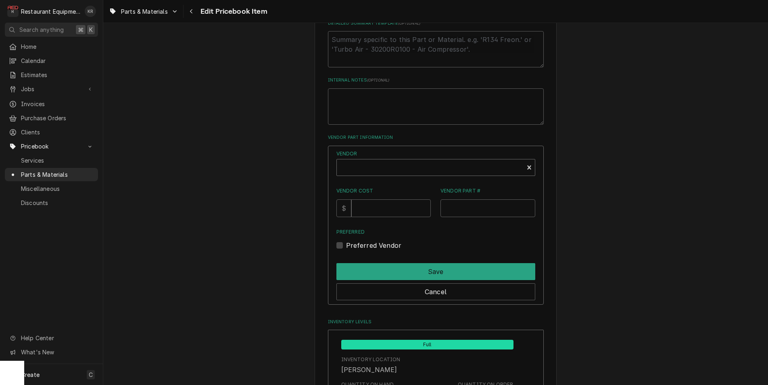
type textarea "x"
click at [429, 165] on div "Vendor" at bounding box center [430, 170] width 179 height 19
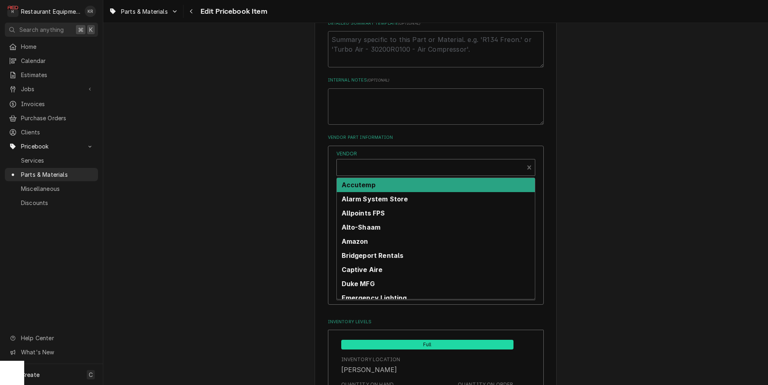
type input "u"
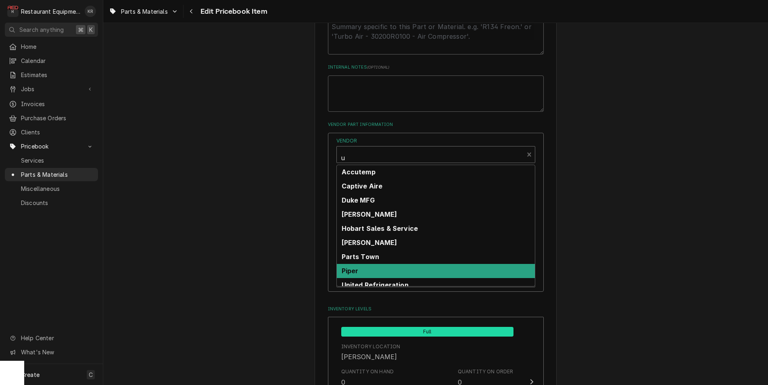
scroll to position [513, 0]
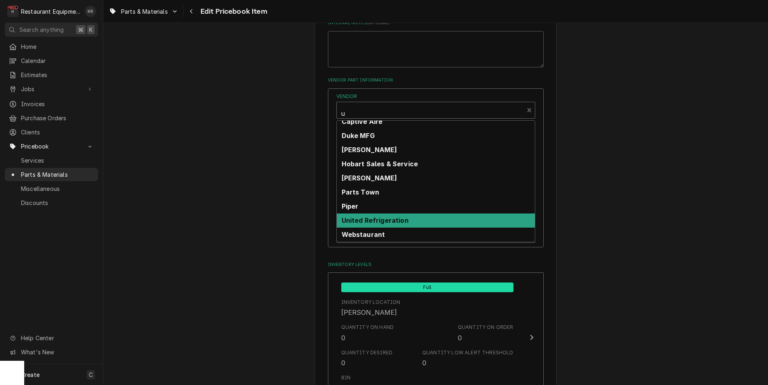
click at [422, 219] on div "United Refrigeration" at bounding box center [436, 220] width 198 height 14
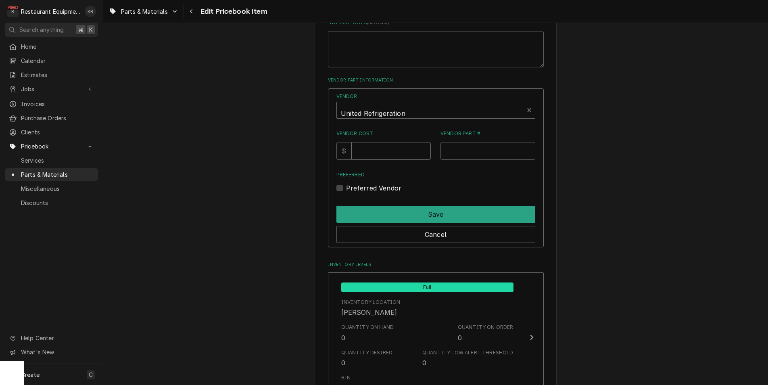
click at [408, 156] on input "Vendor Cost" at bounding box center [390, 151] width 79 height 18
click at [391, 152] on input "Vendor Cost" at bounding box center [390, 151] width 79 height 18
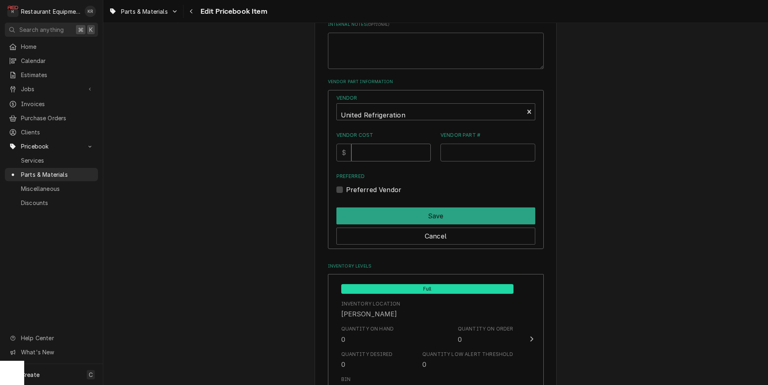
click at [391, 152] on input "Vendor Cost" at bounding box center [390, 153] width 79 height 18
type input "42.12"
click at [491, 156] on input "Vendor Part #" at bounding box center [487, 153] width 95 height 18
type input "5110e"
click at [348, 190] on label "Preferred Vendor" at bounding box center [374, 190] width 56 height 10
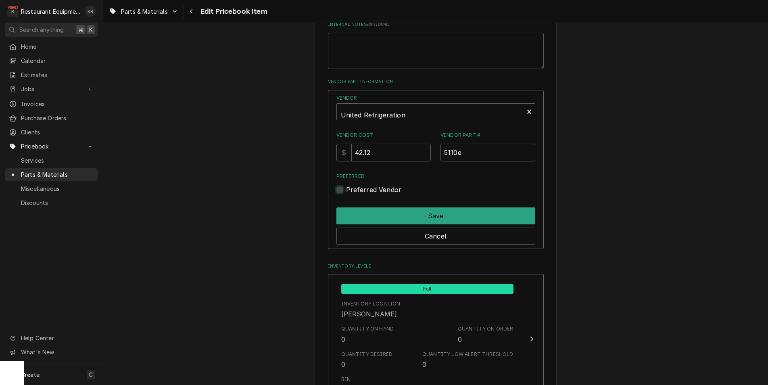
click at [348, 190] on input "Preferred" at bounding box center [445, 194] width 199 height 18
checkbox input "true"
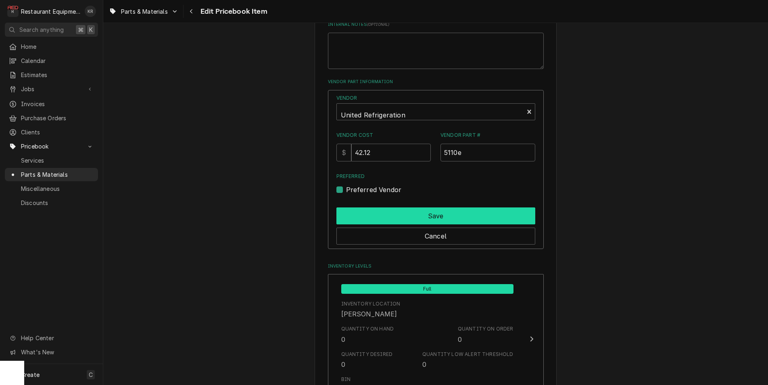
click at [436, 210] on button "Save" at bounding box center [435, 215] width 199 height 17
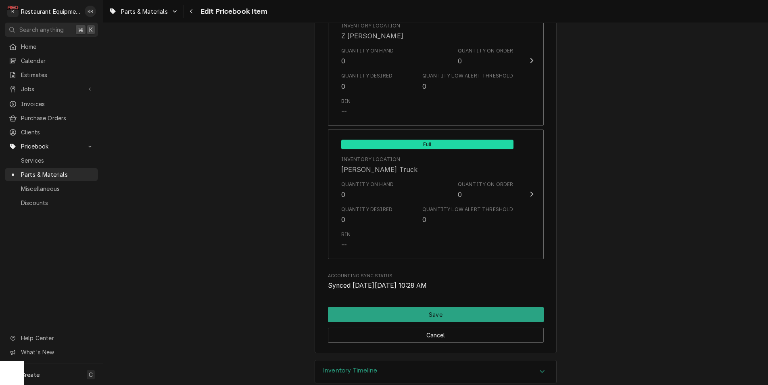
scroll to position [5303, 0]
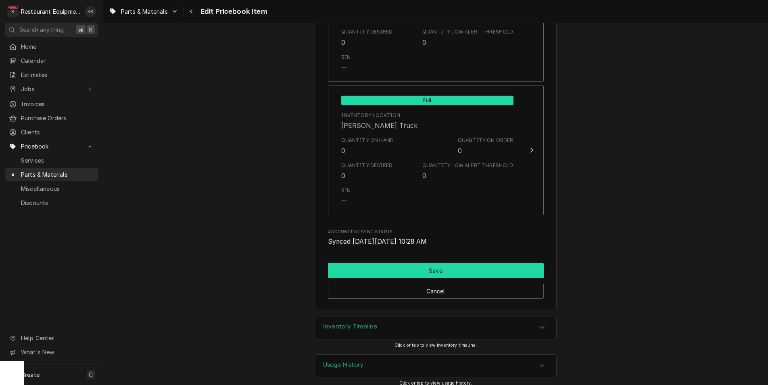
click at [437, 264] on button "Save" at bounding box center [436, 270] width 216 height 15
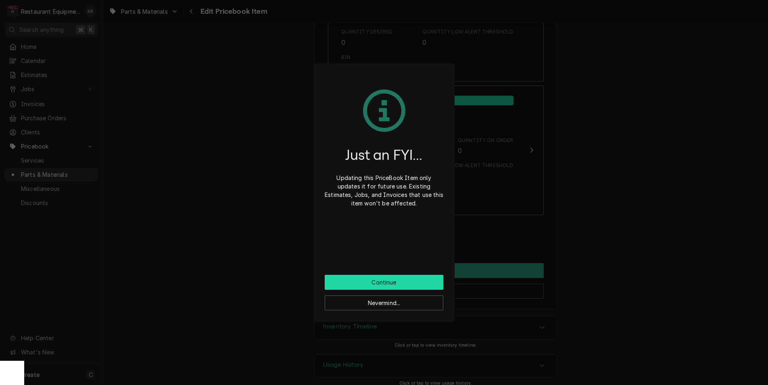
scroll to position [5300, 0]
click at [431, 283] on button "Continue" at bounding box center [384, 282] width 119 height 15
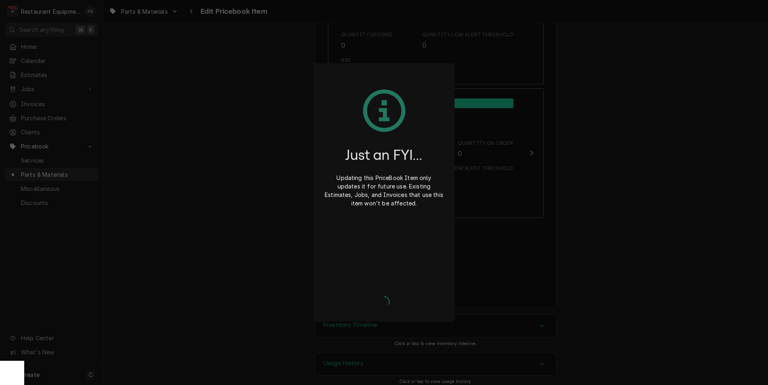
scroll to position [5298, 0]
type textarea "x"
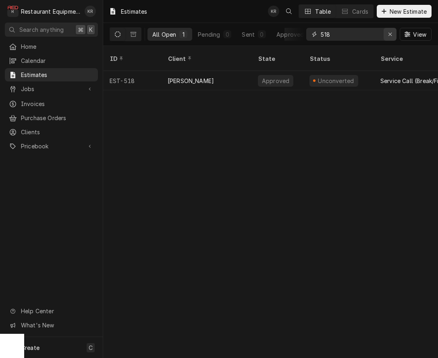
click at [392, 35] on div "Erase input" at bounding box center [390, 34] width 8 height 8
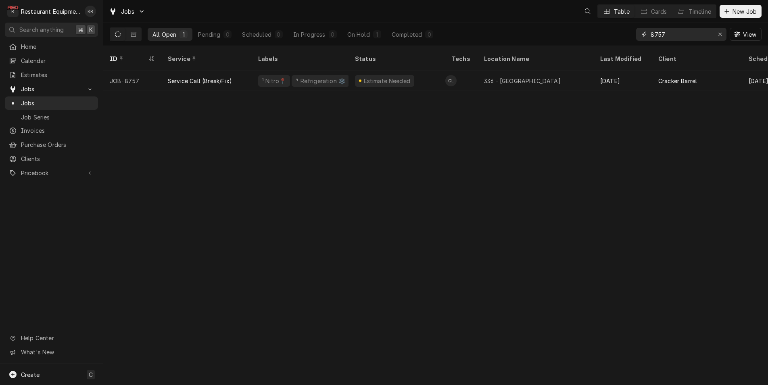
click at [685, 31] on input "8757" at bounding box center [680, 34] width 60 height 13
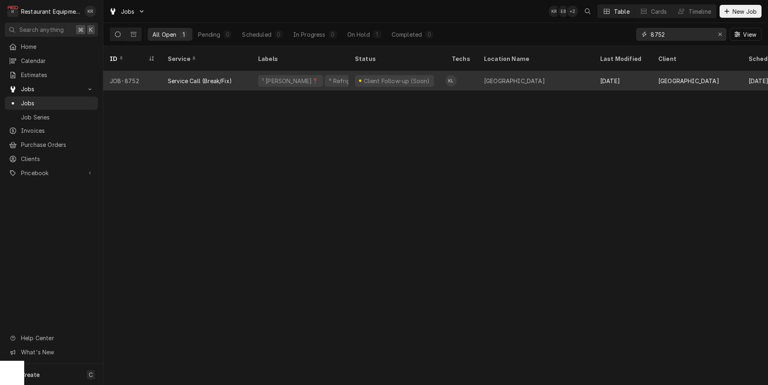
type input "8752"
click at [288, 71] on div "¹ [PERSON_NAME]📍 ⁴ Refrigeration ❄️" at bounding box center [300, 80] width 97 height 19
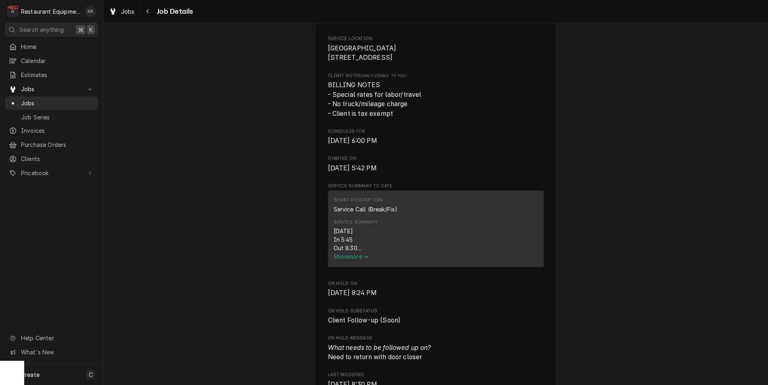
scroll to position [185, 0]
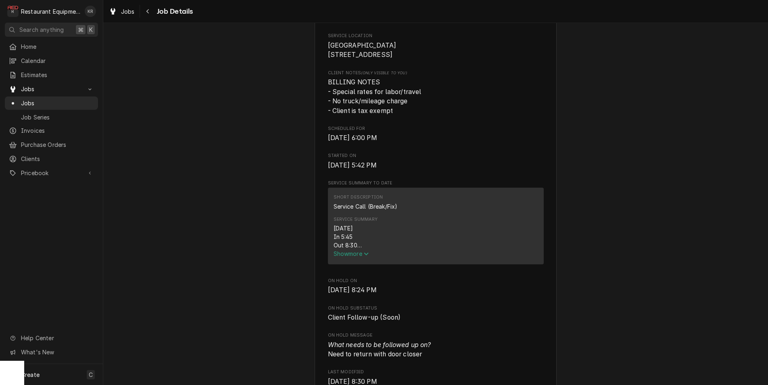
click at [350, 257] on span "Show more" at bounding box center [350, 253] width 35 height 7
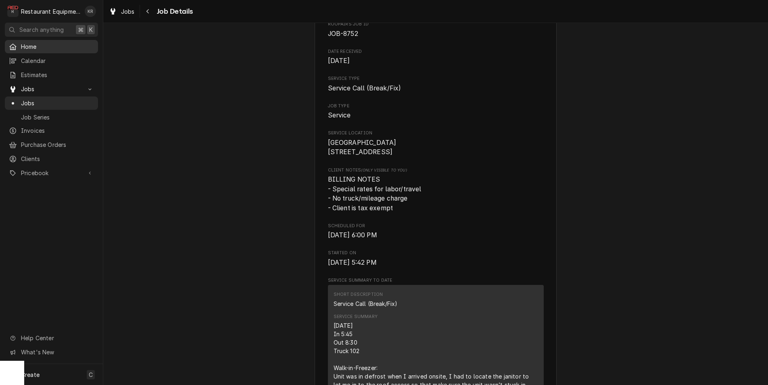
scroll to position [0, 0]
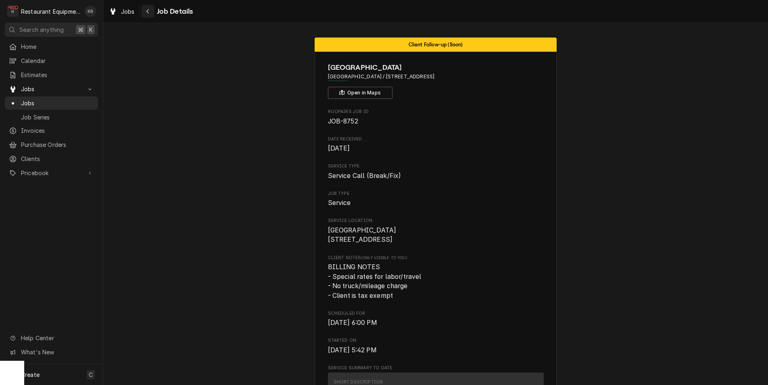
click at [150, 10] on div "Navigate back" at bounding box center [148, 11] width 8 height 8
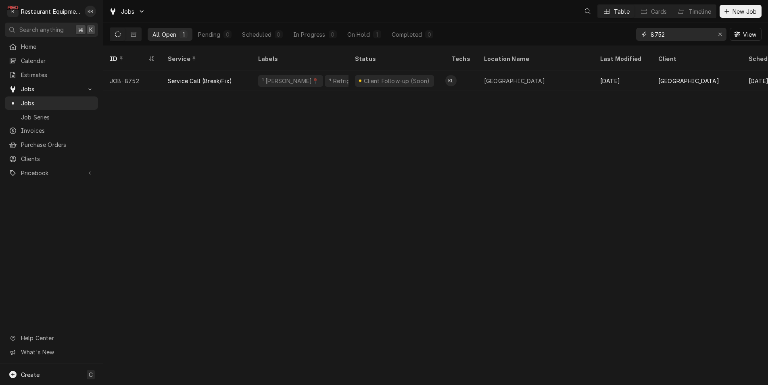
click at [689, 34] on input "8752" at bounding box center [680, 34] width 60 height 13
type input "8"
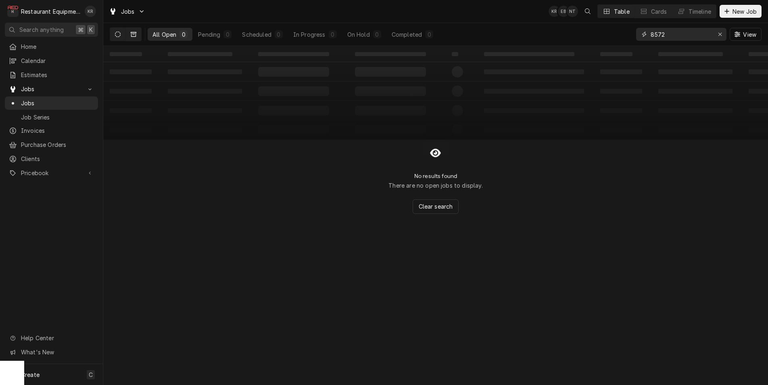
type input "8572"
click at [135, 36] on icon "Dynamic Content Wrapper" at bounding box center [134, 34] width 6 height 6
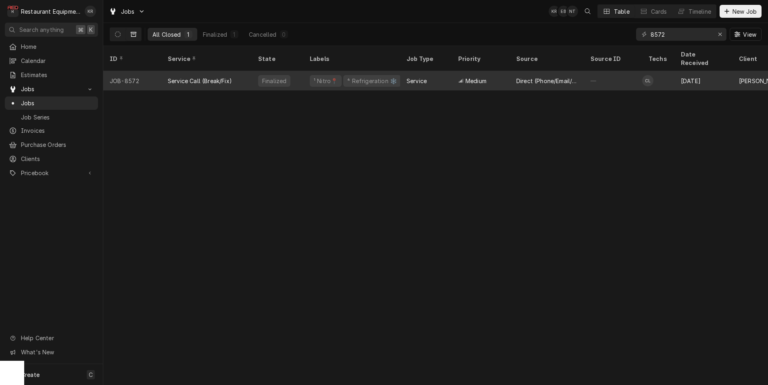
click at [208, 77] on div "Service Call (Break/Fix)" at bounding box center [200, 81] width 64 height 8
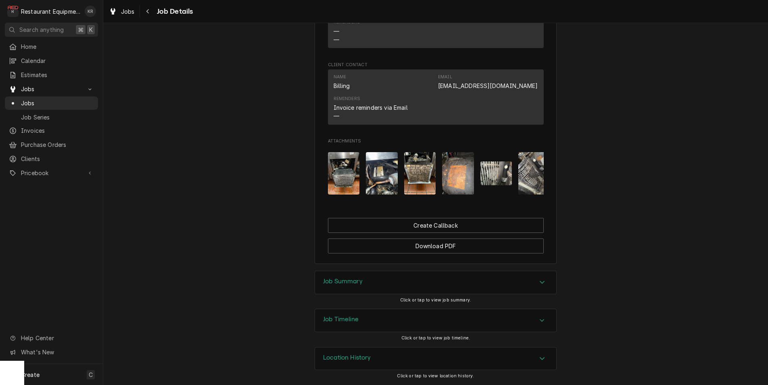
scroll to position [573, 0]
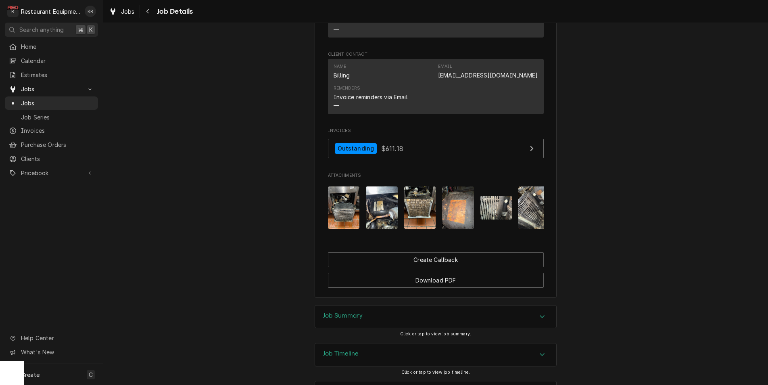
click at [335, 319] on h3 "Job Summary" at bounding box center [343, 316] width 40 height 8
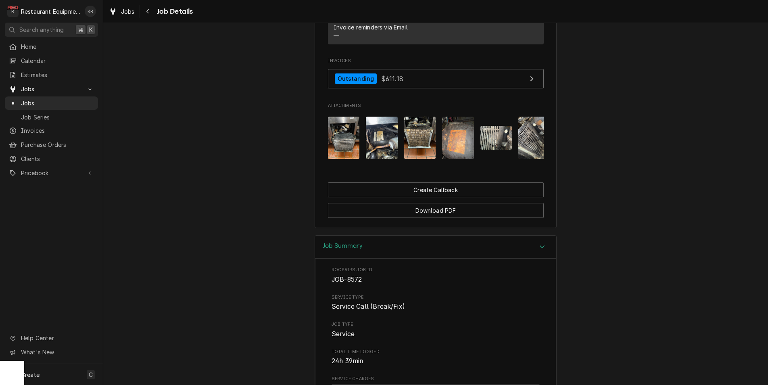
scroll to position [640, 0]
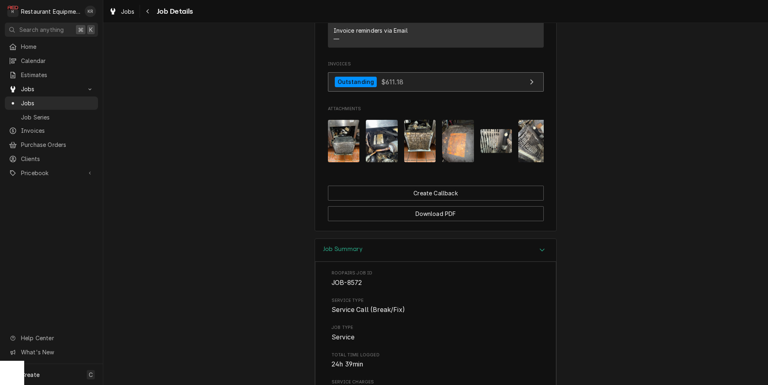
click at [445, 92] on link "Outstanding $611.18" at bounding box center [436, 82] width 216 height 20
click at [124, 9] on span "Jobs" at bounding box center [128, 11] width 14 height 8
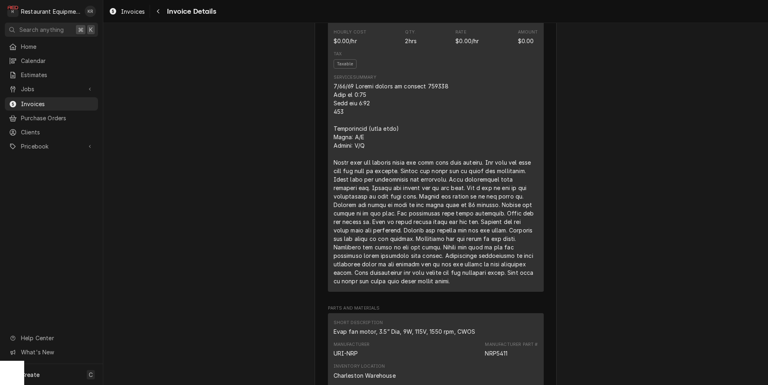
scroll to position [585, 0]
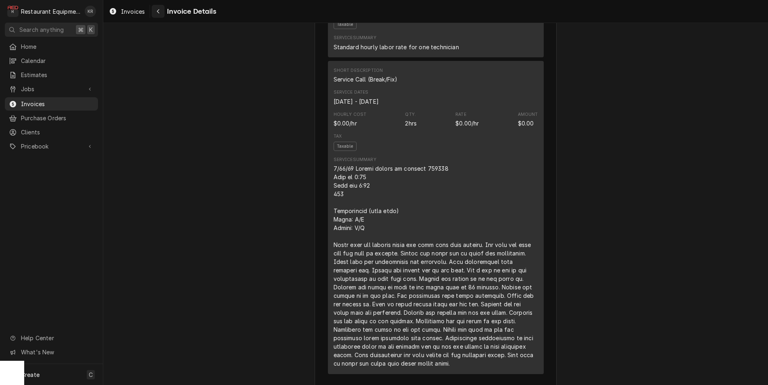
click at [160, 14] on div "Navigate back" at bounding box center [158, 11] width 8 height 8
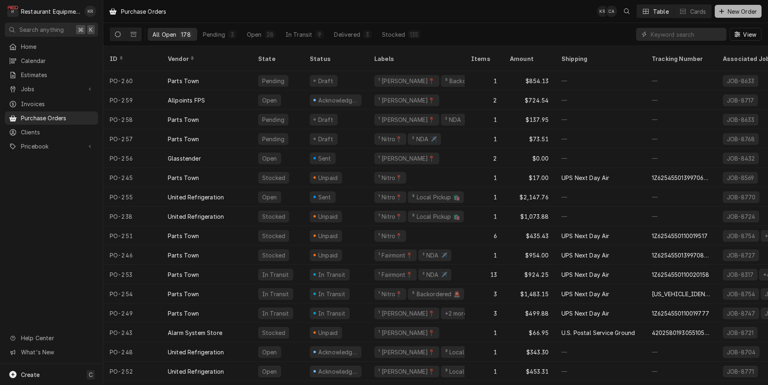
click at [731, 14] on span "New Order" at bounding box center [742, 11] width 32 height 8
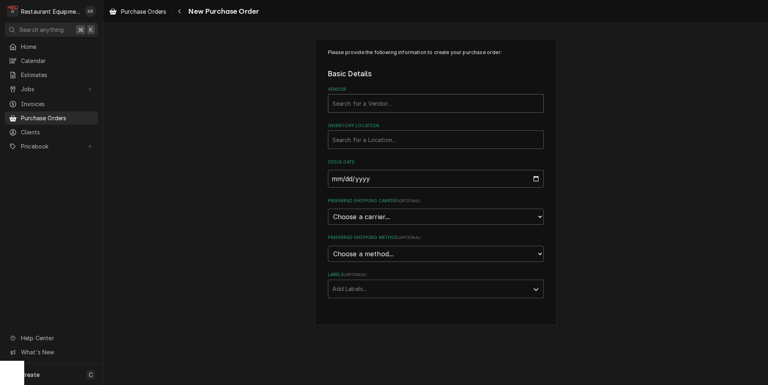
click at [426, 103] on div "Vendor" at bounding box center [435, 103] width 207 height 15
type input "uni"
click at [419, 120] on div "United Refrigeration" at bounding box center [435, 120] width 215 height 12
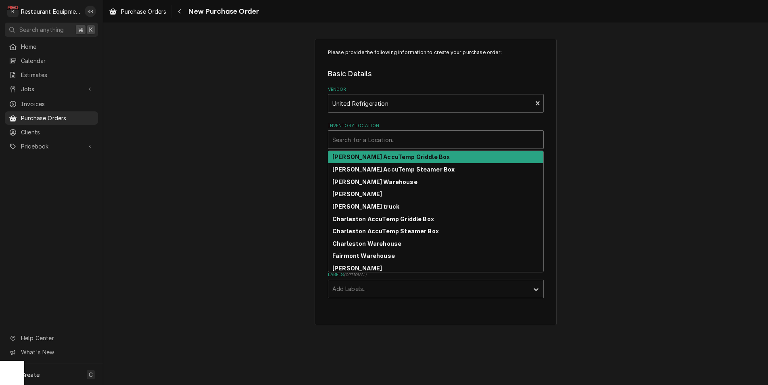
drag, startPoint x: 408, startPoint y: 143, endPoint x: 422, endPoint y: 135, distance: 16.6
click at [408, 142] on div "Inventory Location" at bounding box center [435, 139] width 207 height 15
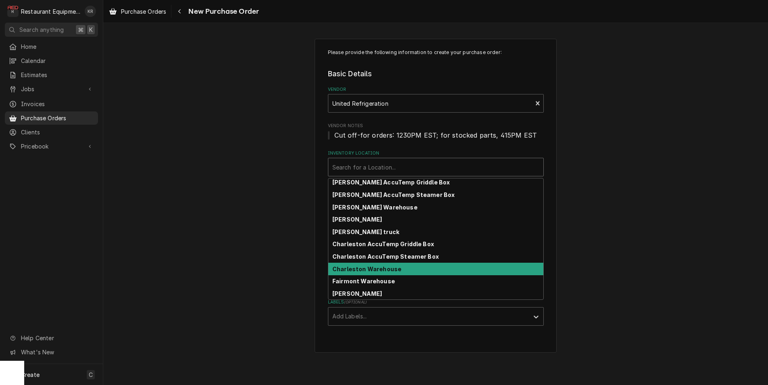
click at [385, 275] on div "Beckley AccuTemp Griddle Box Beckley AccuTemp Steamer Box Beckley Warehouse B. …" at bounding box center [435, 238] width 215 height 121
click at [385, 273] on div "Charleston Warehouse" at bounding box center [435, 268] width 215 height 12
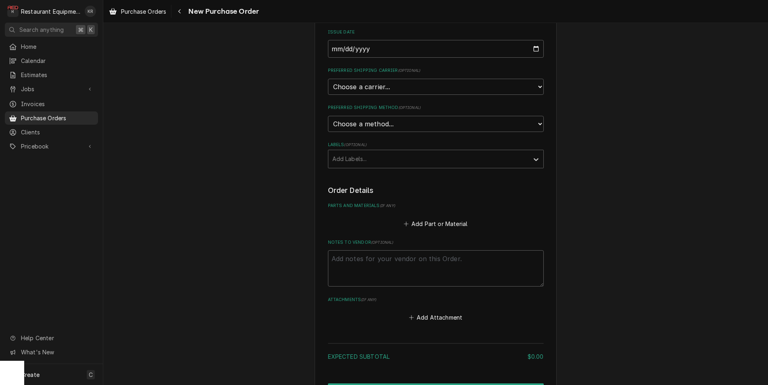
scroll to position [207, 0]
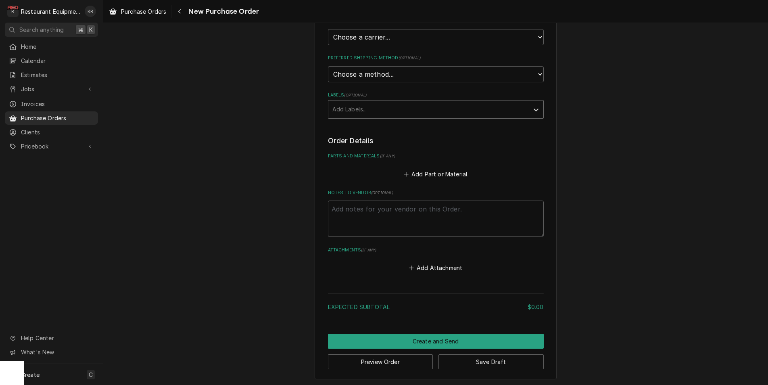
drag, startPoint x: 381, startPoint y: 117, endPoint x: 376, endPoint y: 110, distance: 8.3
click at [380, 115] on div "Please provide the following information to create your purchase order: Basic D…" at bounding box center [436, 57] width 216 height 431
click at [373, 108] on div "Labels" at bounding box center [428, 109] width 192 height 15
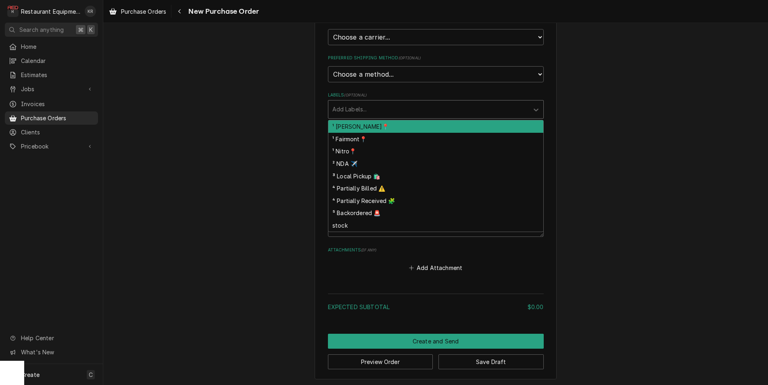
scroll to position [206, 0]
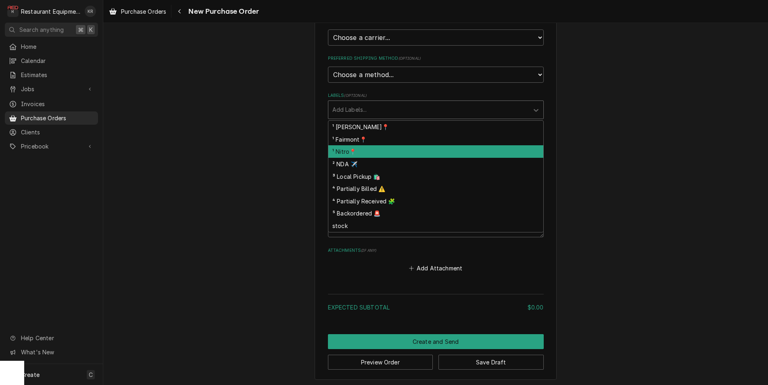
click at [367, 151] on div "¹ Nitro📍" at bounding box center [435, 151] width 215 height 12
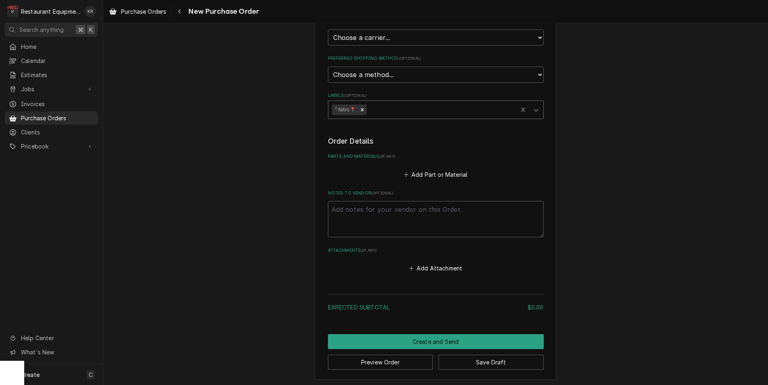
click at [405, 108] on div "Labels" at bounding box center [441, 109] width 146 height 15
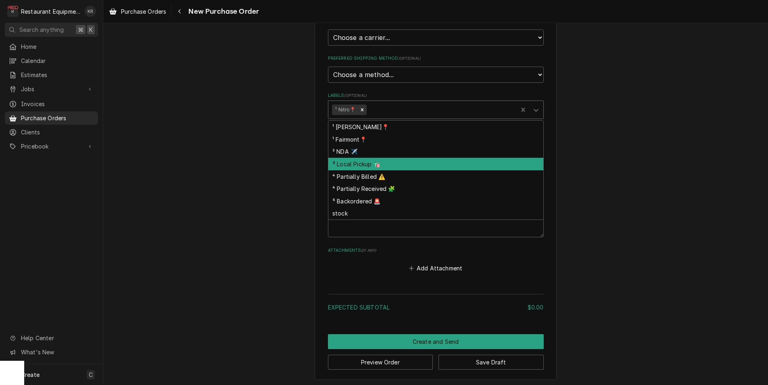
click at [402, 167] on div "³ Local Pickup 🛍️" at bounding box center [435, 164] width 215 height 12
type textarea "x"
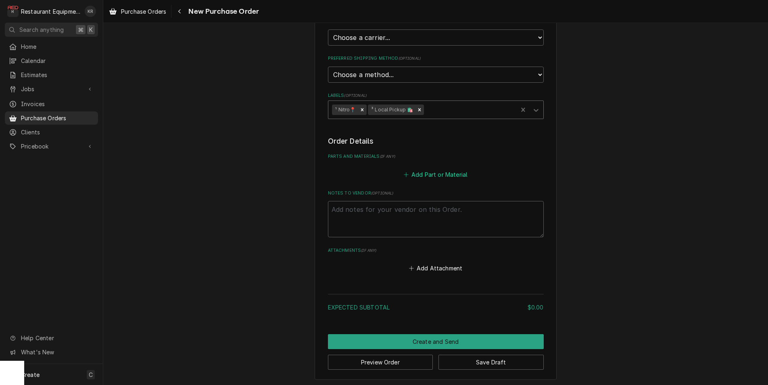
click at [455, 174] on button "Add Part or Material" at bounding box center [435, 174] width 67 height 11
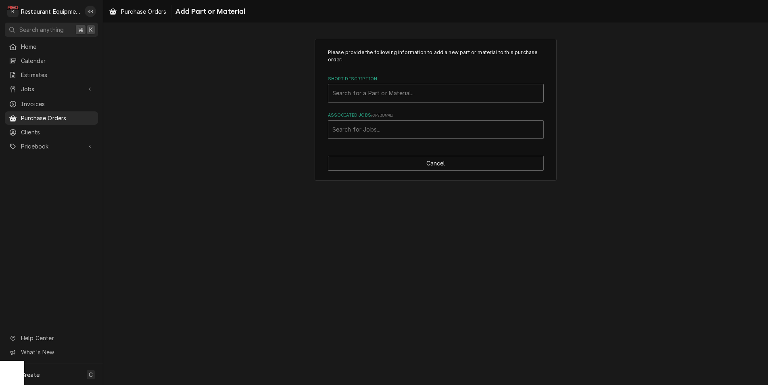
click at [374, 96] on div "Short Description" at bounding box center [435, 93] width 207 height 15
type input "5110"
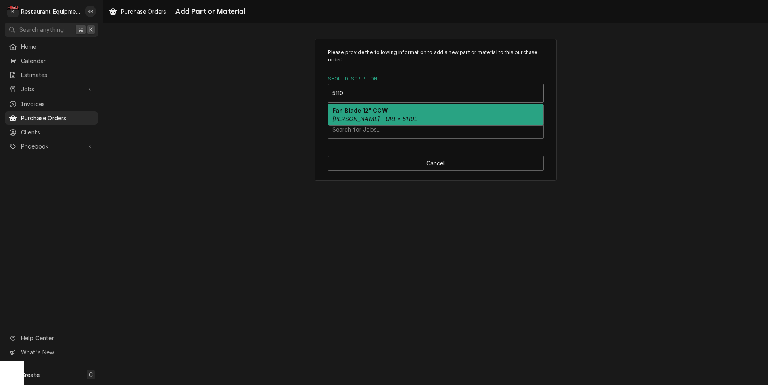
click at [369, 113] on strong "Fan Blade 12" CCW" at bounding box center [360, 110] width 56 height 7
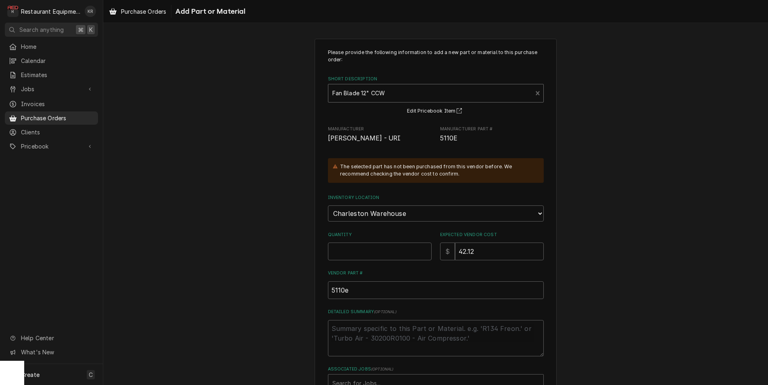
scroll to position [1, 0]
click at [350, 254] on input "Quantity" at bounding box center [380, 250] width 104 height 18
click at [351, 253] on input "Quantity" at bounding box center [380, 250] width 104 height 18
type textarea "x"
type input "3"
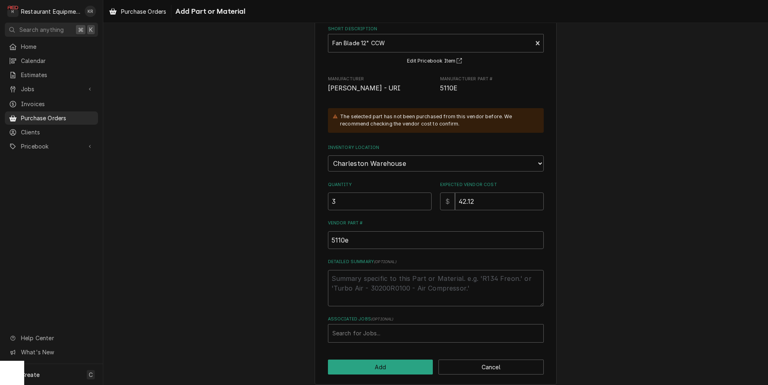
scroll to position [56, 0]
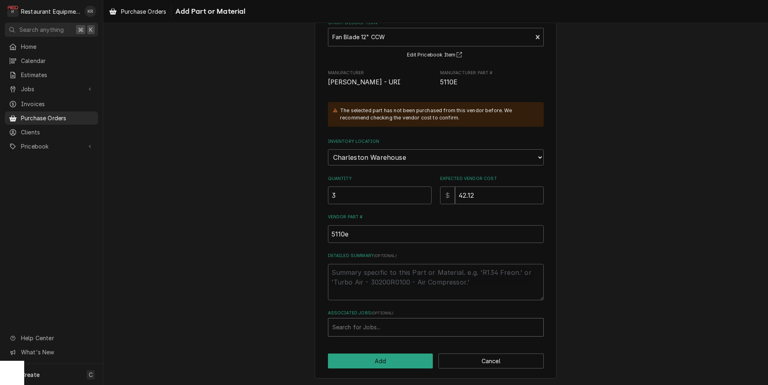
click at [360, 320] on div "Associated Jobs" at bounding box center [435, 327] width 207 height 15
type input "8757"
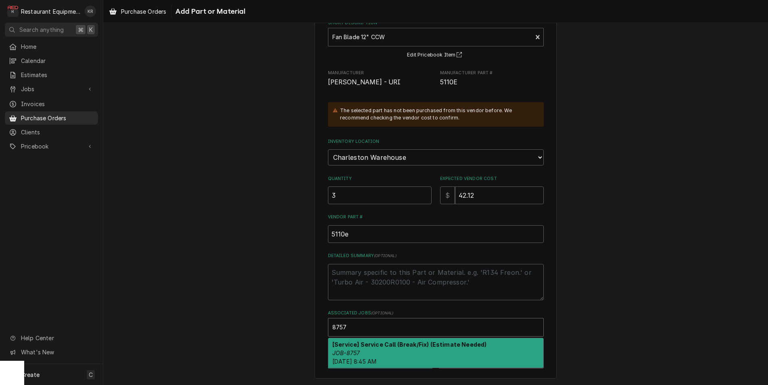
click at [359, 343] on strong "[Service] Service Call (Break/Fix) (Estimate Needed)" at bounding box center [409, 344] width 154 height 7
type textarea "x"
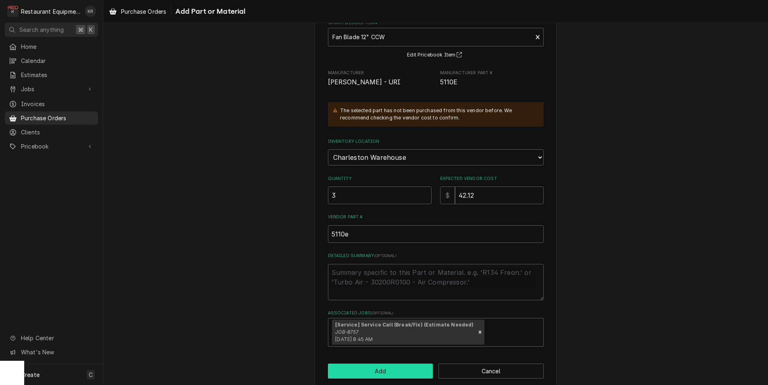
click at [366, 372] on button "Add" at bounding box center [380, 370] width 105 height 15
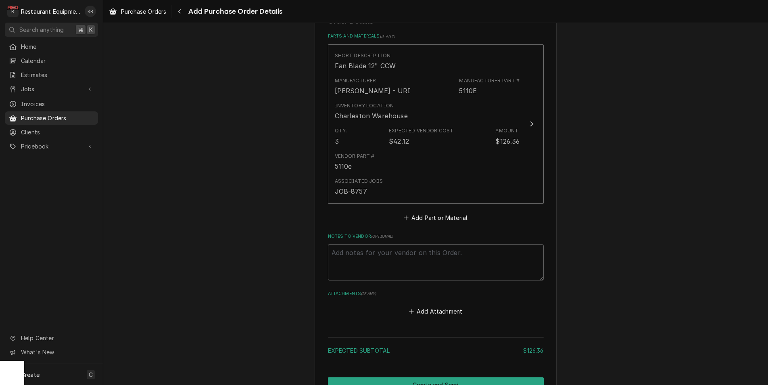
scroll to position [370, 0]
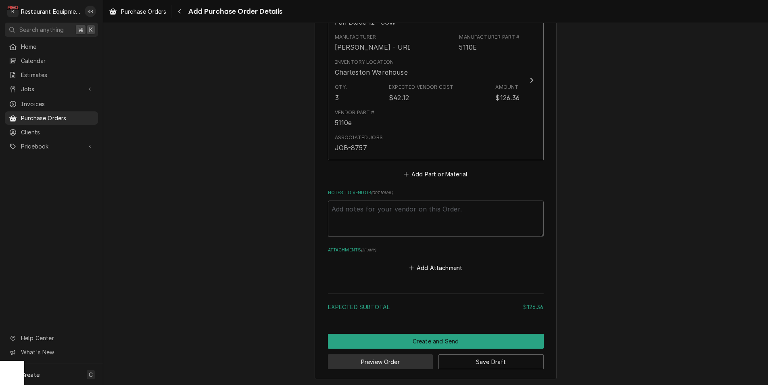
click at [406, 364] on button "Preview Order" at bounding box center [380, 361] width 105 height 15
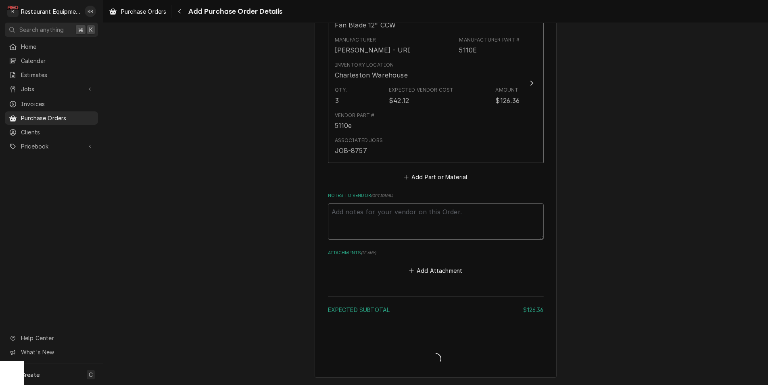
scroll to position [366, 0]
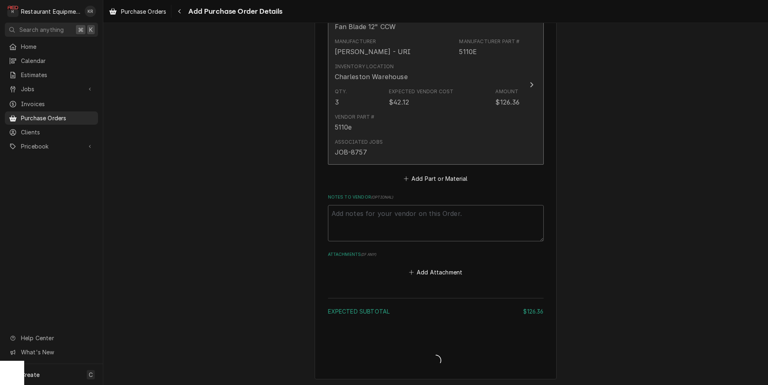
type textarea "x"
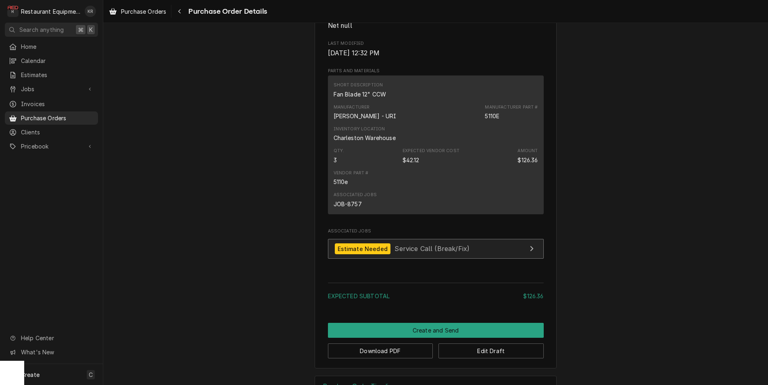
scroll to position [448, 0]
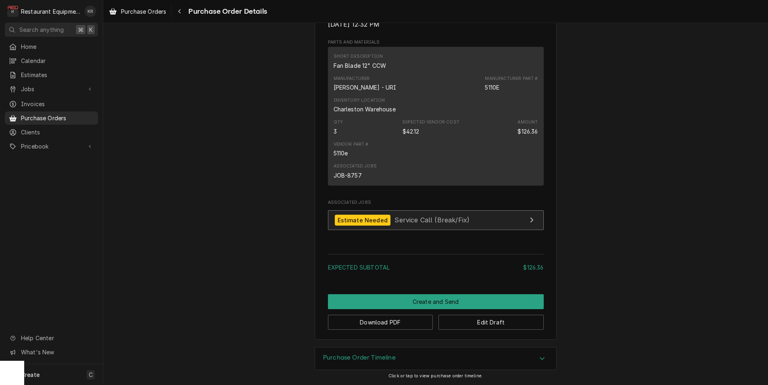
click at [414, 222] on span "Service Call (Break/Fix)" at bounding box center [431, 220] width 75 height 8
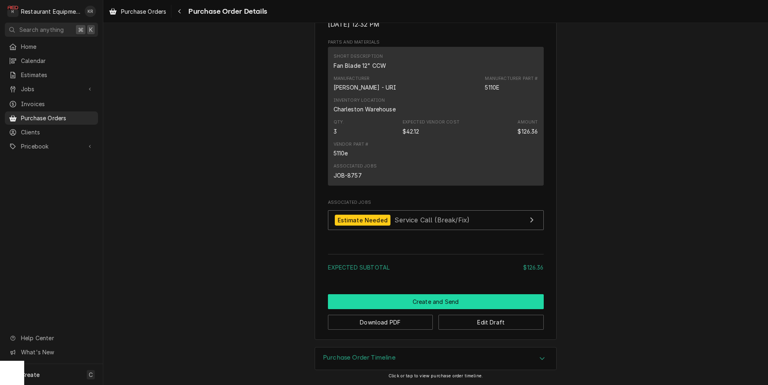
scroll to position [443, 0]
click at [426, 304] on button "Create and Send" at bounding box center [436, 301] width 216 height 15
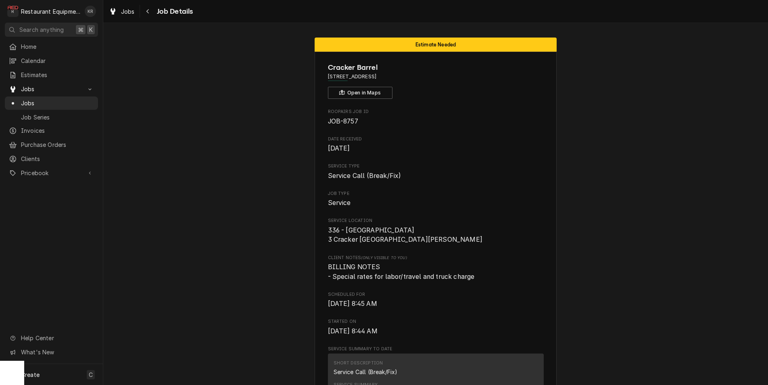
click at [395, 42] on div "Estimate Needed" at bounding box center [435, 44] width 242 height 14
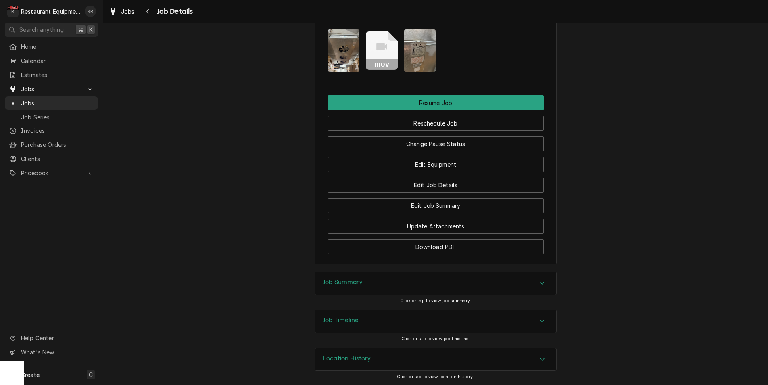
scroll to position [1050, 0]
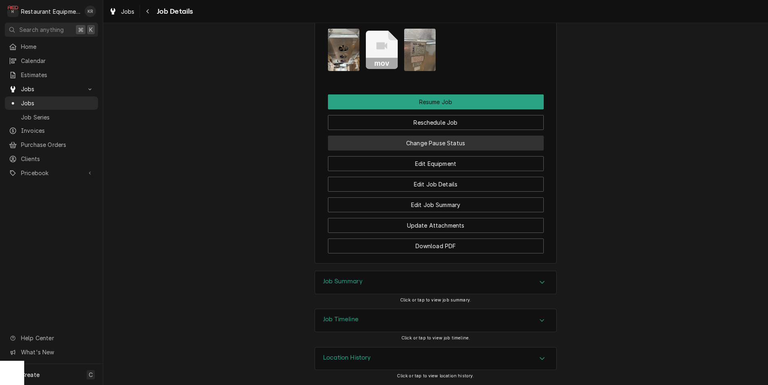
click at [435, 142] on button "Change Pause Status" at bounding box center [436, 142] width 216 height 15
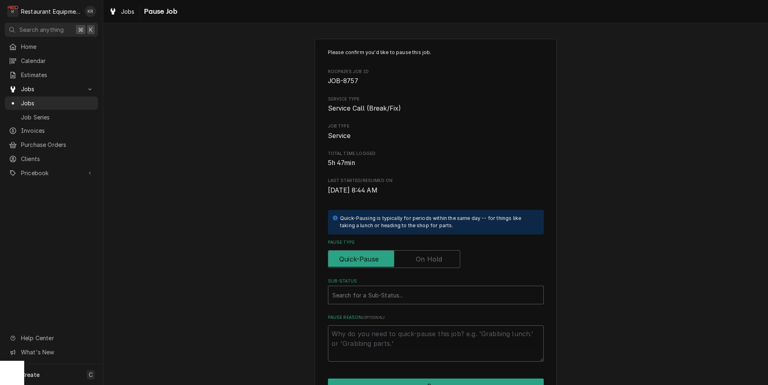
click at [427, 257] on label "Pause Type" at bounding box center [394, 259] width 132 height 18
click at [427, 257] on input "Pause Type" at bounding box center [393, 259] width 125 height 18
checkbox input "true"
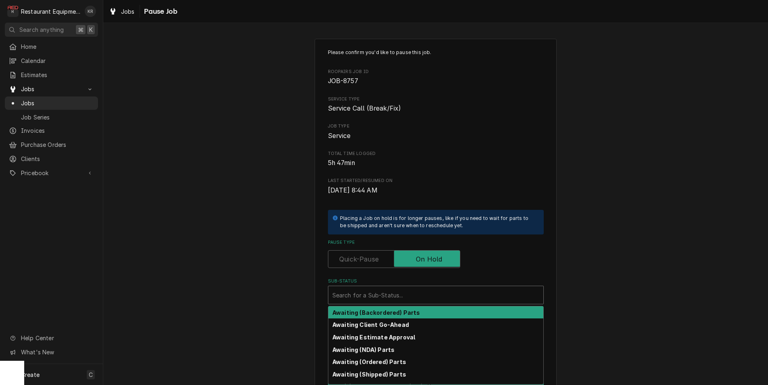
click at [423, 302] on div "Sub-Status" at bounding box center [435, 294] width 207 height 15
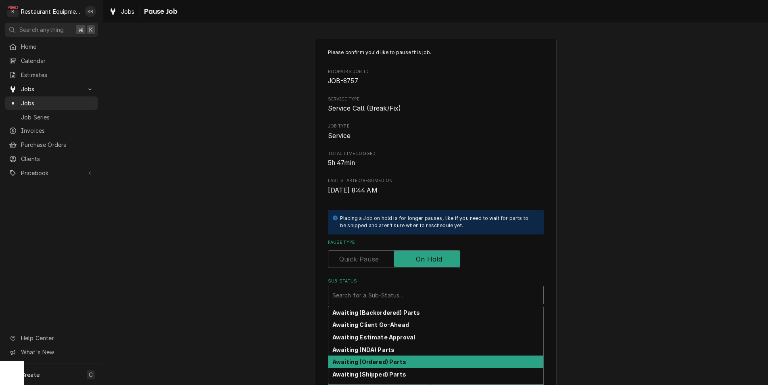
click at [404, 364] on div "Awaiting (Ordered) Parts" at bounding box center [435, 361] width 215 height 12
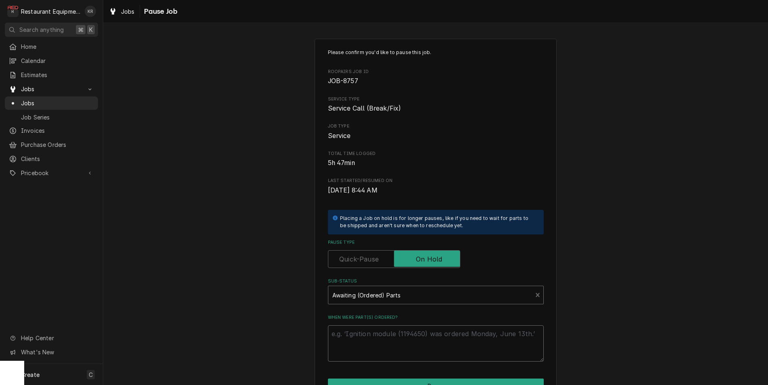
click at [389, 338] on textarea "When were part(s) ordered?" at bounding box center [436, 343] width 216 height 36
type textarea "x"
type textarea "U"
type textarea "x"
type textarea "UR"
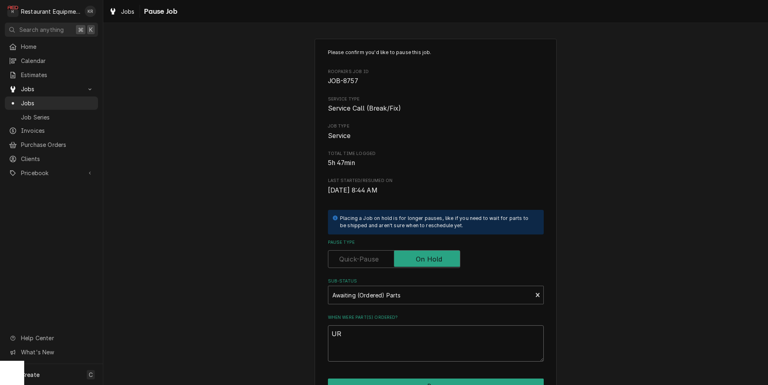
type textarea "x"
type textarea "URI"
type textarea "x"
type textarea "URI"
type textarea "x"
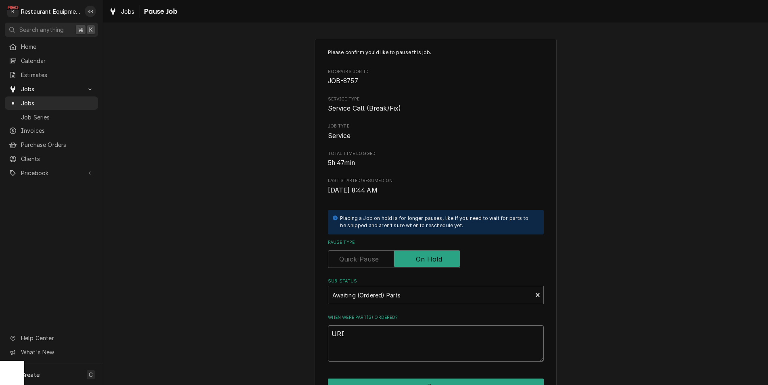
type textarea "URI 9"
type textarea "x"
type textarea "URI 9/"
type textarea "x"
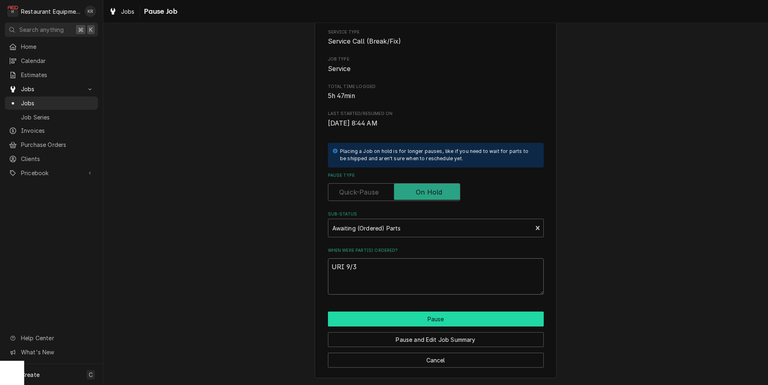
type textarea "URI 9/3"
click at [411, 318] on button "Pause" at bounding box center [436, 318] width 216 height 15
type textarea "x"
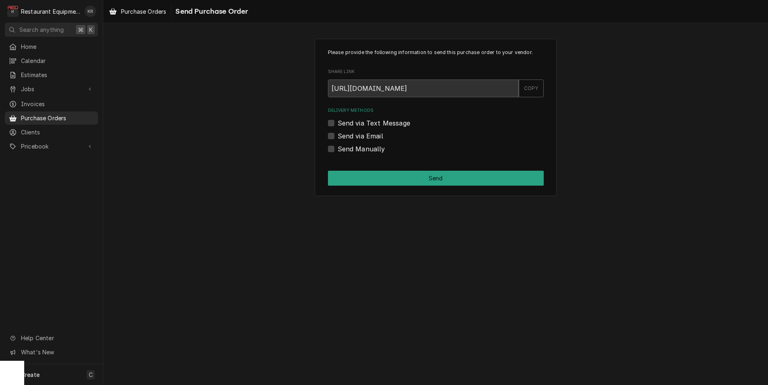
click at [337, 136] on label "Send via Email" at bounding box center [360, 136] width 46 height 10
click at [337, 136] on input "Send via Email" at bounding box center [445, 140] width 216 height 18
checkbox input "true"
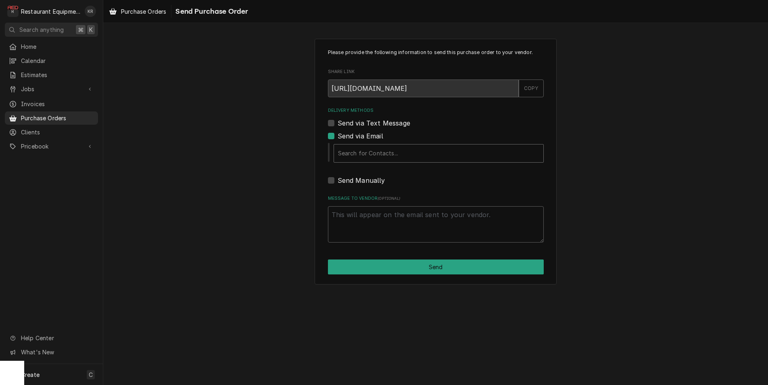
click at [343, 153] on div "Delivery Methods" at bounding box center [438, 153] width 201 height 15
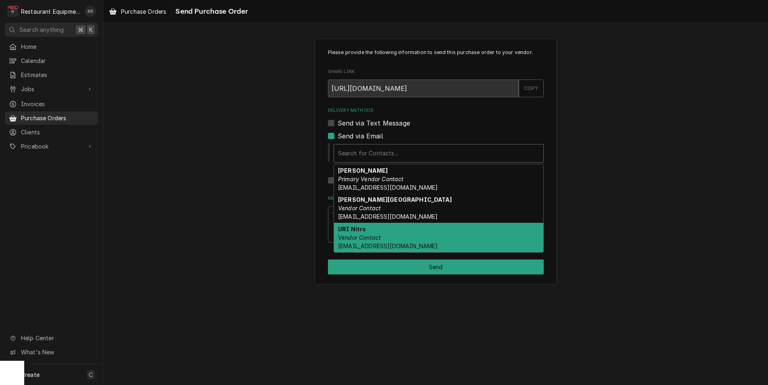
click at [380, 243] on span "[EMAIL_ADDRESS][DOMAIN_NAME]" at bounding box center [388, 245] width 100 height 7
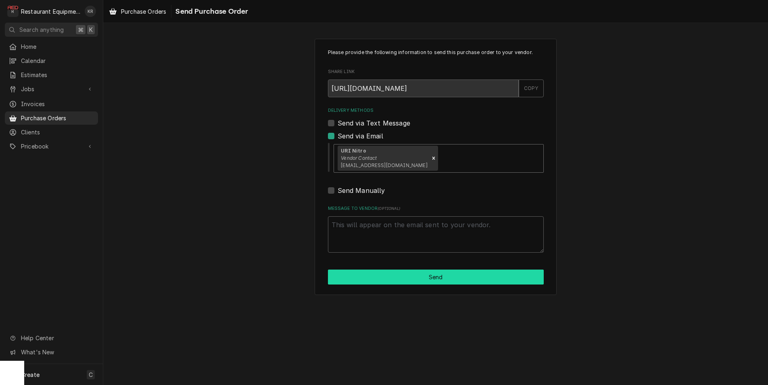
click at [421, 279] on button "Send" at bounding box center [436, 276] width 216 height 15
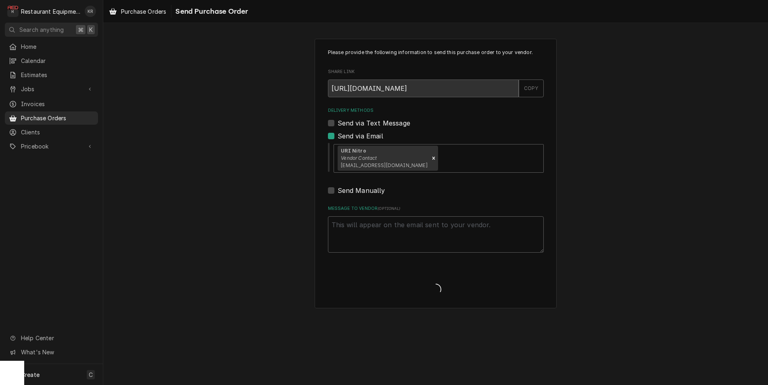
type textarea "x"
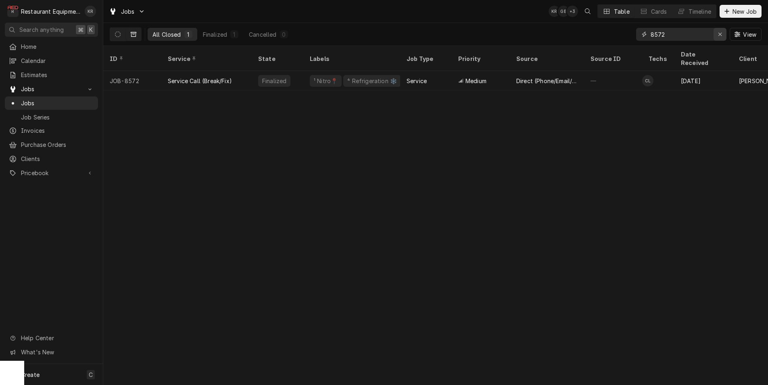
click at [719, 35] on icon "Erase input" at bounding box center [720, 34] width 4 height 6
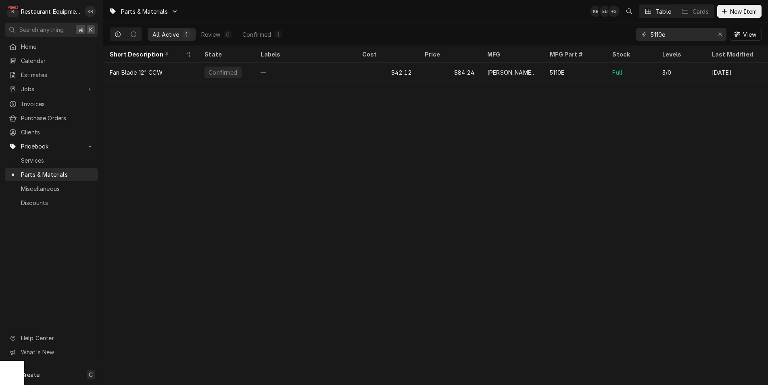
drag, startPoint x: 672, startPoint y: 35, endPoint x: 628, endPoint y: 31, distance: 44.2
click at [650, 31] on input "5110e" at bounding box center [680, 34] width 60 height 13
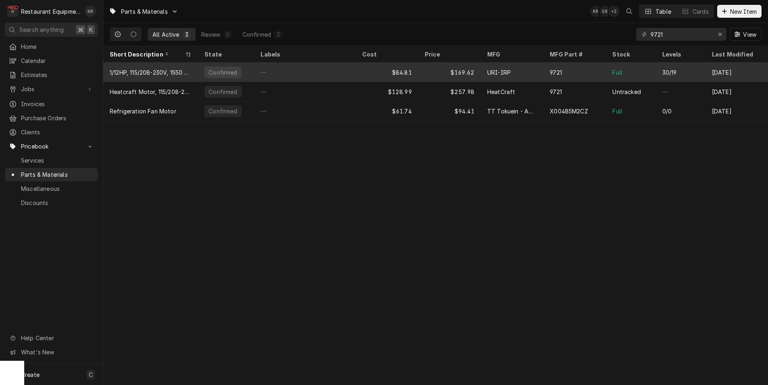
type input "9721"
click at [348, 68] on div "—" at bounding box center [304, 71] width 101 height 19
click at [416, 70] on div "$84.81" at bounding box center [387, 71] width 62 height 19
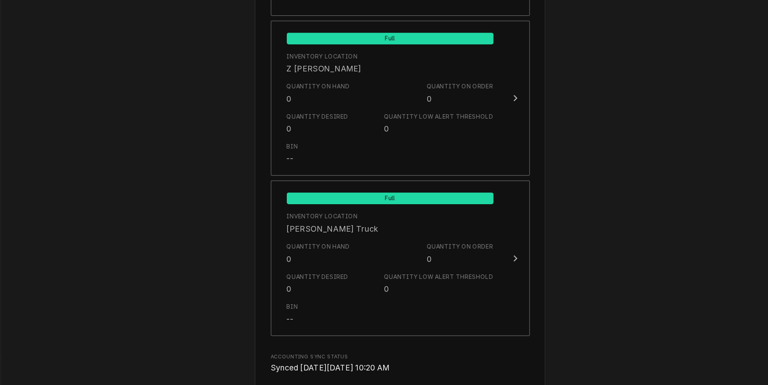
scroll to position [5219, 0]
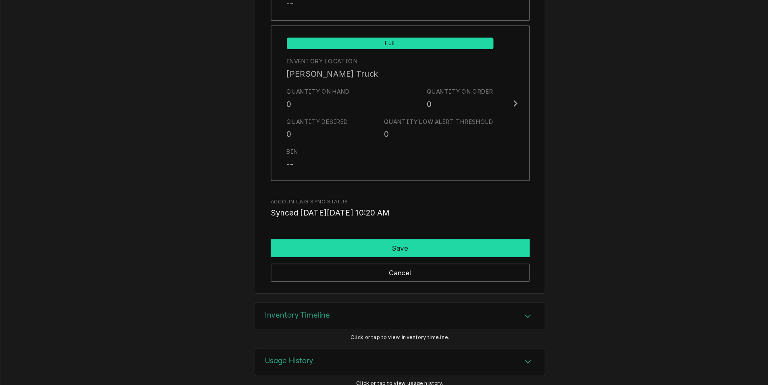
click at [425, 263] on button "Save" at bounding box center [436, 270] width 216 height 15
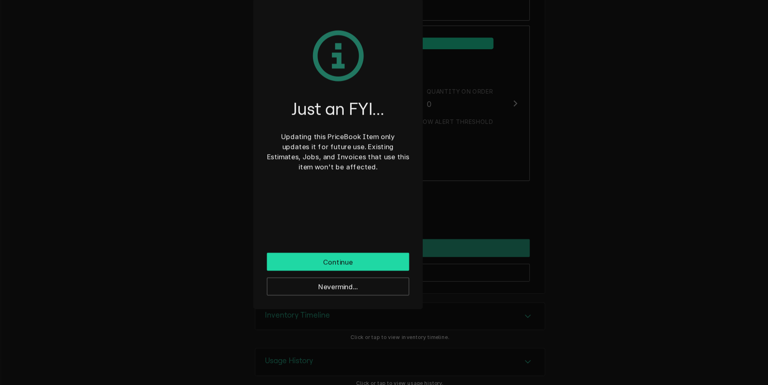
click at [389, 281] on button "Continue" at bounding box center [384, 282] width 119 height 15
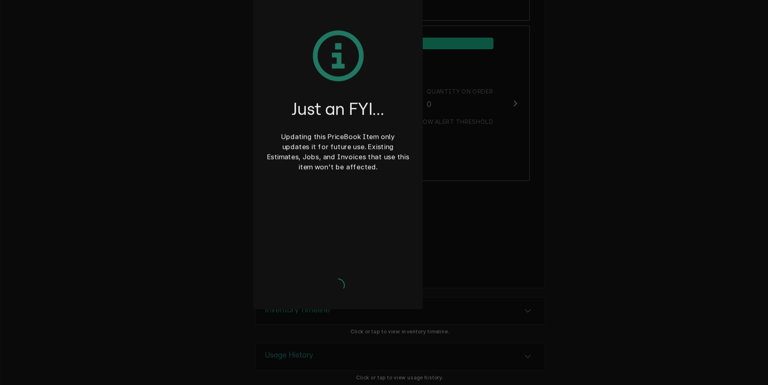
click at [388, 278] on div "Nevermind..." at bounding box center [384, 279] width 119 height 6
drag, startPoint x: 388, startPoint y: 278, endPoint x: 386, endPoint y: 284, distance: 6.8
click at [388, 278] on div "Nevermind..." at bounding box center [384, 279] width 119 height 6
click at [386, 284] on div "Continue Nevermind..." at bounding box center [384, 293] width 119 height 34
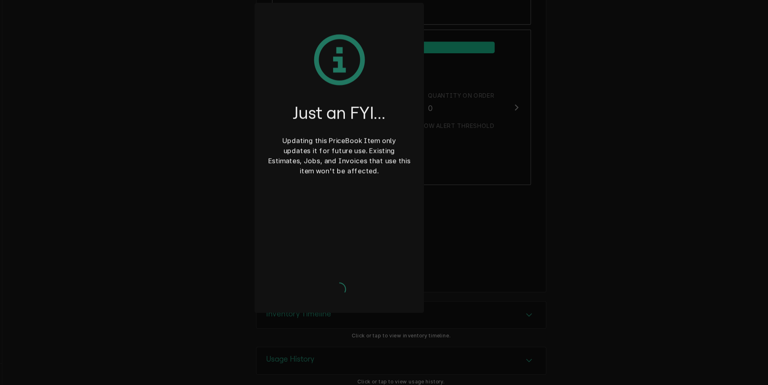
scroll to position [5215, 0]
type textarea "x"
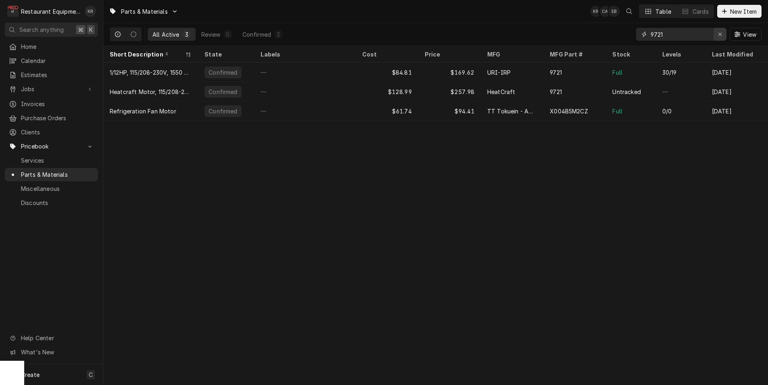
click at [719, 34] on icon "Erase input" at bounding box center [720, 34] width 4 height 6
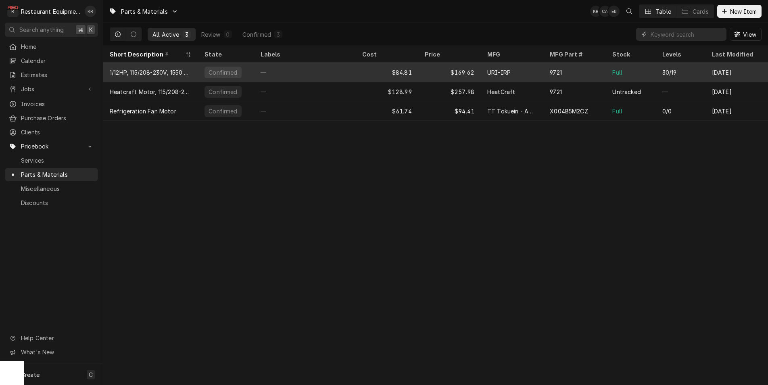
click at [327, 78] on div "—" at bounding box center [304, 71] width 101 height 19
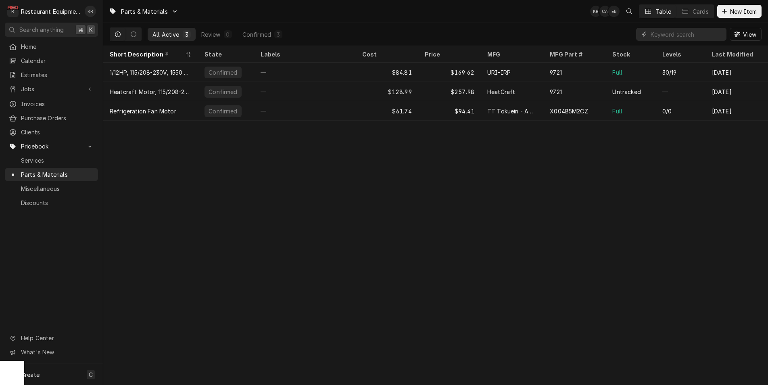
click at [548, 70] on div "9721" at bounding box center [574, 71] width 62 height 19
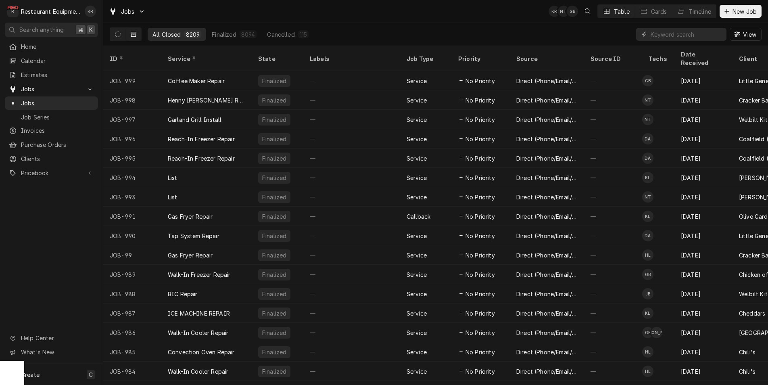
click at [672, 37] on input "Dynamic Content Wrapper" at bounding box center [686, 34] width 72 height 13
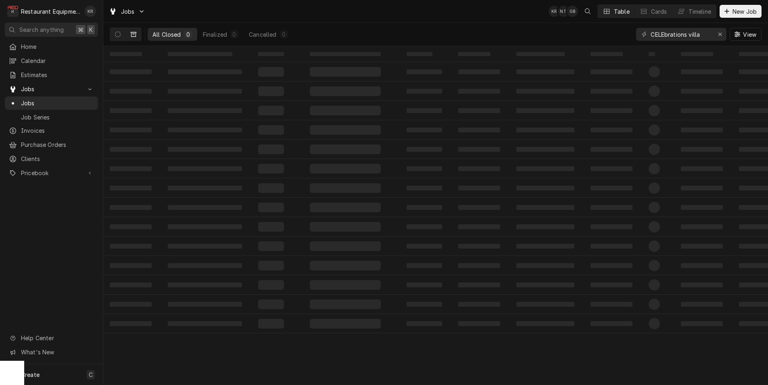
drag, startPoint x: 687, startPoint y: 35, endPoint x: 686, endPoint y: 41, distance: 6.1
click at [686, 35] on input "CELEbrations villa" at bounding box center [680, 34] width 60 height 13
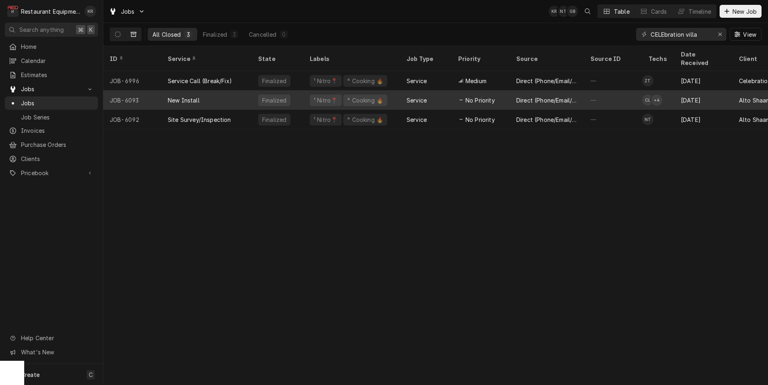
type input "CELEbration villa"
click at [438, 92] on div "Service" at bounding box center [426, 99] width 52 height 19
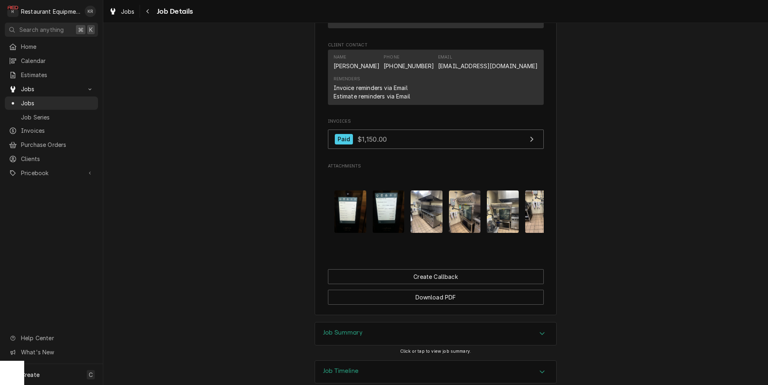
scroll to position [0, 348]
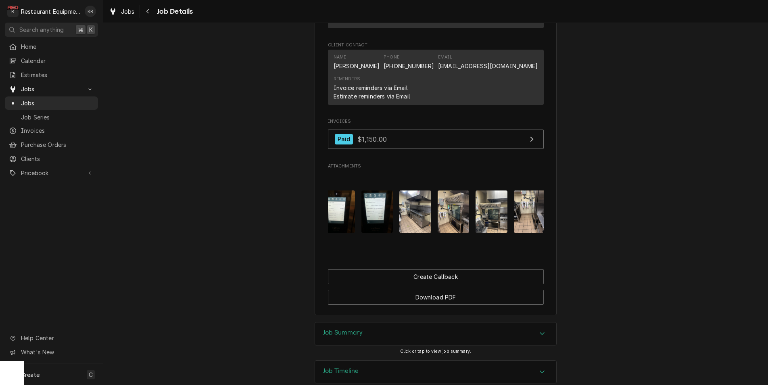
click at [414, 221] on img "Attachments" at bounding box center [415, 211] width 32 height 42
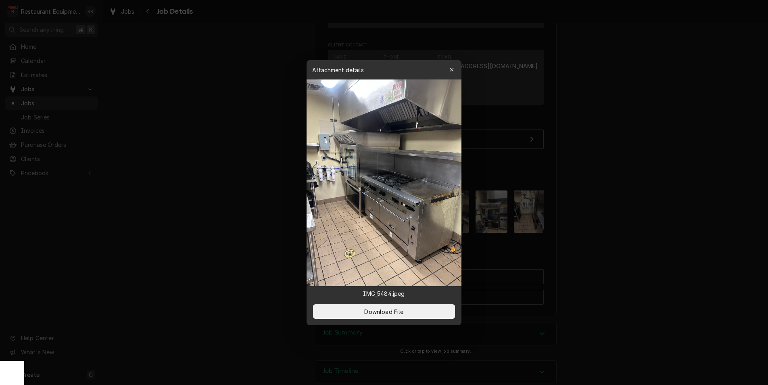
drag, startPoint x: 452, startPoint y: 67, endPoint x: 451, endPoint y: 87, distance: 19.8
click at [452, 68] on icon "button" at bounding box center [452, 70] width 4 height 6
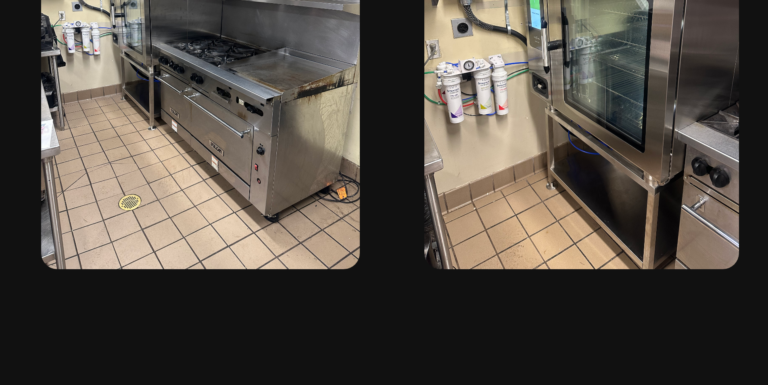
scroll to position [0, 328]
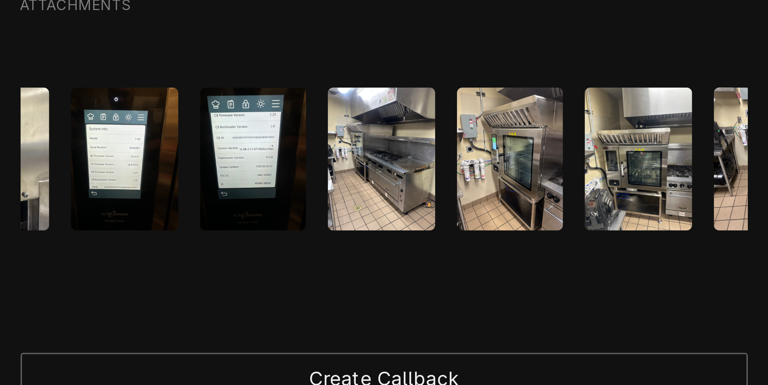
click at [442, 227] on img "Attachments" at bounding box center [435, 211] width 32 height 42
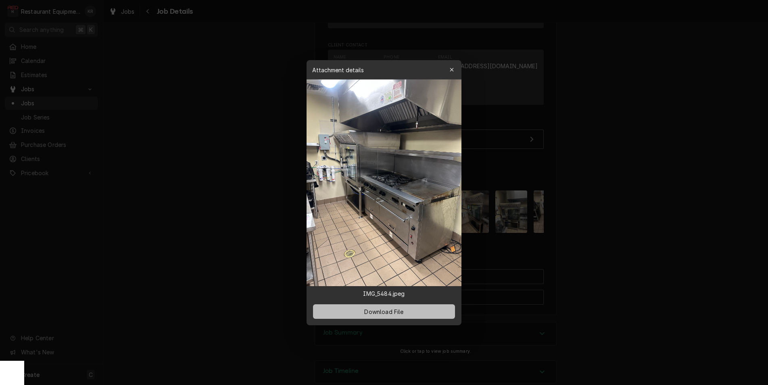
click at [381, 311] on span "Download File" at bounding box center [383, 311] width 42 height 8
click at [455, 68] on div "button" at bounding box center [452, 70] width 8 height 8
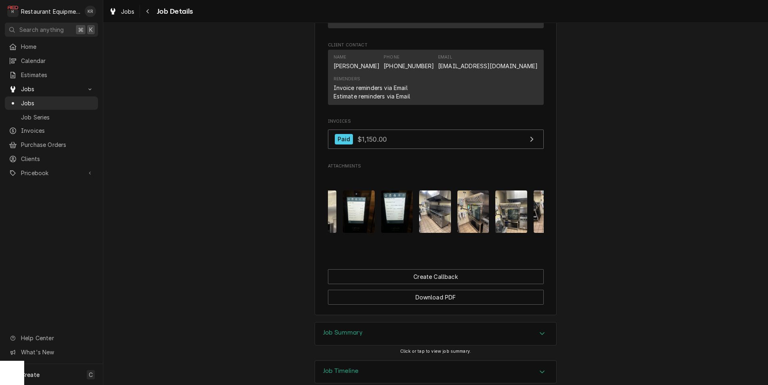
click at [473, 233] on img "Attachments" at bounding box center [473, 211] width 32 height 42
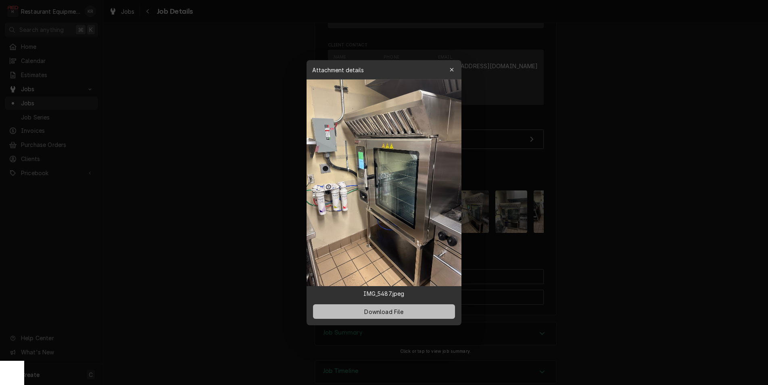
click at [389, 314] on span "Download File" at bounding box center [383, 311] width 42 height 8
click at [451, 71] on icon "button" at bounding box center [452, 70] width 4 height 4
click at [451, 70] on div "Name Roger Lopez Phone (800) 558-8744 x8587 Email rogerl@alto-shaam.com" at bounding box center [435, 62] width 204 height 22
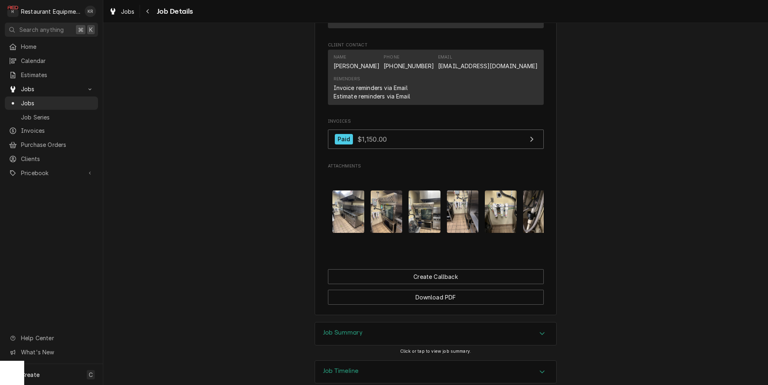
scroll to position [0, 421]
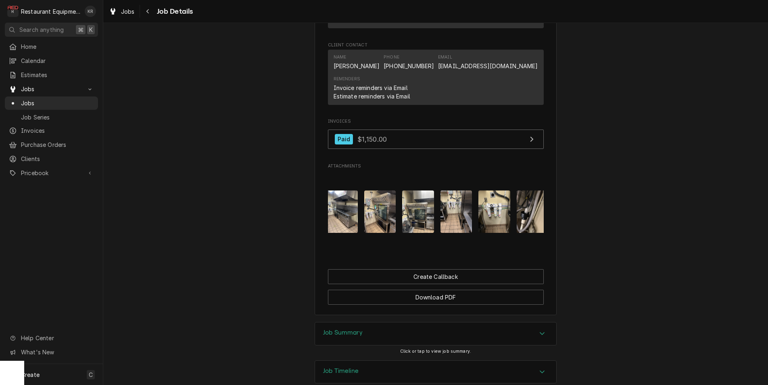
click at [421, 228] on img "Attachments" at bounding box center [418, 211] width 32 height 42
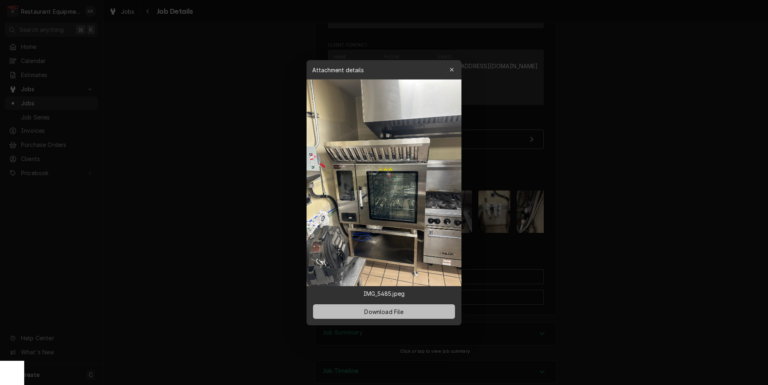
drag, startPoint x: 421, startPoint y: 228, endPoint x: 389, endPoint y: 311, distance: 88.9
click at [389, 311] on span "Download File" at bounding box center [383, 311] width 42 height 8
click at [452, 69] on icon "button" at bounding box center [452, 70] width 4 height 6
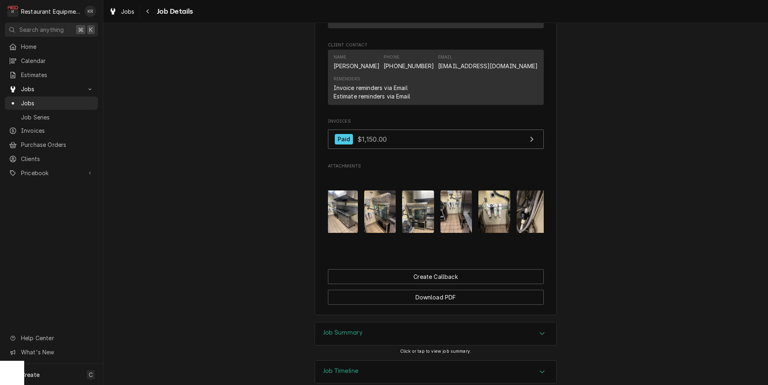
click at [458, 229] on img "Attachments" at bounding box center [456, 211] width 32 height 42
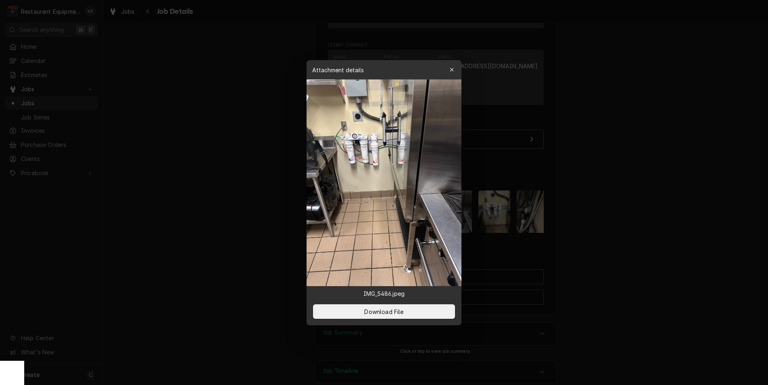
drag, startPoint x: 450, startPoint y: 68, endPoint x: 451, endPoint y: 84, distance: 16.2
click at [450, 69] on icon "button" at bounding box center [452, 70] width 4 height 6
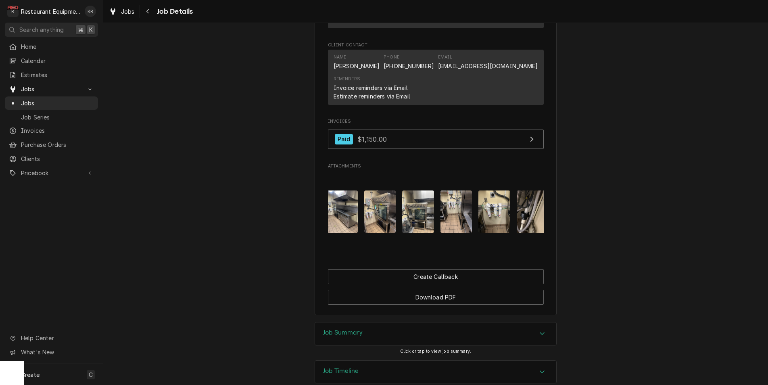
click at [493, 219] on img "Attachments" at bounding box center [494, 211] width 32 height 42
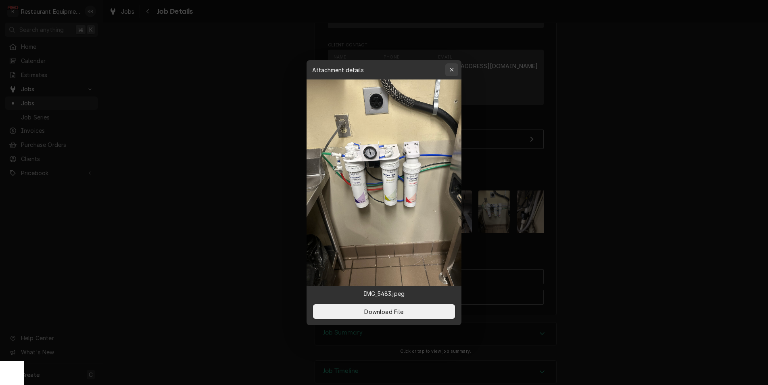
click at [452, 69] on icon "button" at bounding box center [452, 70] width 4 height 6
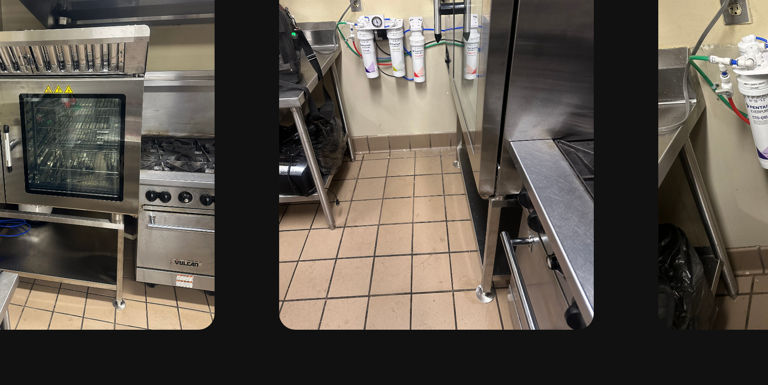
scroll to position [0, 503]
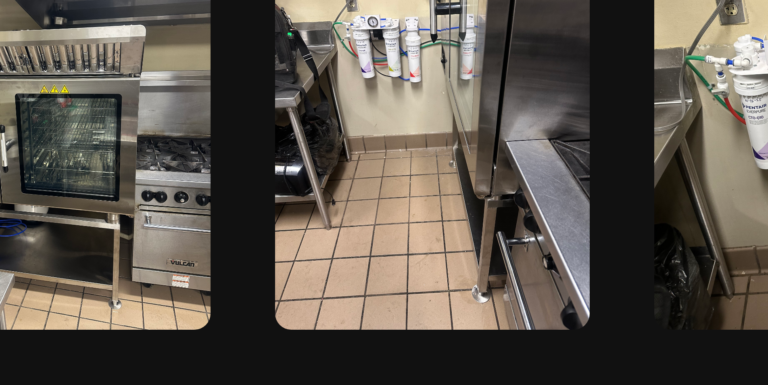
click at [375, 225] on img "Attachments" at bounding box center [374, 211] width 32 height 42
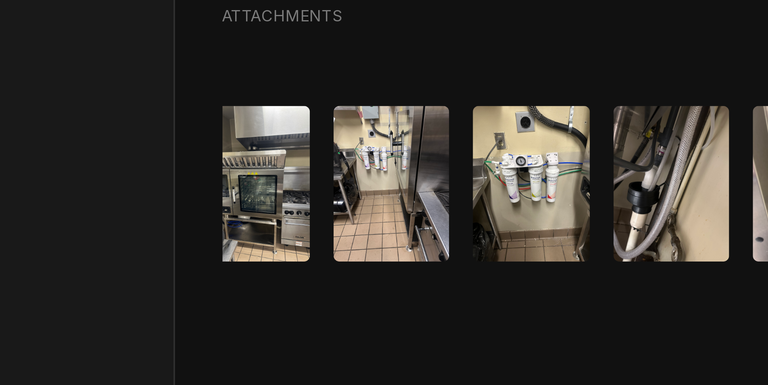
scroll to position [0, 502]
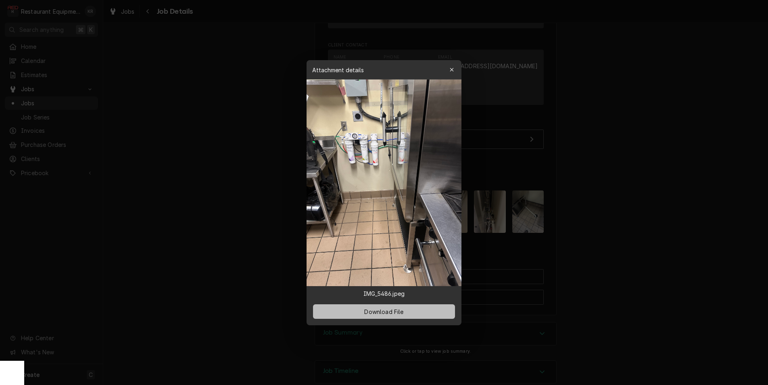
click at [395, 312] on span "Download File" at bounding box center [383, 311] width 42 height 8
click at [452, 69] on icon "button" at bounding box center [452, 70] width 4 height 4
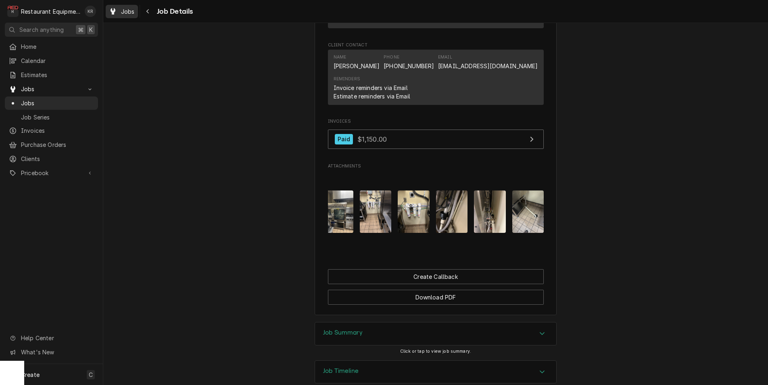
click at [128, 11] on span "Jobs" at bounding box center [128, 11] width 14 height 8
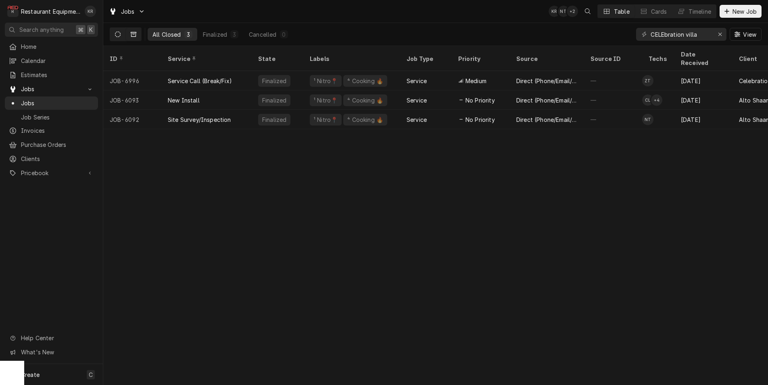
click at [118, 36] on icon "Dynamic Content Wrapper" at bounding box center [118, 34] width 6 height 6
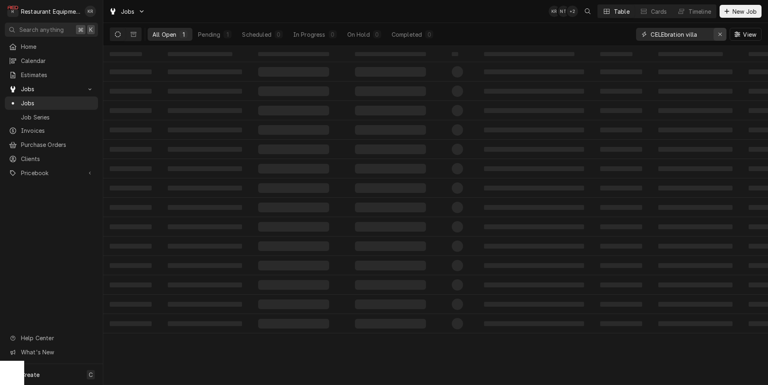
click at [720, 33] on icon "Erase input" at bounding box center [720, 34] width 4 height 6
click at [735, 8] on span "New Job" at bounding box center [744, 11] width 27 height 8
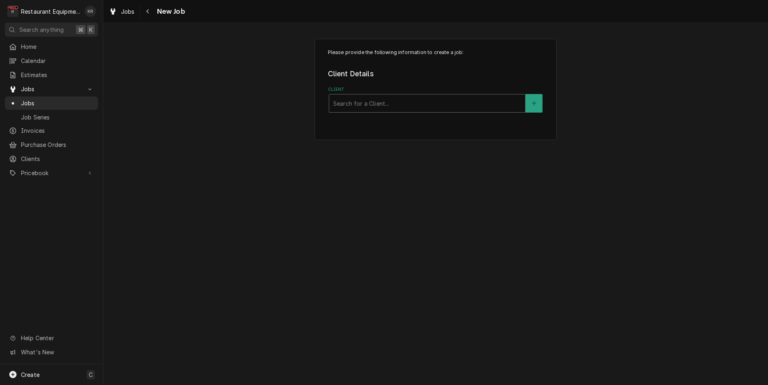
click at [371, 109] on div "Client" at bounding box center [427, 103] width 188 height 15
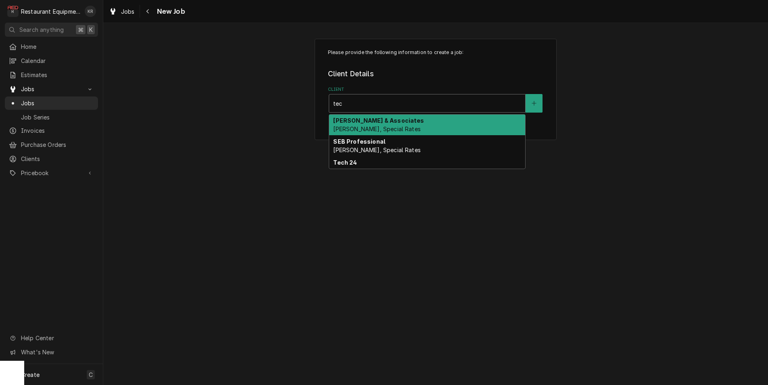
type input "tec"
click at [283, 142] on div "Please provide the following information to create a job: Client Details Client…" at bounding box center [435, 88] width 664 height 115
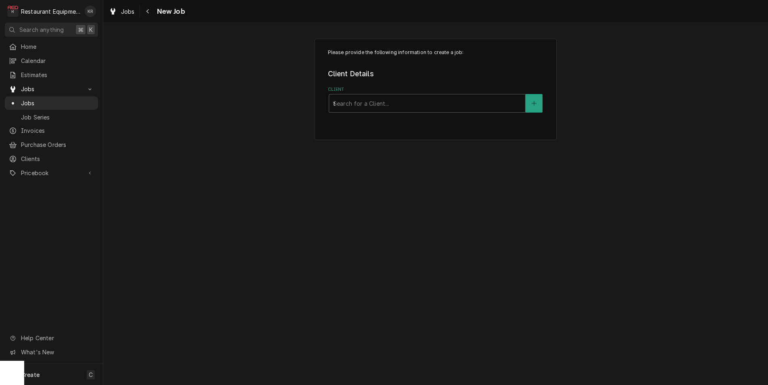
click at [252, 95] on div "Please provide the following information to create a job: Client Details Client…" at bounding box center [435, 88] width 664 height 115
click at [283, 154] on div "Please provide the following information to create a job: Client Details Client…" at bounding box center [435, 204] width 664 height 362
click at [348, 99] on div "Client" at bounding box center [427, 103] width 188 height 15
click at [127, 16] on link "Jobs" at bounding box center [122, 11] width 32 height 13
click at [128, 16] on div "Jobs" at bounding box center [121, 11] width 29 height 10
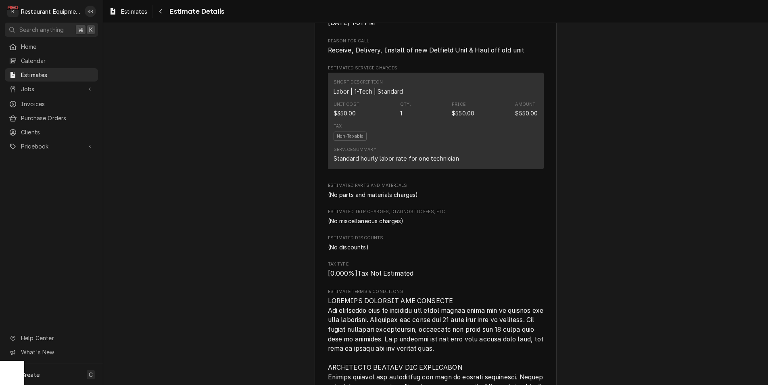
scroll to position [457, 0]
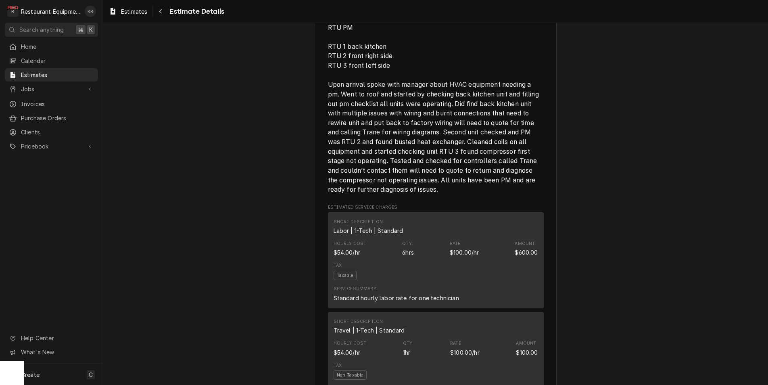
scroll to position [553, 0]
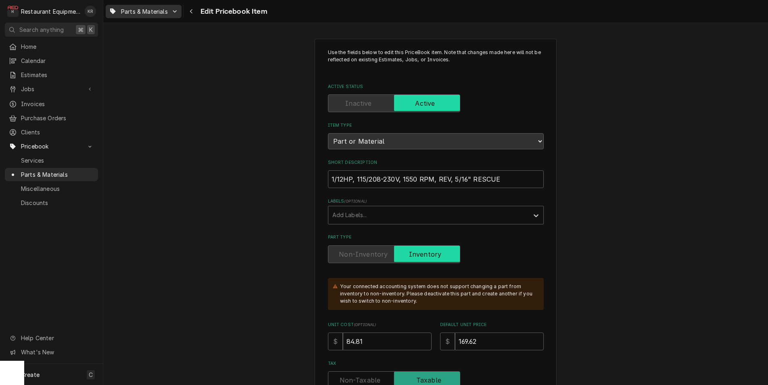
click at [143, 13] on span "Parts & Materials" at bounding box center [144, 11] width 47 height 8
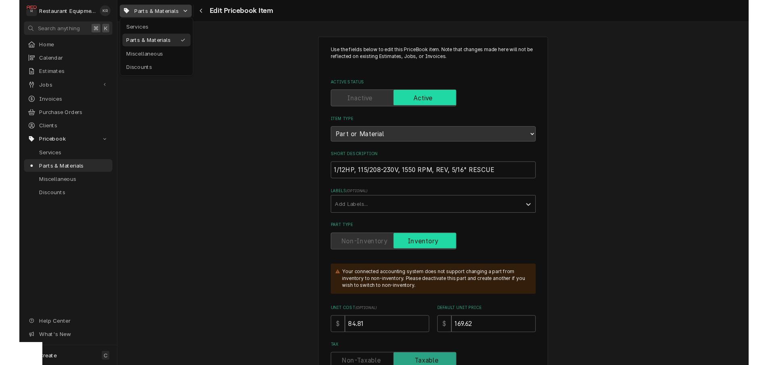
scroll to position [739, 0]
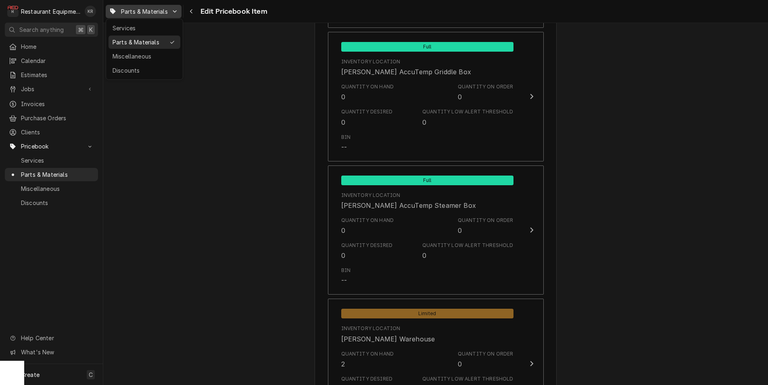
type textarea "x"
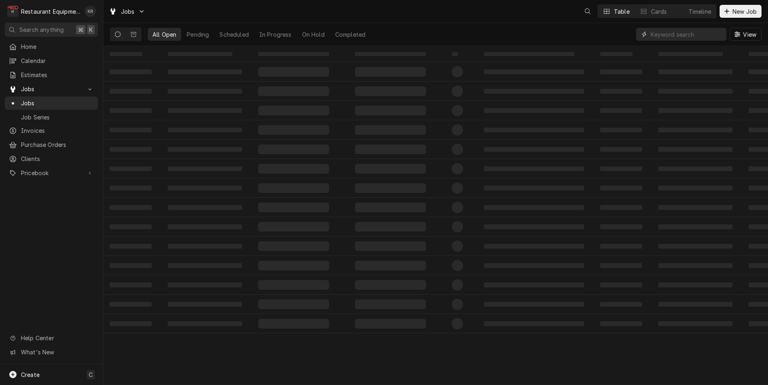
click at [674, 37] on input "Dynamic Content Wrapper" at bounding box center [686, 34] width 72 height 13
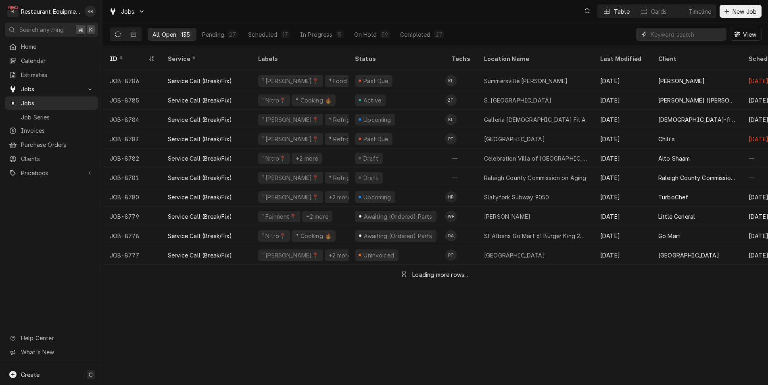
click at [674, 37] on input "Dynamic Content Wrapper" at bounding box center [686, 34] width 72 height 13
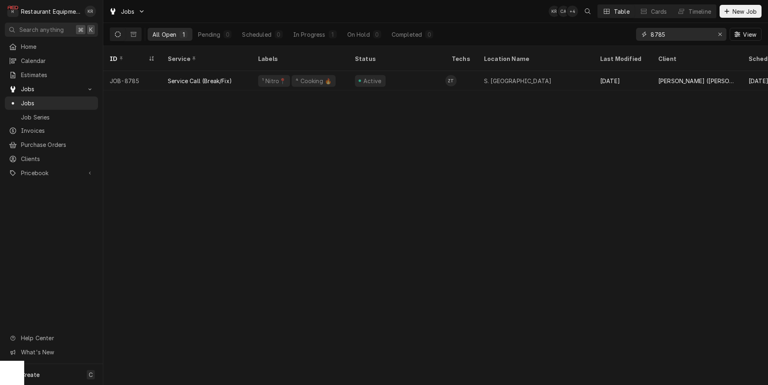
type input "8785"
